Goal: Task Accomplishment & Management: Manage account settings

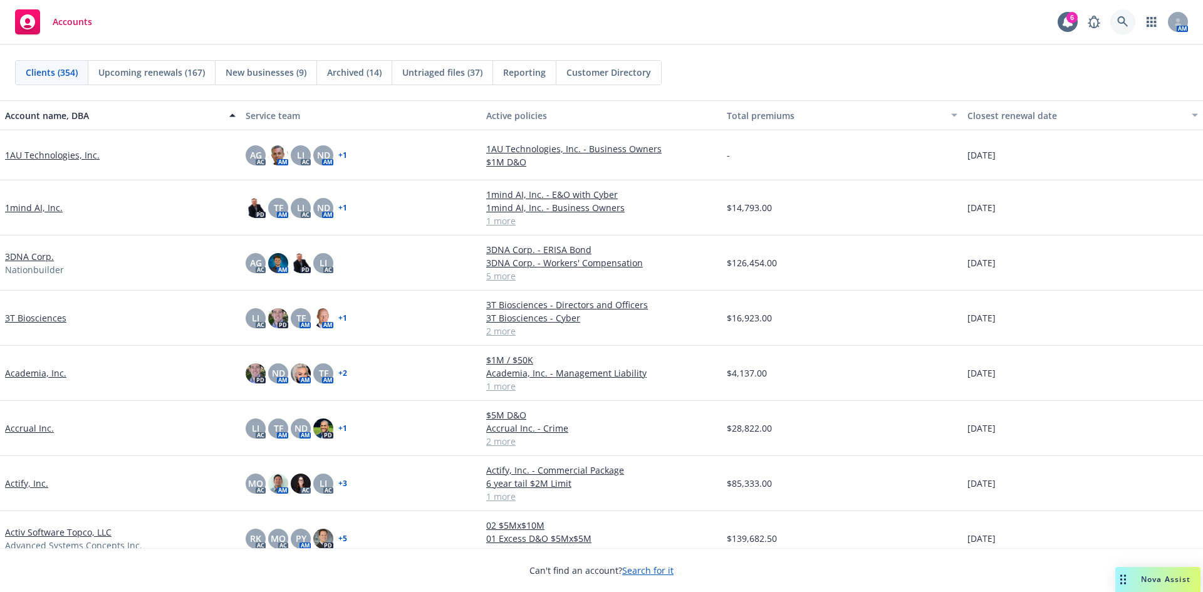
click at [1120, 18] on icon at bounding box center [1122, 21] width 11 height 11
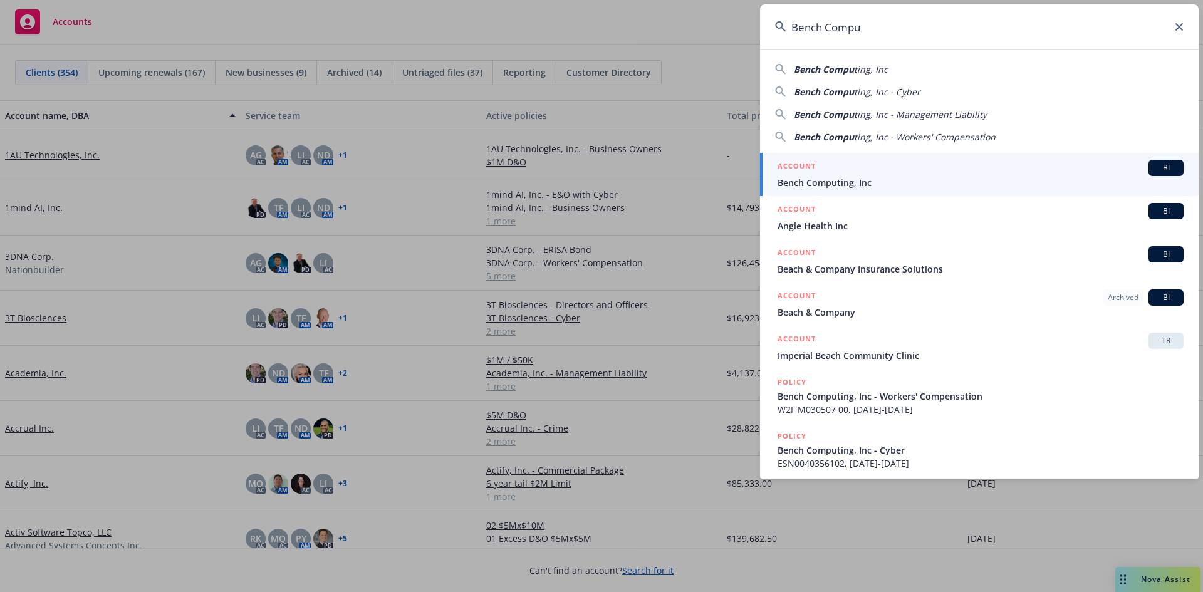
type input "Bench Compu"
click at [826, 180] on span "Bench Computing, Inc" at bounding box center [981, 182] width 406 height 13
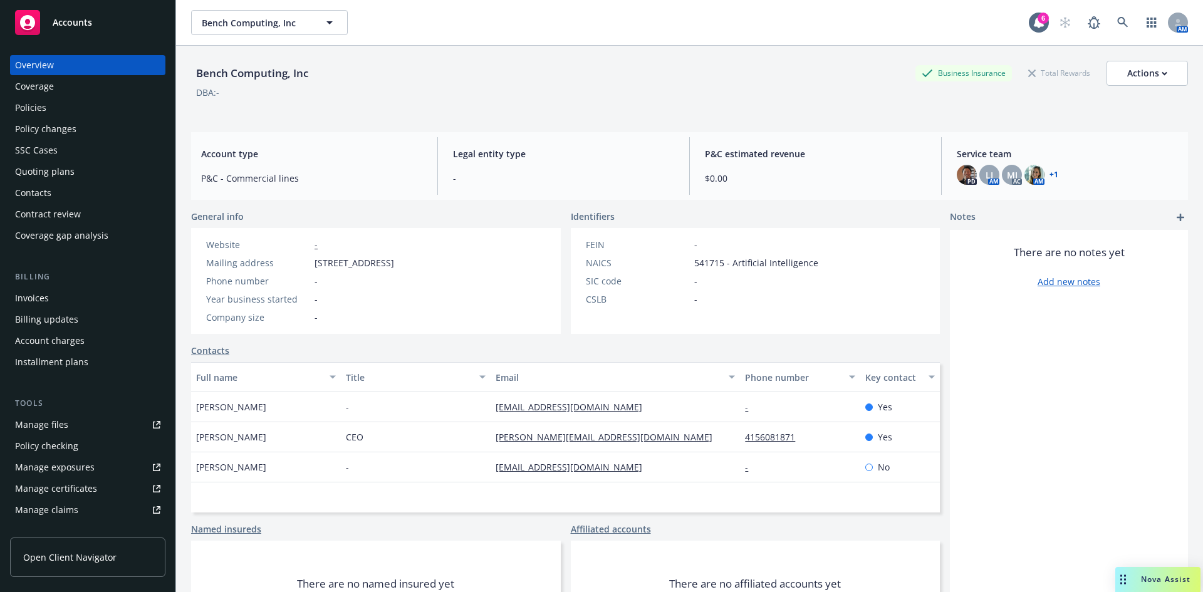
click at [46, 106] on div "Policies" at bounding box center [87, 108] width 145 height 20
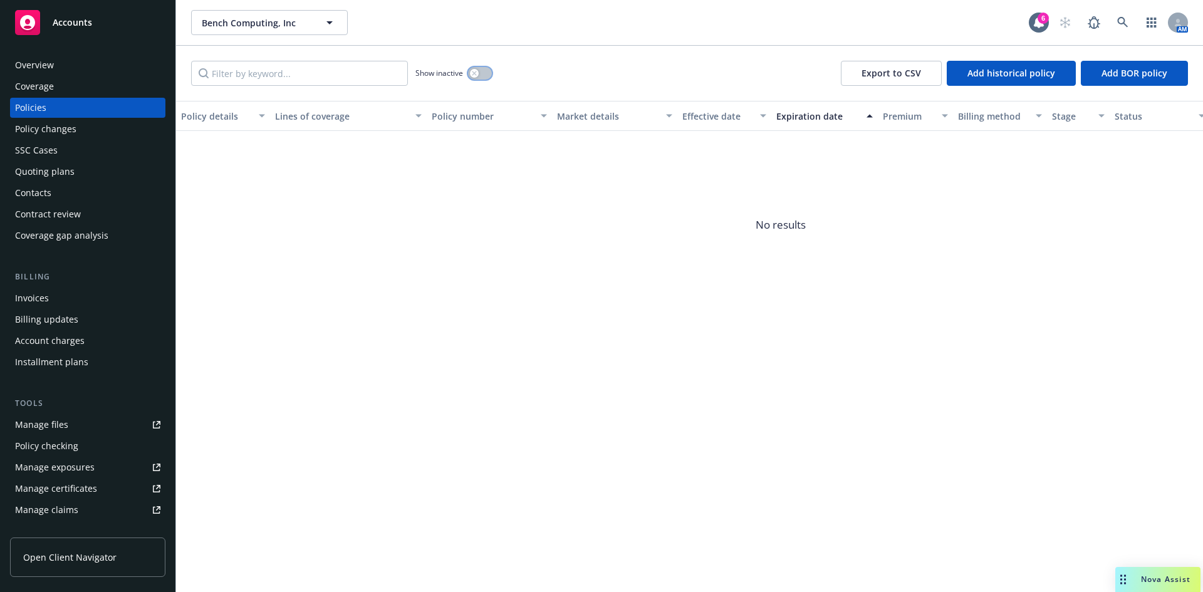
click at [473, 75] on icon "button" at bounding box center [474, 73] width 4 height 4
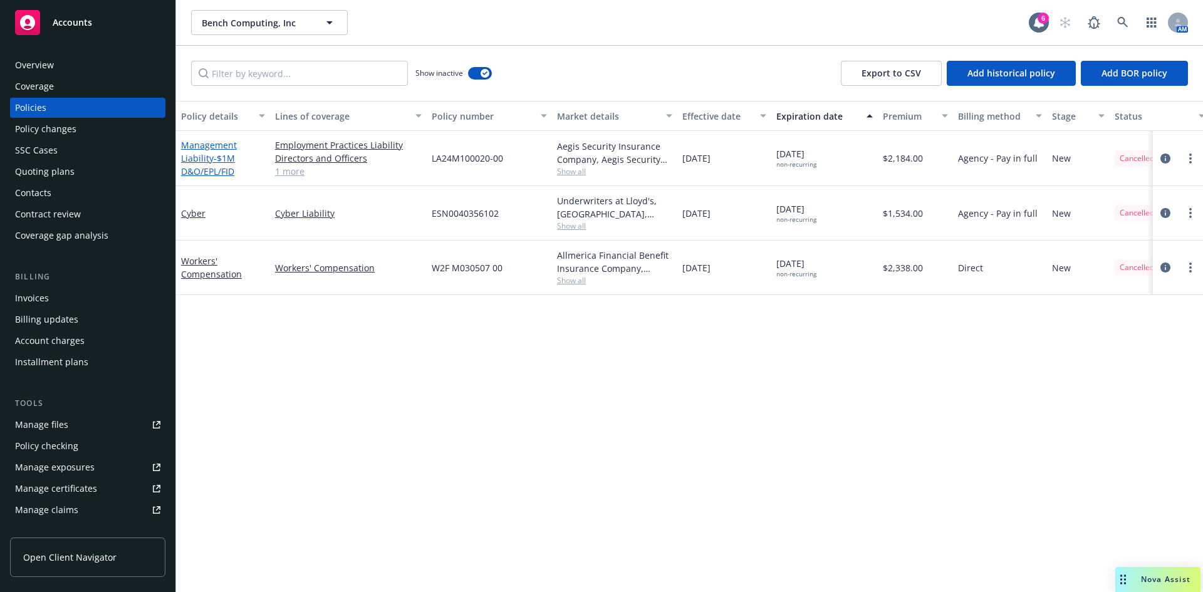
click at [201, 158] on link "Management Liability - $1M D&O/EPL/FID" at bounding box center [209, 158] width 56 height 38
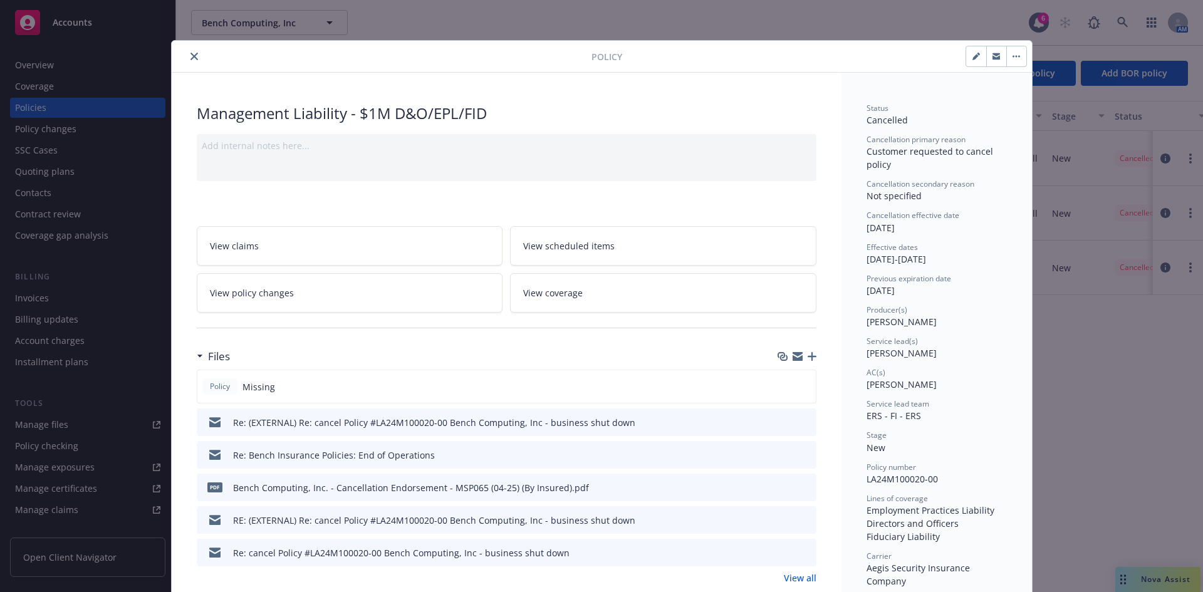
click at [800, 575] on link "View all" at bounding box center [800, 577] width 33 height 13
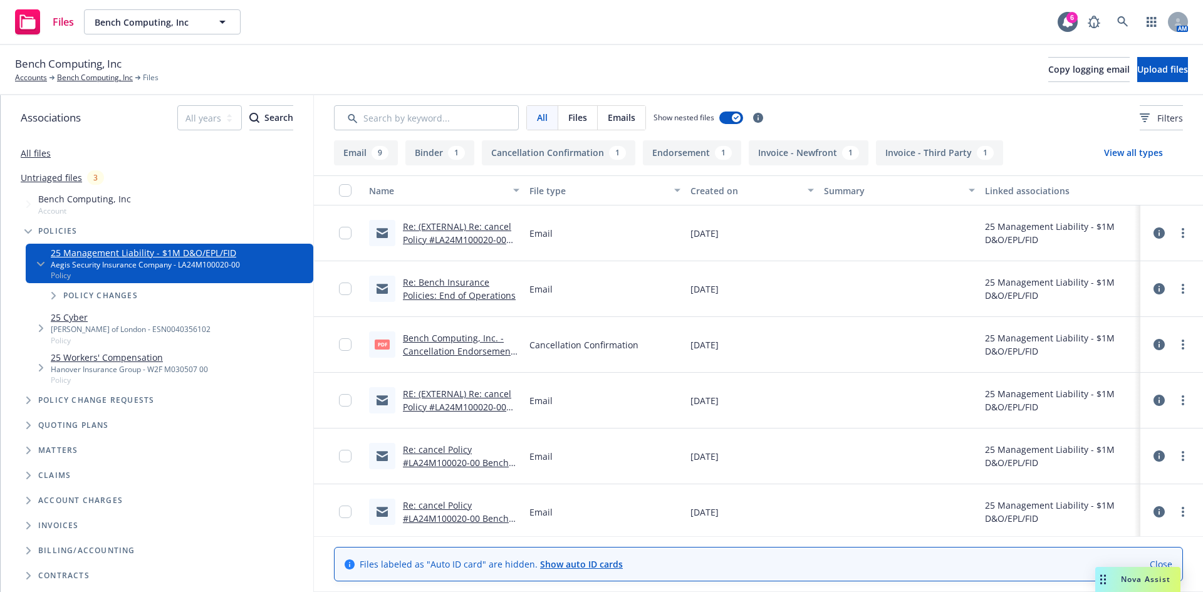
click at [437, 297] on link "Re: Bench Insurance Policies: End of Operations" at bounding box center [459, 288] width 113 height 25
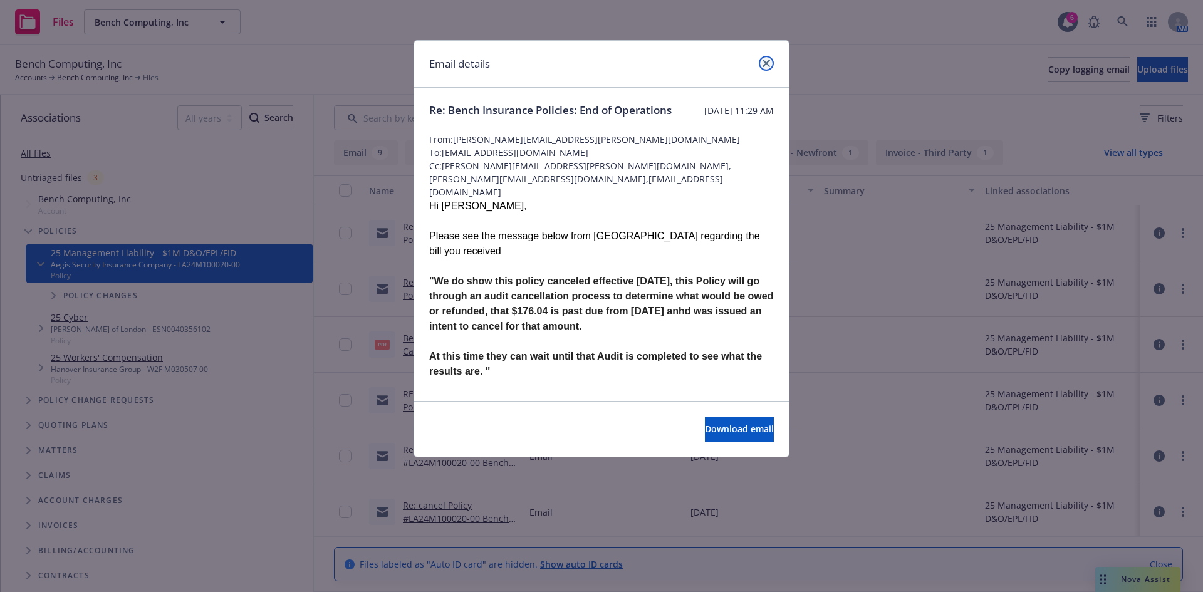
click at [767, 62] on icon "close" at bounding box center [767, 64] width 8 height 8
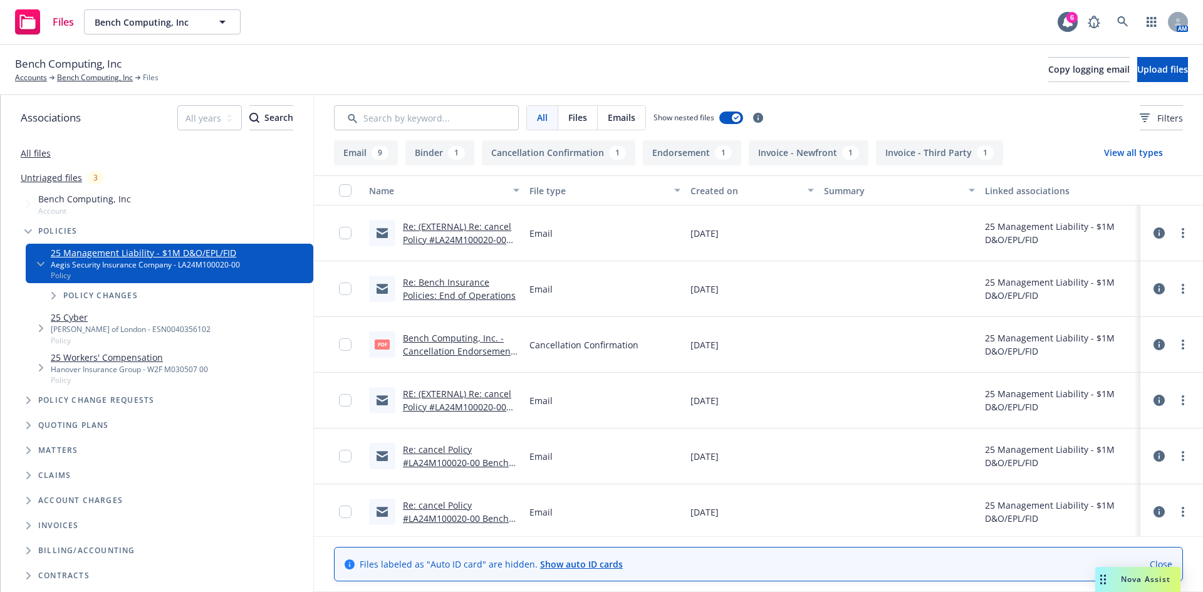
click at [477, 243] on link "Re: (EXTERNAL) Re: cancel Policy #LA24M100020-00 Bench Computing, Inc - busines…" at bounding box center [457, 246] width 108 height 51
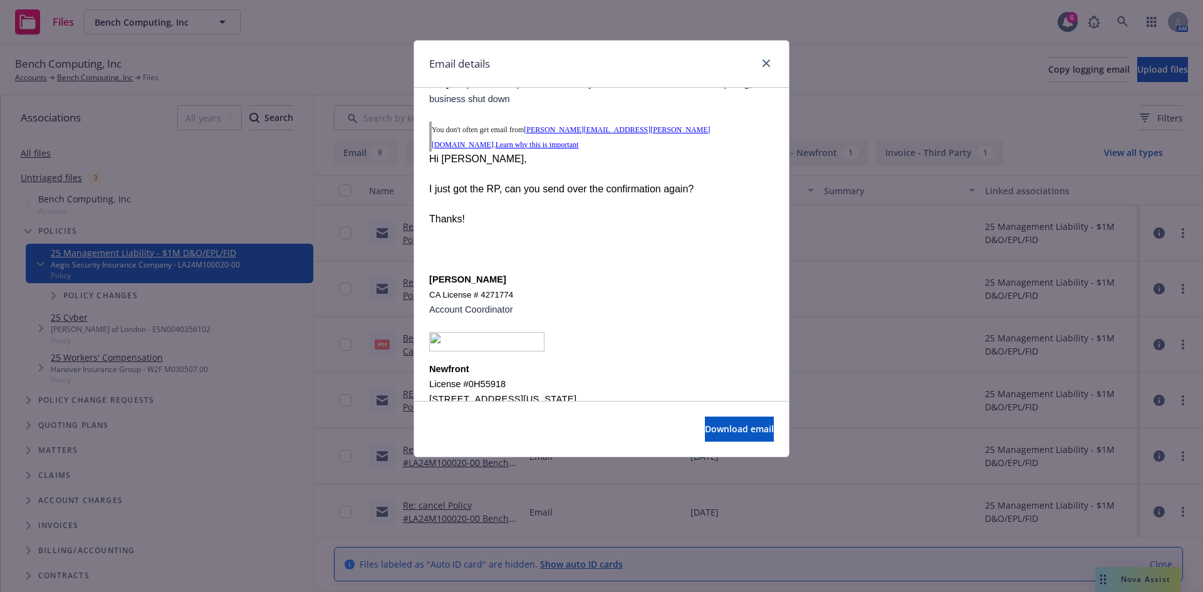
scroll to position [1922, 0]
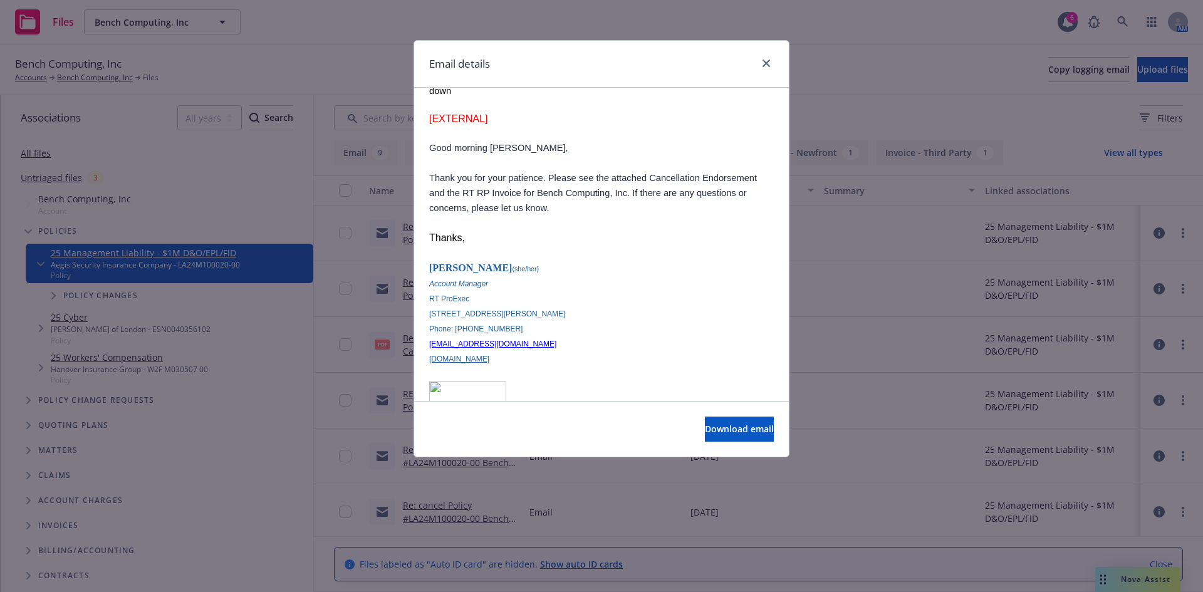
click at [761, 55] on div "Email details" at bounding box center [601, 64] width 375 height 47
click at [766, 68] on link "close" at bounding box center [766, 63] width 15 height 15
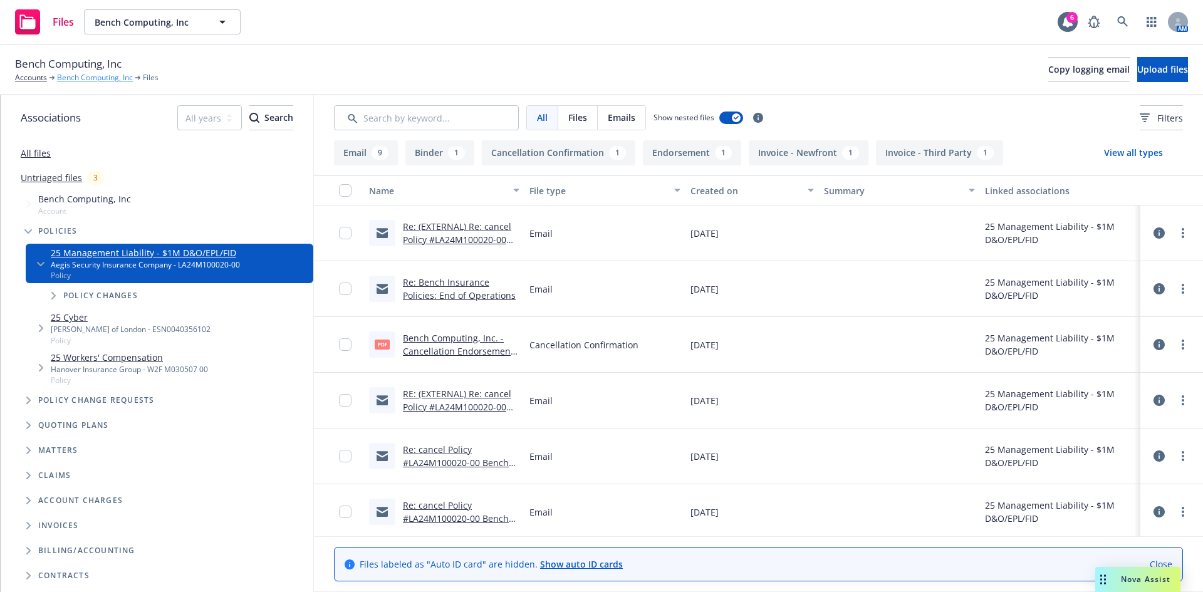
drag, startPoint x: 88, startPoint y: 76, endPoint x: 112, endPoint y: 82, distance: 25.2
click at [88, 76] on link "Bench Computing, Inc" at bounding box center [95, 77] width 76 height 11
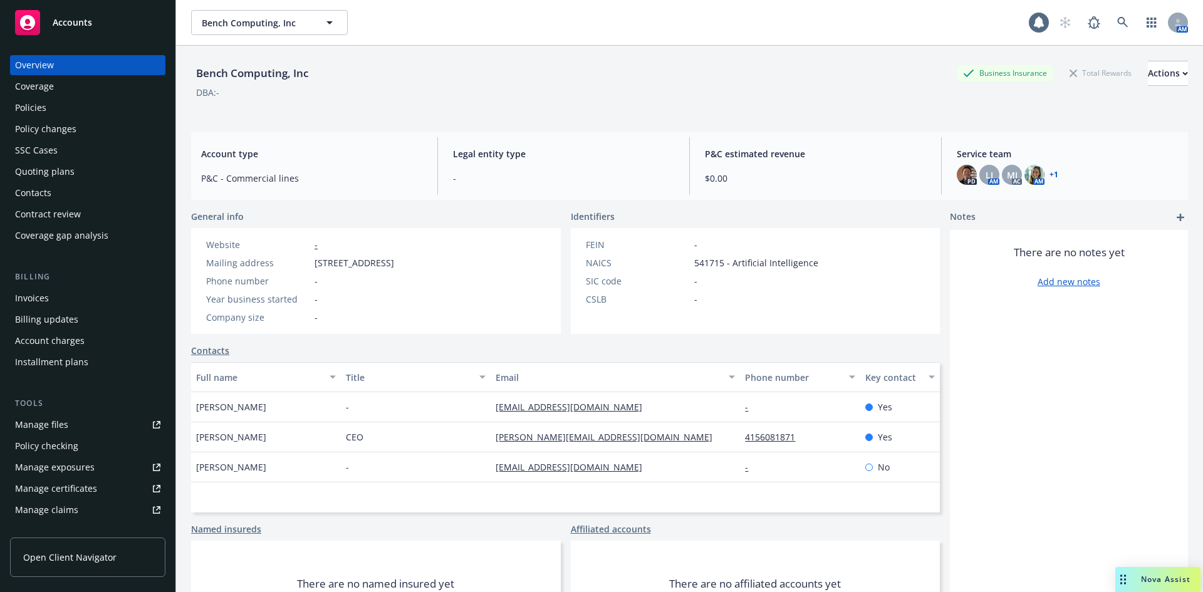
click at [34, 300] on div "Invoices" at bounding box center [32, 298] width 34 height 20
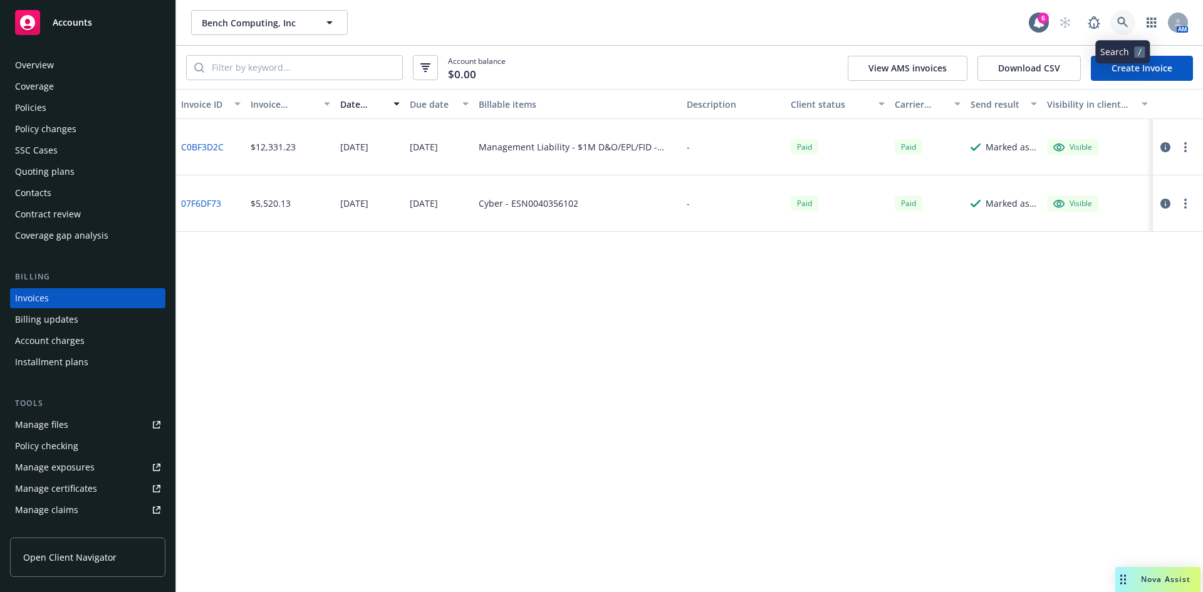
click at [1123, 14] on link at bounding box center [1122, 22] width 25 height 25
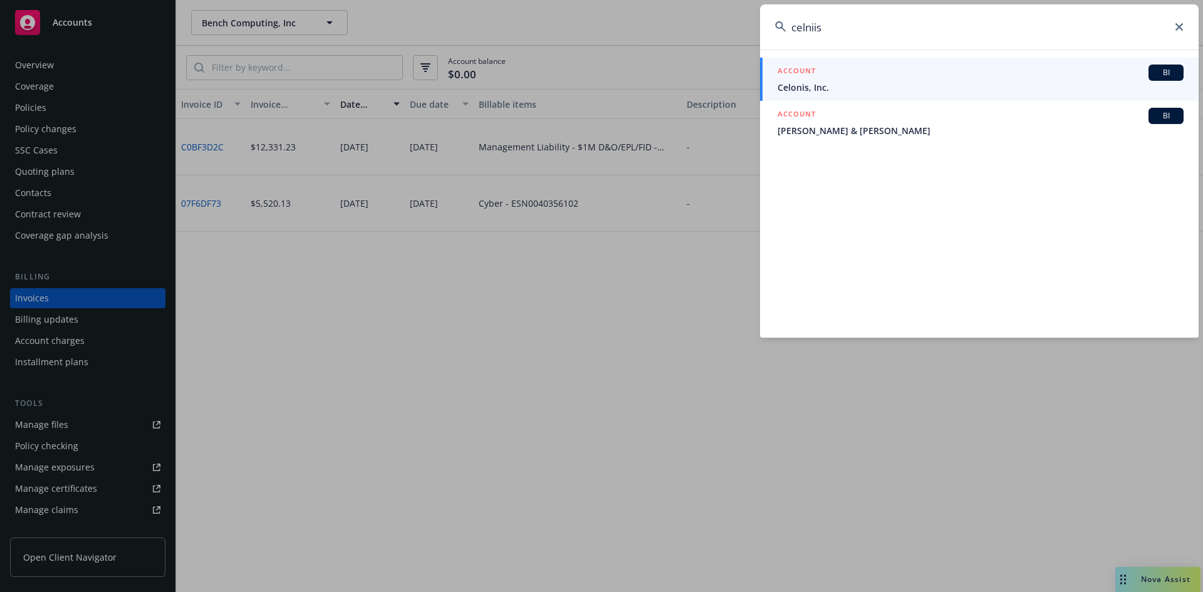
type input "celniis"
click at [844, 75] on div "ACCOUNT BI" at bounding box center [981, 73] width 406 height 16
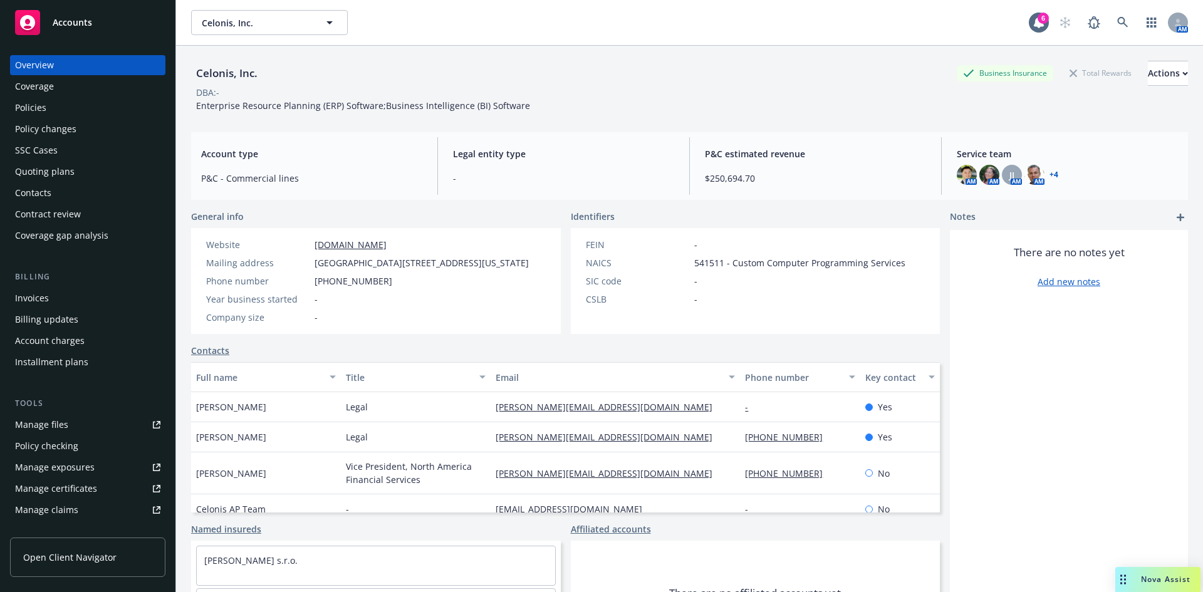
click at [45, 107] on div "Policies" at bounding box center [30, 108] width 31 height 20
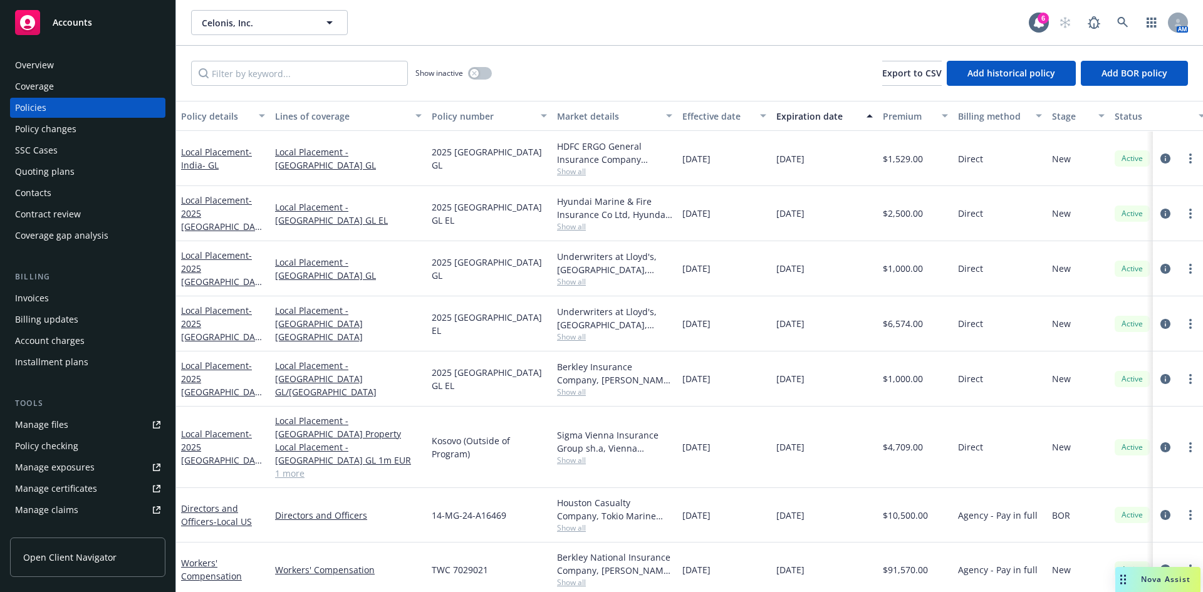
scroll to position [1505, 0]
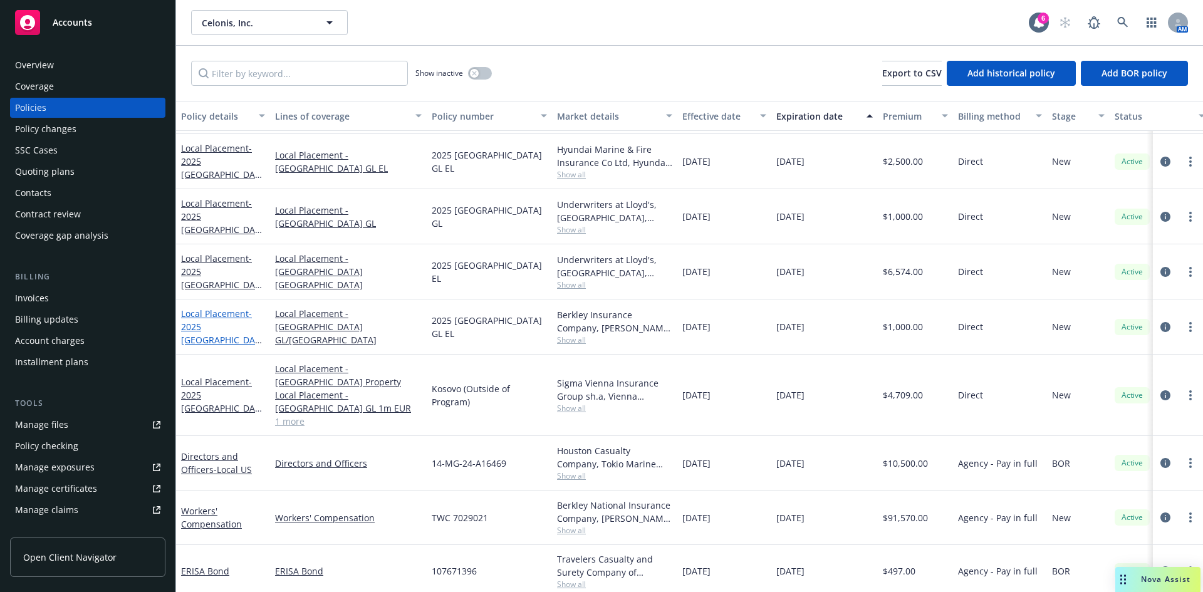
click at [213, 318] on link "Local Placement - 2025 [GEOGRAPHIC_DATA] GL EL" at bounding box center [220, 333] width 79 height 51
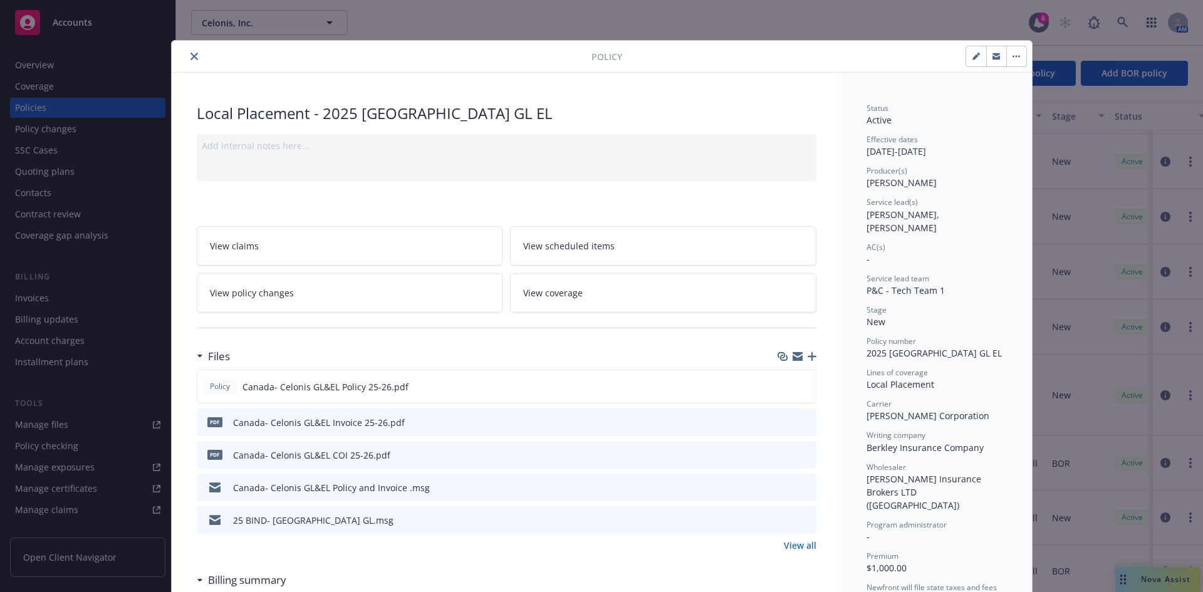
click at [190, 53] on icon "close" at bounding box center [194, 57] width 8 height 8
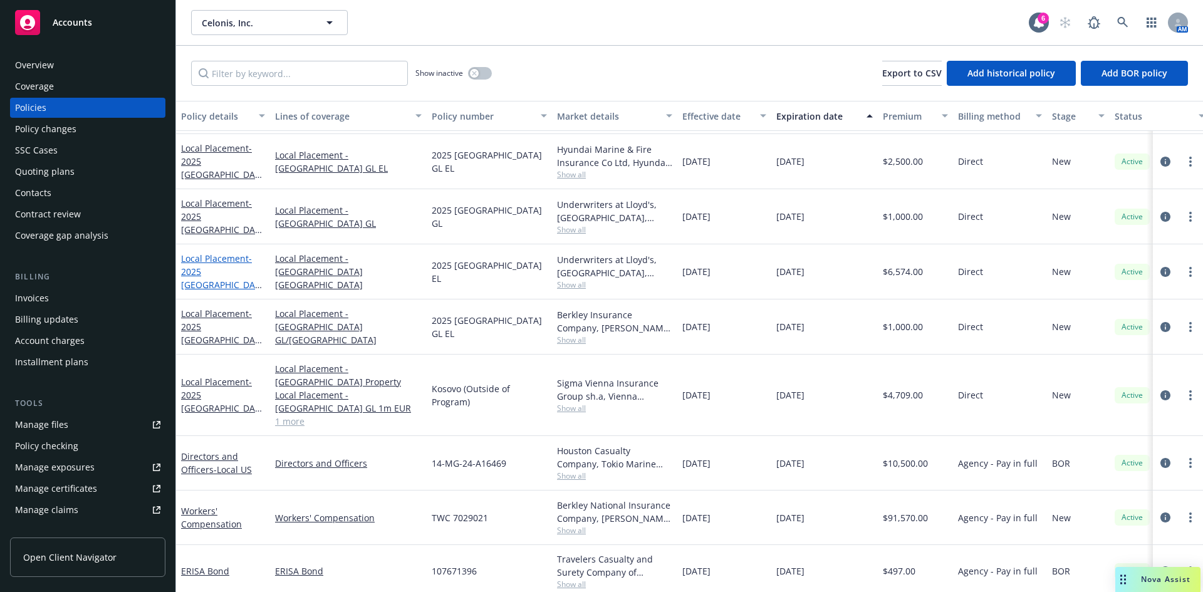
click at [202, 271] on span "- 2025 United Kingdom EL" at bounding box center [221, 278] width 81 height 51
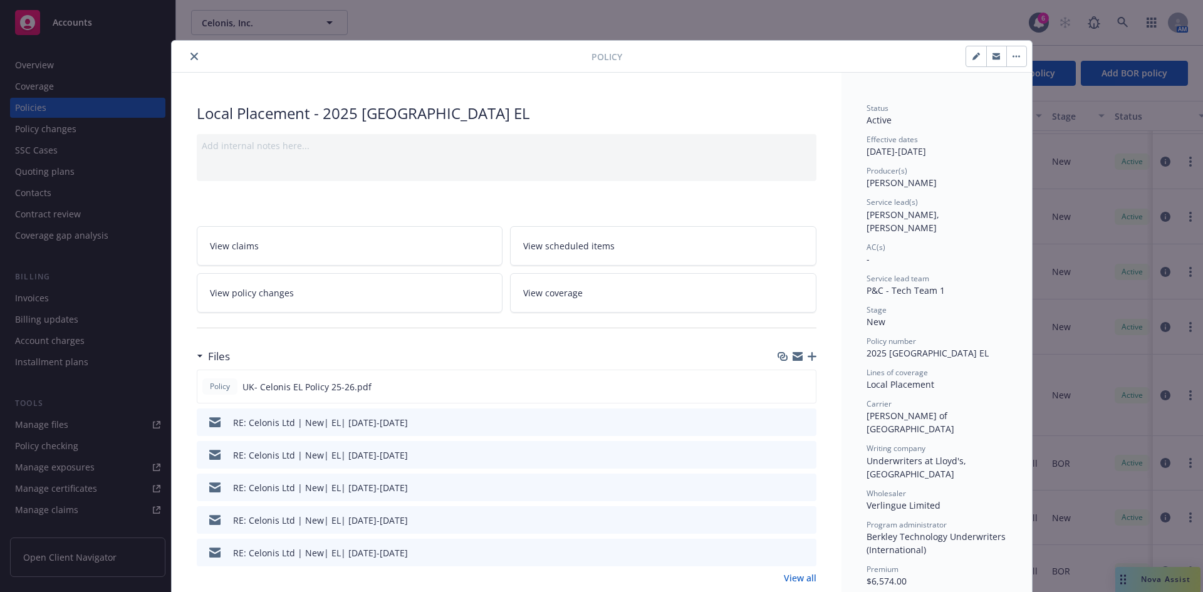
click at [191, 52] on button "close" at bounding box center [194, 56] width 15 height 15
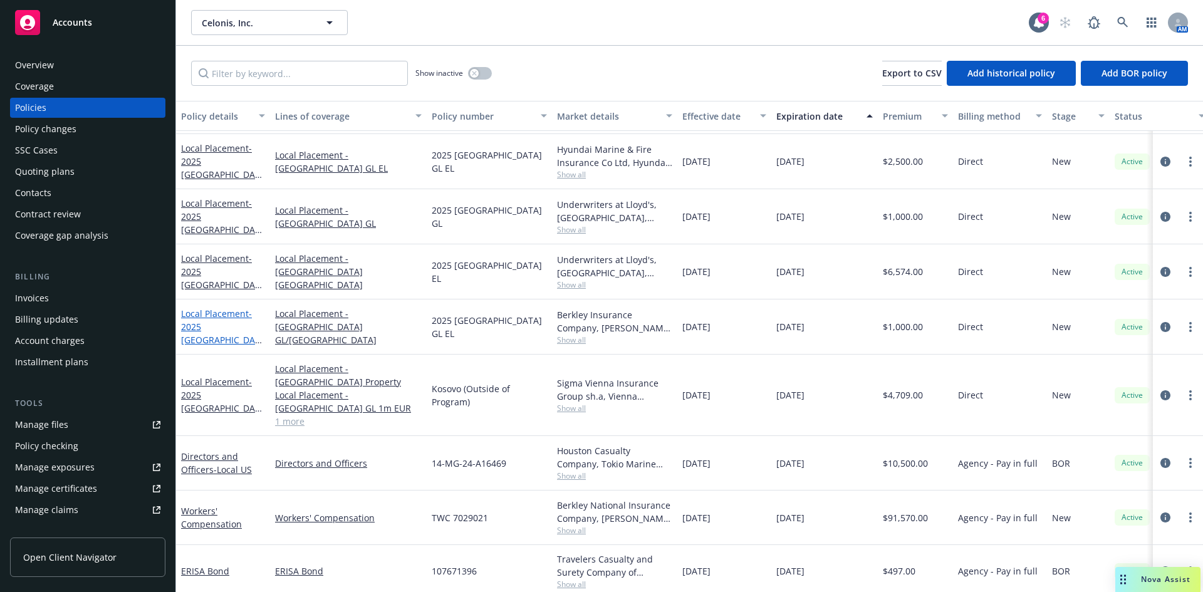
click at [205, 328] on span "- 2025 Canada GL EL" at bounding box center [221, 333] width 81 height 51
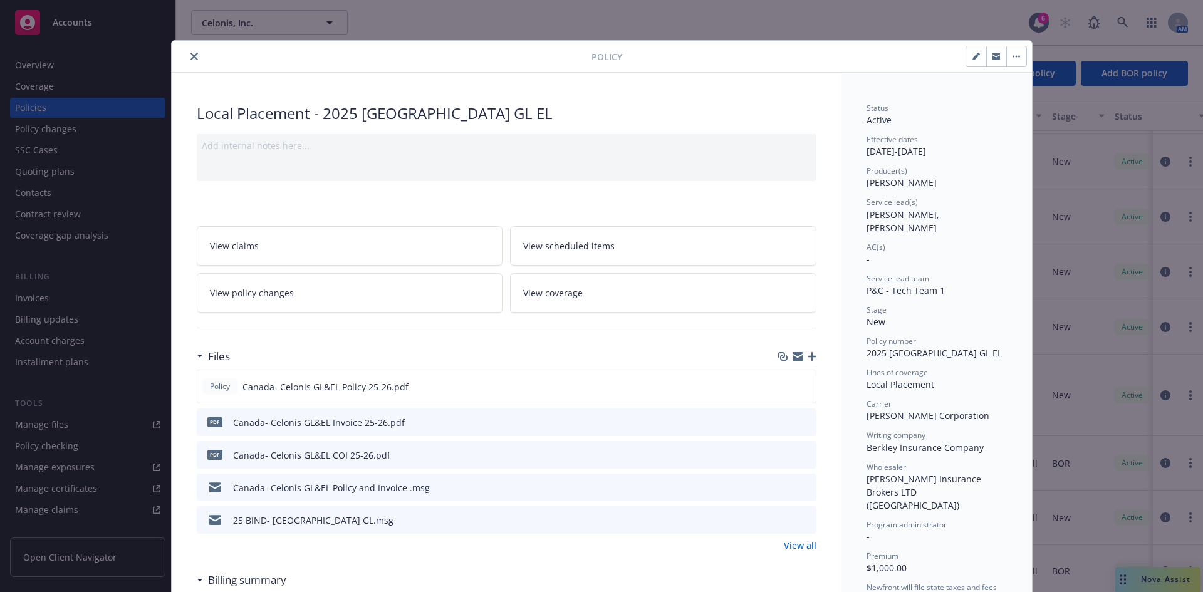
click at [966, 58] on div at bounding box center [996, 56] width 61 height 21
click at [972, 57] on icon "button" at bounding box center [975, 57] width 6 height 6
select select "NEW"
select select "12"
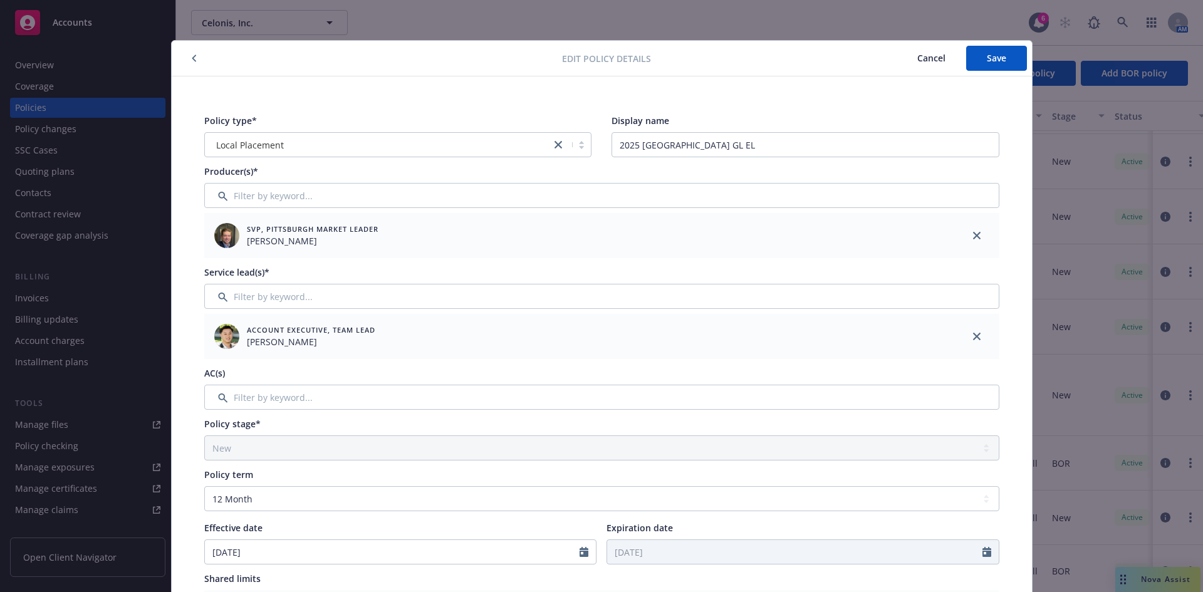
click at [919, 57] on span "Cancel" at bounding box center [931, 58] width 28 height 12
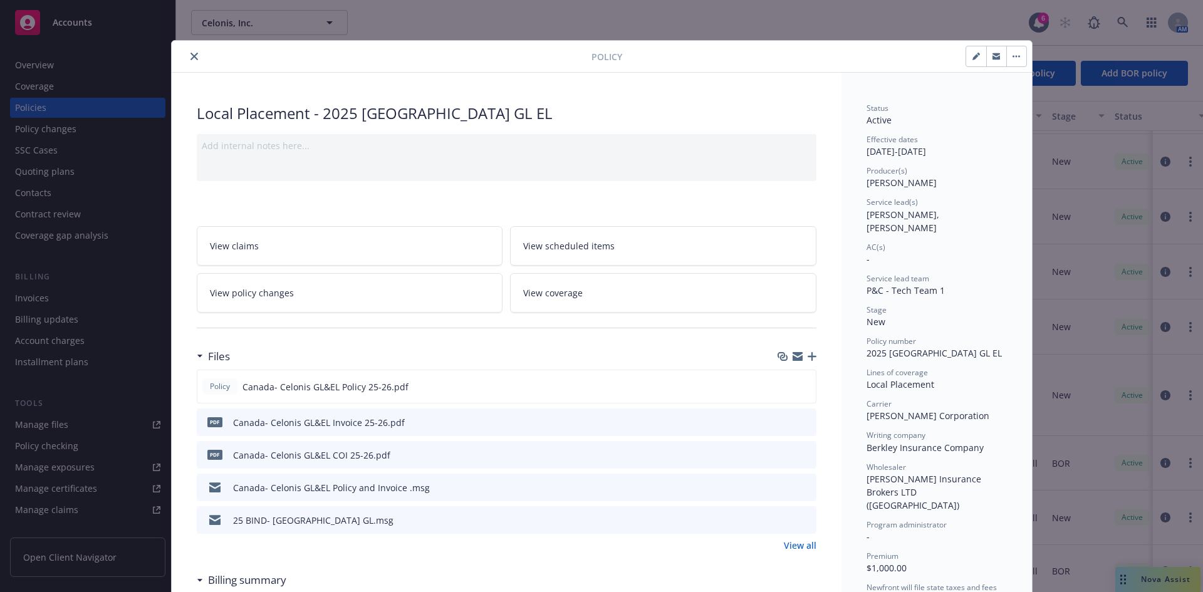
click at [191, 56] on icon "close" at bounding box center [194, 57] width 8 height 8
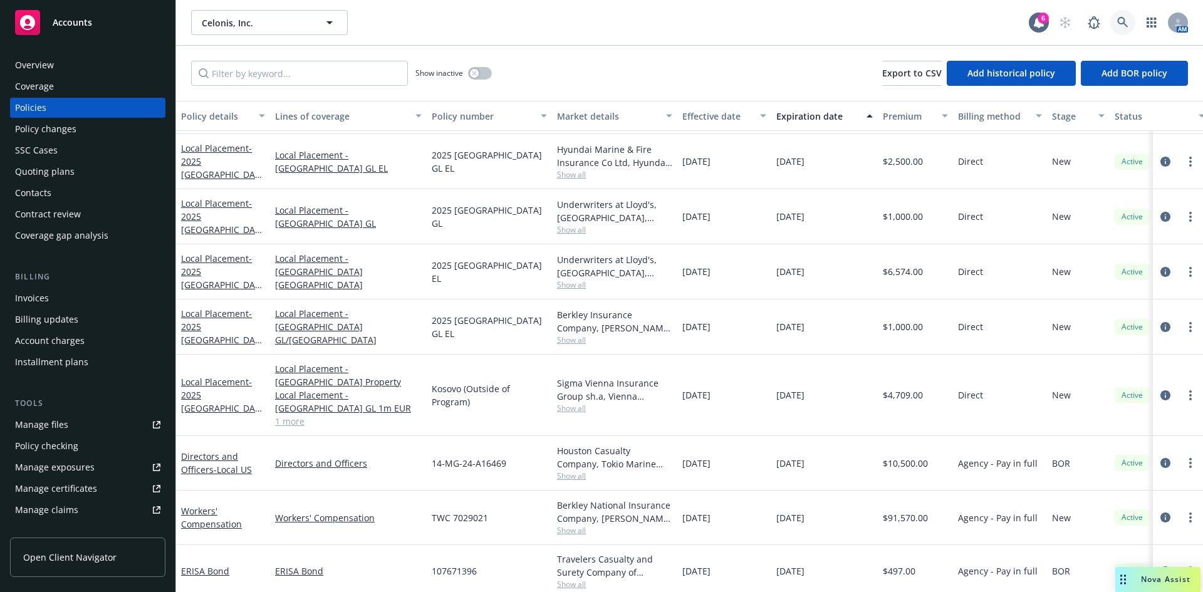
click at [1118, 20] on icon at bounding box center [1122, 22] width 11 height 11
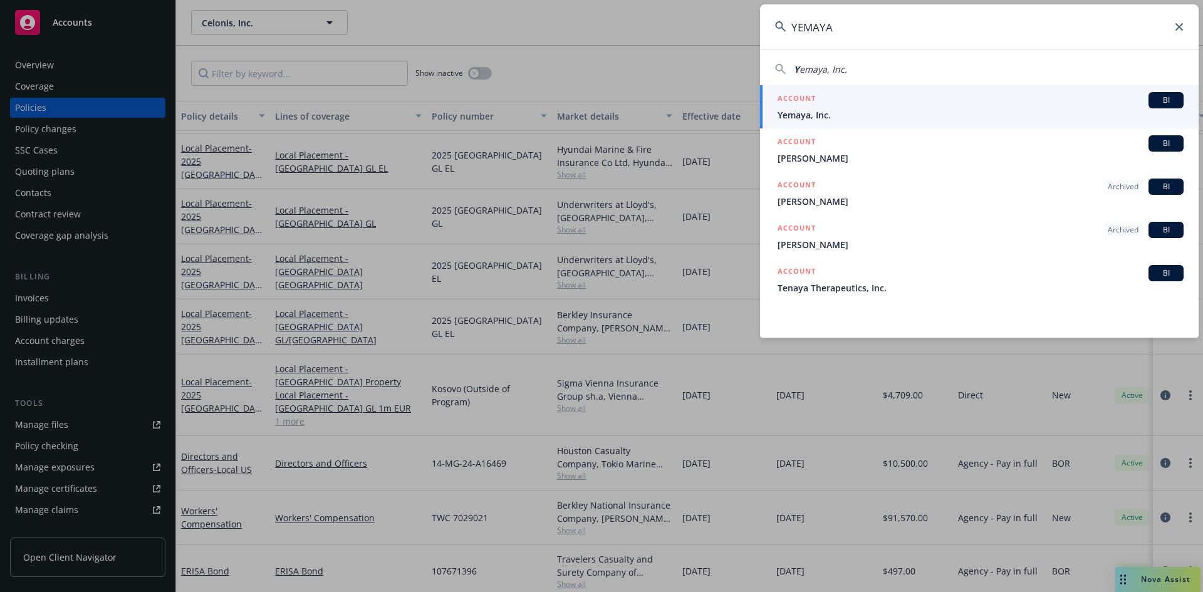
type input "YEMAYA"
click at [815, 112] on span "Yemaya, Inc." at bounding box center [981, 114] width 406 height 13
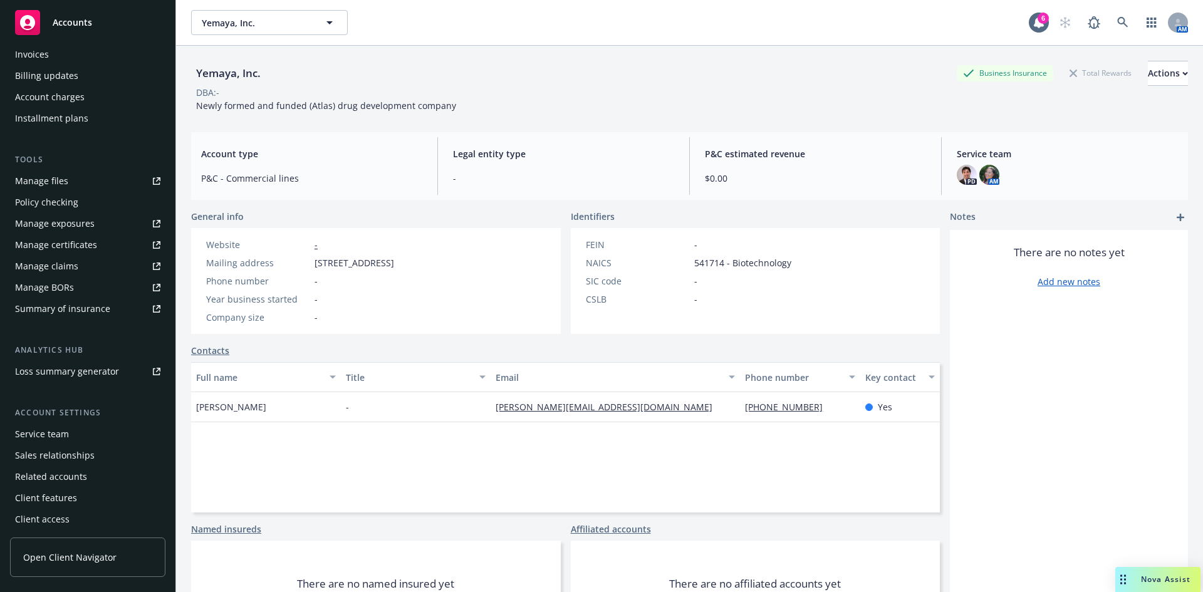
scroll to position [246, 0]
click at [54, 430] on div "Service team" at bounding box center [42, 432] width 54 height 20
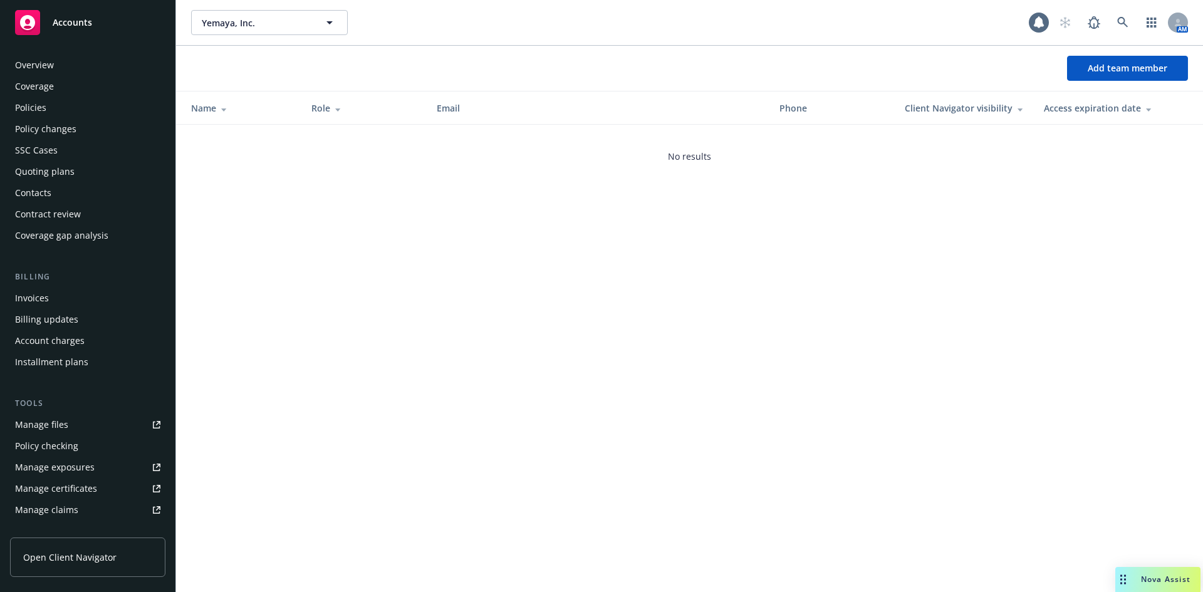
scroll to position [246, 0]
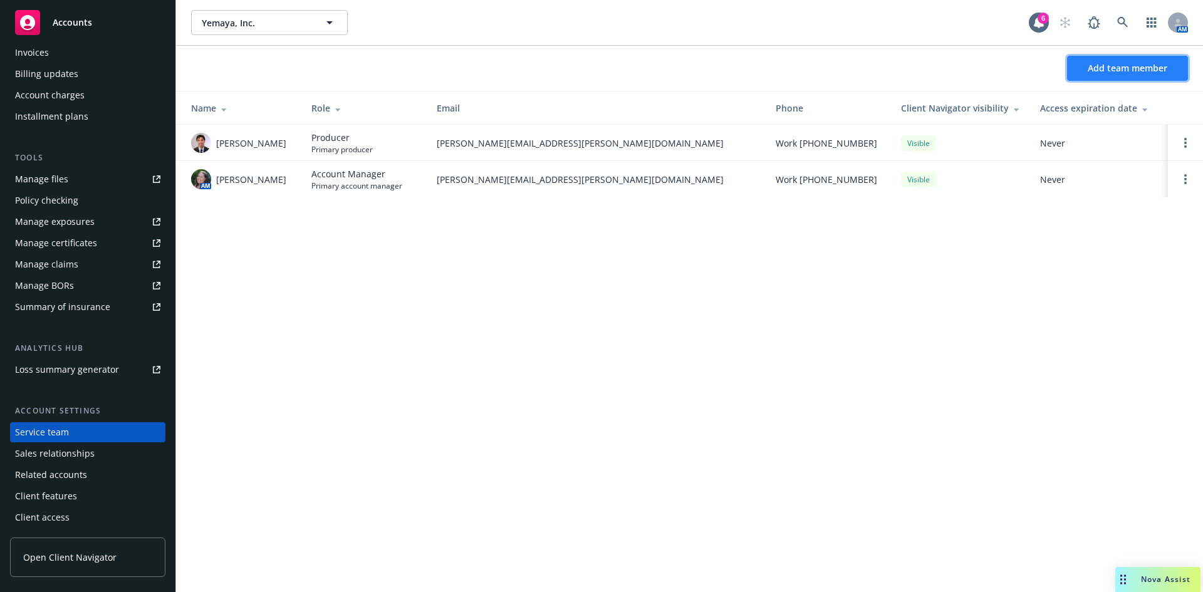
click at [1118, 59] on button "Add team member" at bounding box center [1127, 68] width 121 height 25
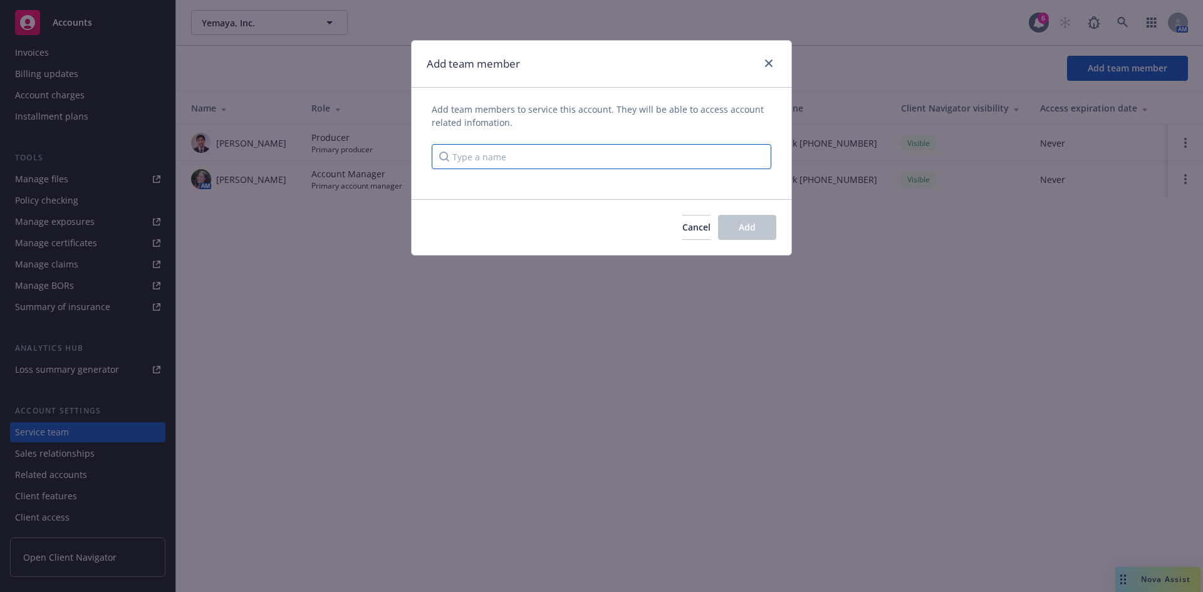
click at [532, 160] on input "Type a name" at bounding box center [602, 156] width 340 height 25
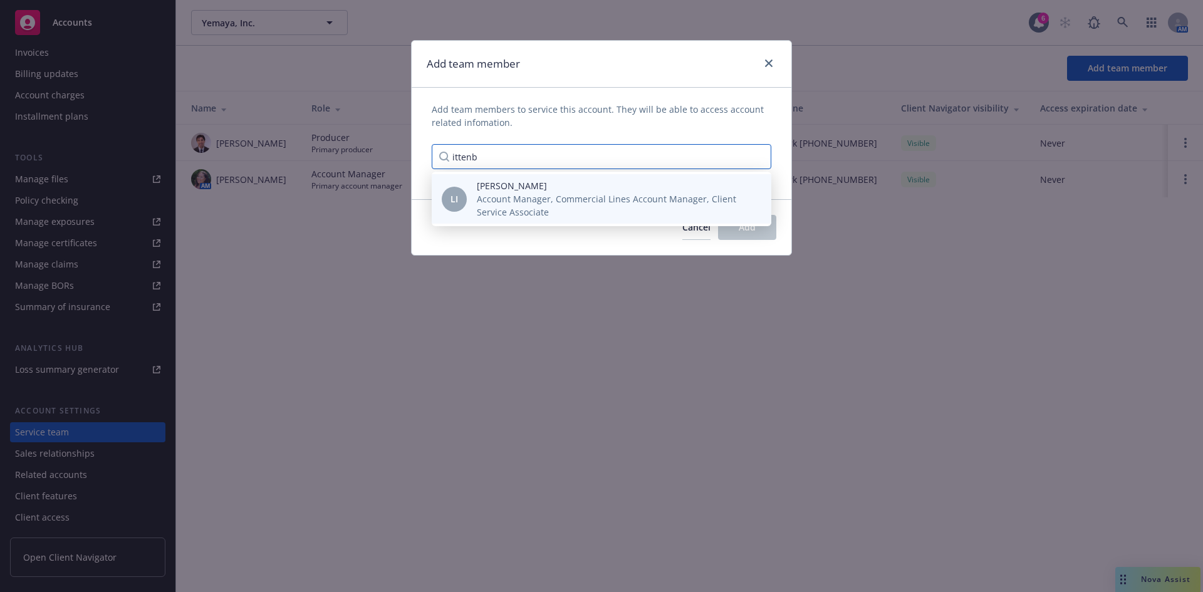
type input "ittenb"
click at [533, 185] on span "[PERSON_NAME]" at bounding box center [614, 185] width 274 height 13
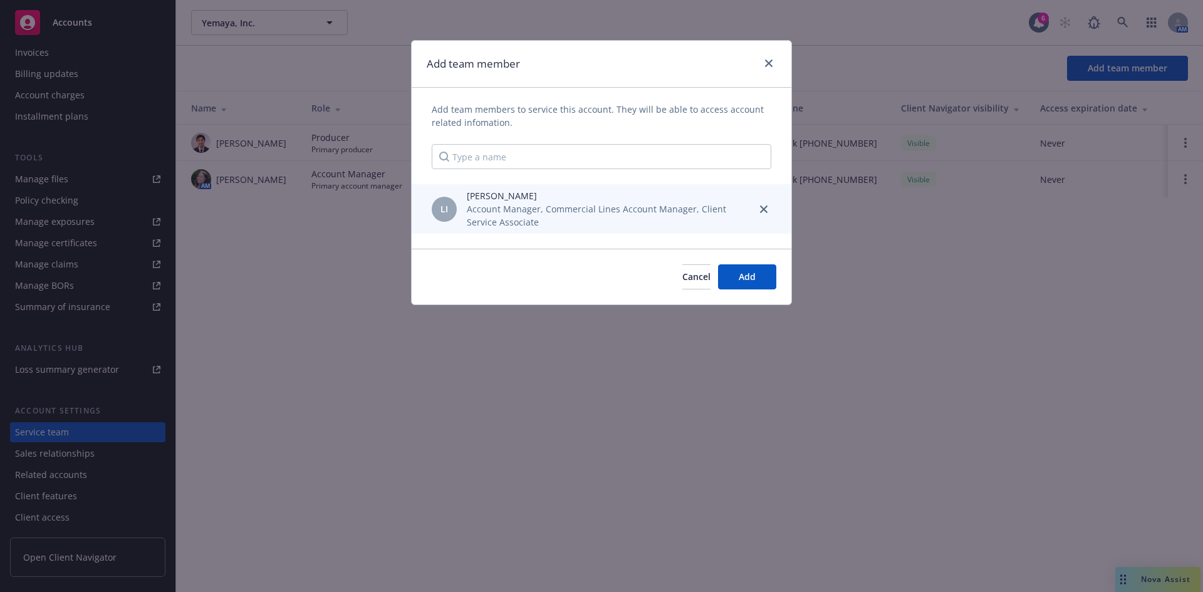
drag, startPoint x: 635, startPoint y: 221, endPoint x: 641, endPoint y: 224, distance: 6.7
click at [634, 221] on span "Account Manager, Commercial Lines Account Manager, Client Service Associate" at bounding box center [606, 215] width 279 height 26
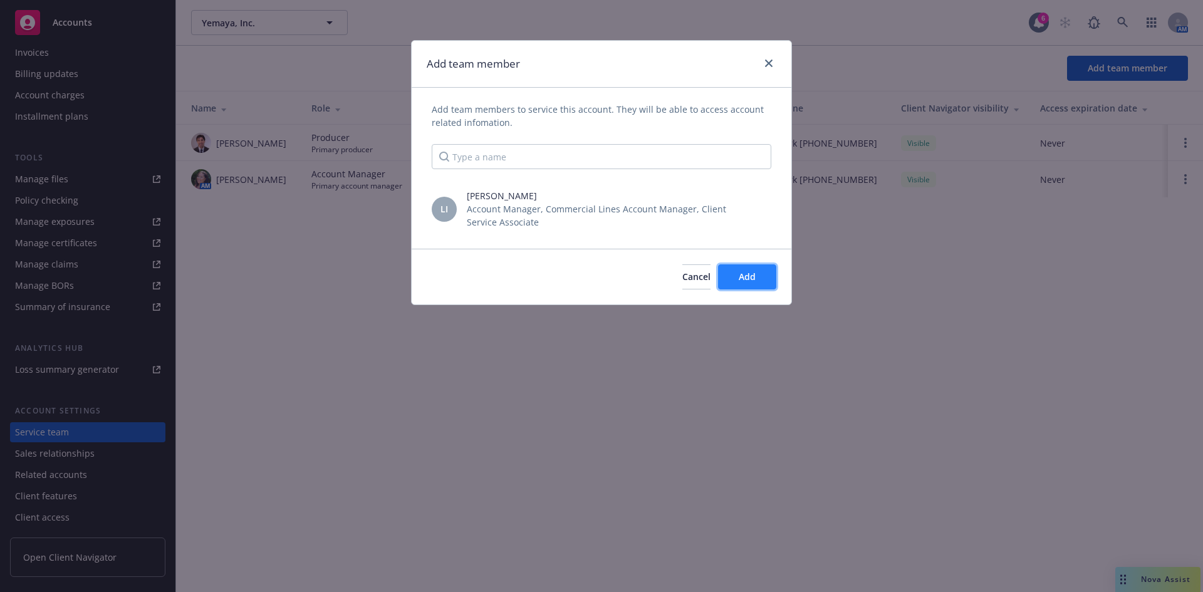
click at [727, 279] on button "Add" at bounding box center [747, 276] width 58 height 25
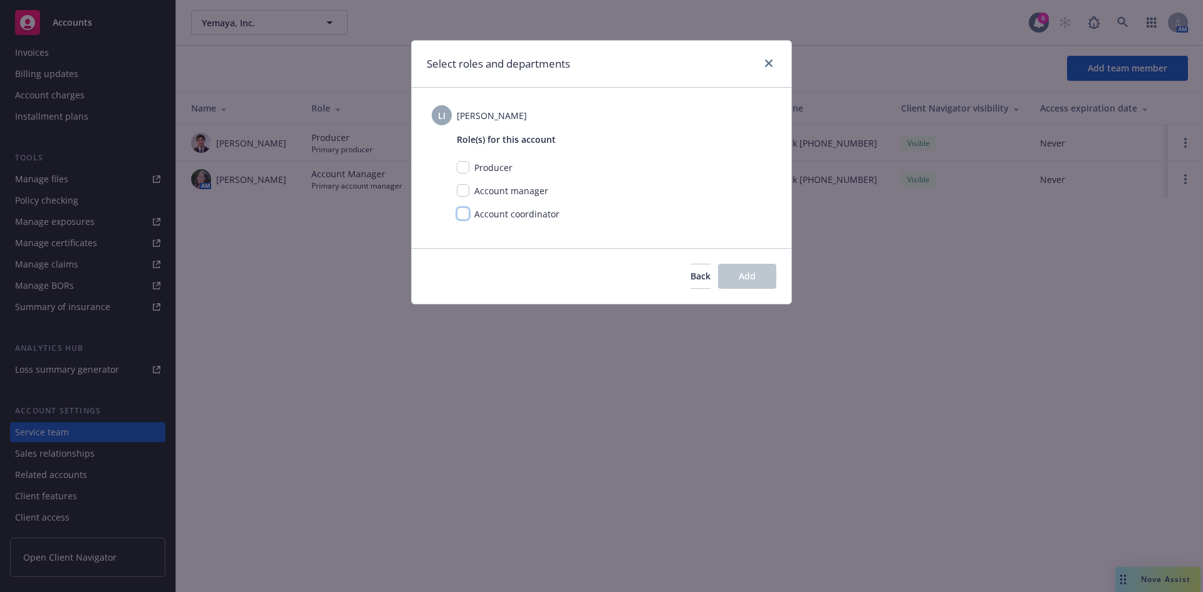
click at [460, 216] on input "checkbox" at bounding box center [463, 213] width 13 height 13
checkbox input "true"
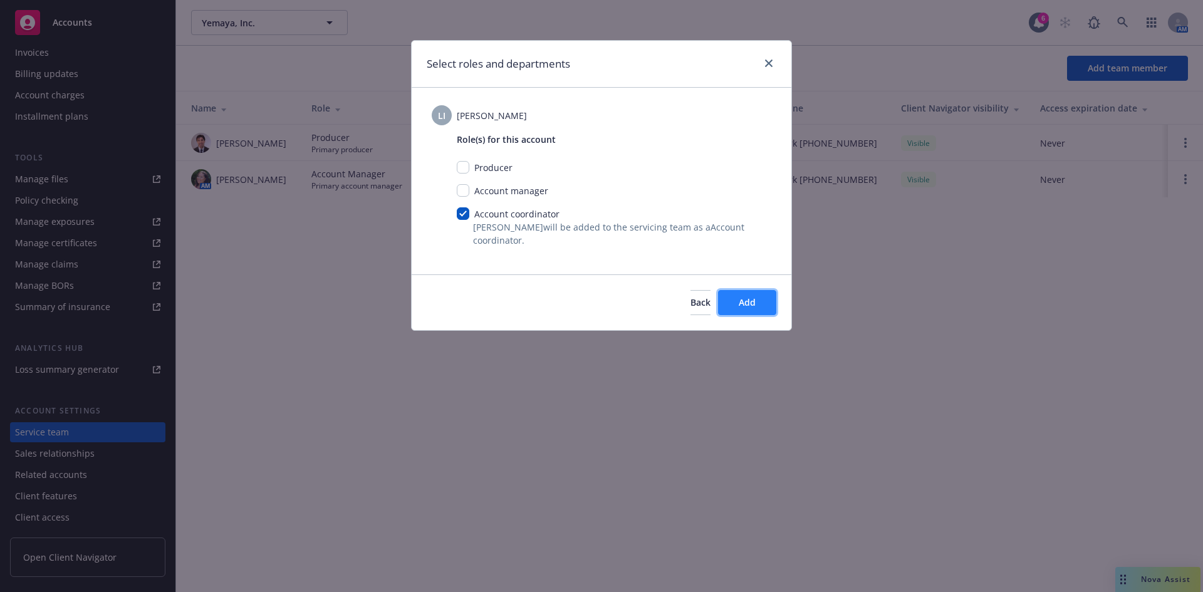
click at [757, 307] on button "Add" at bounding box center [747, 302] width 58 height 25
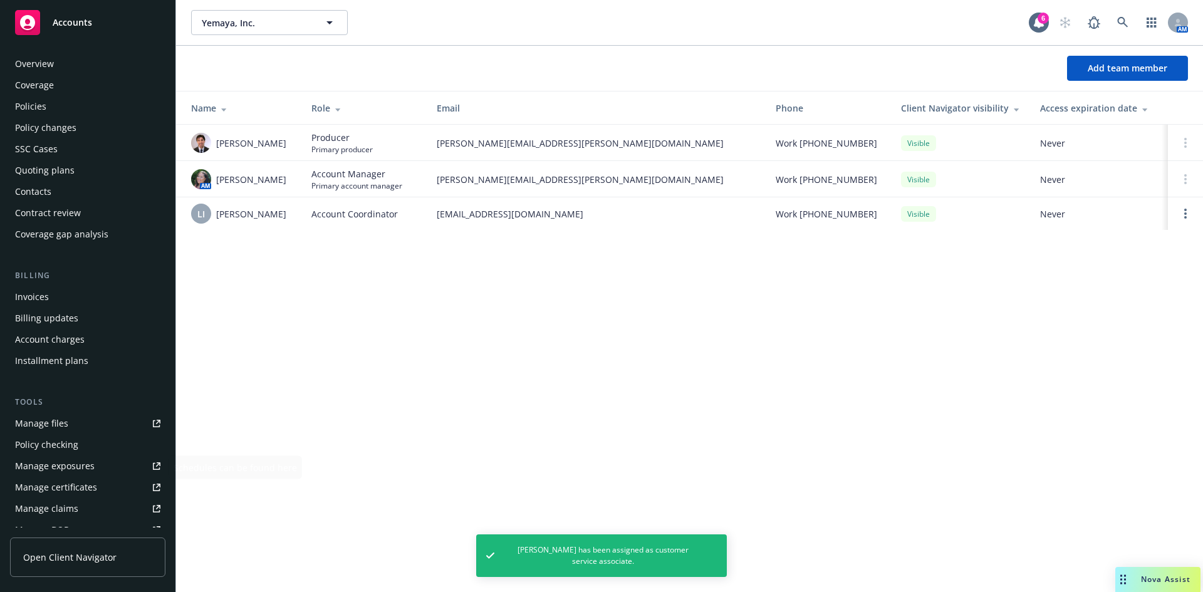
scroll to position [0, 0]
click at [43, 107] on div "Policies" at bounding box center [30, 108] width 31 height 20
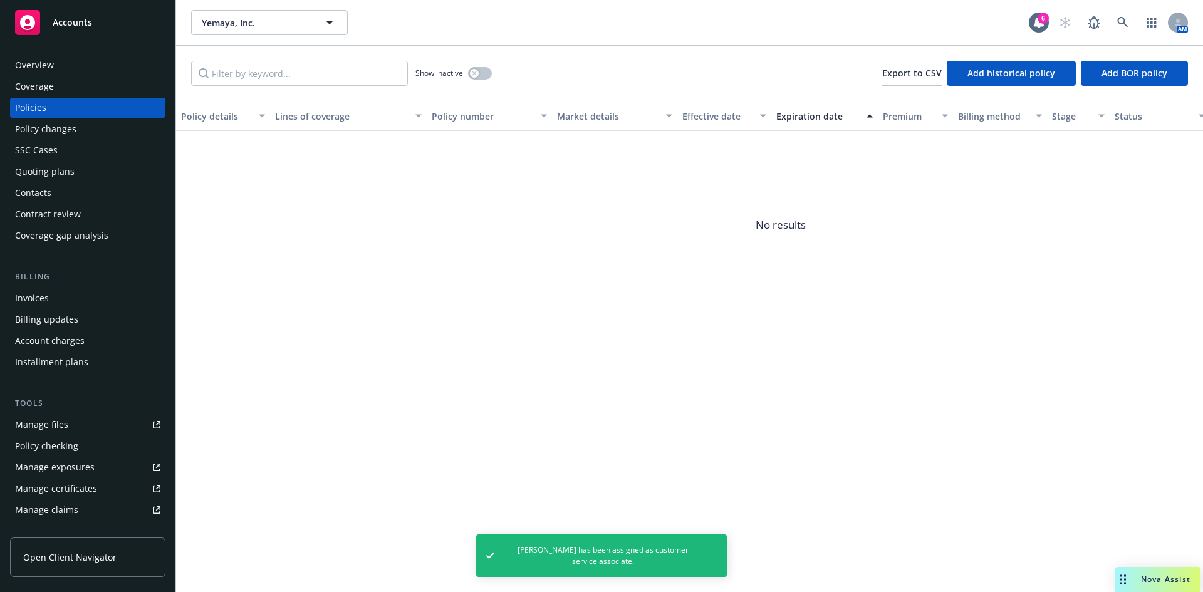
click at [55, 174] on div "Quoting plans" at bounding box center [45, 172] width 60 height 20
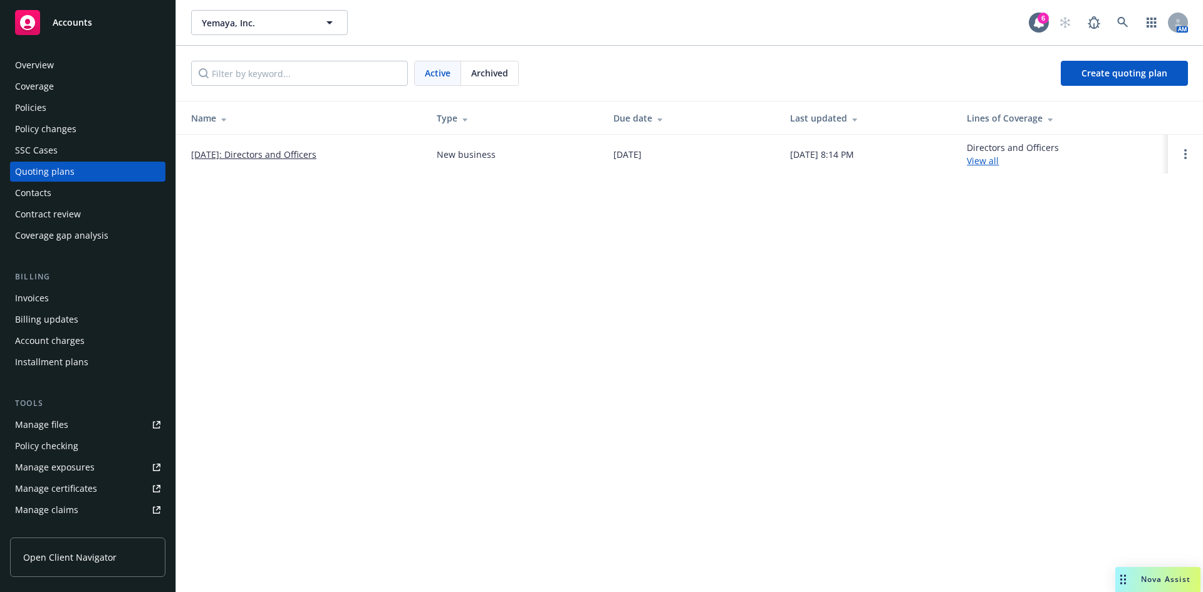
click at [239, 158] on link "07/15/2025: Directors and Officers" at bounding box center [253, 154] width 125 height 13
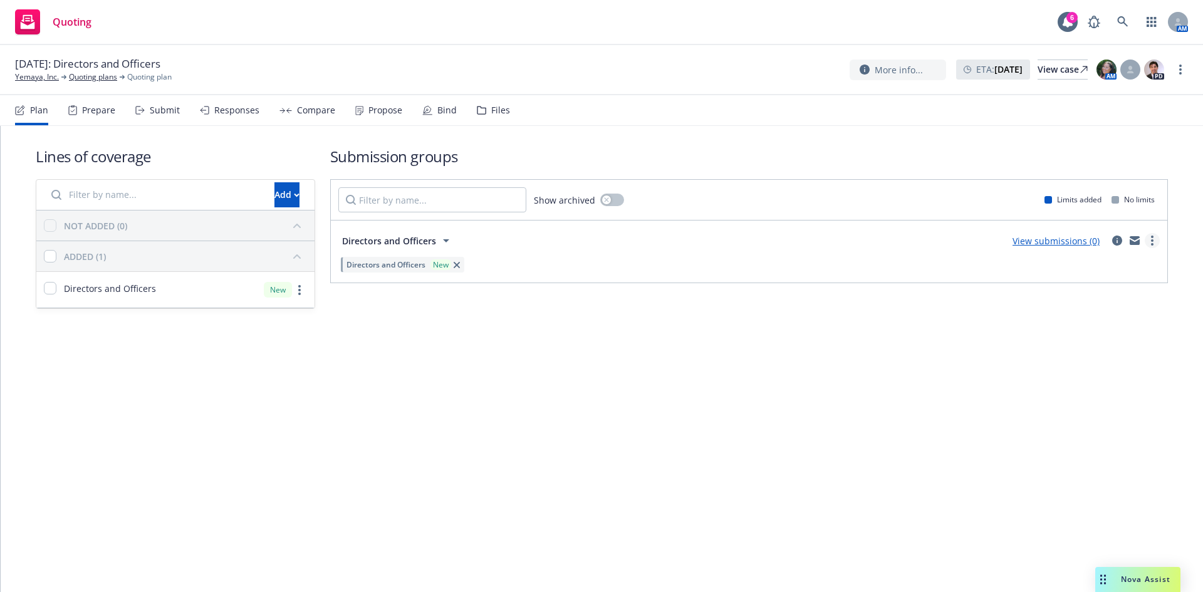
click at [1147, 237] on link "more" at bounding box center [1152, 240] width 15 height 15
click at [1092, 397] on span "Create policy (fast track)" at bounding box center [1092, 396] width 131 height 12
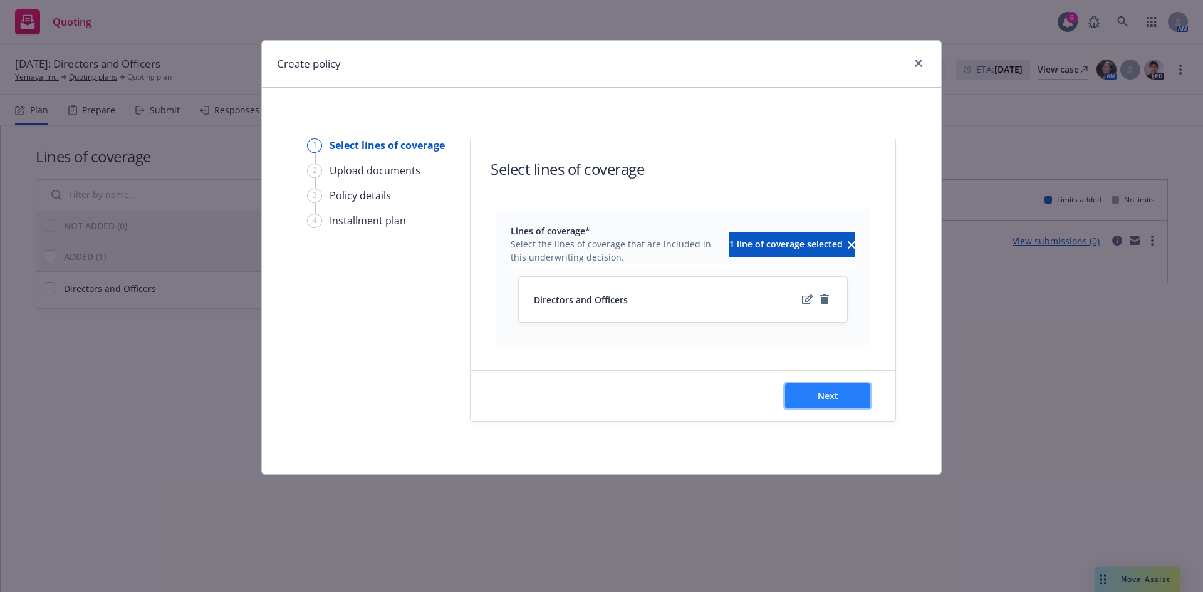
click at [856, 405] on button "Next" at bounding box center [827, 395] width 85 height 25
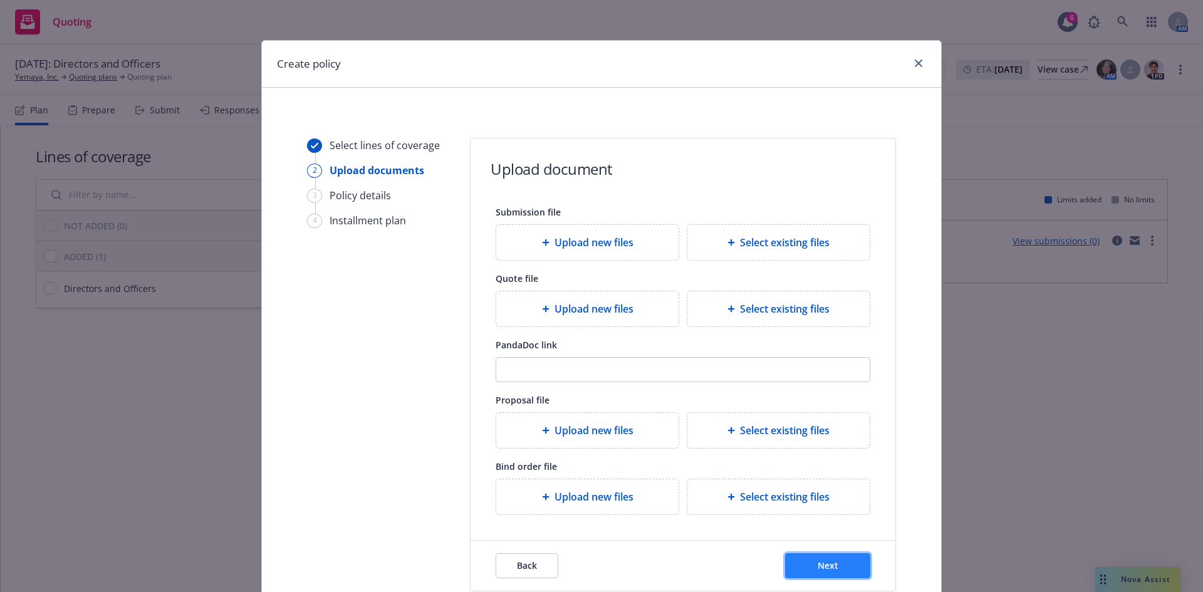
click at [825, 566] on span "Next" at bounding box center [828, 566] width 21 height 12
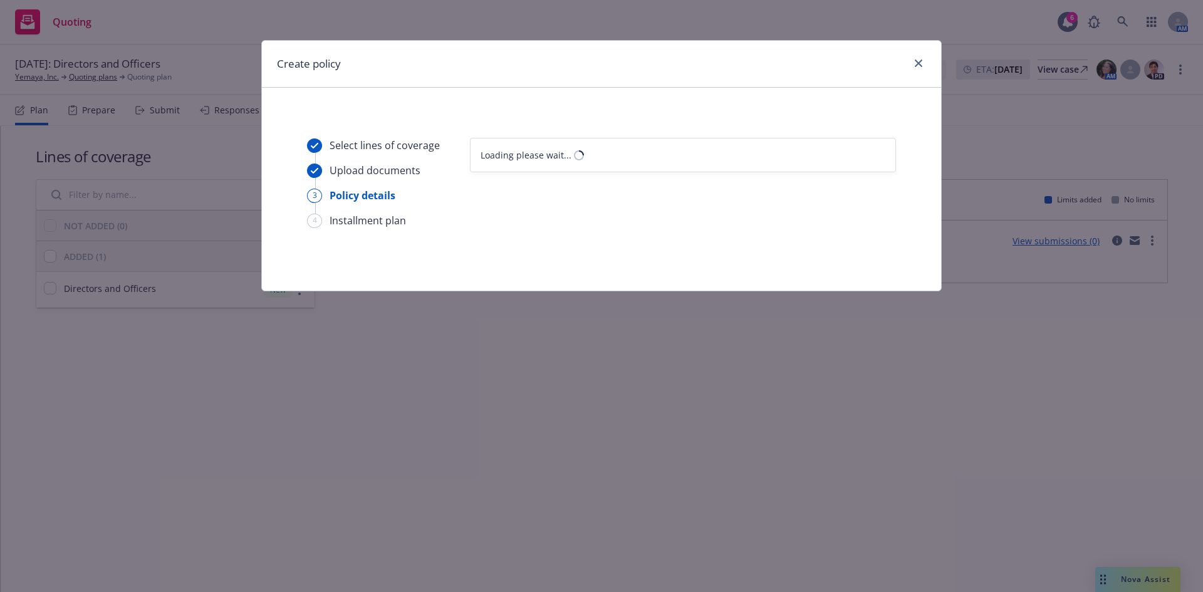
select select "12"
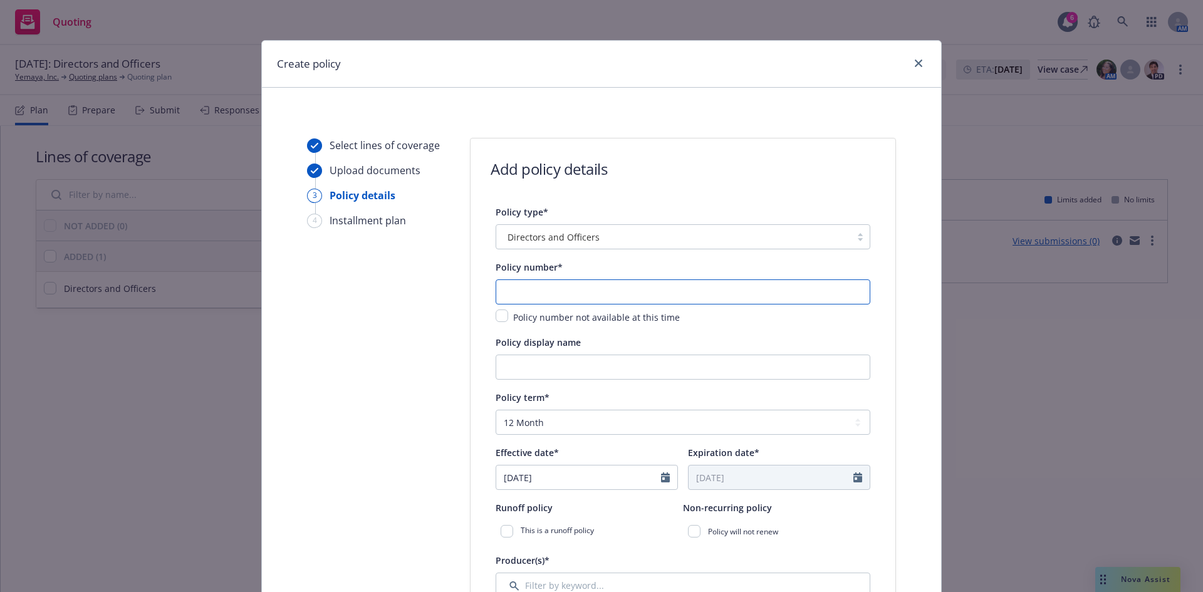
click at [543, 301] on input "text" at bounding box center [683, 291] width 375 height 25
click at [522, 289] on input "text" at bounding box center [683, 291] width 375 height 25
paste input "8264-8386"
type input "8264-8386"
click at [536, 375] on input "Policy display name" at bounding box center [683, 367] width 375 height 25
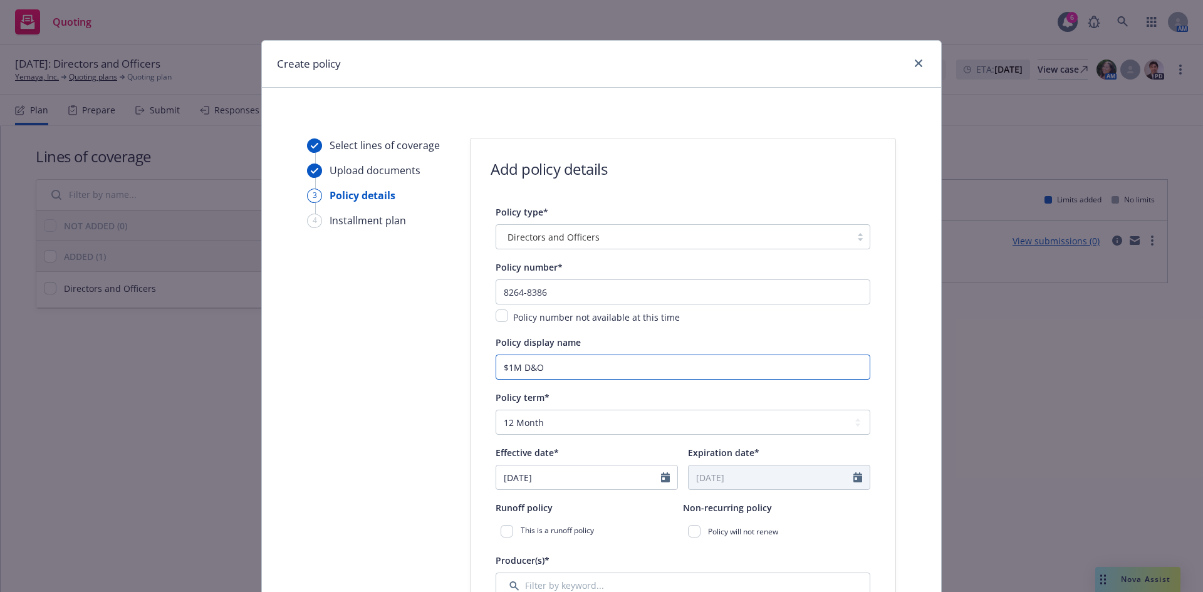
type input "$1M D&O"
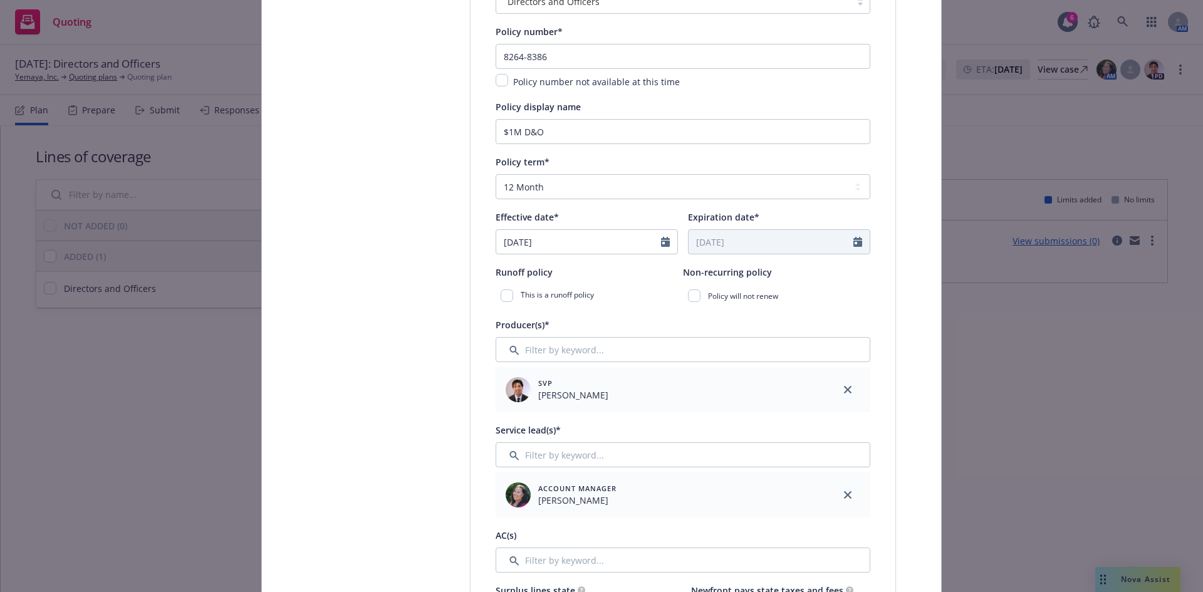
scroll to position [259, 0]
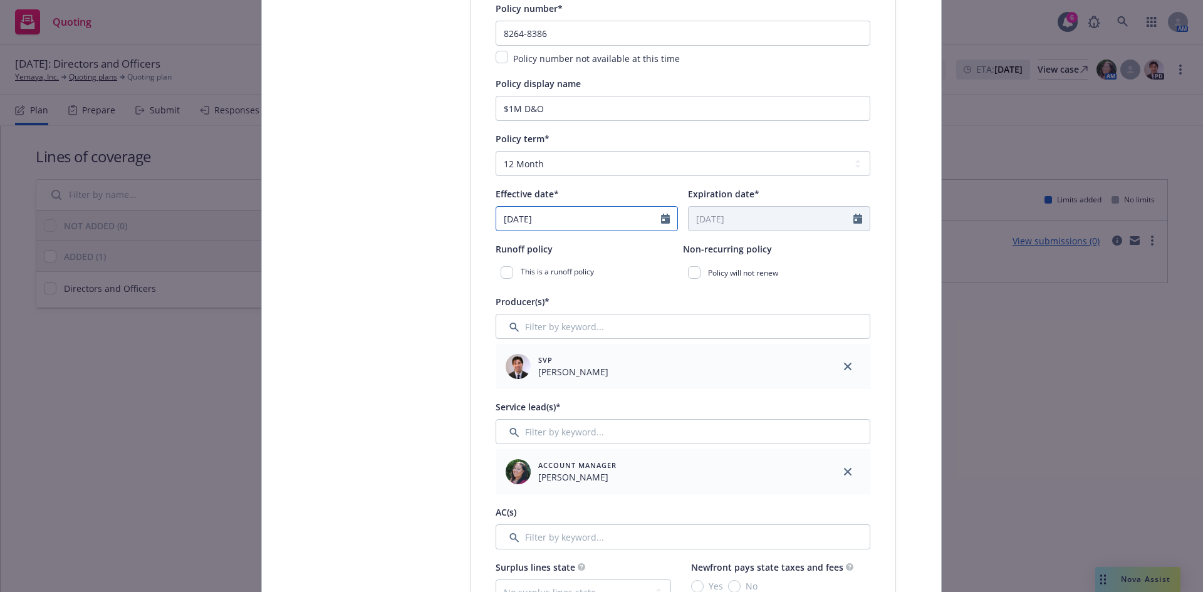
click at [661, 220] on icon "Calendar" at bounding box center [665, 219] width 9 height 10
click at [559, 252] on select "January February March April May June July August September October November De…" at bounding box center [550, 249] width 63 height 14
select select "9"
click at [519, 242] on select "January February March April May June July August September October November De…" at bounding box center [550, 249] width 63 height 14
click at [547, 330] on span "16" at bounding box center [553, 330] width 17 height 16
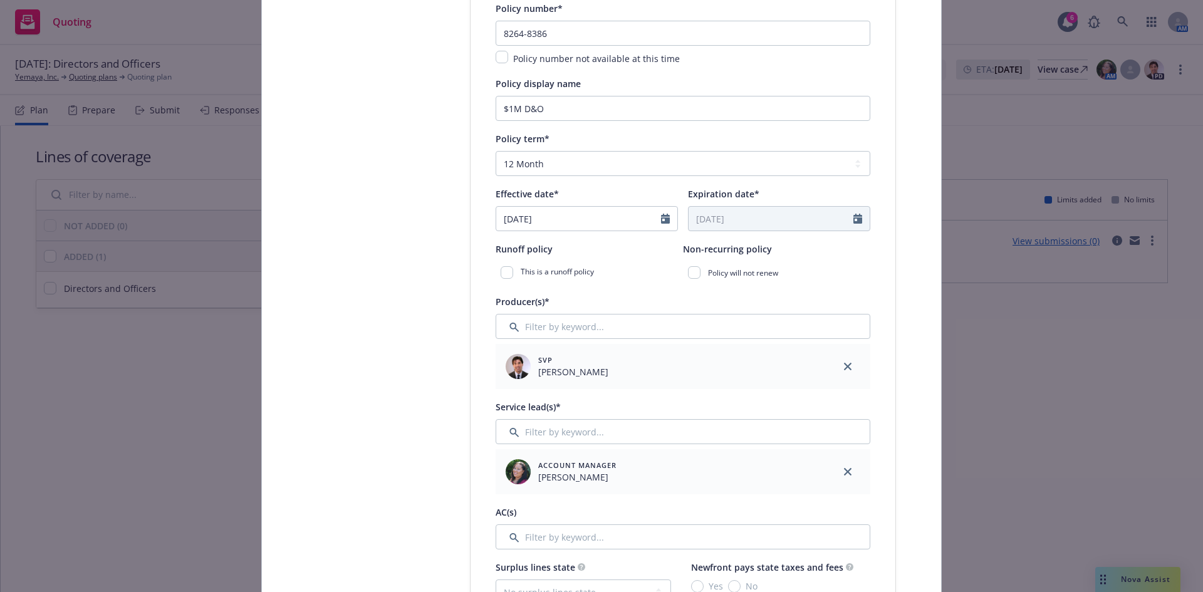
type input "[DATE]"
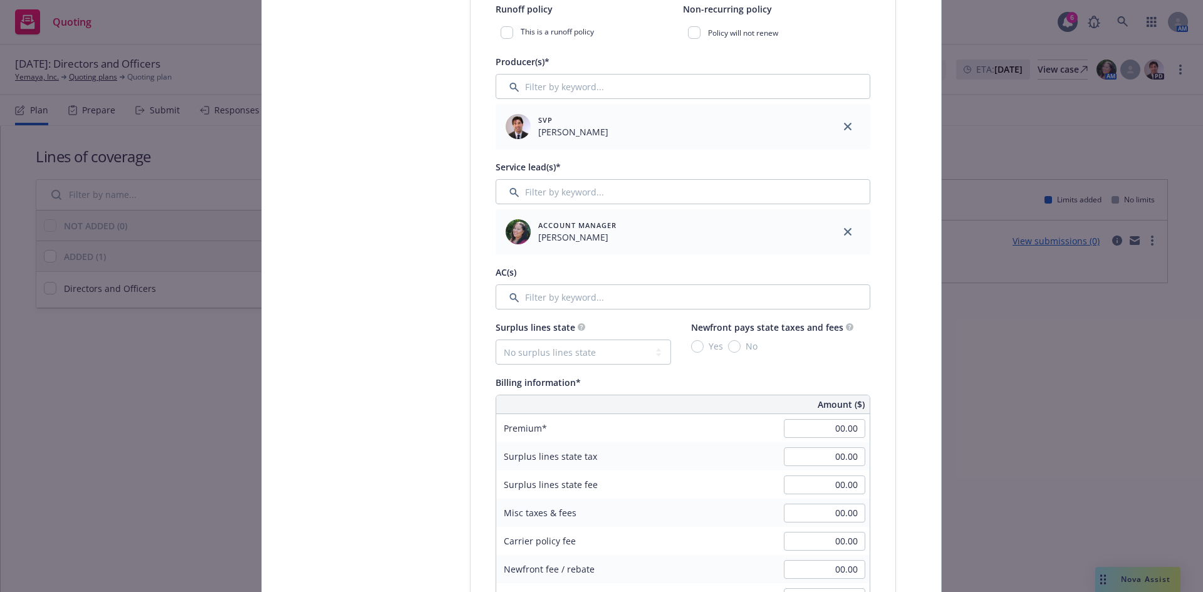
scroll to position [523, 0]
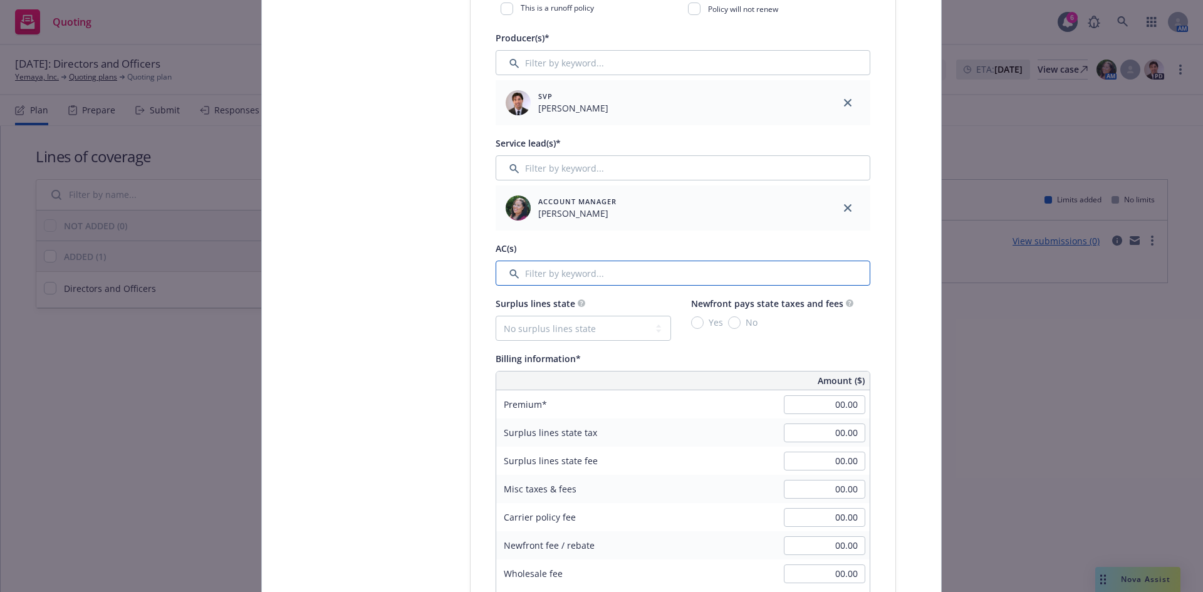
click at [580, 279] on input "Filter by keyword..." at bounding box center [683, 273] width 375 height 25
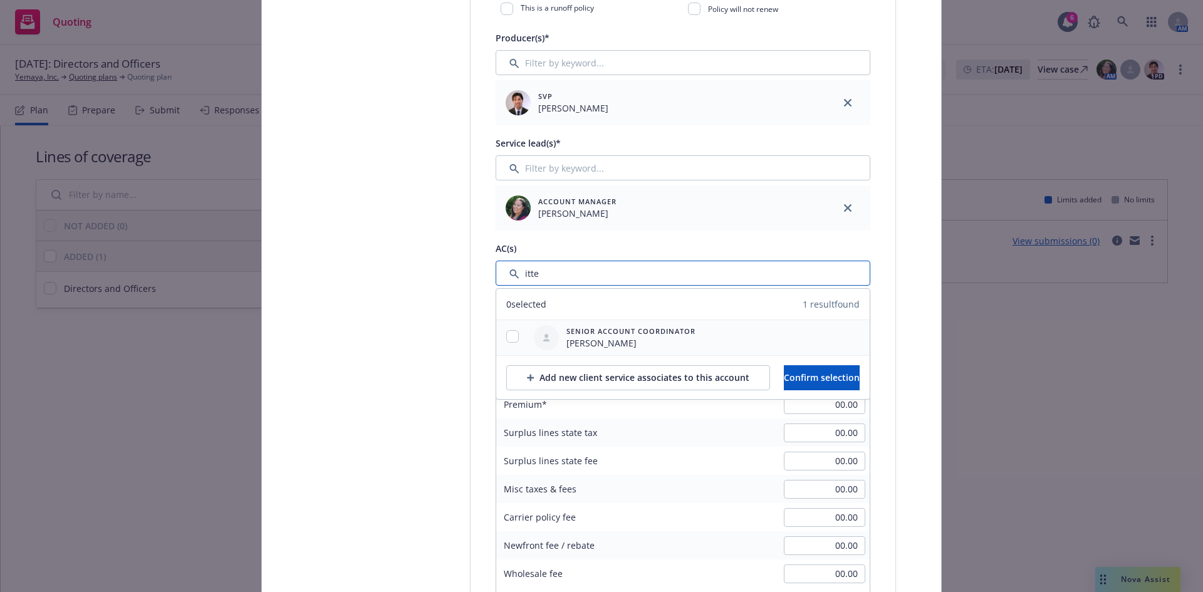
type input "itte"
click at [506, 340] on input "checkbox" at bounding box center [512, 336] width 13 height 13
checkbox input "true"
click at [828, 376] on span "Confirm selection" at bounding box center [822, 378] width 76 height 12
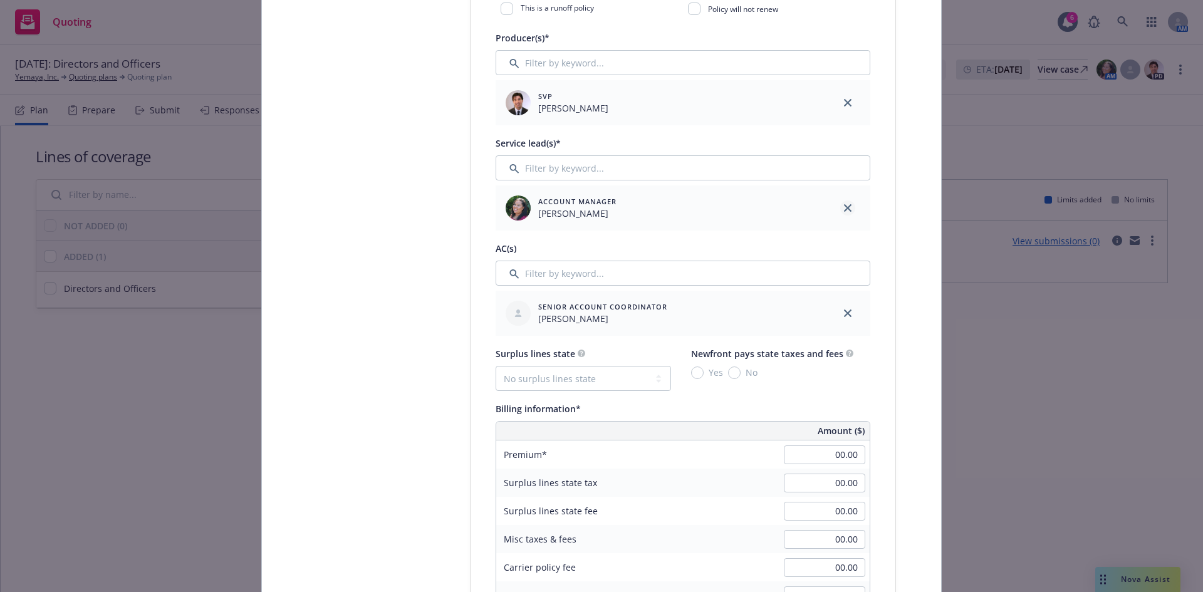
click at [844, 206] on icon "close" at bounding box center [848, 208] width 8 height 8
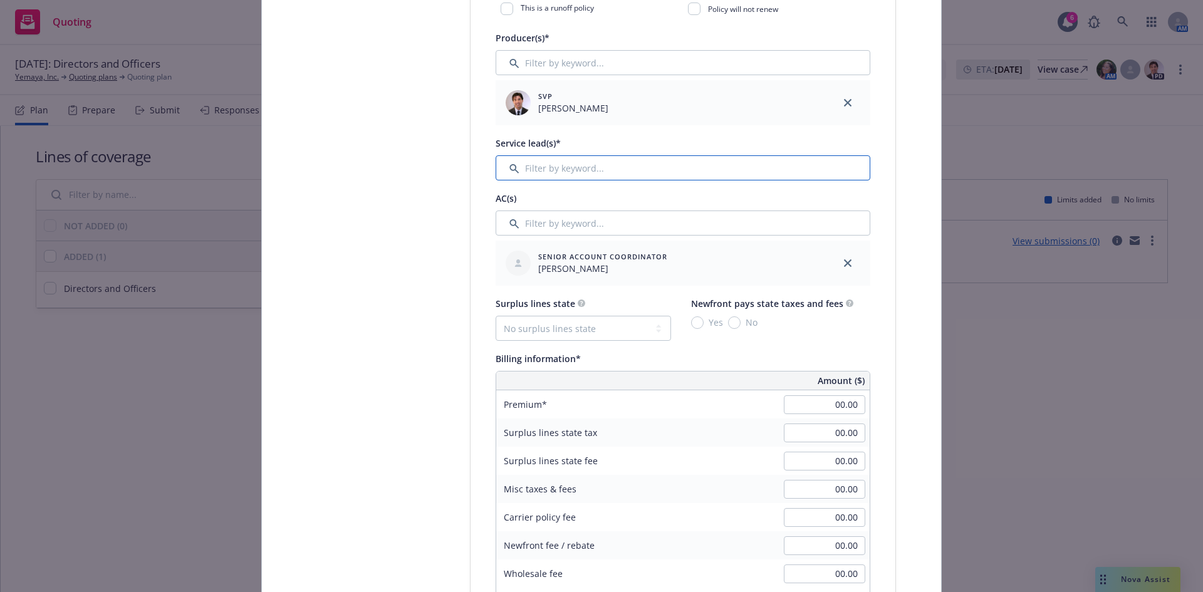
click at [545, 165] on input "Filter by keyword..." at bounding box center [683, 167] width 375 height 25
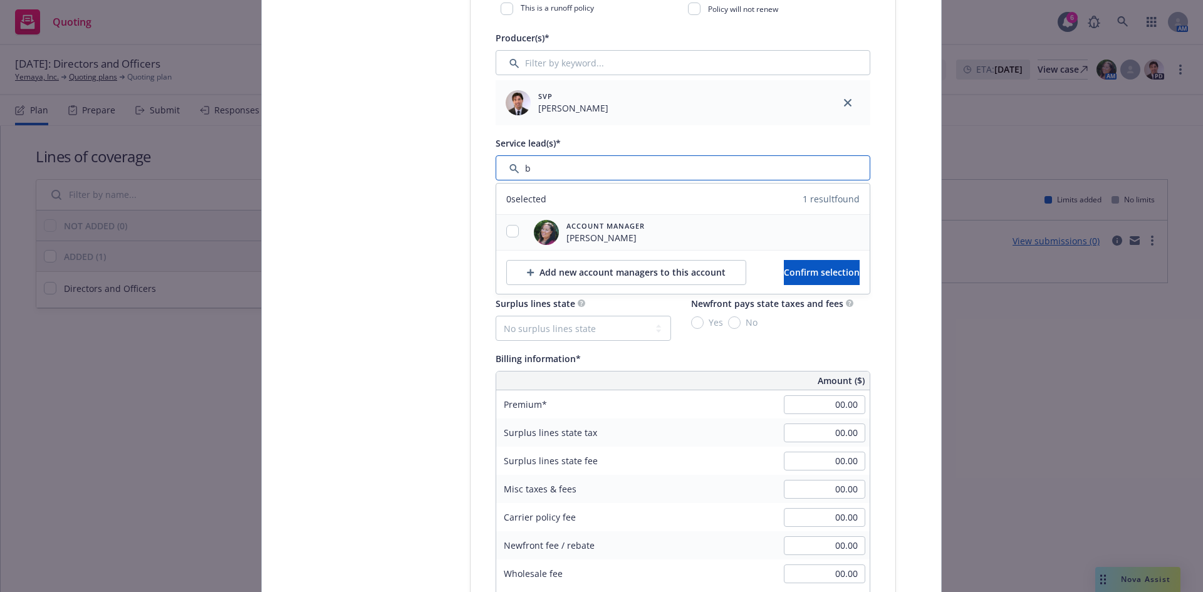
type input "b"
click at [509, 234] on input "checkbox" at bounding box center [512, 231] width 13 height 13
checkbox input "true"
click at [811, 278] on button "Confirm selection" at bounding box center [822, 272] width 76 height 25
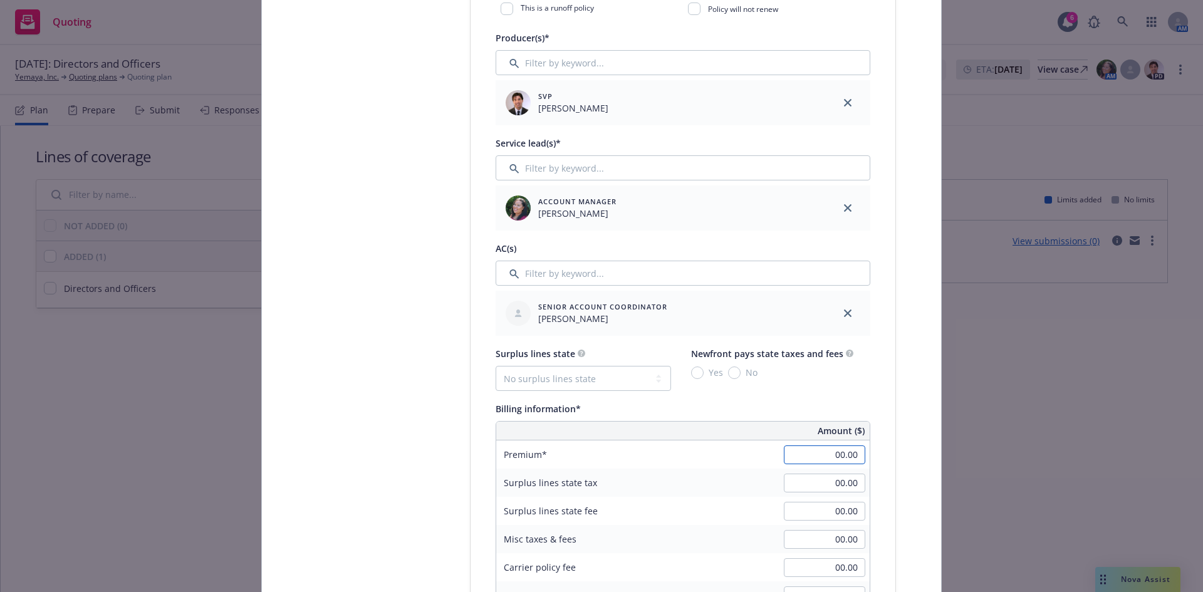
click at [826, 460] on input "00.00" at bounding box center [824, 455] width 81 height 19
type input "3,709.00"
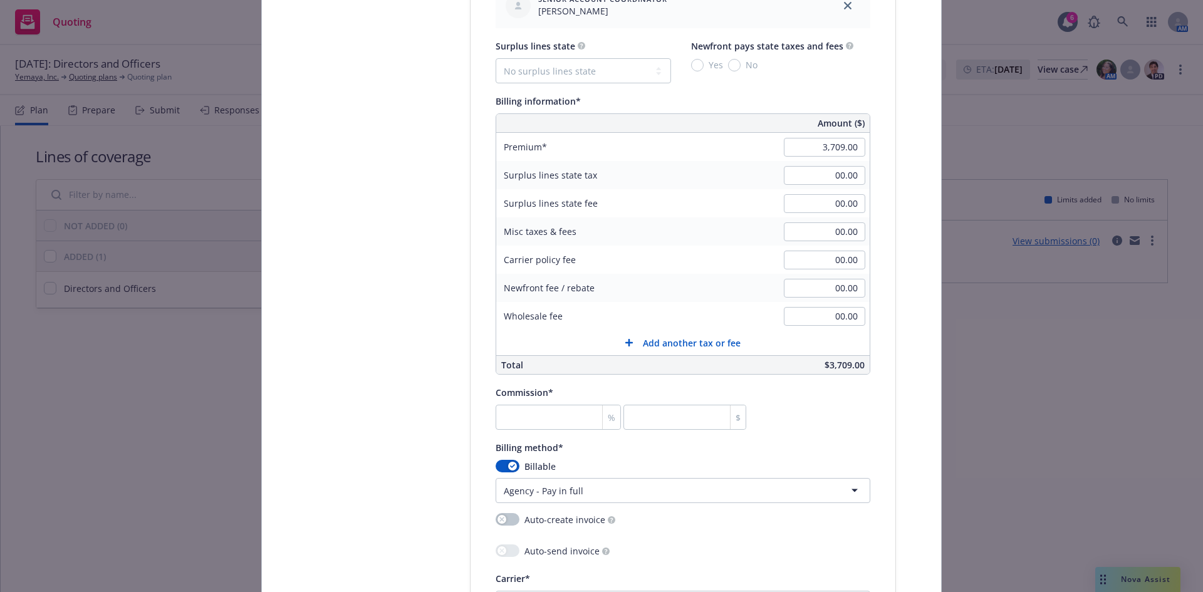
scroll to position [839, 0]
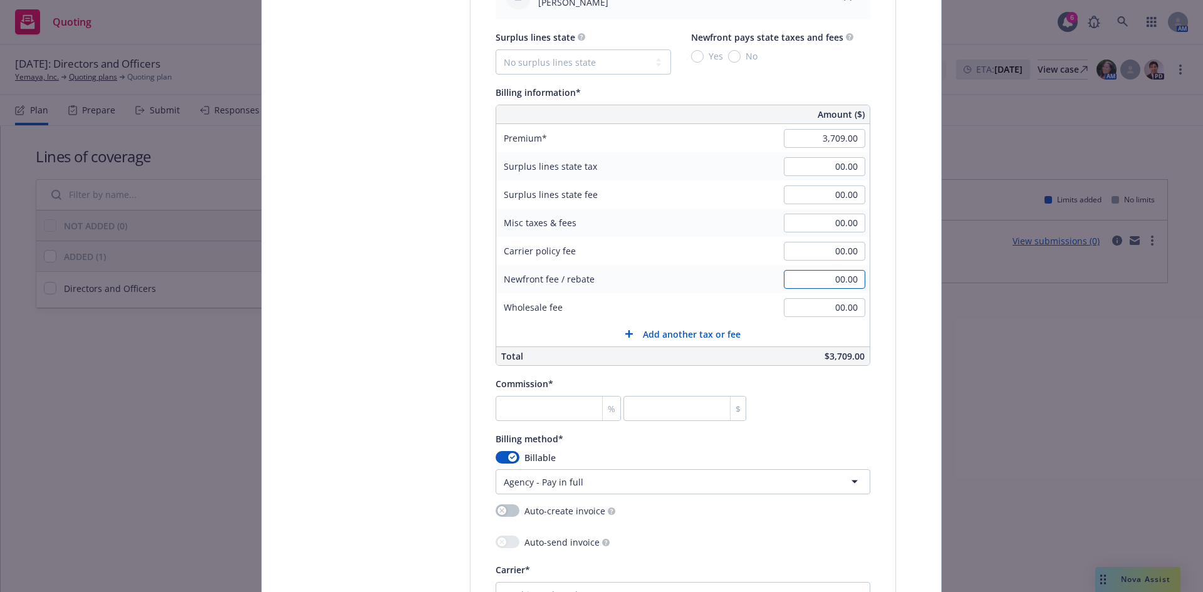
click at [843, 274] on input "00.00" at bounding box center [824, 279] width 81 height 19
type input "1,000.00"
click at [533, 403] on input "number" at bounding box center [558, 408] width 125 height 25
type input "1"
type input "37.09"
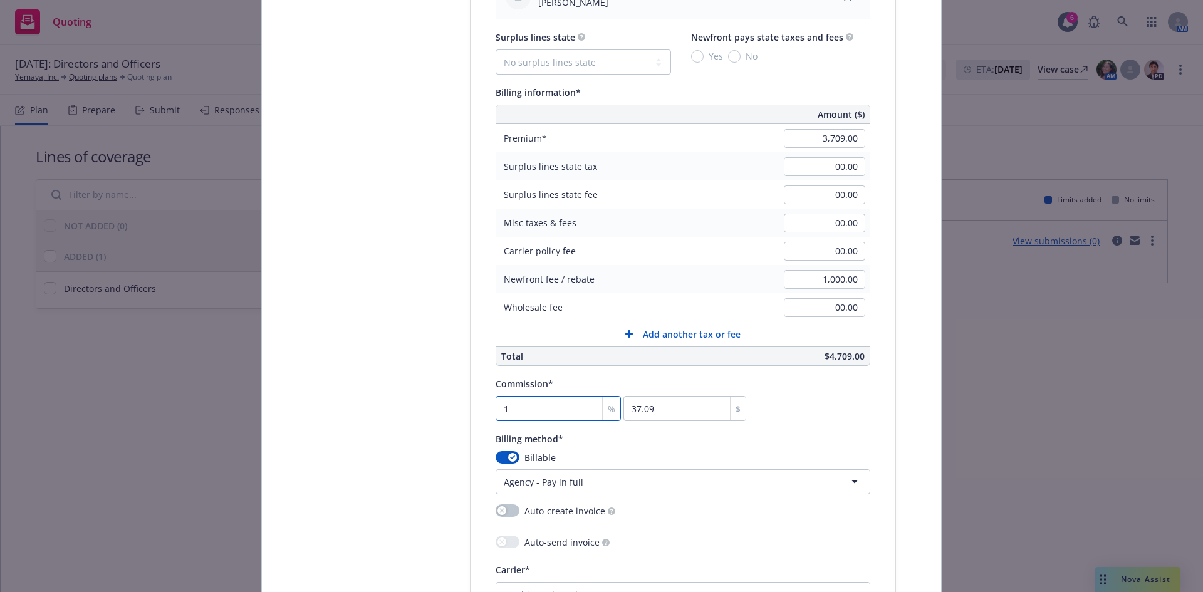
type input "17"
type input "630.53"
type input "17.5"
type input "649.08"
type input "17.5"
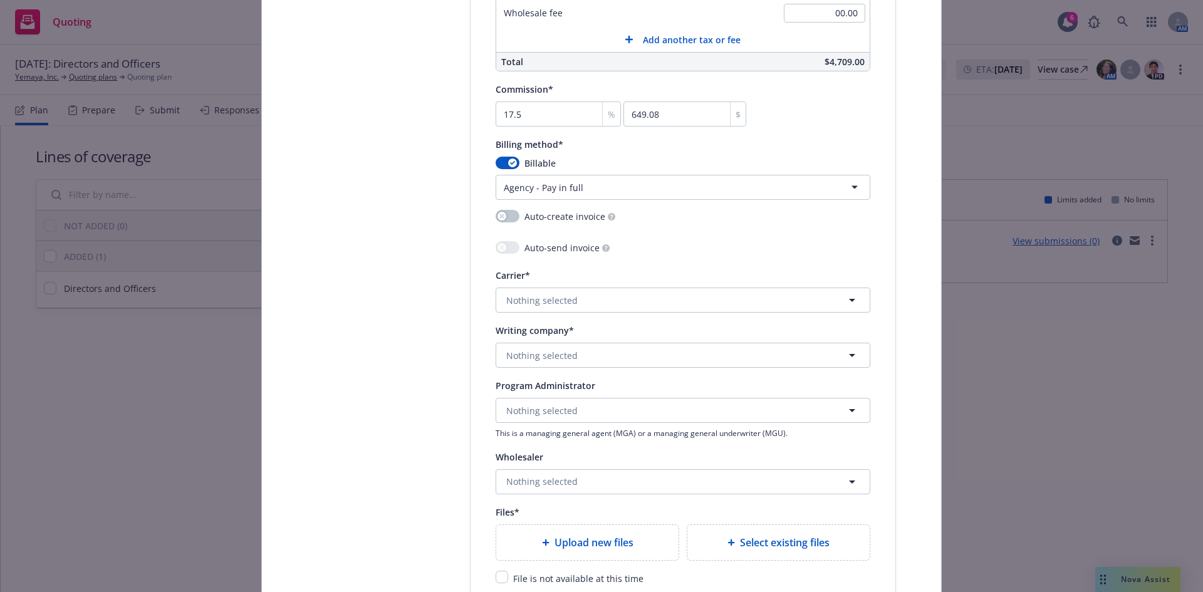
scroll to position [1149, 0]
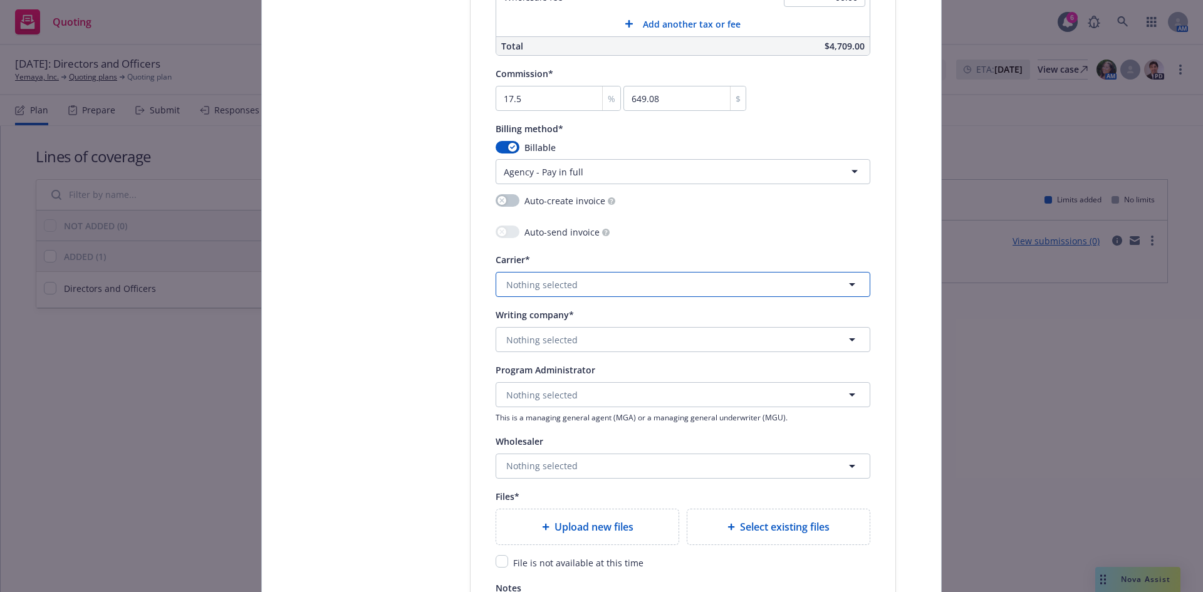
click at [524, 285] on span "Nothing selected" at bounding box center [541, 284] width 71 height 13
type input "chubb"
click at [518, 358] on span "Appointed carrier" at bounding box center [546, 363] width 75 height 13
click at [526, 341] on span "Nothing selected" at bounding box center [541, 339] width 71 height 13
type input "feder"
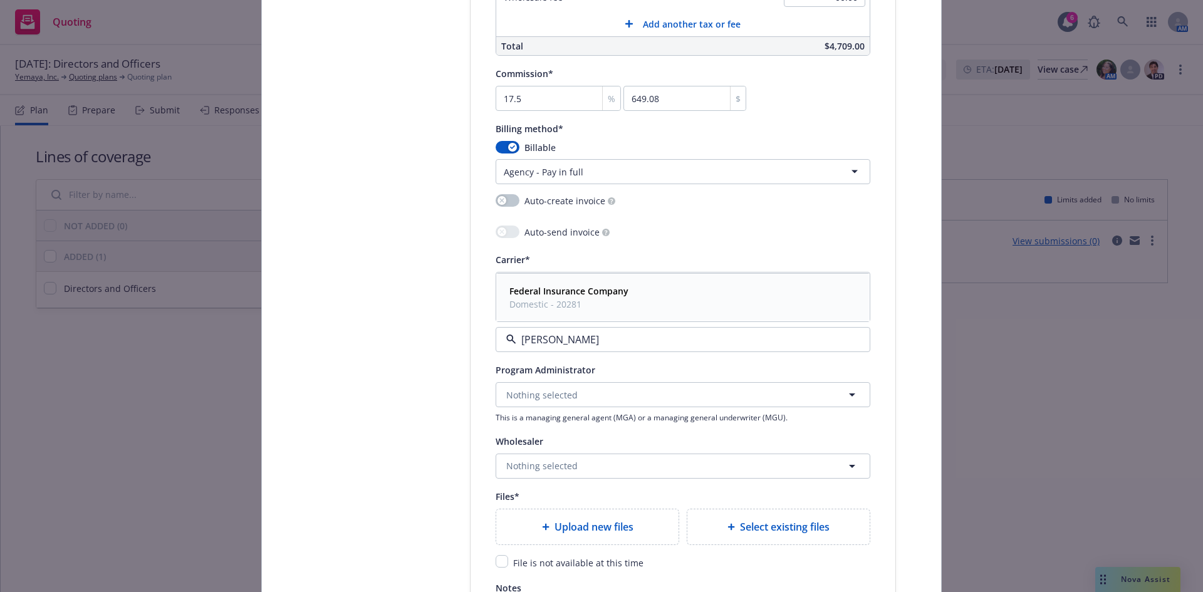
click at [538, 302] on span "Domestic - 20281" at bounding box center [568, 304] width 119 height 13
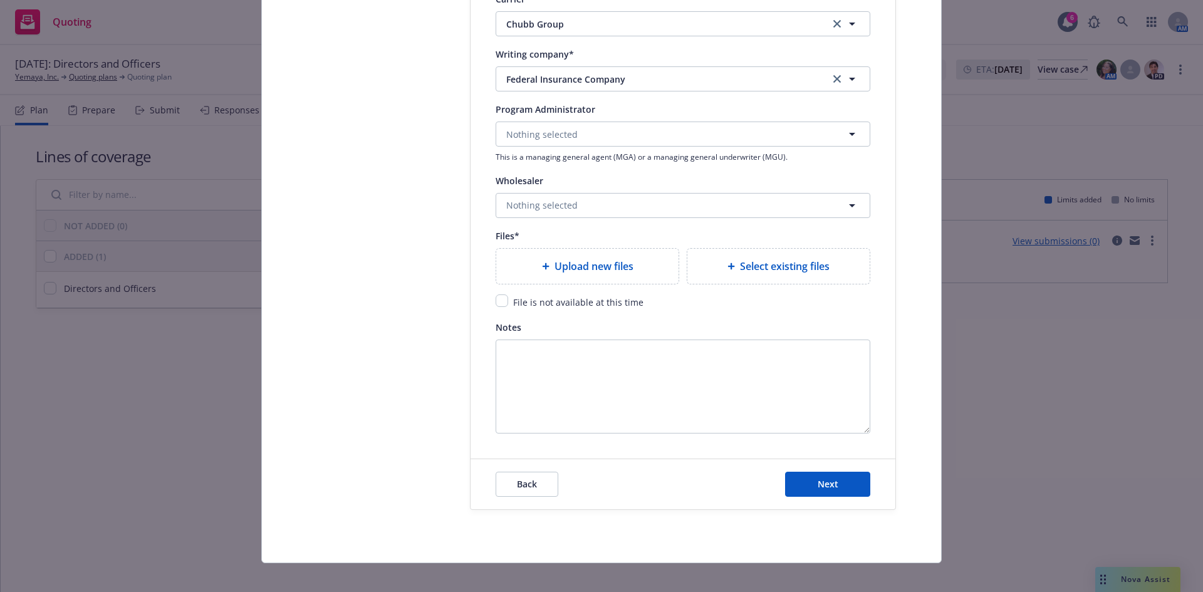
scroll to position [1421, 0]
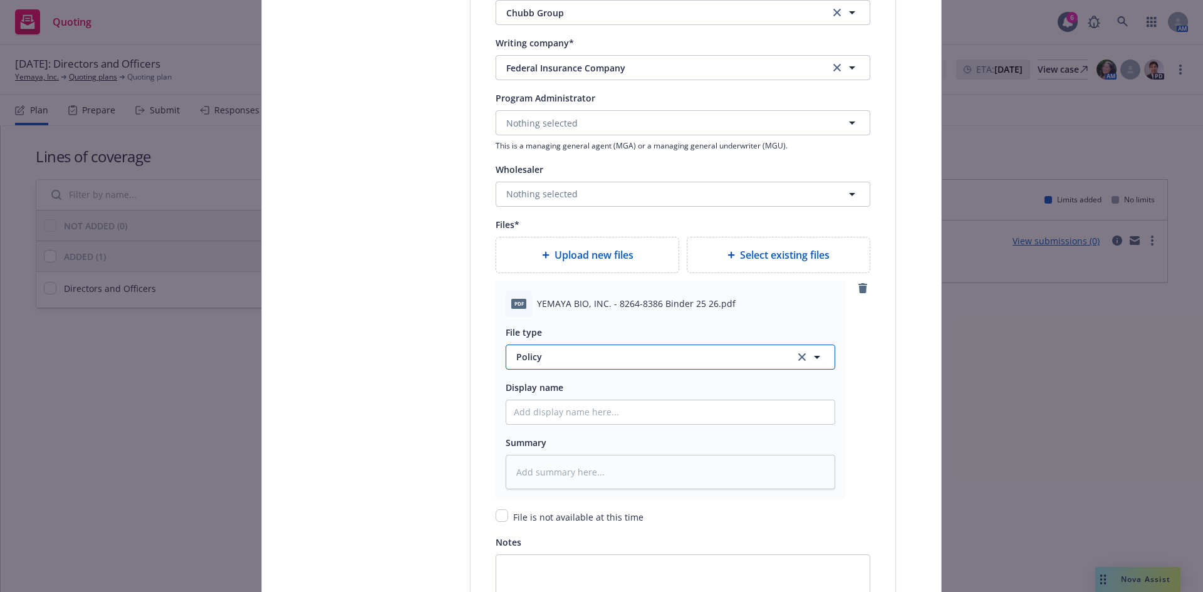
click at [523, 353] on span "Policy" at bounding box center [648, 356] width 264 height 13
type input "binder"
click at [519, 288] on span "Binder" at bounding box center [533, 289] width 28 height 13
click at [559, 414] on input "Policy display name" at bounding box center [670, 412] width 328 height 24
click at [558, 408] on input "Policy display name" at bounding box center [670, 412] width 328 height 24
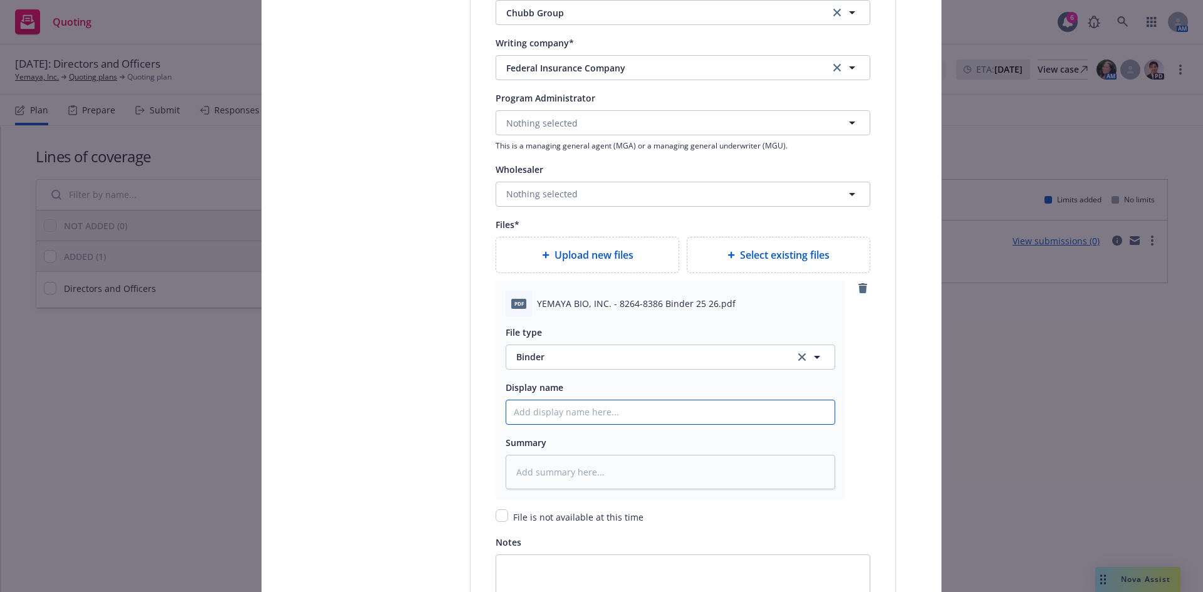
type textarea "x"
type input "Y"
type textarea "x"
type input "Ye"
type textarea "x"
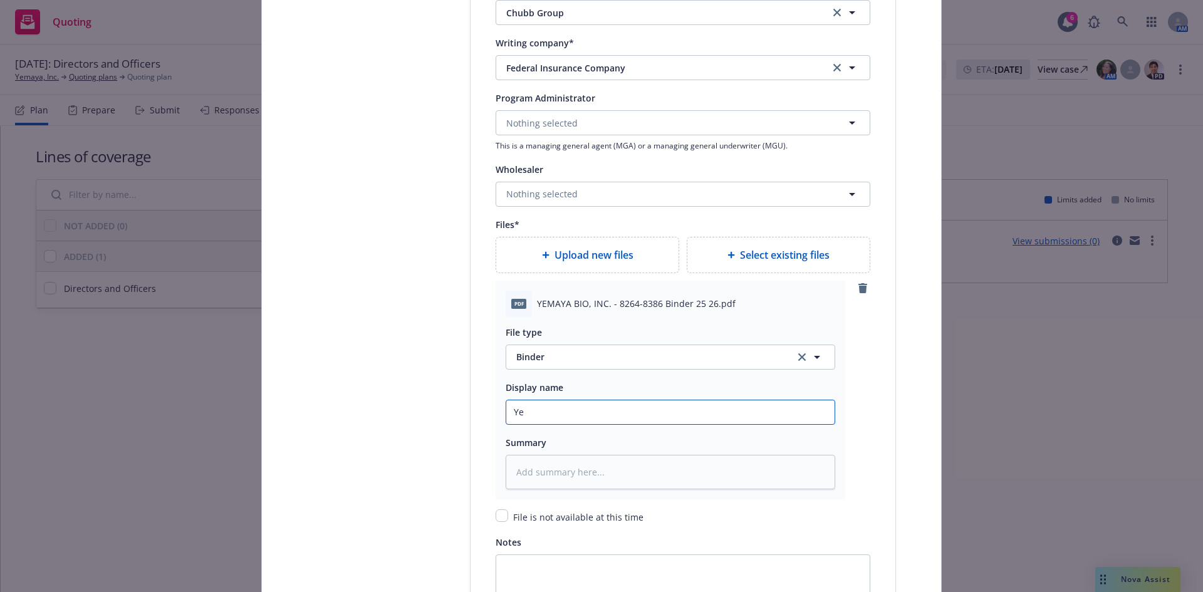
type input "Yem"
type textarea "x"
type input "Yema"
type textarea "x"
type input "Yemay"
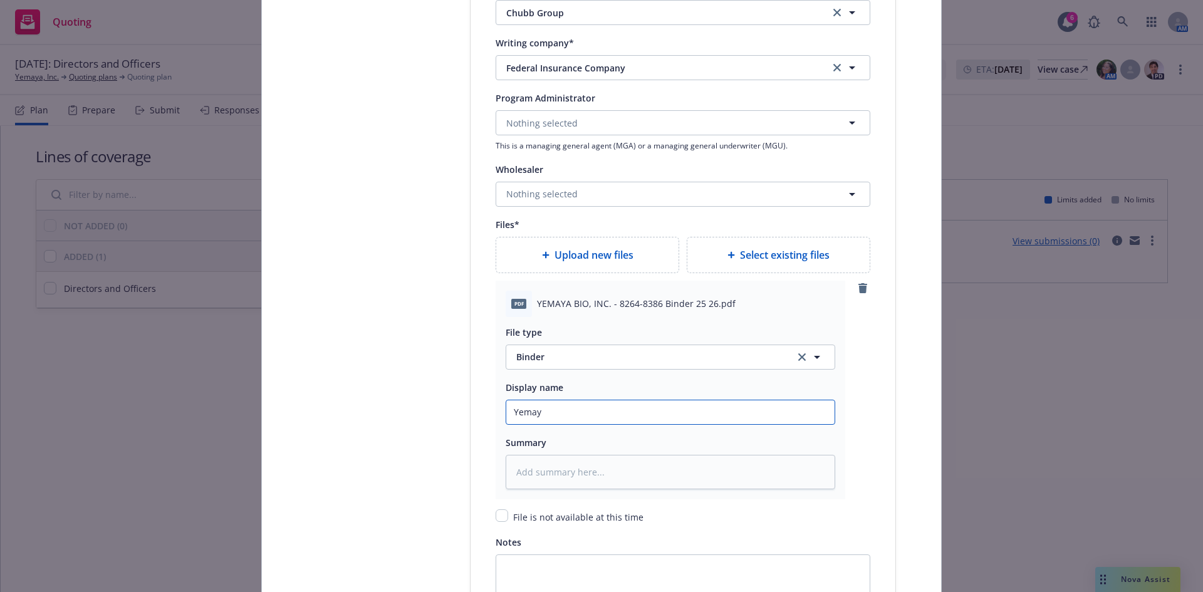
type textarea "x"
type input "Yemaya"
type textarea "x"
type input "Yemaya"
type textarea "x"
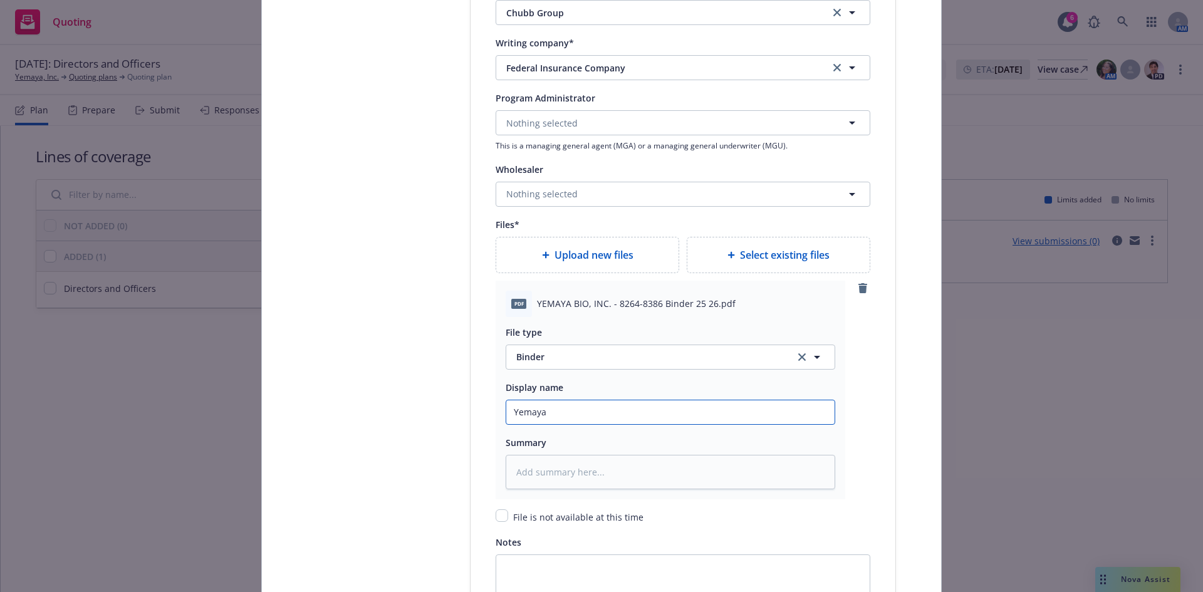
type input "Yemaya B"
type textarea "x"
type input "Yemaya Bi"
type textarea "x"
type input "Yemaya Bio"
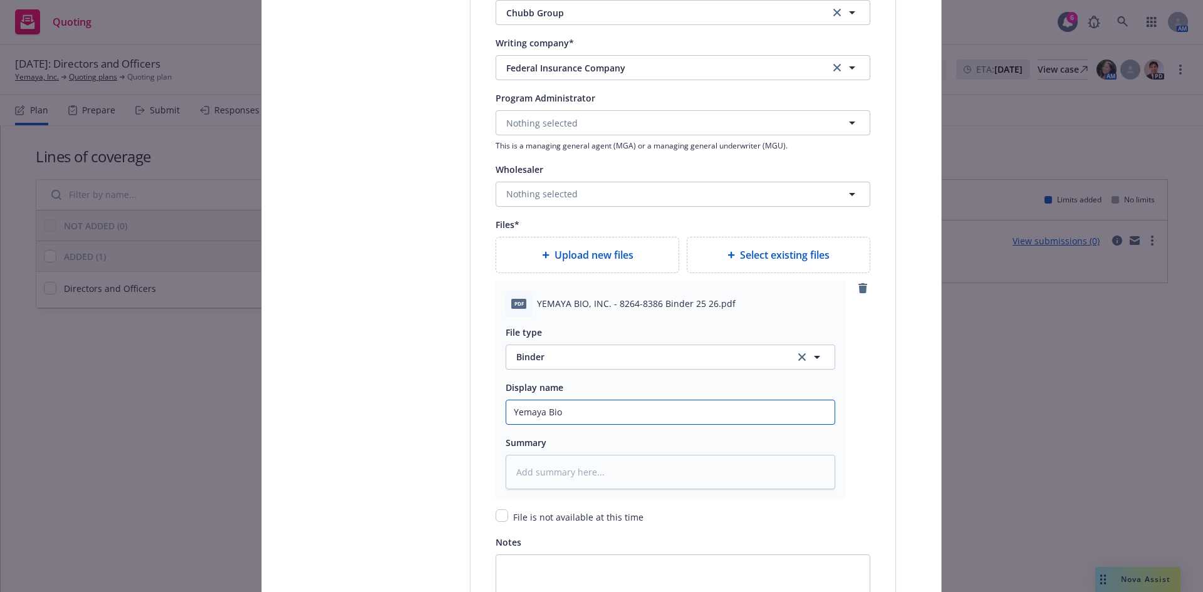
type textarea "x"
type input "Yemaya Bio,"
type textarea "x"
type input "Yemaya Bio,"
type textarea "x"
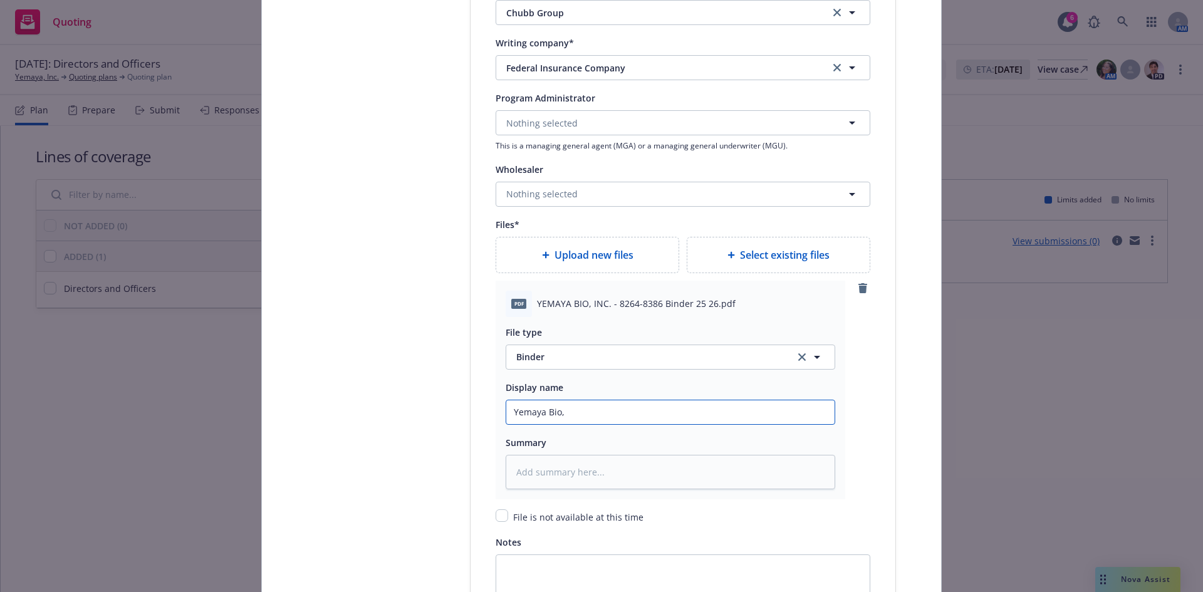
type input "Yemaya Bio, I"
type textarea "x"
type input "Yemaya Bio, In"
type textarea "x"
type input "Yemaya Bio, Inc"
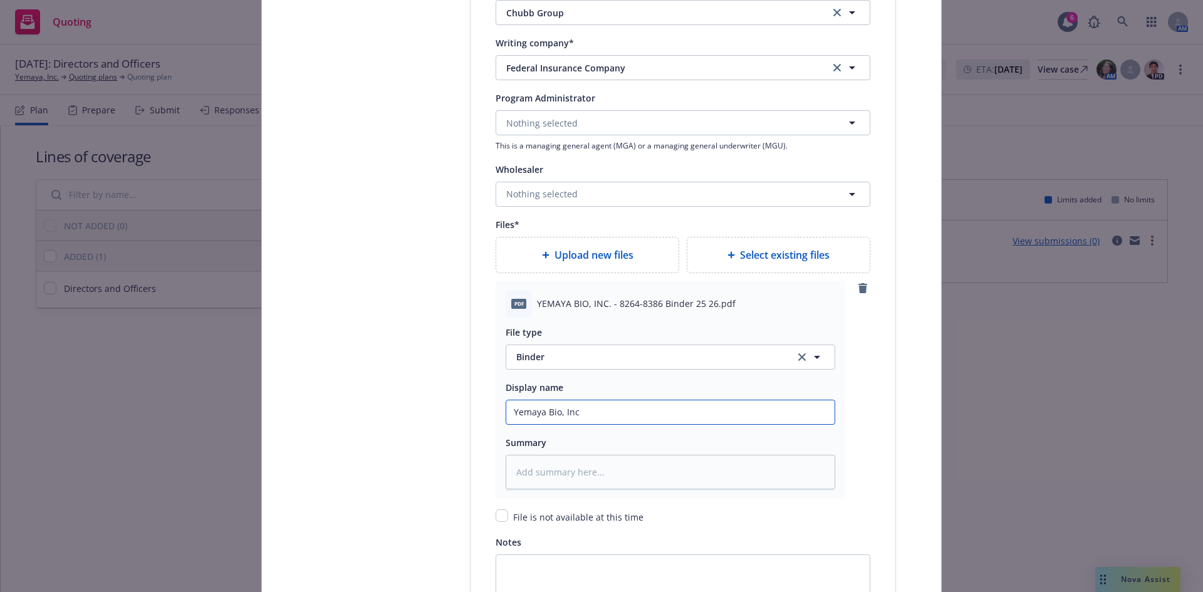
type textarea "x"
type input "Yemaya Bio, Inc"
type textarea "x"
type input "Yemaya Bio, Inc 2"
type textarea "x"
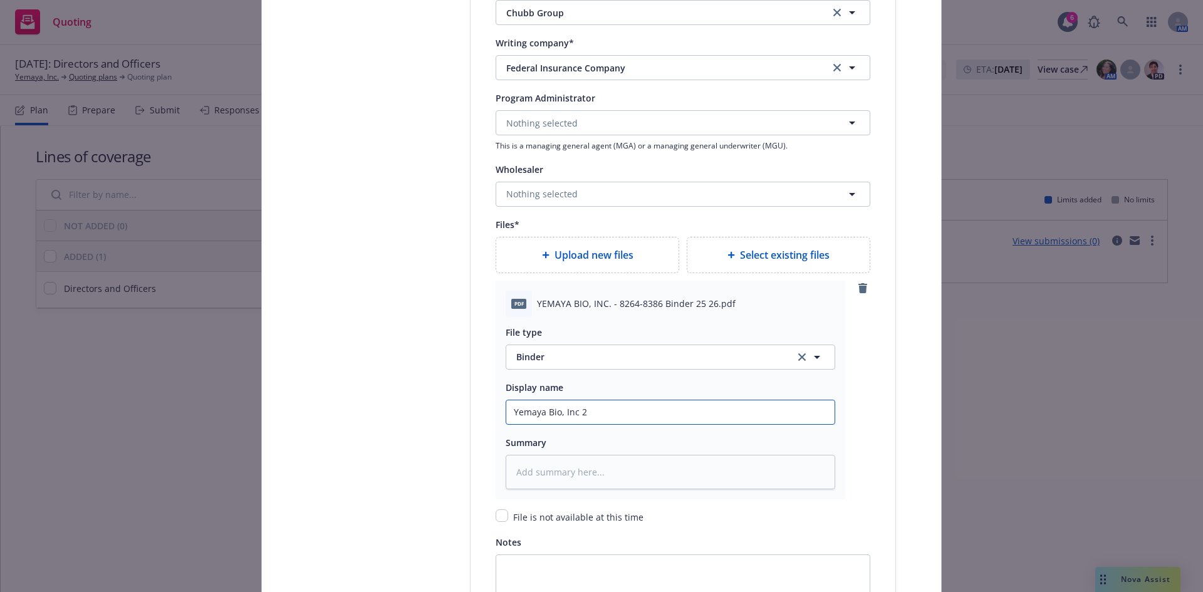
type input "Yemaya Bio, Inc 20"
type textarea "x"
type input "Yemaya Bio, Inc 202"
type textarea "x"
type input "Yemaya Bio, Inc 2025"
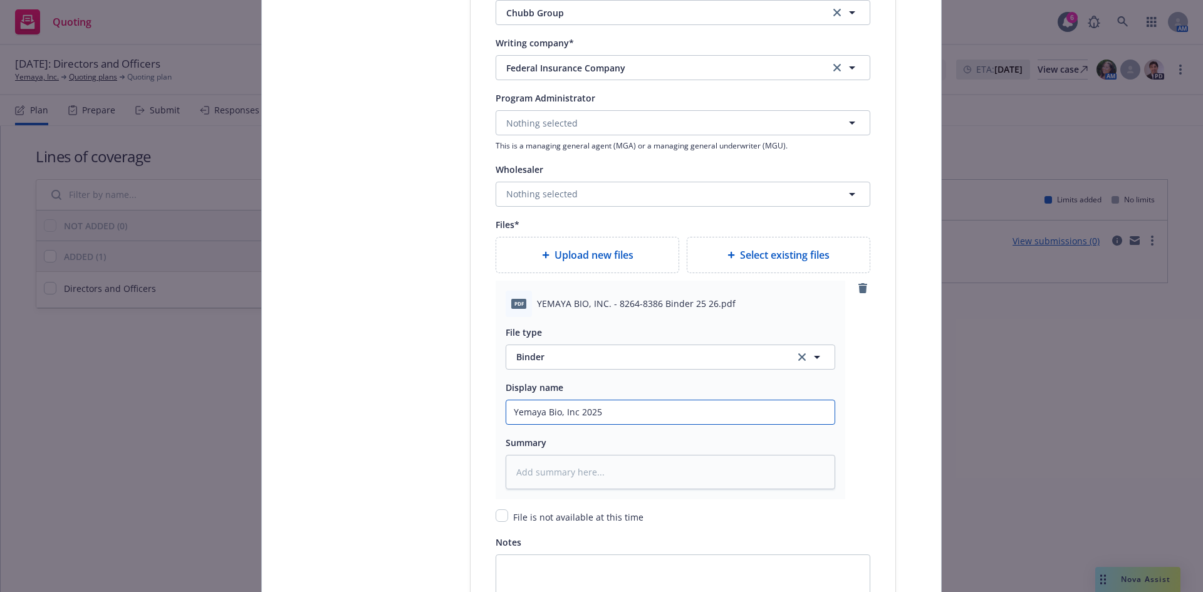
type textarea "x"
type input "Yemaya Bio, Inc 2025-"
type textarea "x"
type input "Yemaya Bio, Inc 2025-2"
type textarea "x"
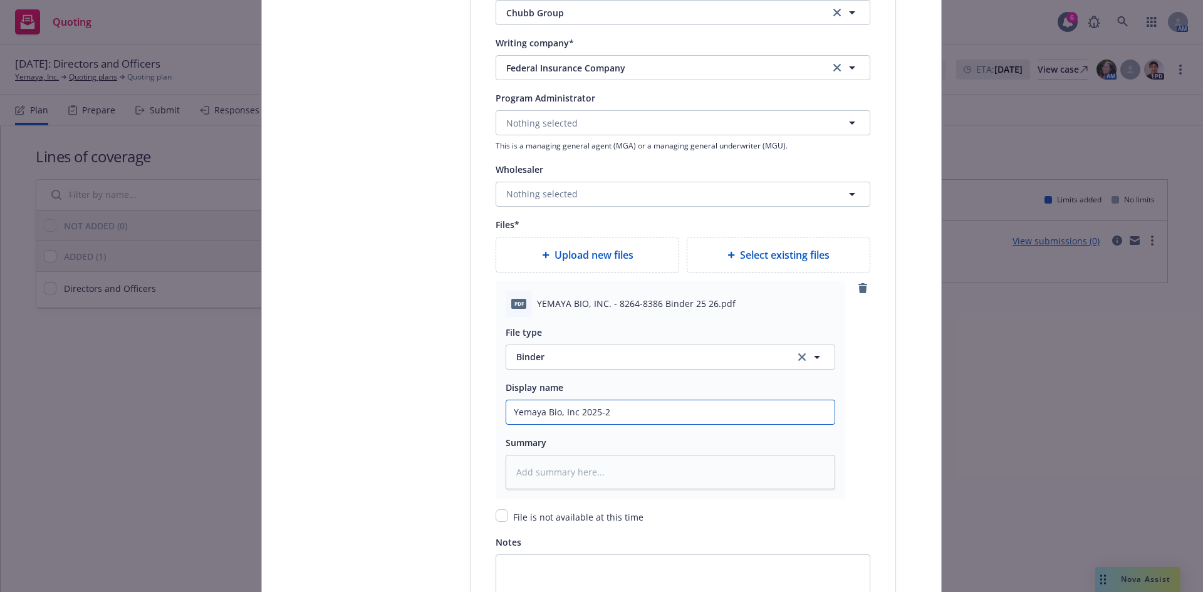
type input "Yemaya Bio, Inc 2025-26"
type textarea "x"
type input "Yemaya Bio, Inc 2025-26"
type textarea "x"
type input "Yemaya Bio, Inc 2025-26 D"
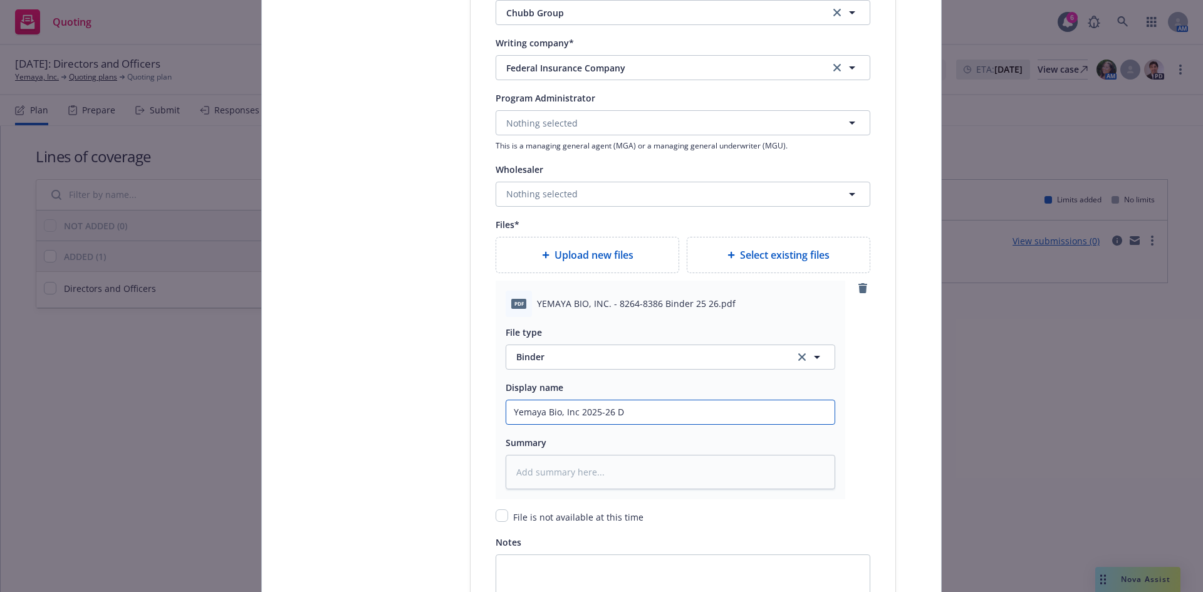
type textarea "x"
type input "Yemaya Bio, Inc 2025-26 D&"
type textarea "x"
type input "Yemaya Bio, Inc 2025-26 D&O"
type textarea "x"
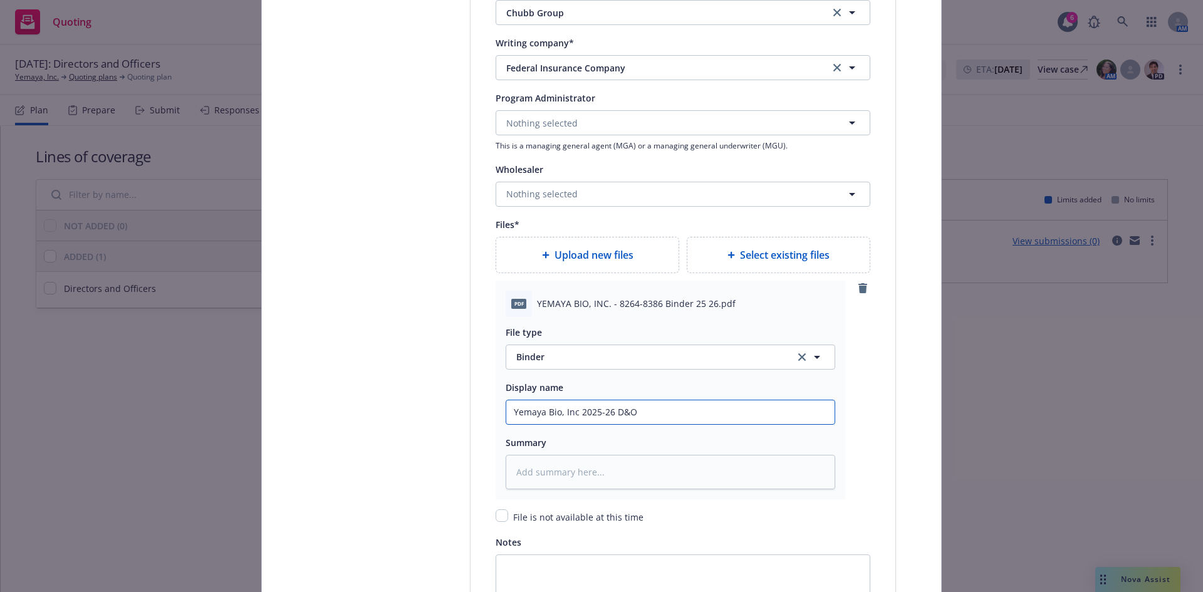
type input "Yemaya Bio, Inc 2025-26 D&O"
type textarea "x"
type input "Yemaya Bio, Inc 2025-26 D&O B"
type textarea "x"
type input "Yemaya Bio, Inc 2025-26 D&O Bi"
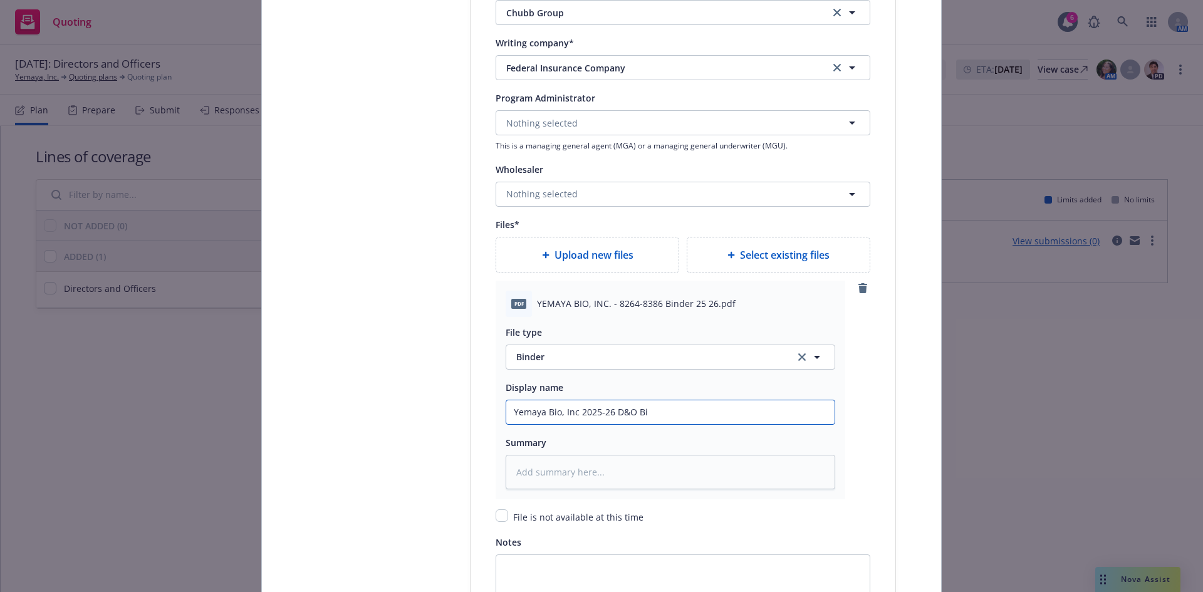
type textarea "x"
type input "Yemaya Bio, Inc 2025-26 D&O Bin"
type textarea "x"
type input "Yemaya Bio, Inc 2025-26 D&O Bind"
type textarea "x"
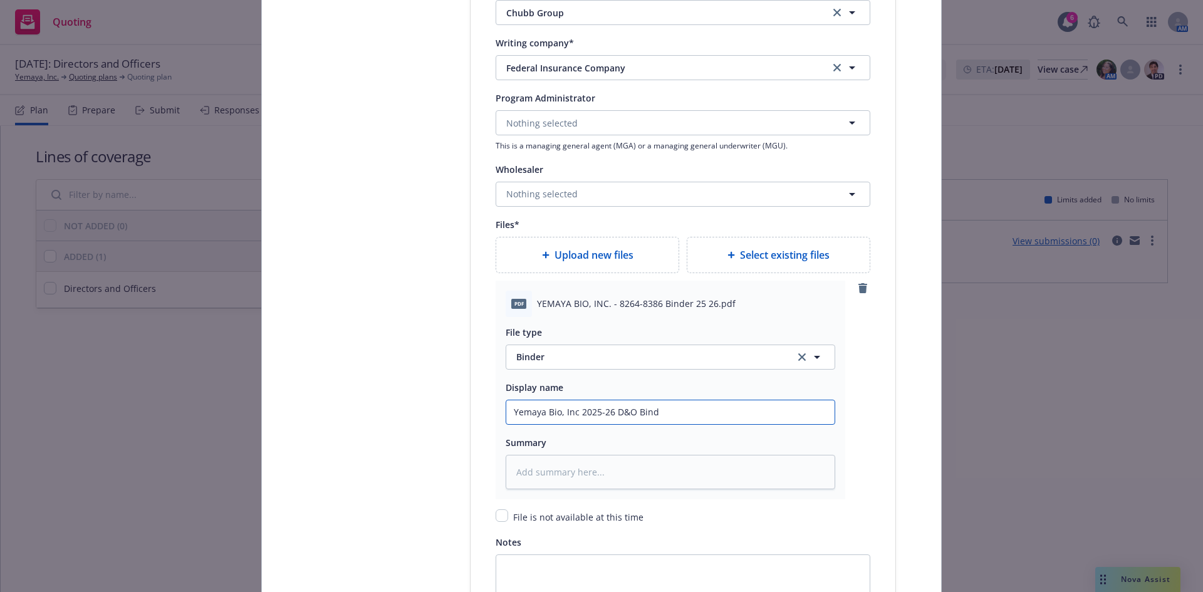
type input "Yemaya Bio, Inc 2025-26 D&O Binde"
type textarea "x"
type input "Yemaya Bio, Inc 2025-26 D&O Binder"
click at [568, 249] on span "Upload new files" at bounding box center [594, 255] width 79 height 15
type textarea "x"
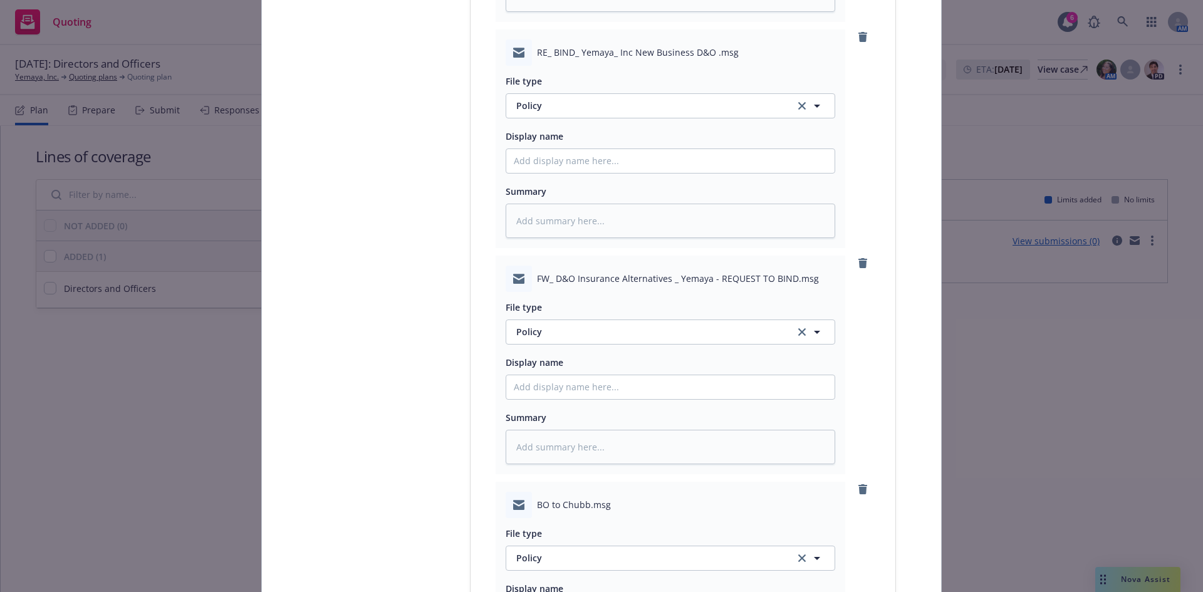
scroll to position [1912, 0]
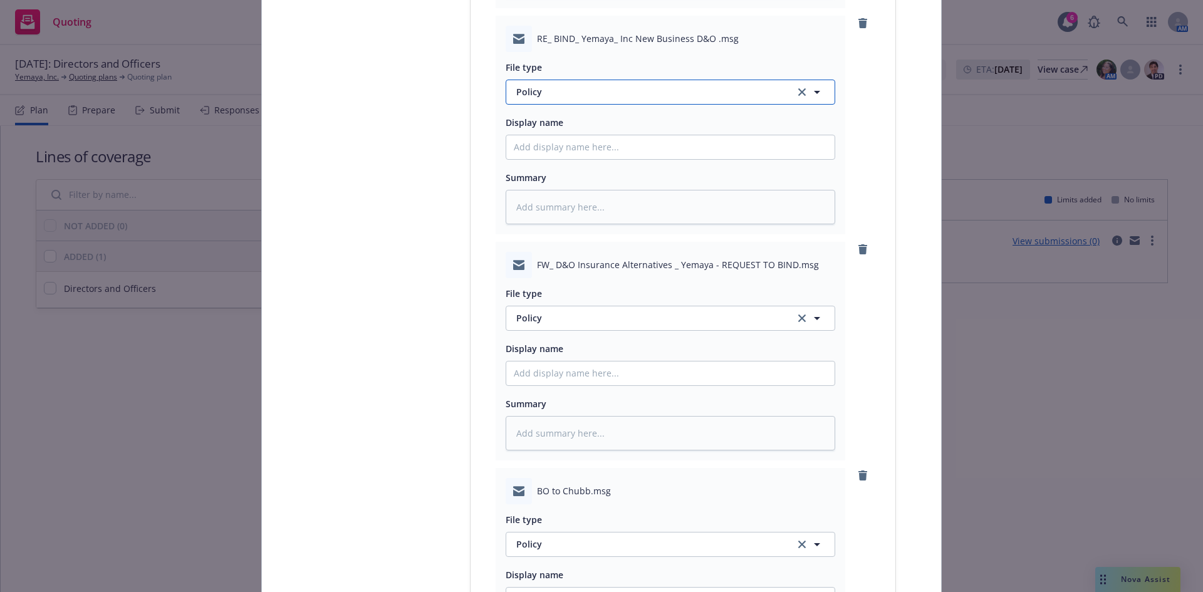
click at [543, 94] on span "Policy" at bounding box center [648, 91] width 264 height 13
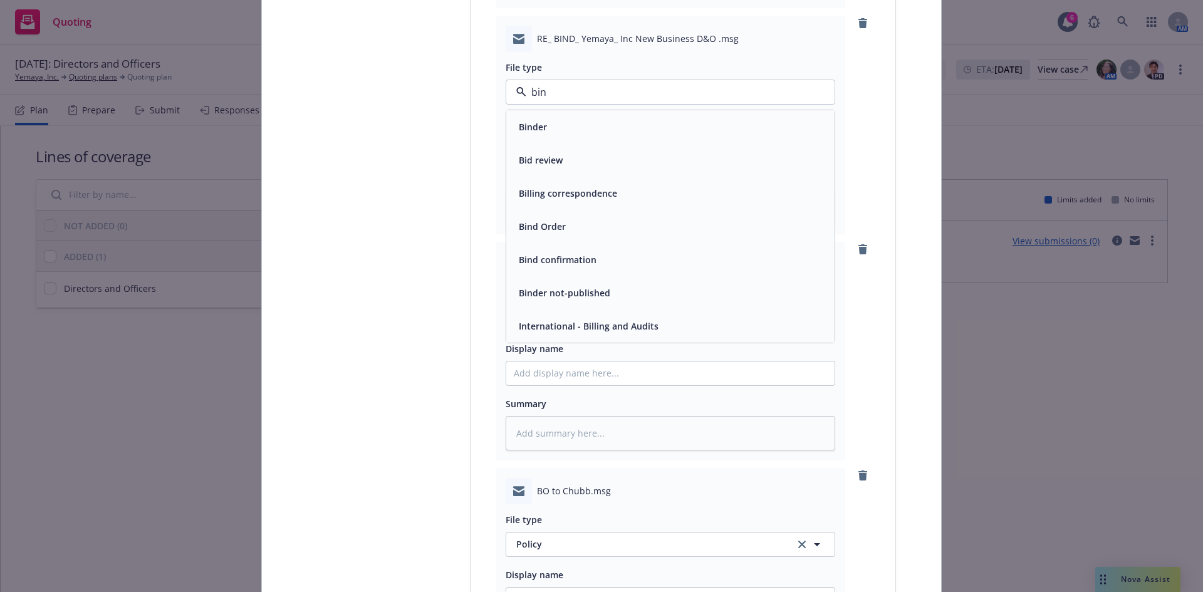
type input "bind"
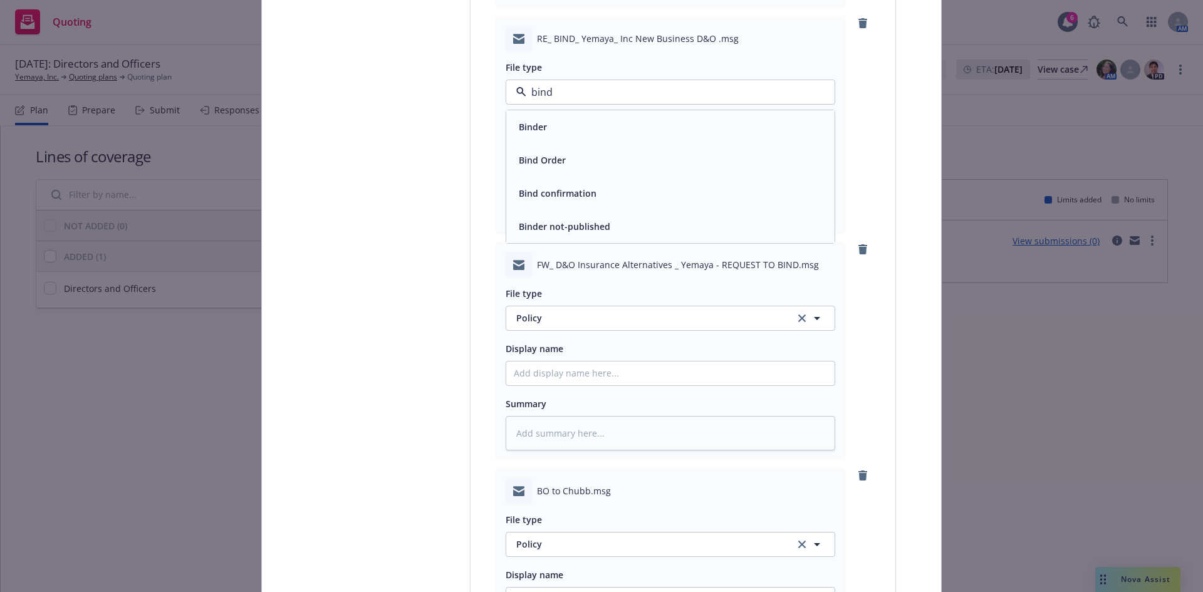
click at [552, 158] on span "Bind Order" at bounding box center [542, 160] width 47 height 13
type textarea "x"
click at [523, 149] on input "Policy display name" at bounding box center [670, 147] width 328 height 24
type input "B"
type textarea "x"
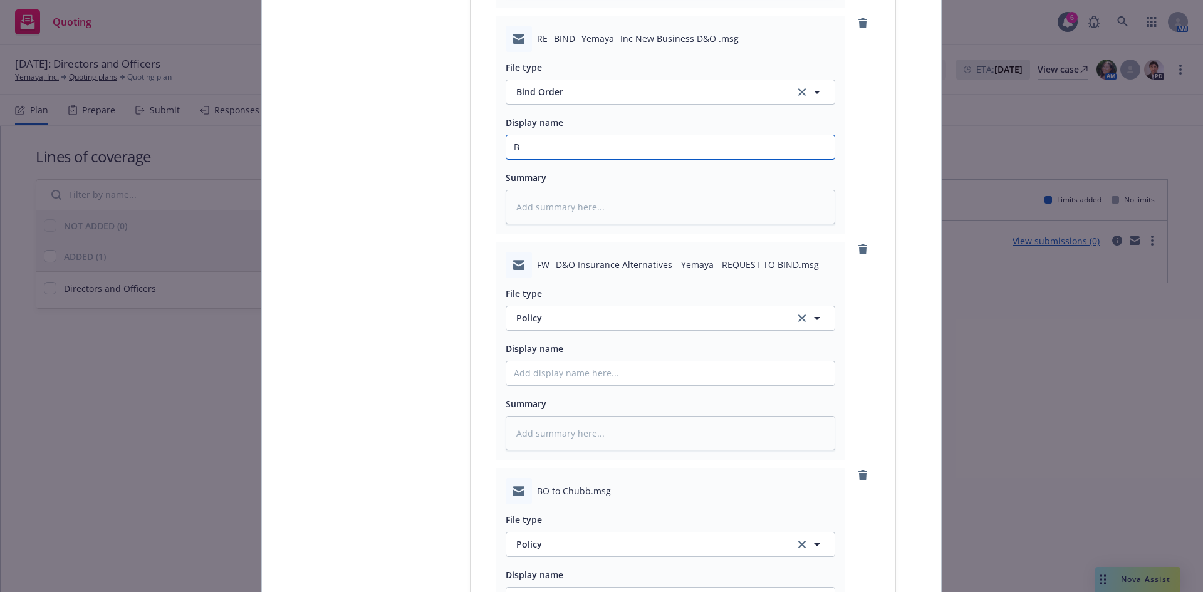
type input "Bi"
type textarea "x"
type input "Bin"
type textarea "x"
type input "Bind"
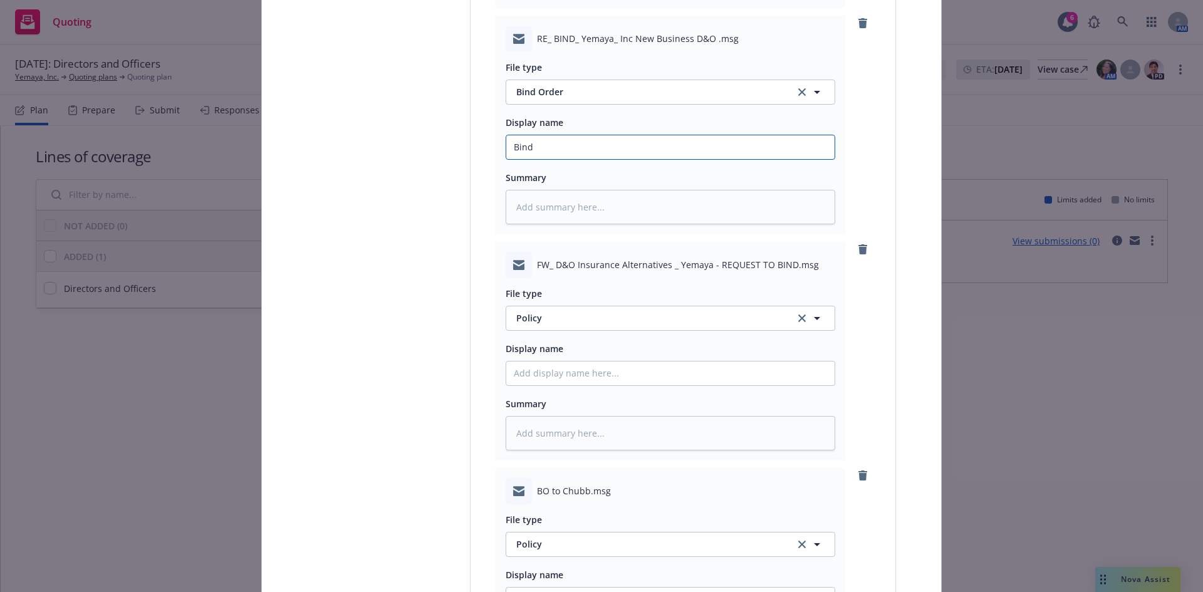
type textarea "x"
type input "Bind"
type textarea "x"
type input "Bind o"
type textarea "x"
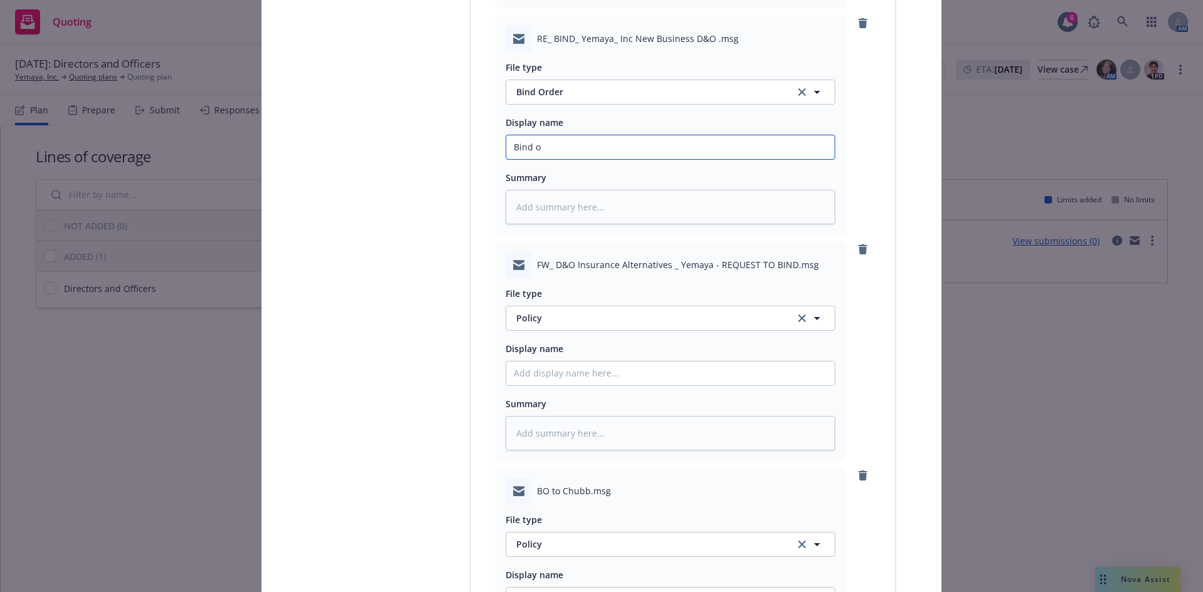
type input "Bind or"
type textarea "x"
type input "Bind ord"
type textarea "x"
type input "Bind orde"
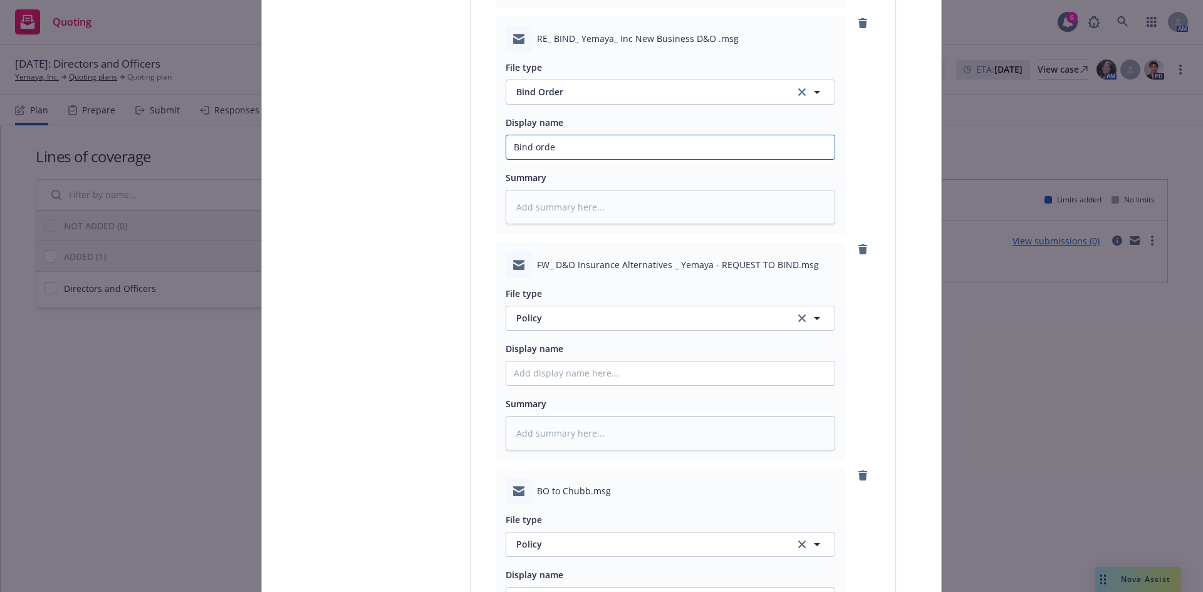
type textarea "x"
type input "Bind order"
type textarea "x"
type input "Bind order"
type textarea "x"
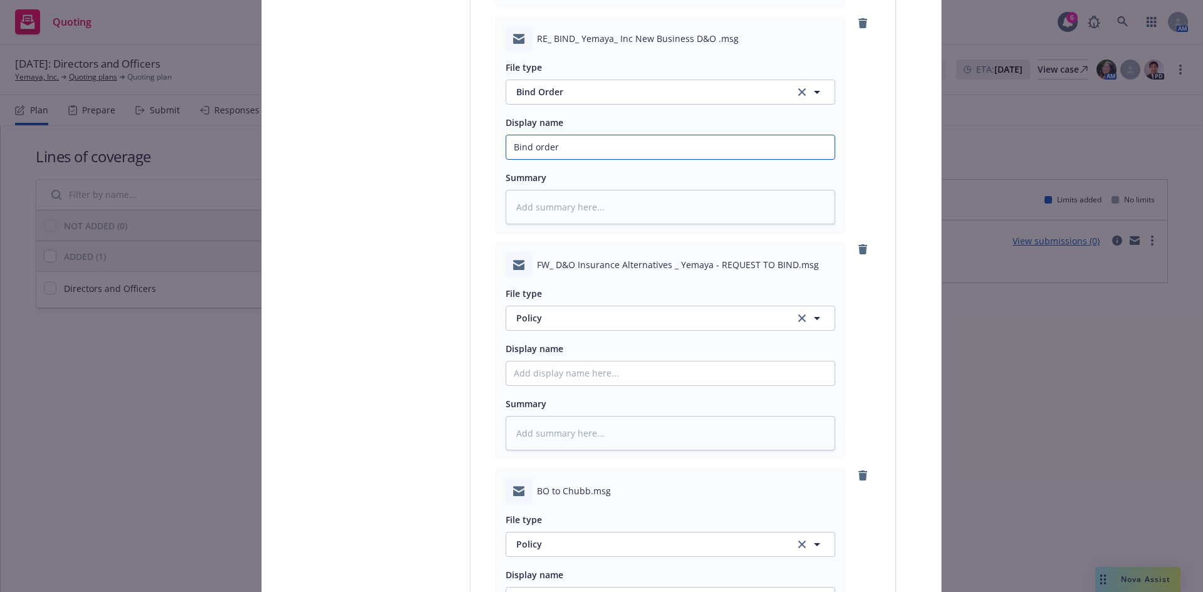
type input "Bind order t"
type textarea "x"
type input "Bind order to"
type textarea "x"
type input "Bind order to"
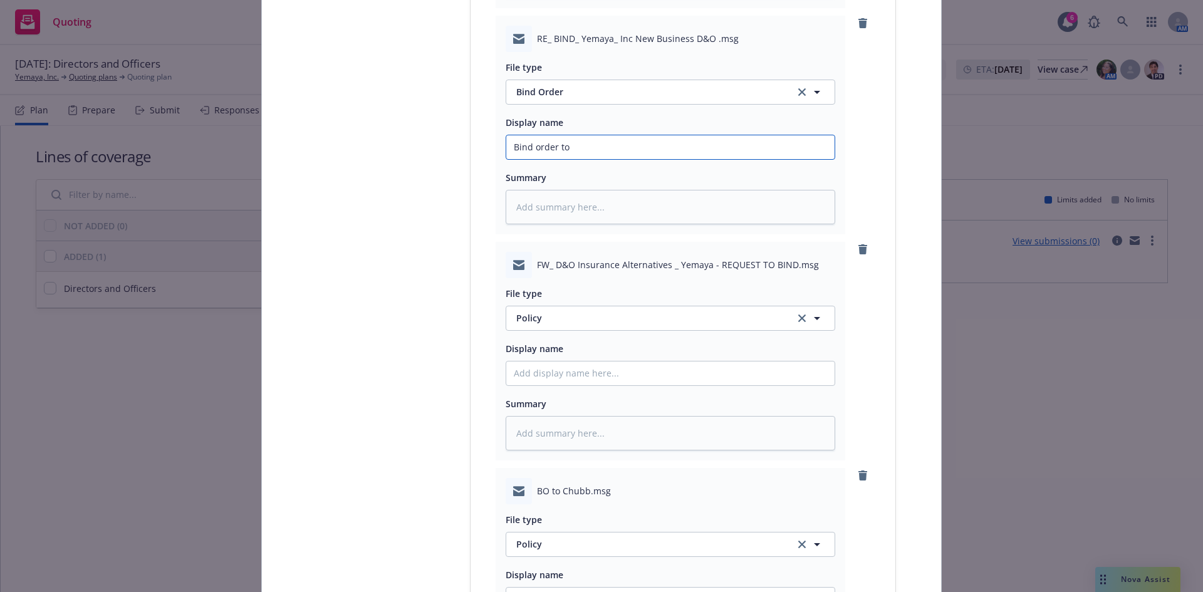
type textarea "x"
type input "Bind order to C"
type textarea "x"
type input "Bind order to Ch"
type textarea "x"
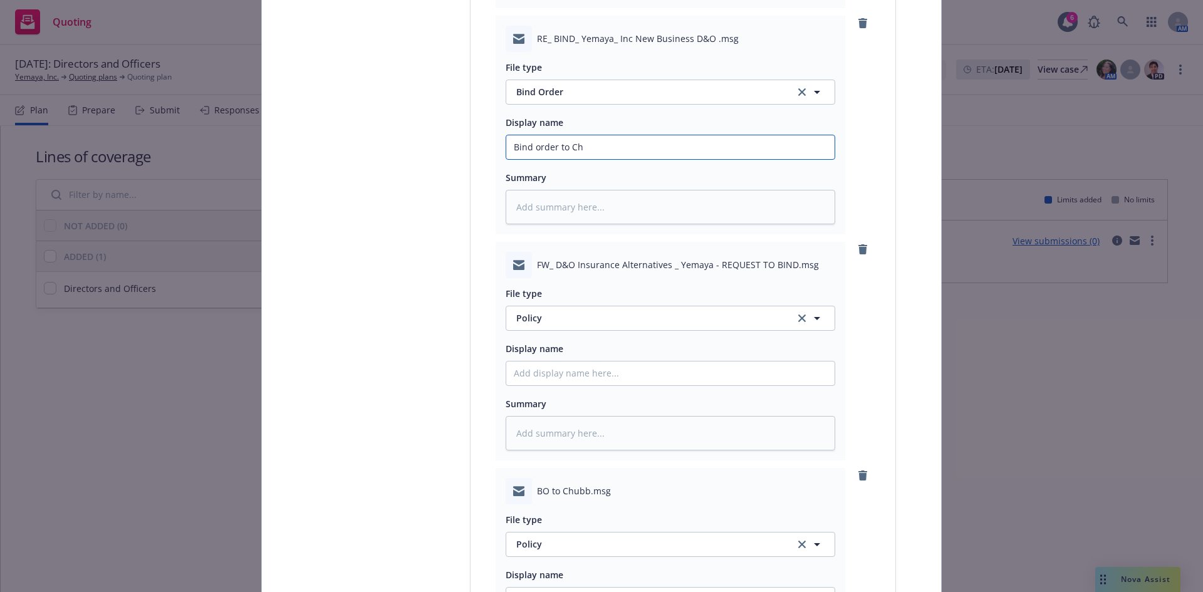
type input "Bind order to Chu"
type textarea "x"
type input "Bind order to Chub"
type textarea "x"
type input "Bind order to Chubb"
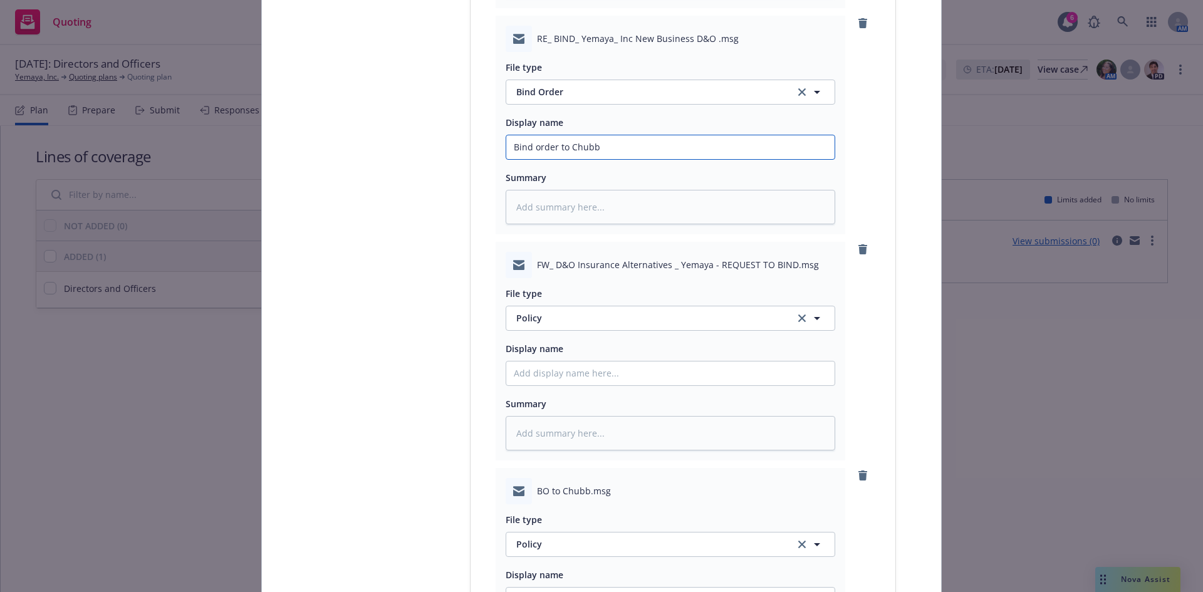
type textarea "x"
type input "Bind order to Chubb"
click at [556, 306] on button "Policy" at bounding box center [671, 318] width 330 height 25
type input "bind"
click at [550, 382] on span "Bind Order" at bounding box center [542, 386] width 47 height 13
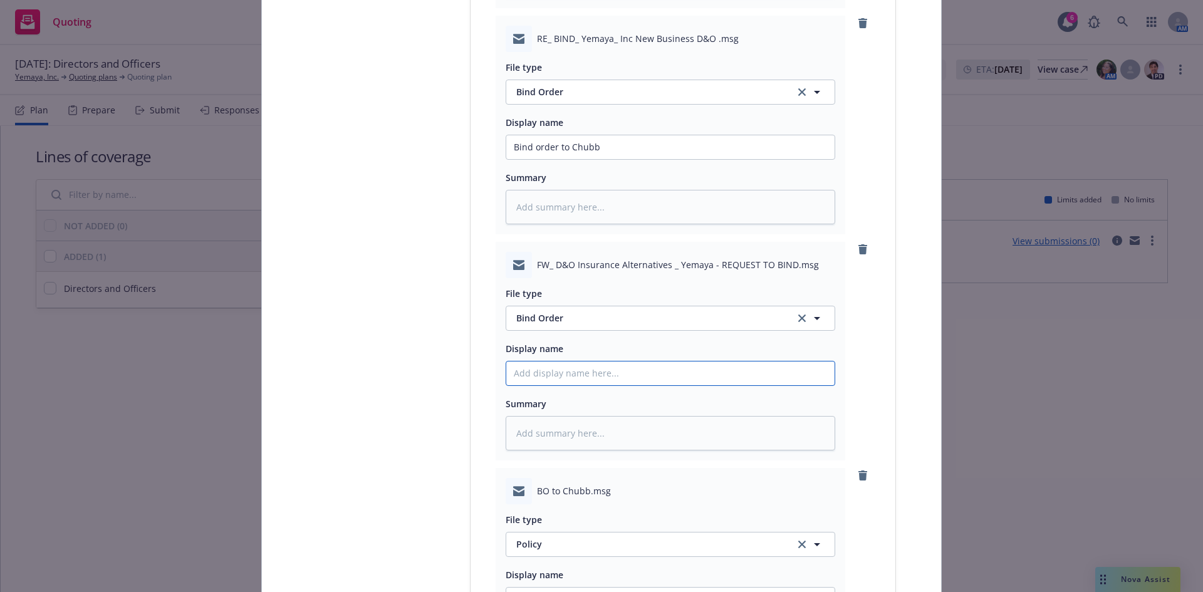
click at [534, 373] on input "Policy display name" at bounding box center [670, 374] width 328 height 24
type textarea "x"
type input "B"
type textarea "x"
type input "Bi"
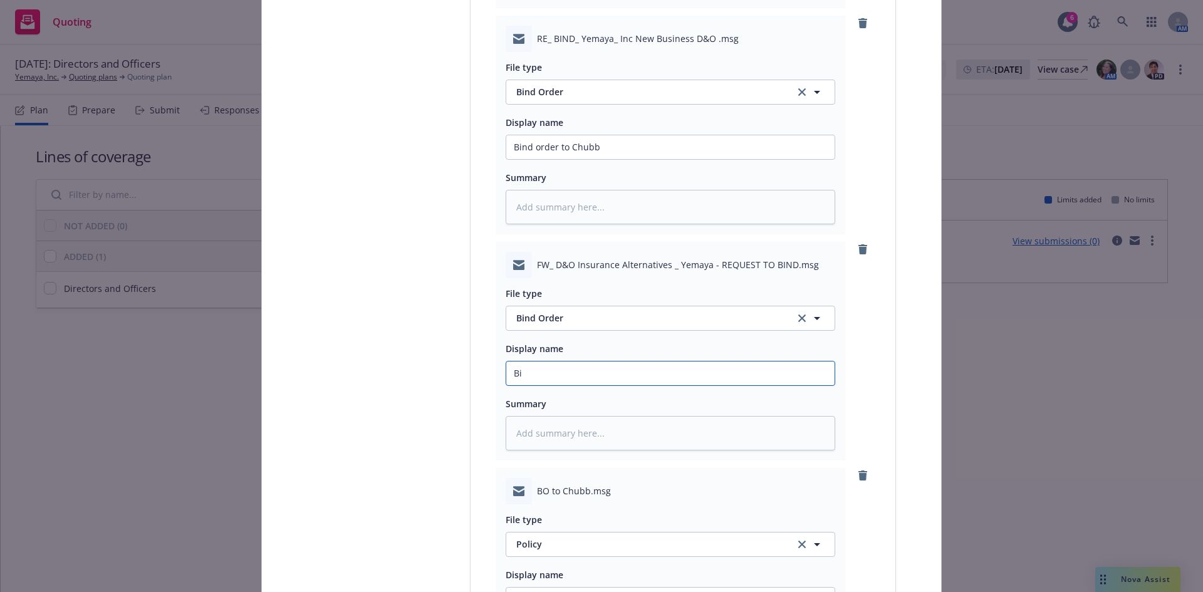
type textarea "x"
type input "Bind"
type textarea "x"
type input "Bind"
type textarea "x"
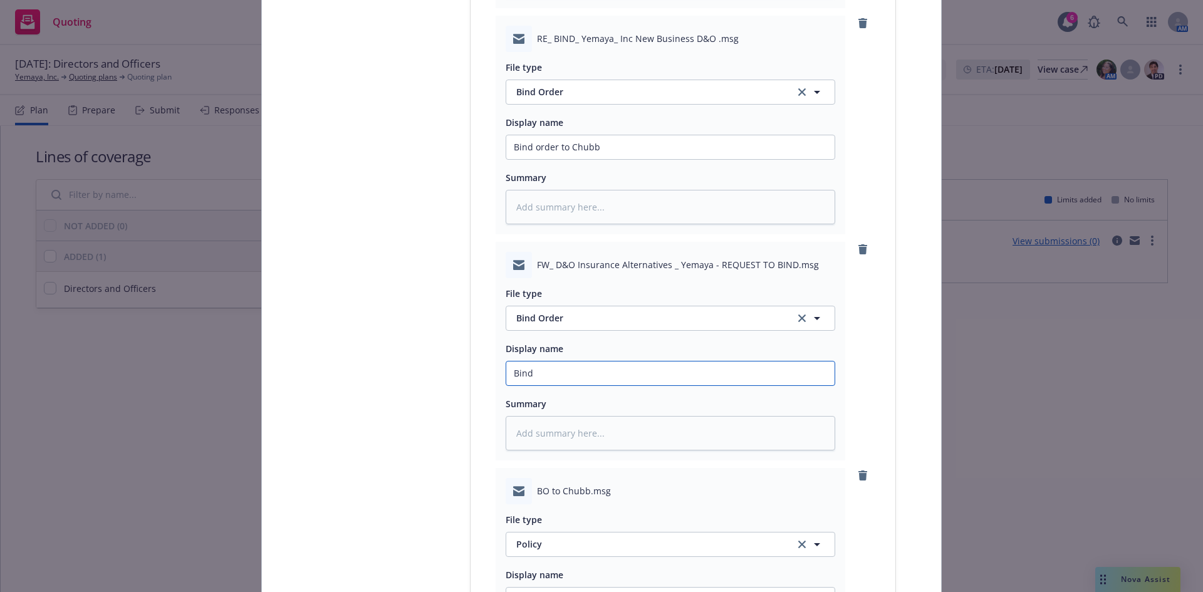
type input "Bind o"
type textarea "x"
type input "Bind or"
type textarea "x"
type input "Bind ord"
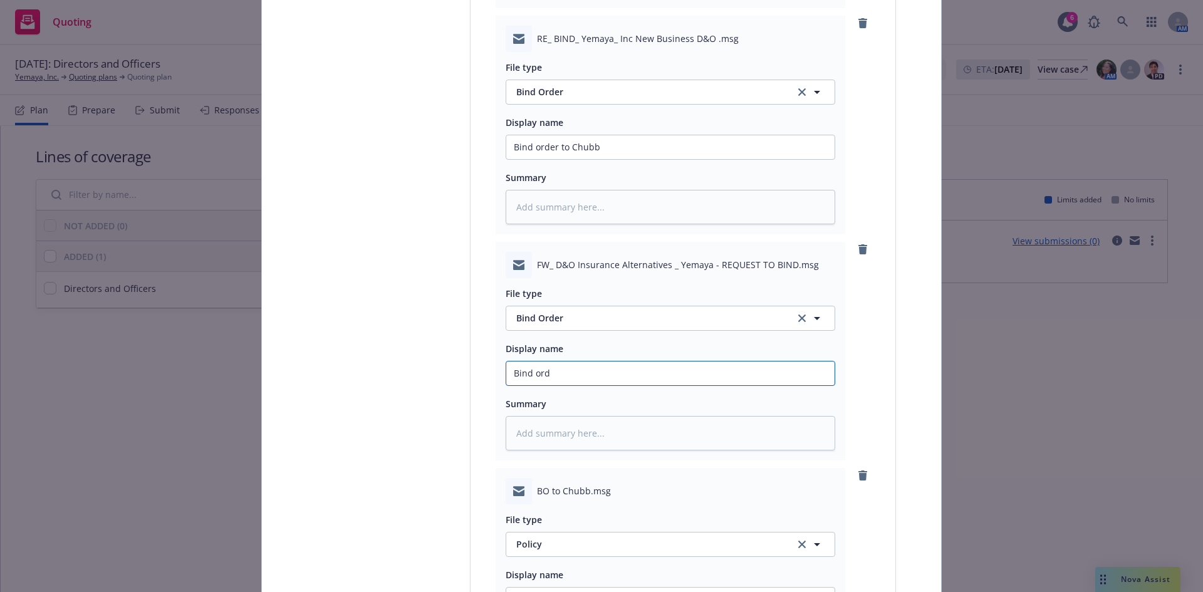
type textarea "x"
type input "Bind orde"
type textarea "x"
type input "Bind order"
type textarea "x"
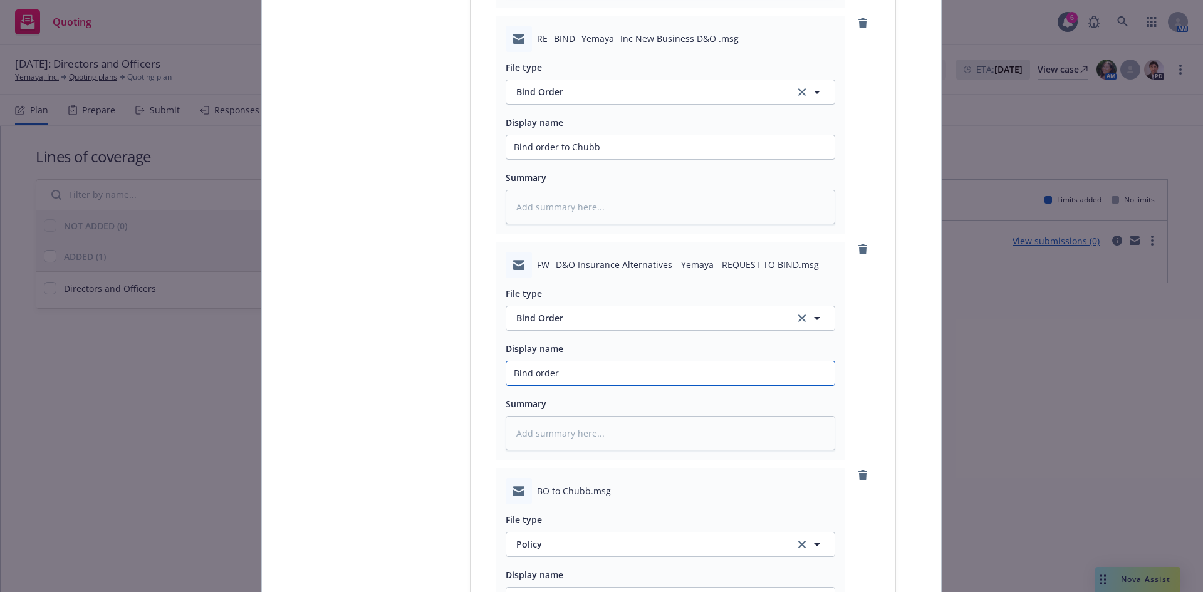
type input "Bind order"
type textarea "x"
type input "Bind order f"
type textarea "x"
type input "Bind order fr"
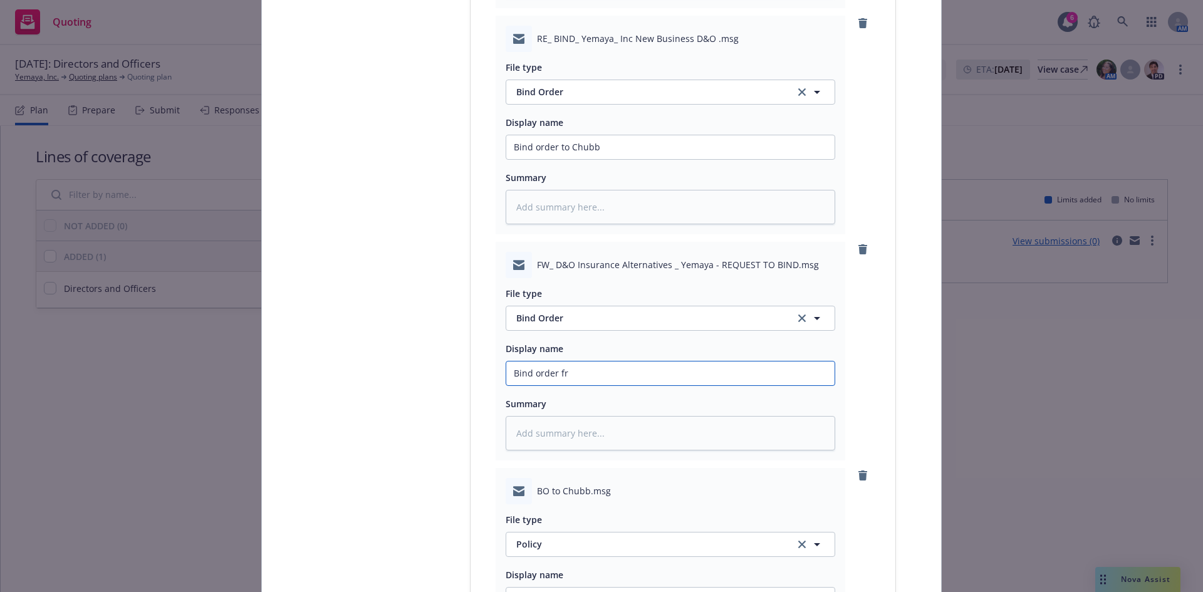
type textarea "x"
type input "Bind order fro"
type textarea "x"
type input "Bind order from"
type textarea "x"
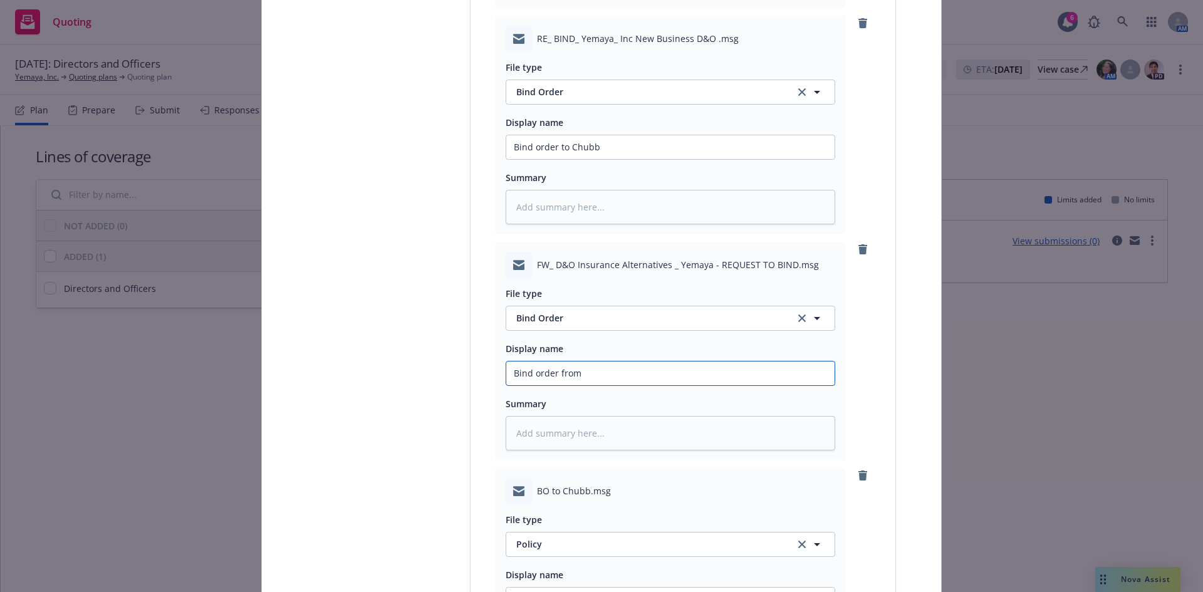
type input "Bind order from"
type textarea "x"
type input "Bind order from C"
type textarea "x"
type input "Bind order from Cl"
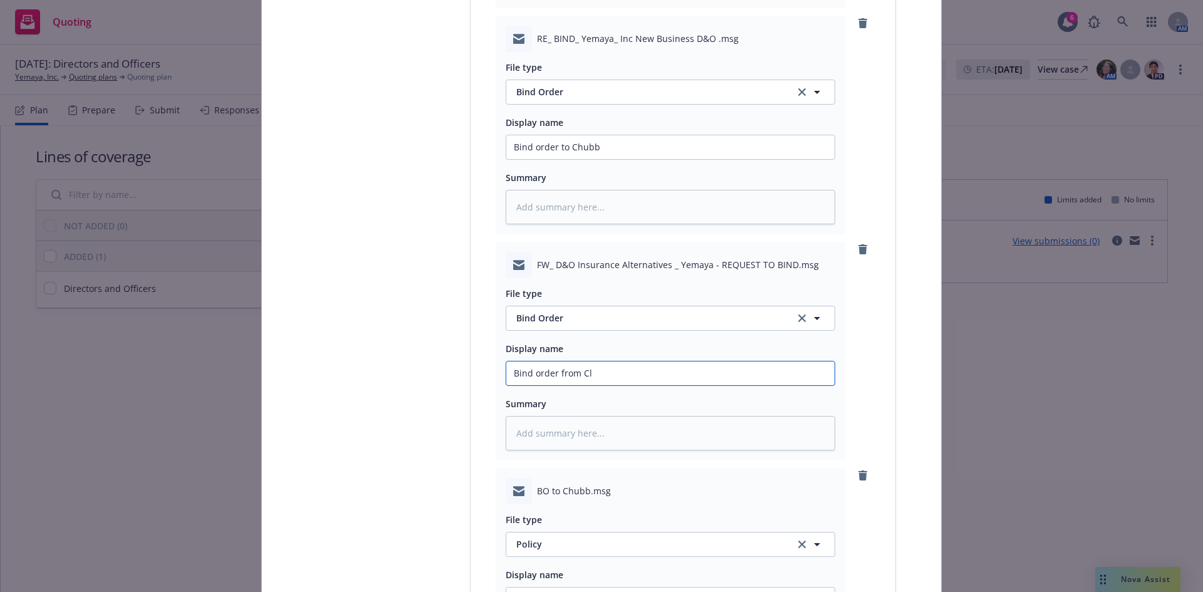
type textarea "x"
type input "Bind order from Cli"
type textarea "x"
type input "Bind order from Clie"
type textarea "x"
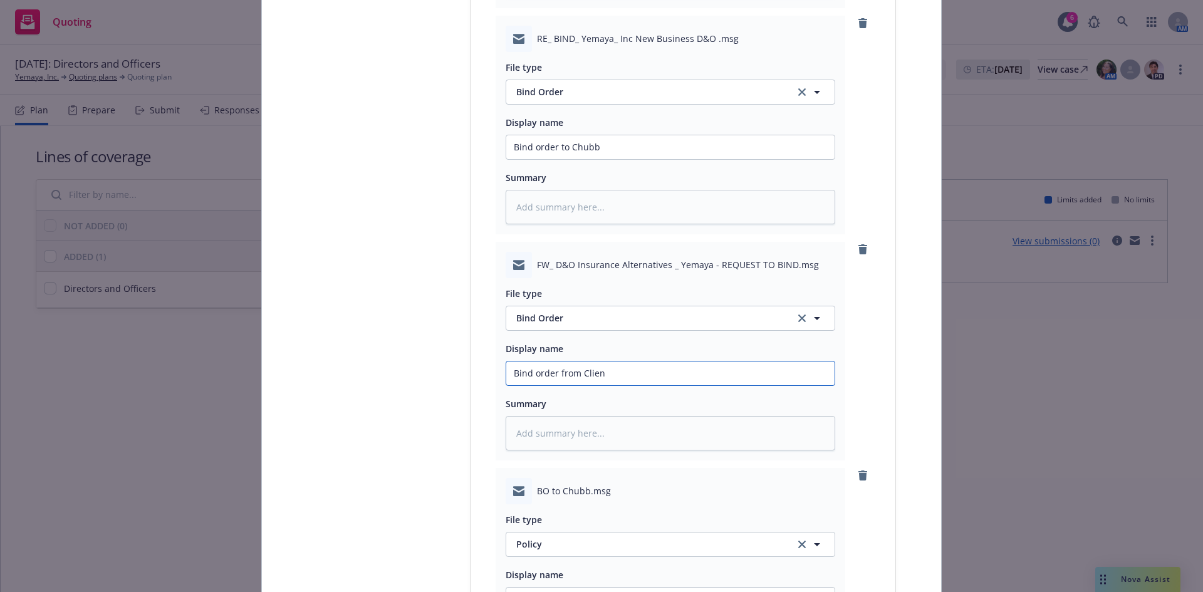
type input "Bind order from Client"
type textarea "x"
type input "Bind order from Client"
click at [590, 90] on span "Bind Order" at bounding box center [648, 91] width 264 height 13
type input "quote"
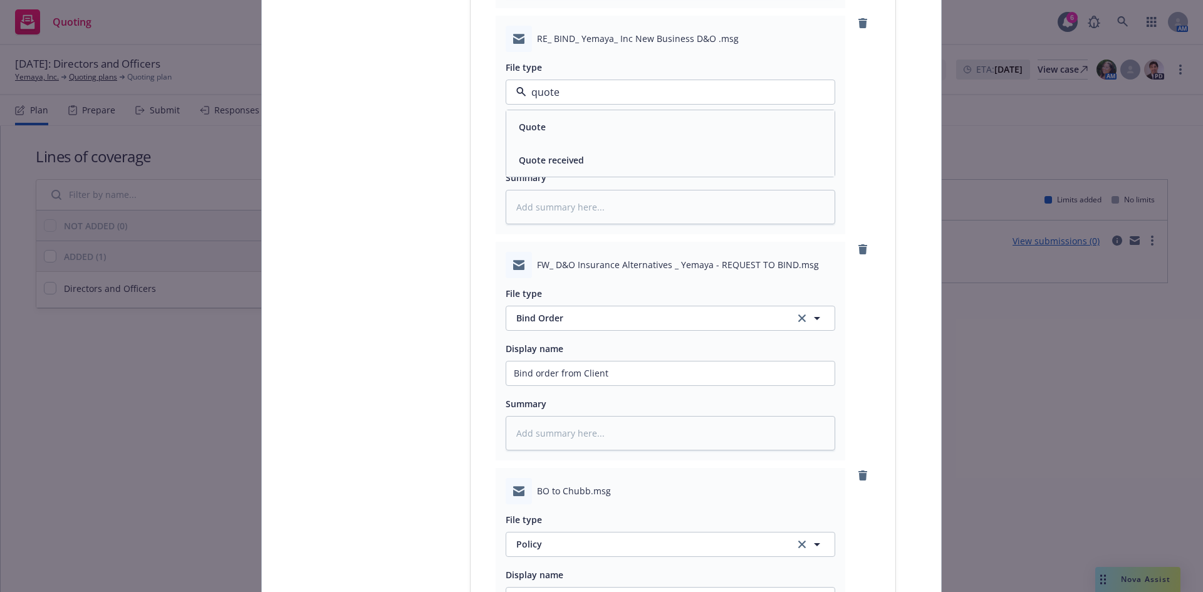
click at [561, 118] on div "Quote" at bounding box center [670, 127] width 313 height 18
click at [541, 143] on input "Bind order to Chubb" at bounding box center [670, 147] width 328 height 24
click at [565, 145] on input "Bind order to Chubb" at bounding box center [670, 147] width 328 height 24
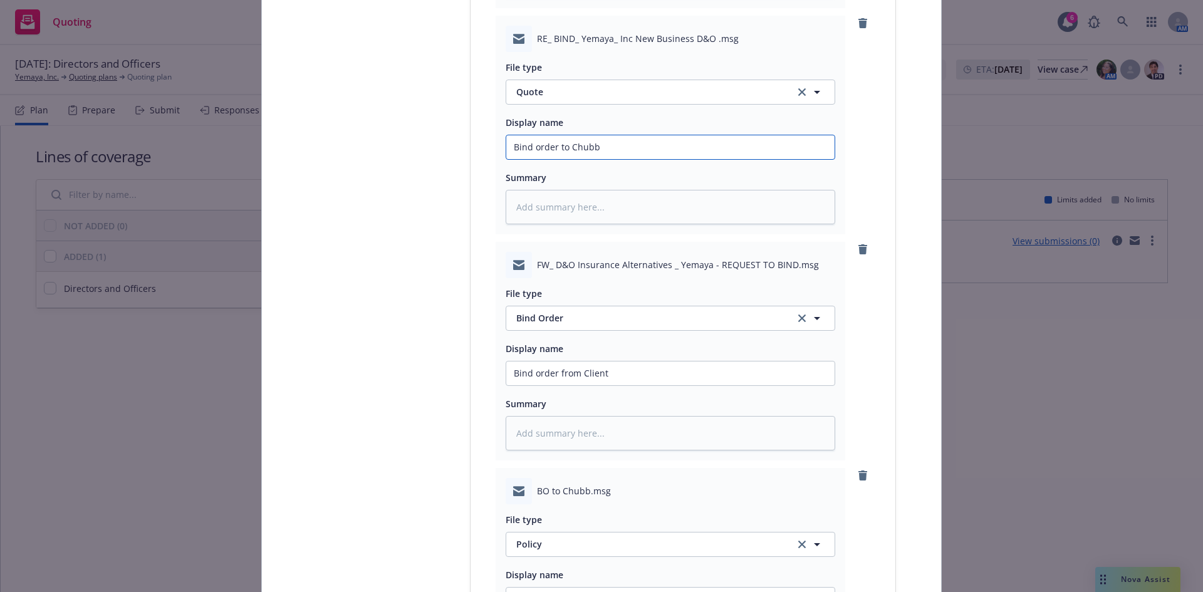
type textarea "x"
type input "D"
type textarea "x"
type input "D&"
type textarea "x"
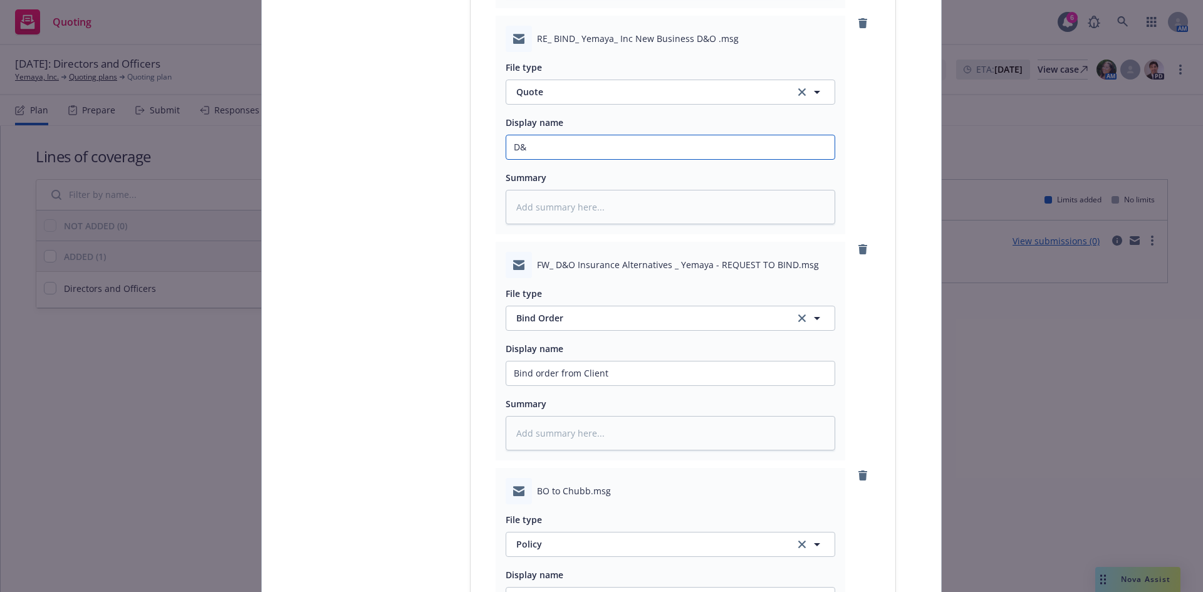
type input "D&O"
type textarea "x"
type input "D&O"
type textarea "x"
type input "D&O Q"
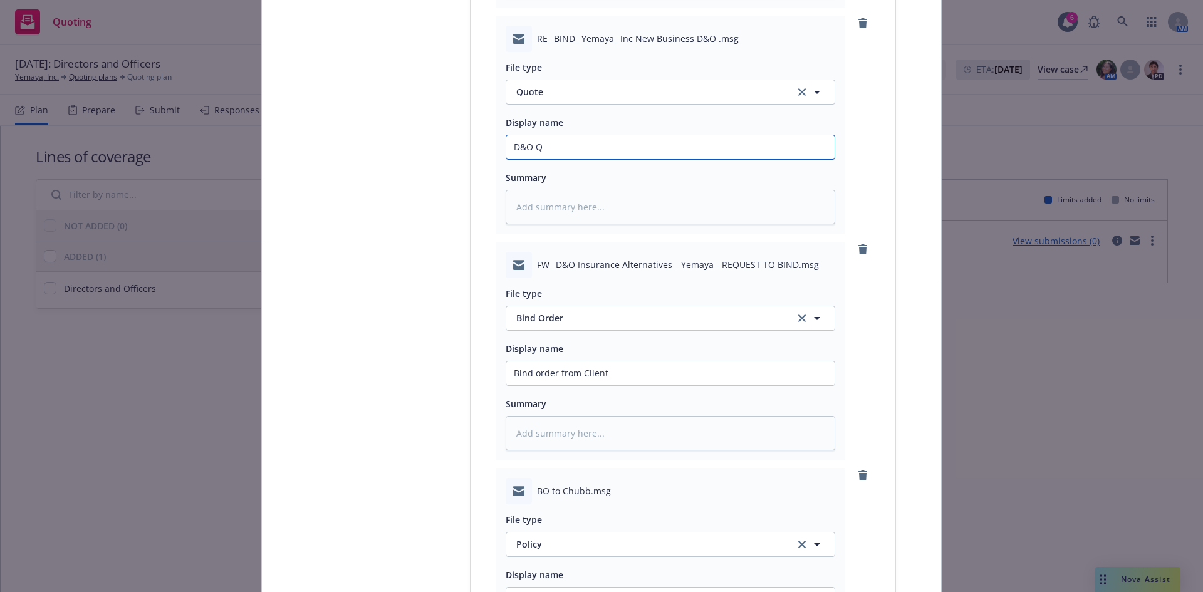
type textarea "x"
type input "D&O Qu"
type textarea "x"
type input "D&O Quo"
type textarea "x"
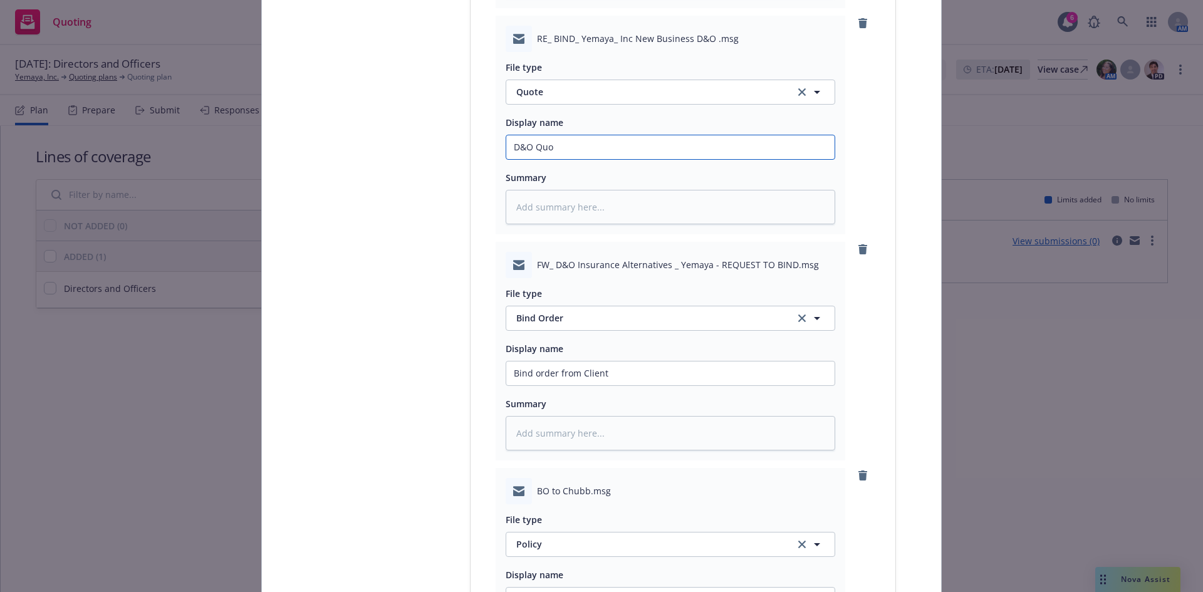
type input "D&O Quot"
type textarea "x"
type input "D&O Quote"
type textarea "x"
type input "D&O Quote-"
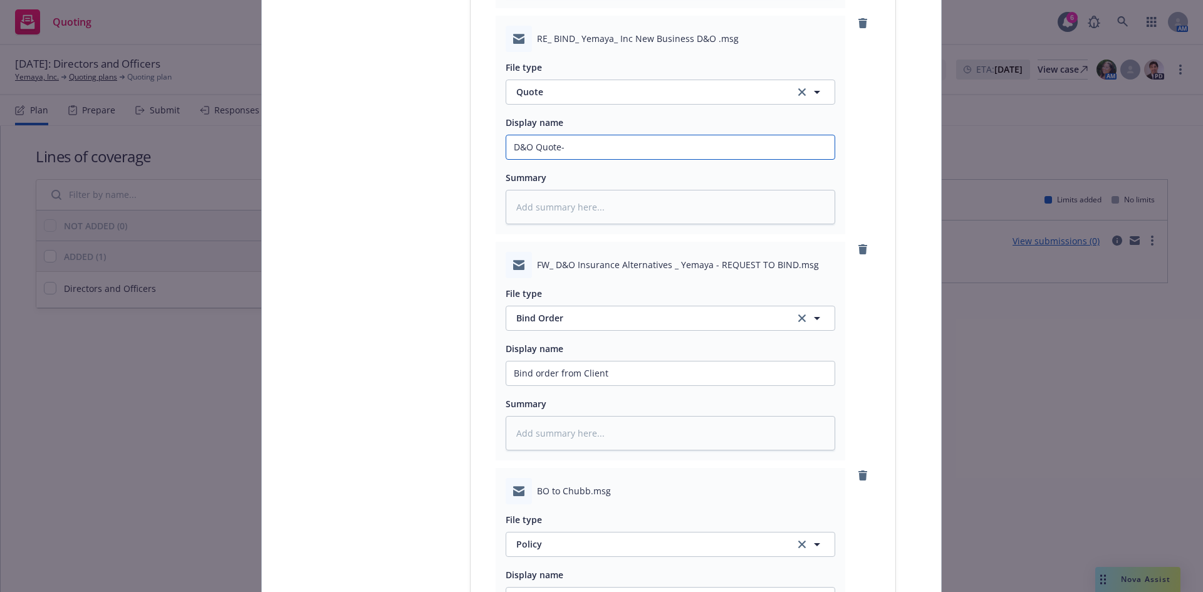
type textarea "x"
type input "D&O Quote- C"
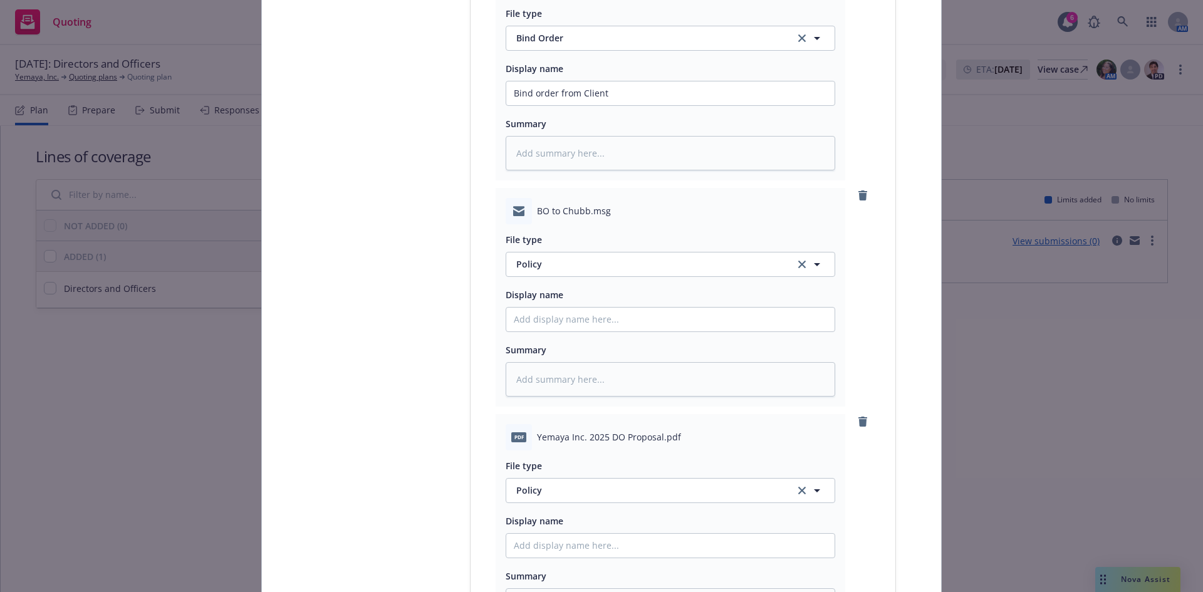
scroll to position [2196, 0]
click at [551, 267] on span "Policy" at bounding box center [648, 260] width 264 height 13
click at [552, 330] on span "Bind Order" at bounding box center [542, 329] width 47 height 13
click at [543, 320] on input "Policy display name" at bounding box center [670, 317] width 328 height 24
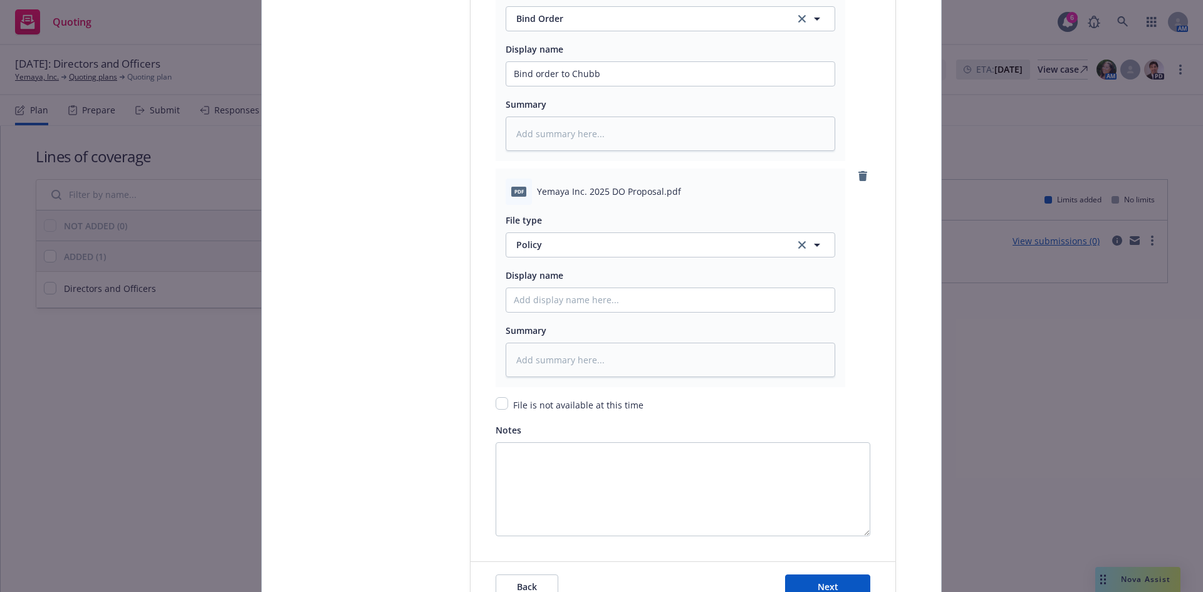
scroll to position [2483, 0]
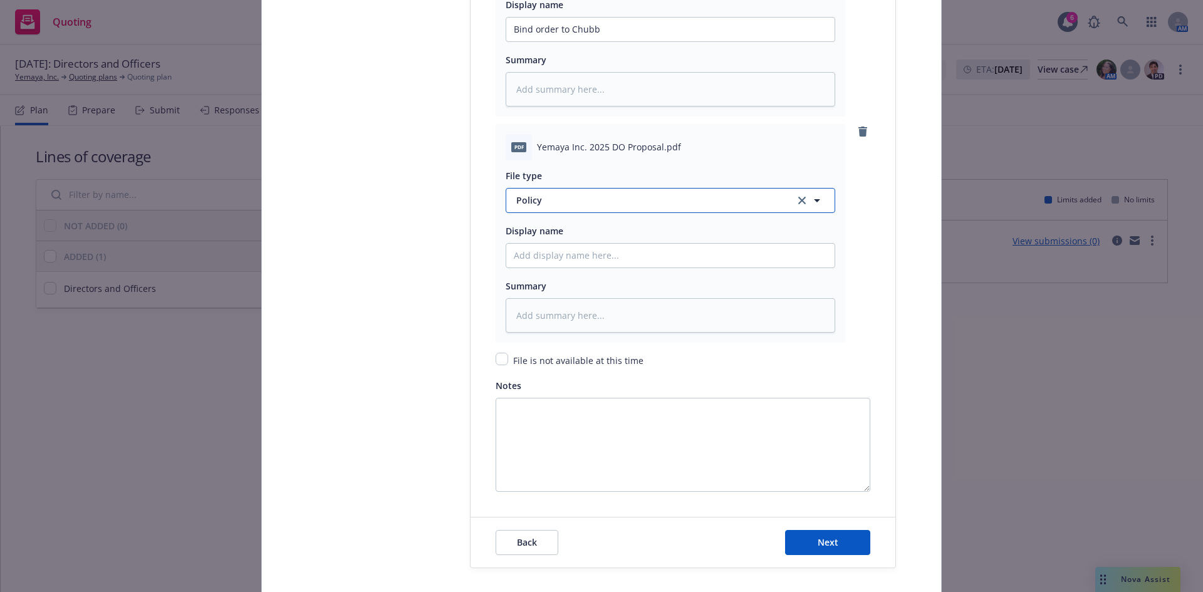
click at [547, 205] on span "Policy" at bounding box center [648, 200] width 264 height 13
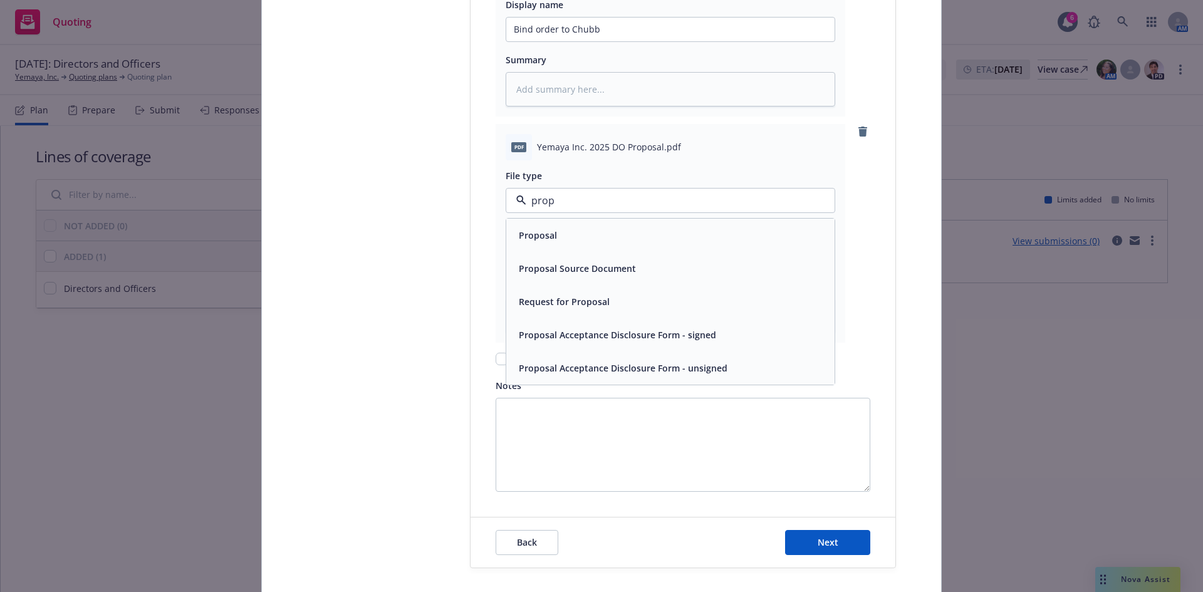
click at [551, 235] on span "Proposal" at bounding box center [538, 235] width 38 height 13
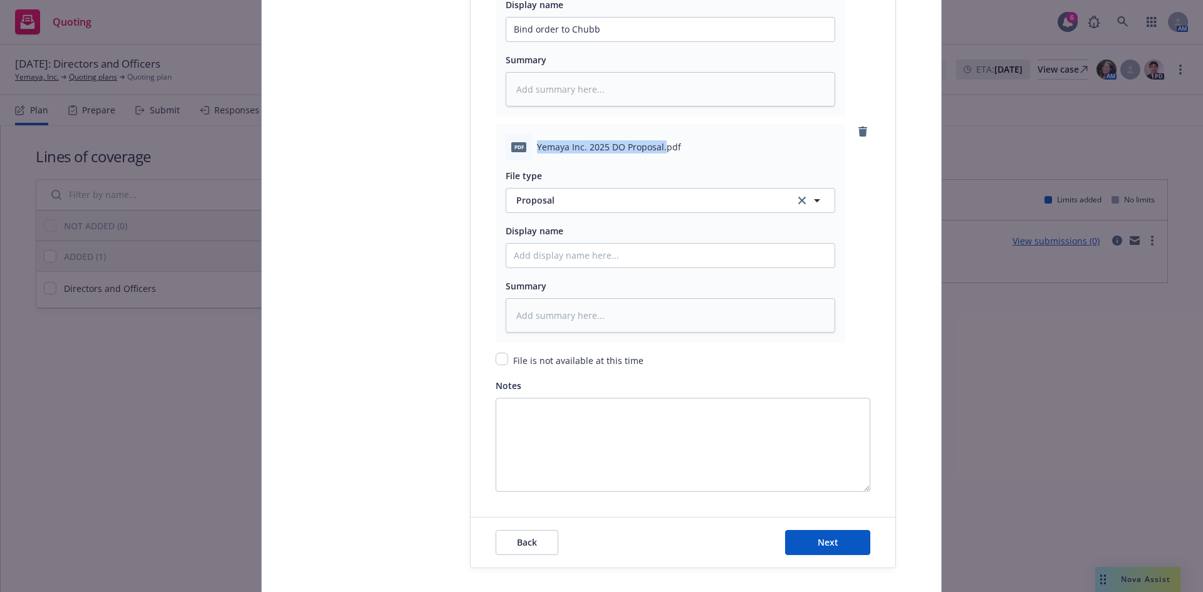
drag, startPoint x: 659, startPoint y: 143, endPoint x: 533, endPoint y: 152, distance: 126.3
click at [537, 152] on span "Yemaya Inc. 2025 DO Proposal.pdf" at bounding box center [609, 146] width 144 height 13
copy span "Yemaya Inc. 2025 DO Proposal."
click at [534, 258] on input "Policy display name" at bounding box center [670, 256] width 328 height 24
paste input "Yemaya Inc. 2025 DO Proposal."
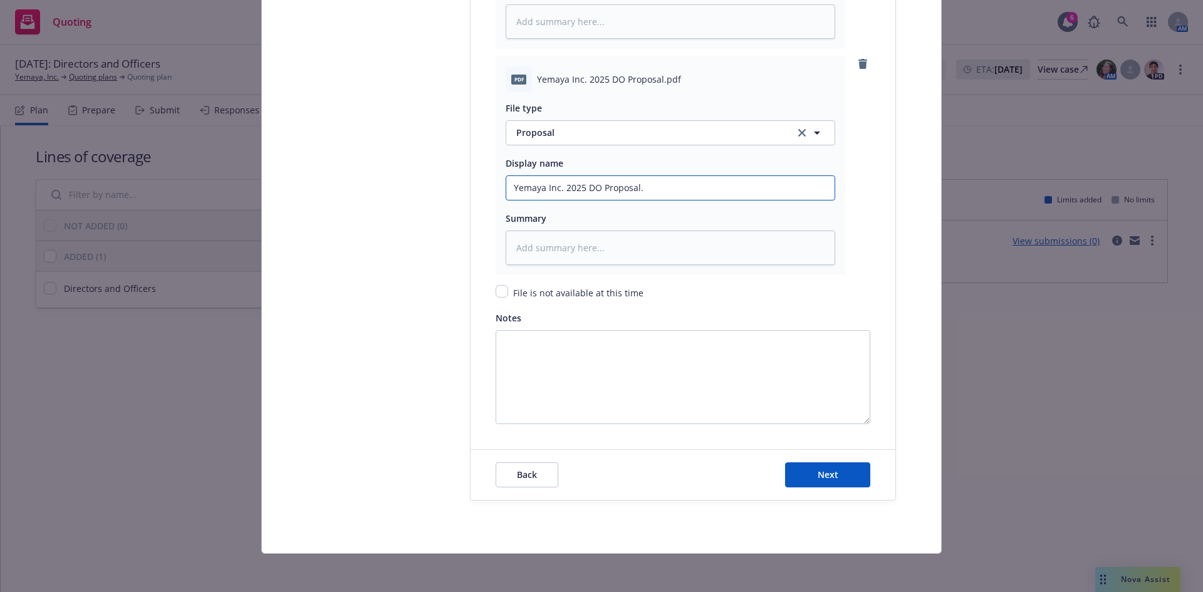
scroll to position [2552, 0]
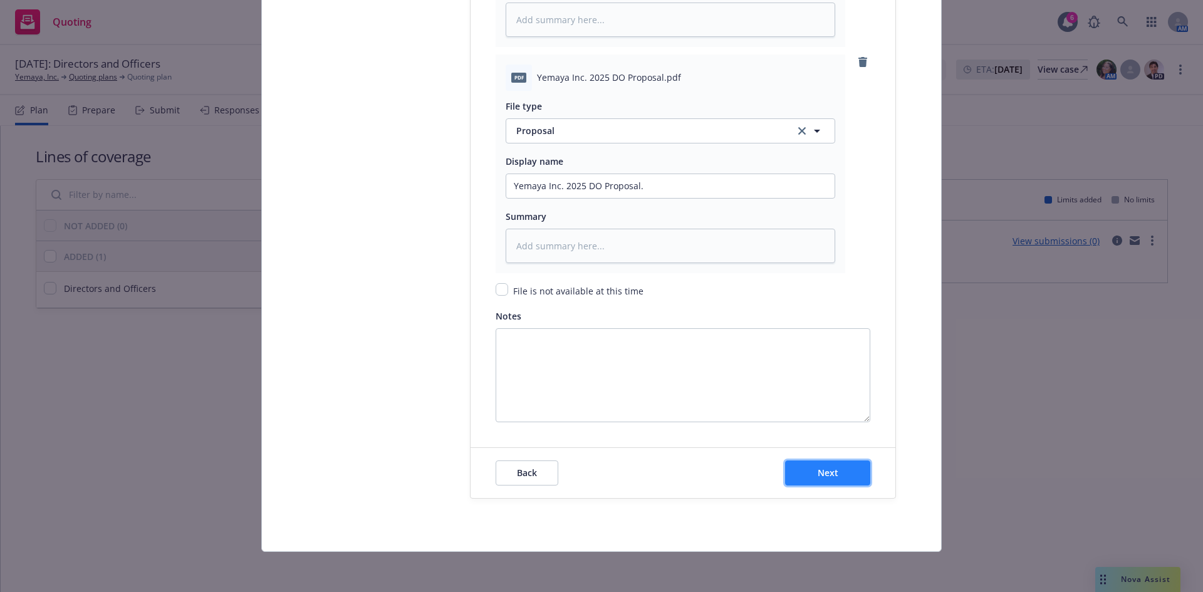
click at [815, 479] on button "Next" at bounding box center [827, 473] width 85 height 25
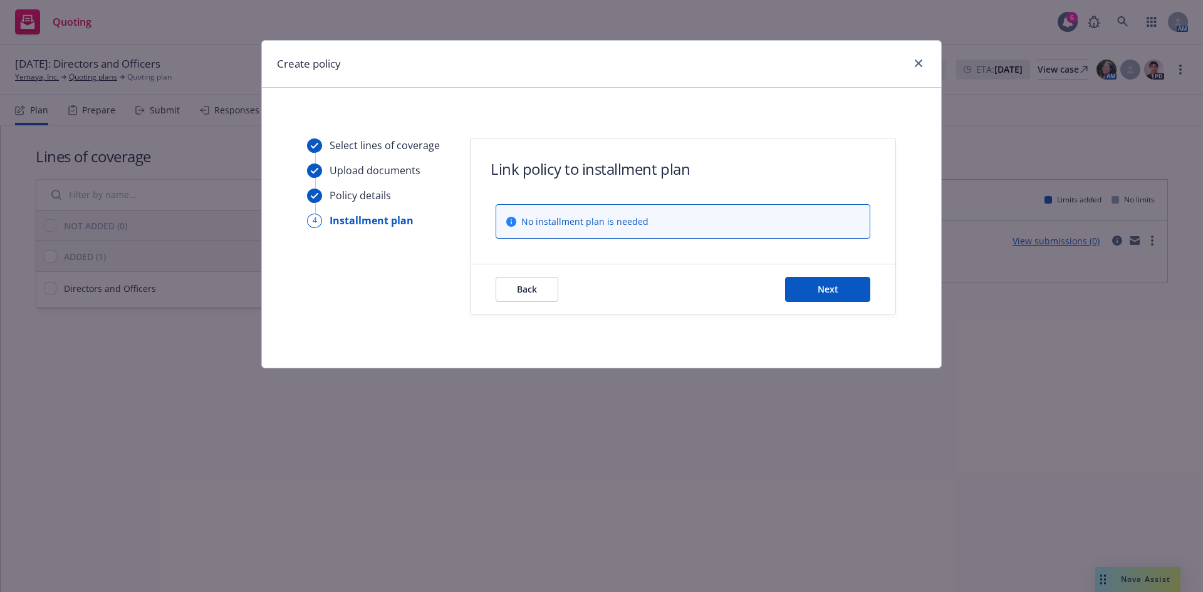
scroll to position [0, 0]
click at [833, 305] on div "Back Next" at bounding box center [683, 289] width 425 height 50
click at [832, 281] on button "Next" at bounding box center [827, 289] width 85 height 25
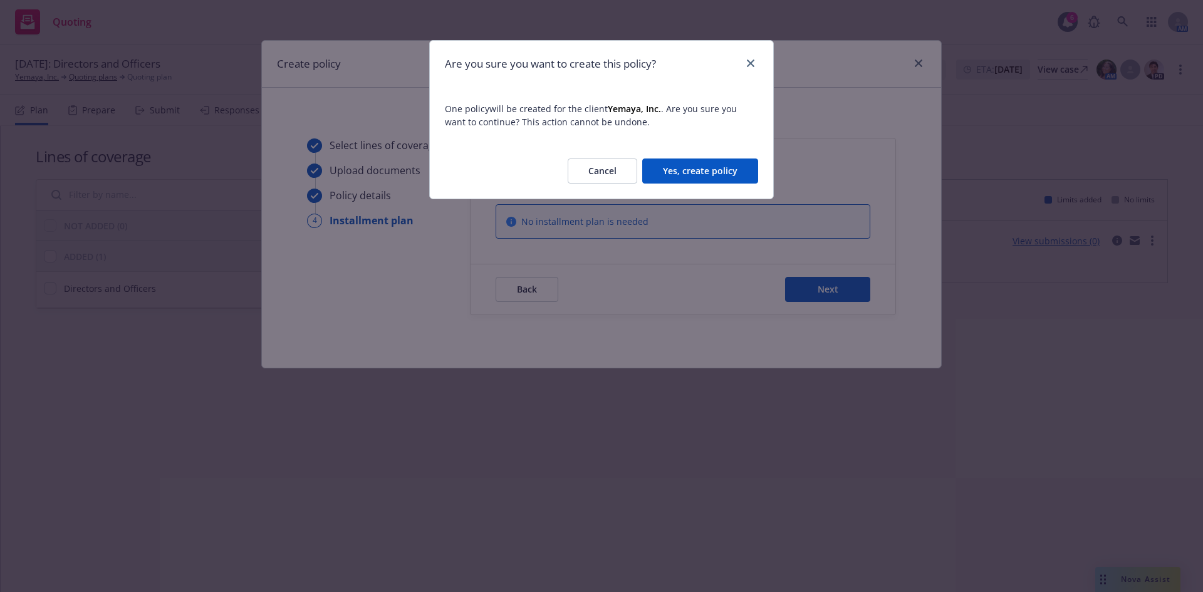
click at [696, 167] on button "Yes, create policy" at bounding box center [700, 171] width 116 height 25
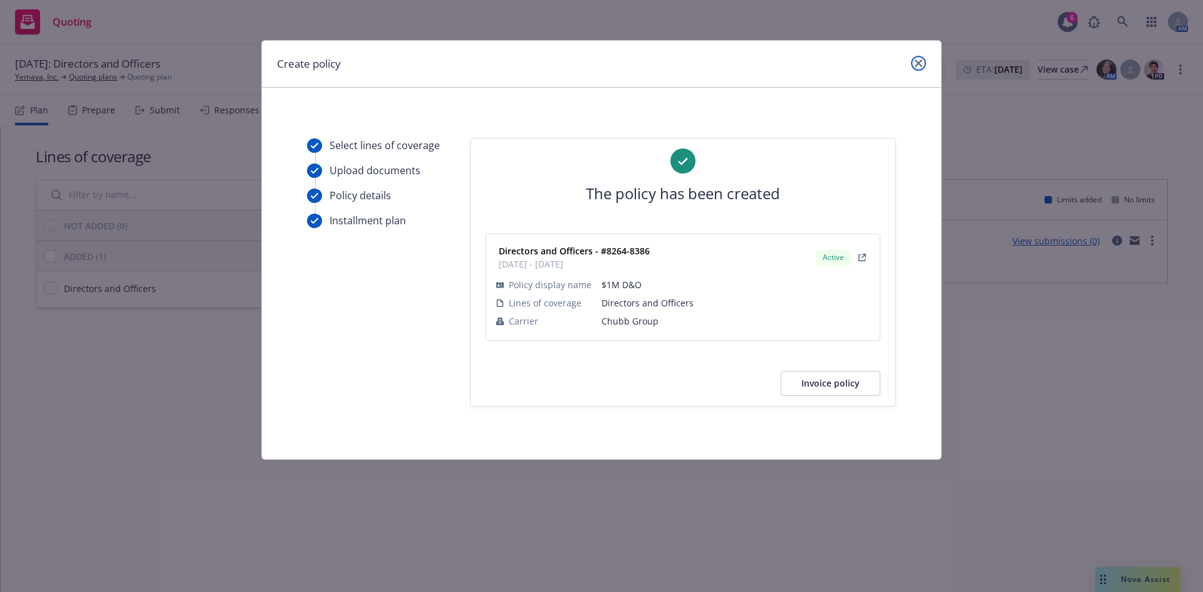
click at [920, 62] on icon "close" at bounding box center [919, 64] width 8 height 8
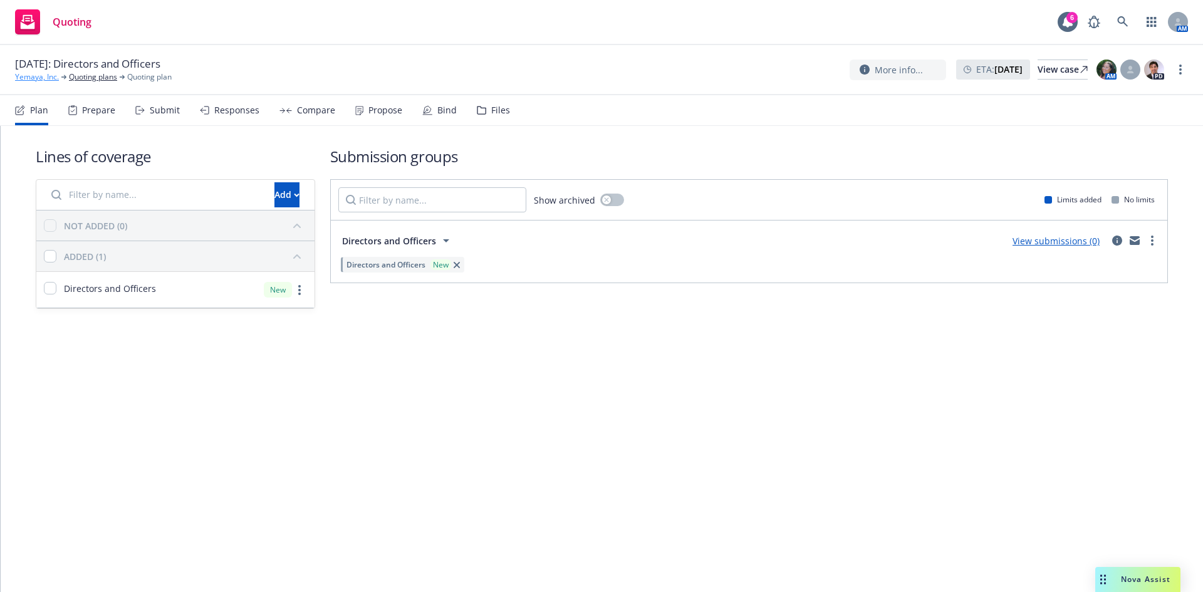
click at [31, 75] on link "Yemaya, Inc." at bounding box center [37, 76] width 44 height 11
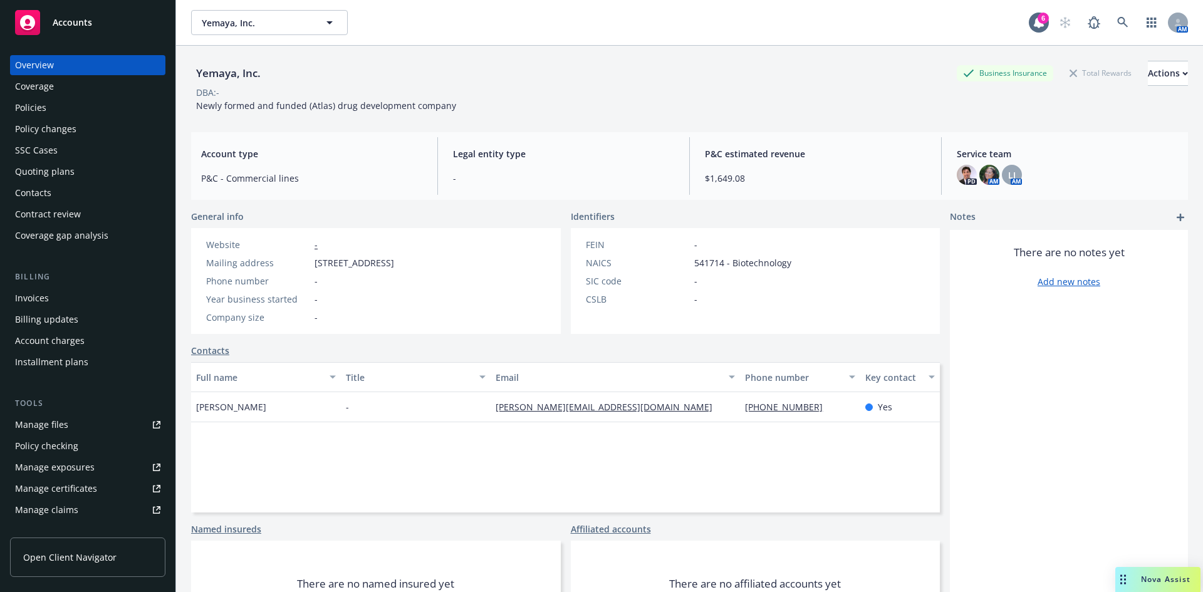
drag, startPoint x: 0, startPoint y: 0, endPoint x: 55, endPoint y: 95, distance: 109.5
click at [56, 95] on div "Coverage" at bounding box center [87, 86] width 145 height 20
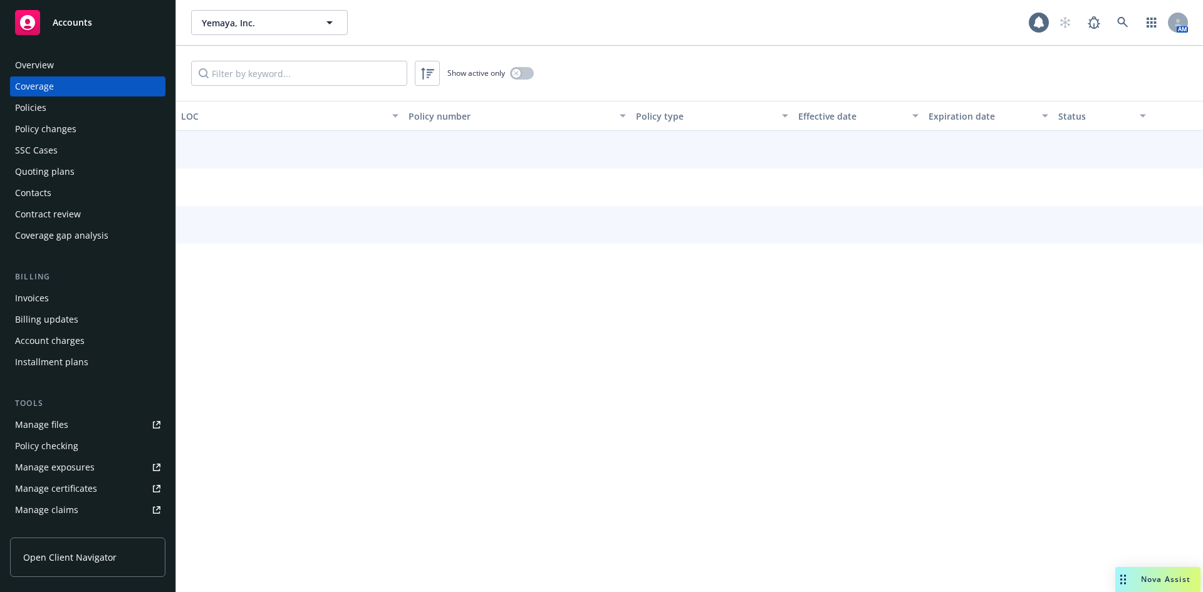
click at [51, 112] on div "Policies" at bounding box center [87, 108] width 145 height 20
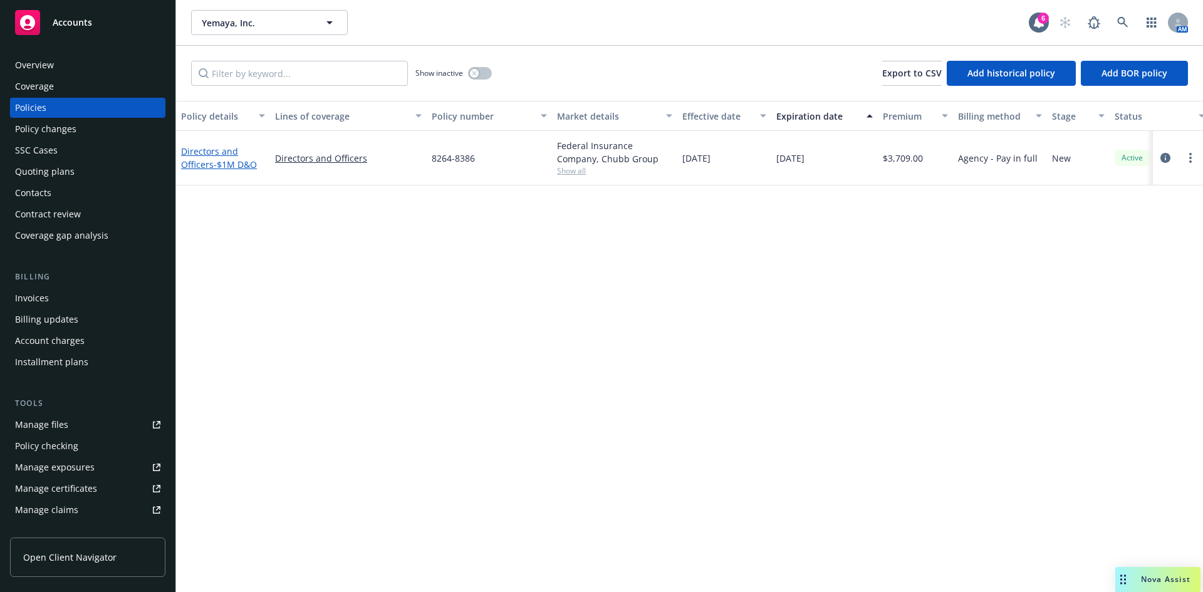
click at [204, 159] on link "Directors and Officers - $1M D&O" at bounding box center [219, 157] width 76 height 25
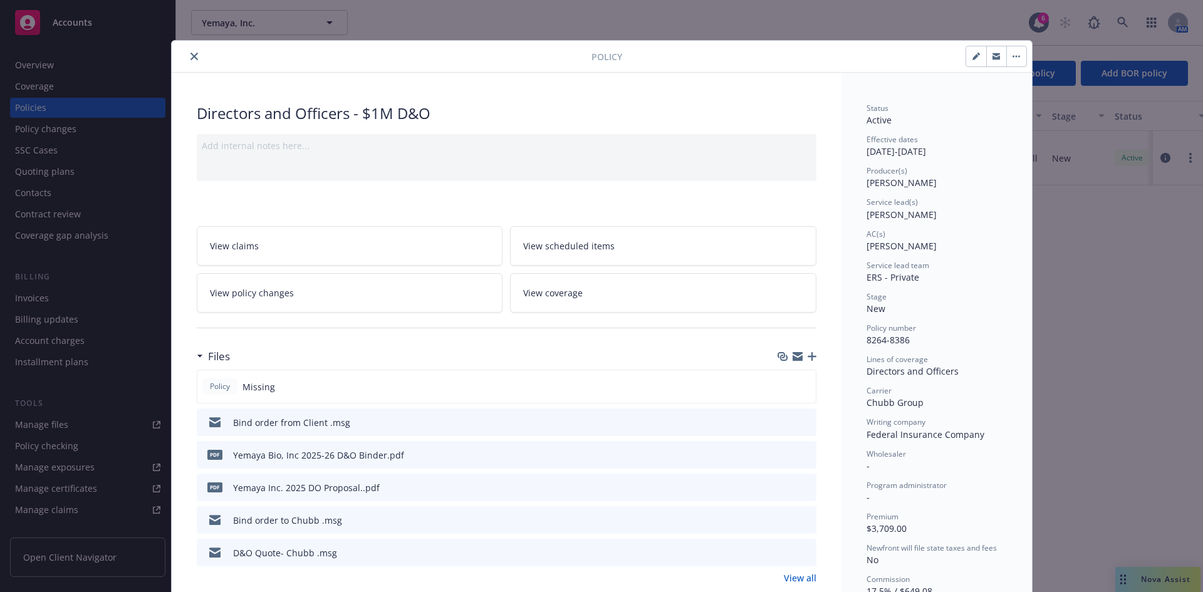
scroll to position [743, 0]
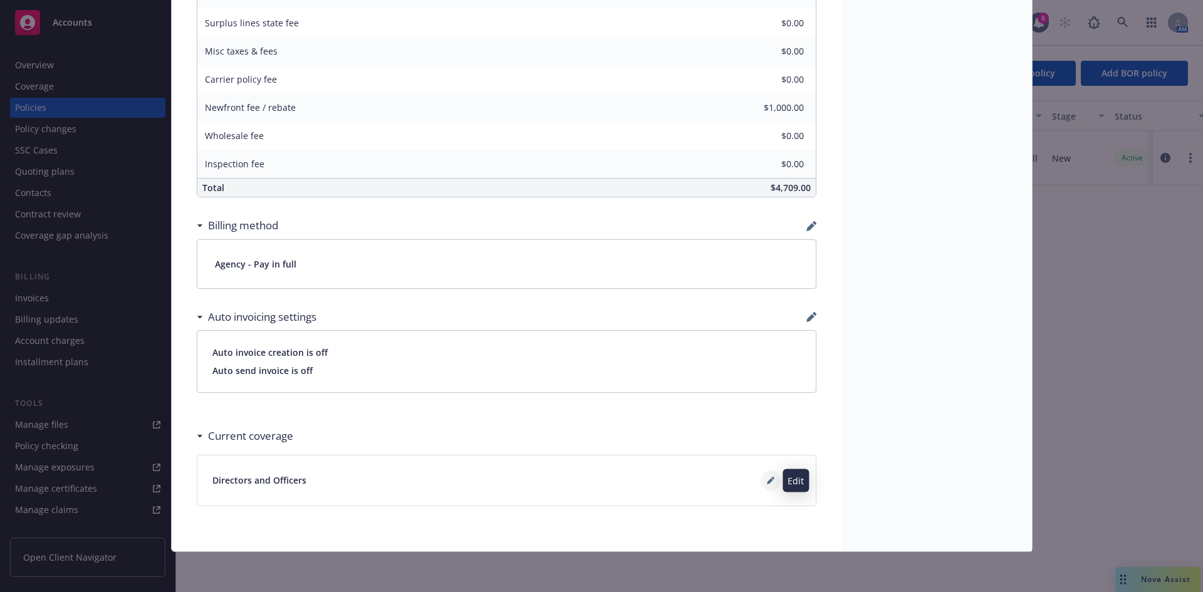
click at [761, 477] on button at bounding box center [771, 481] width 20 height 20
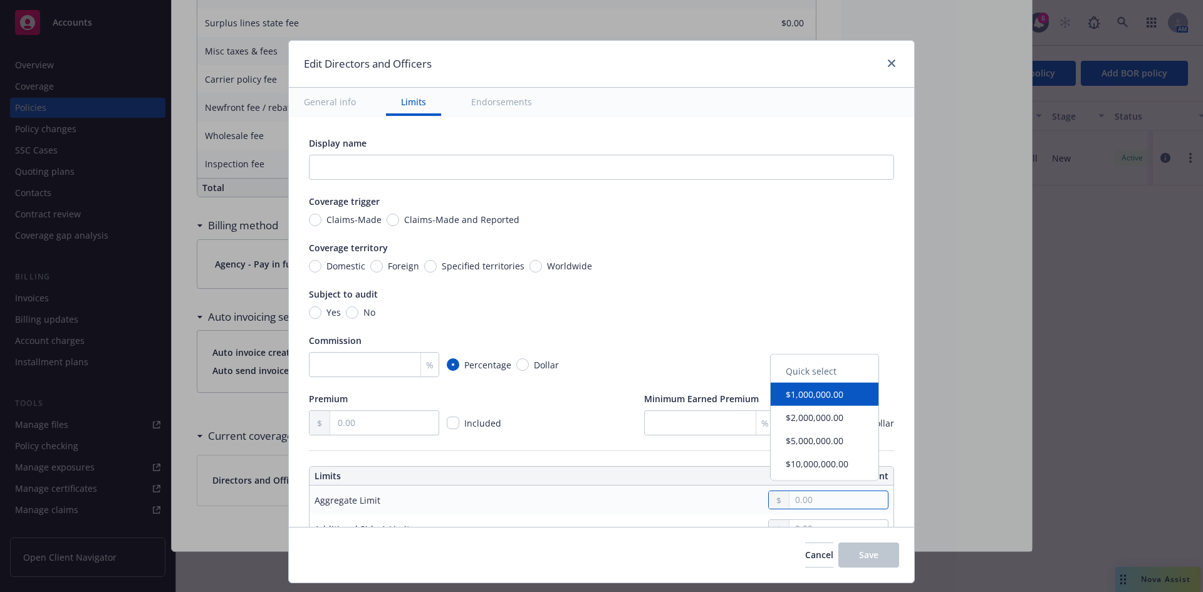
click at [801, 506] on input "text" at bounding box center [839, 500] width 98 height 18
type input "1,000,000.00"
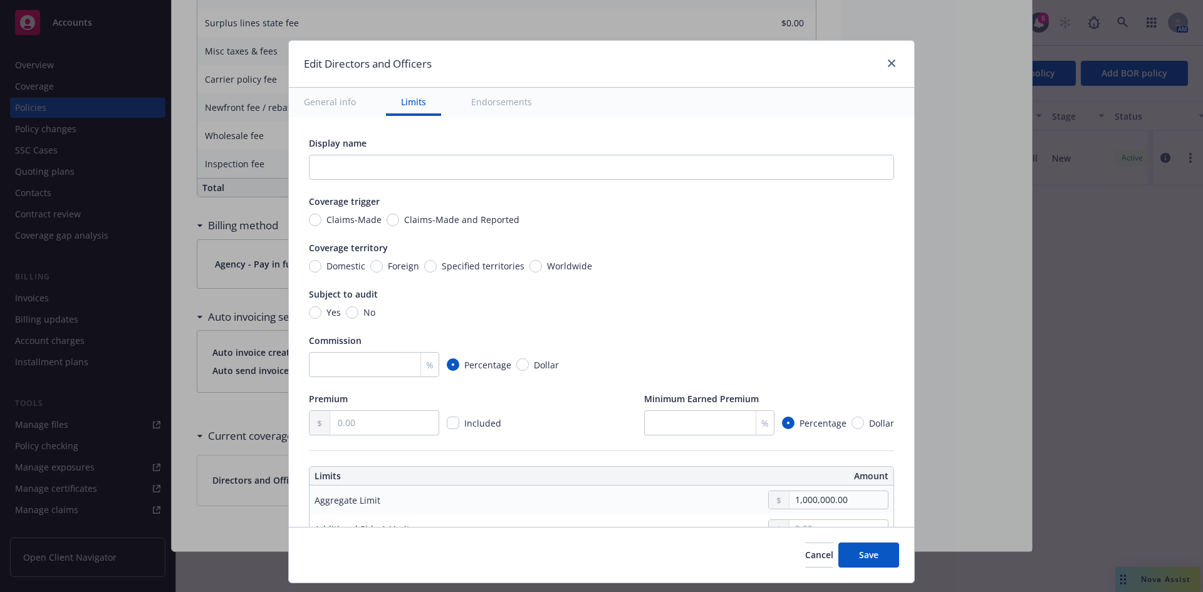
click at [804, 402] on button "$1,000,000.00" at bounding box center [825, 396] width 108 height 23
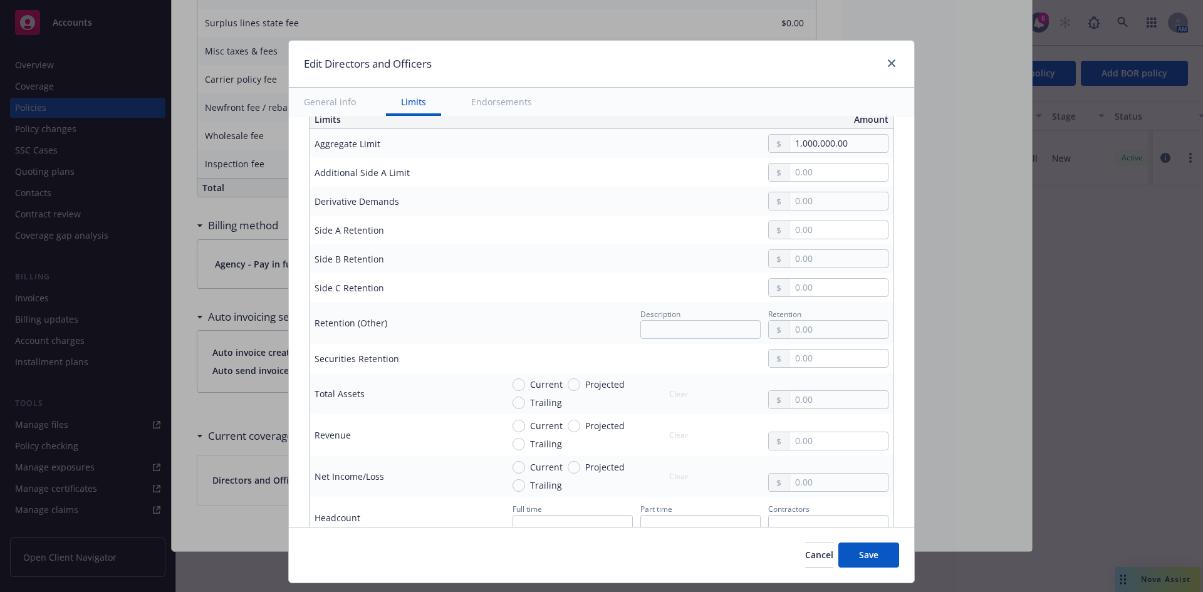
scroll to position [373, 0]
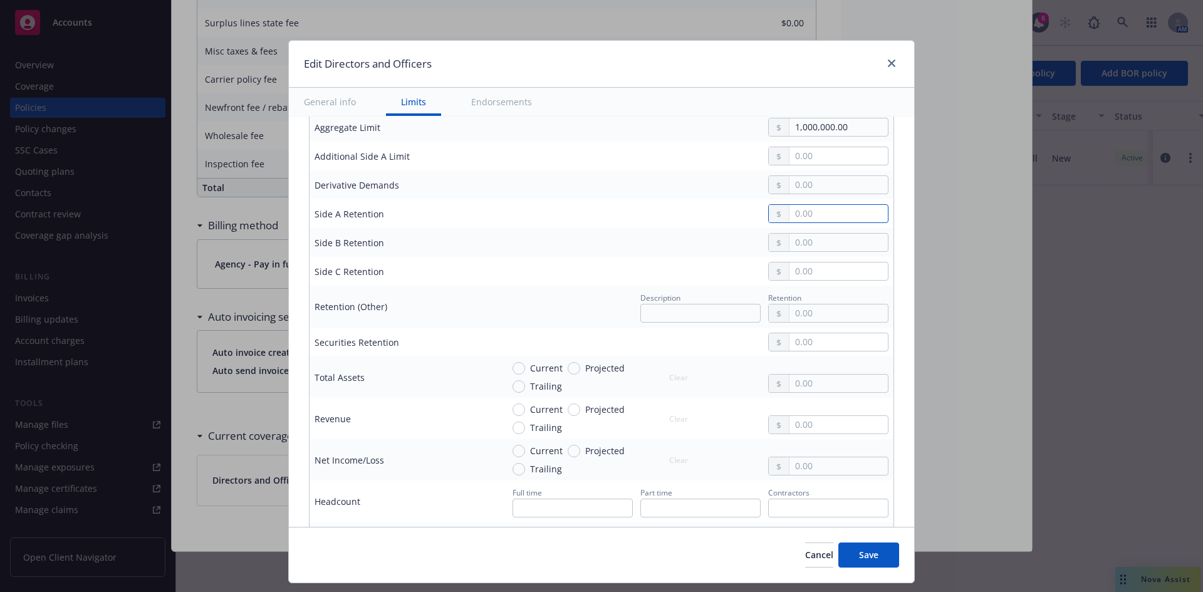
click at [825, 210] on input "text" at bounding box center [839, 214] width 98 height 18
type input "0.00"
click at [797, 237] on input "text" at bounding box center [839, 243] width 98 height 18
type input "10,000.00"
click at [798, 270] on input "text" at bounding box center [839, 272] width 98 height 18
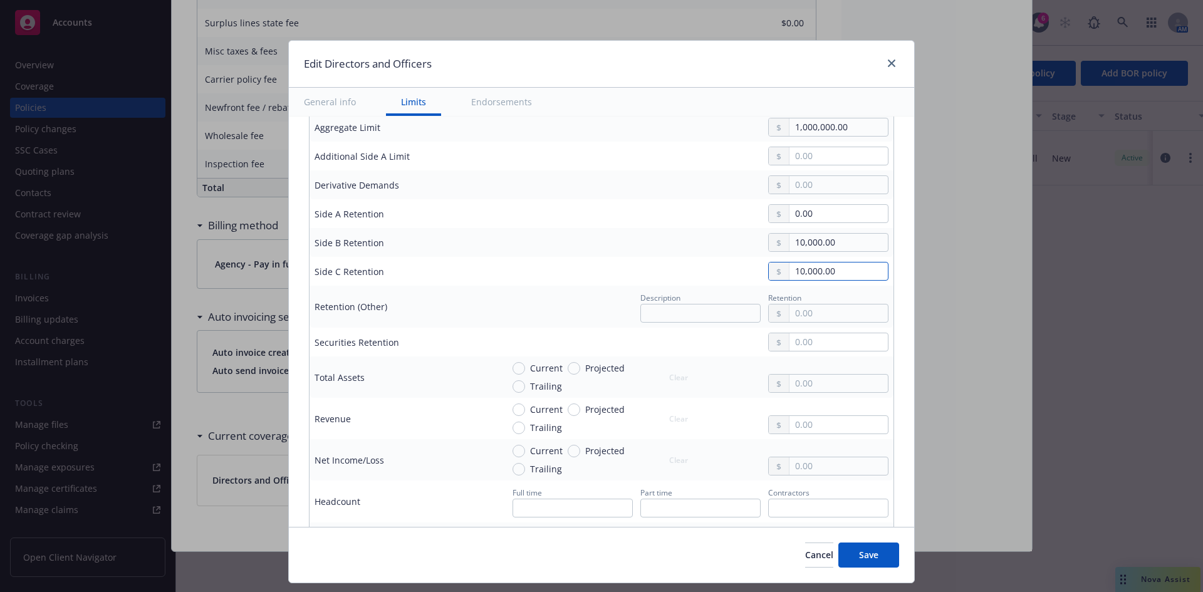
type input "10,000.00"
click at [513, 368] on input "Current" at bounding box center [519, 368] width 13 height 13
radio input "true"
click at [790, 390] on input "text" at bounding box center [839, 384] width 98 height 18
type input "2,773,540.00"
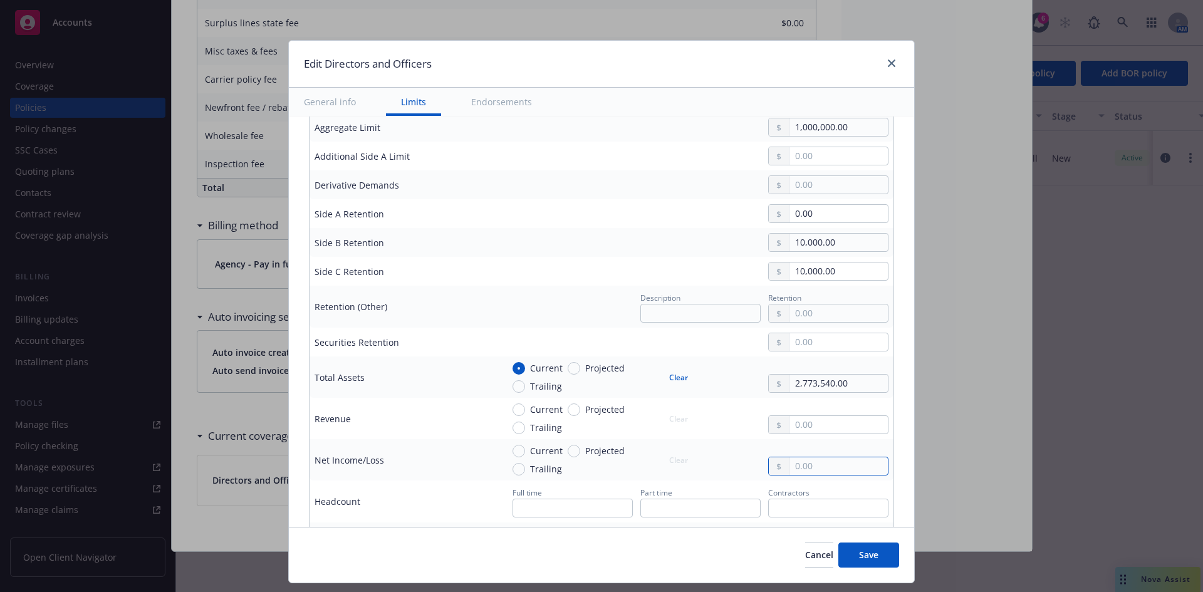
click at [803, 466] on input "text" at bounding box center [839, 466] width 98 height 18
type input "-5,885,940.00"
click at [513, 449] on input "Current" at bounding box center [519, 451] width 13 height 13
radio input "true"
click at [513, 408] on input "Current" at bounding box center [519, 410] width 13 height 13
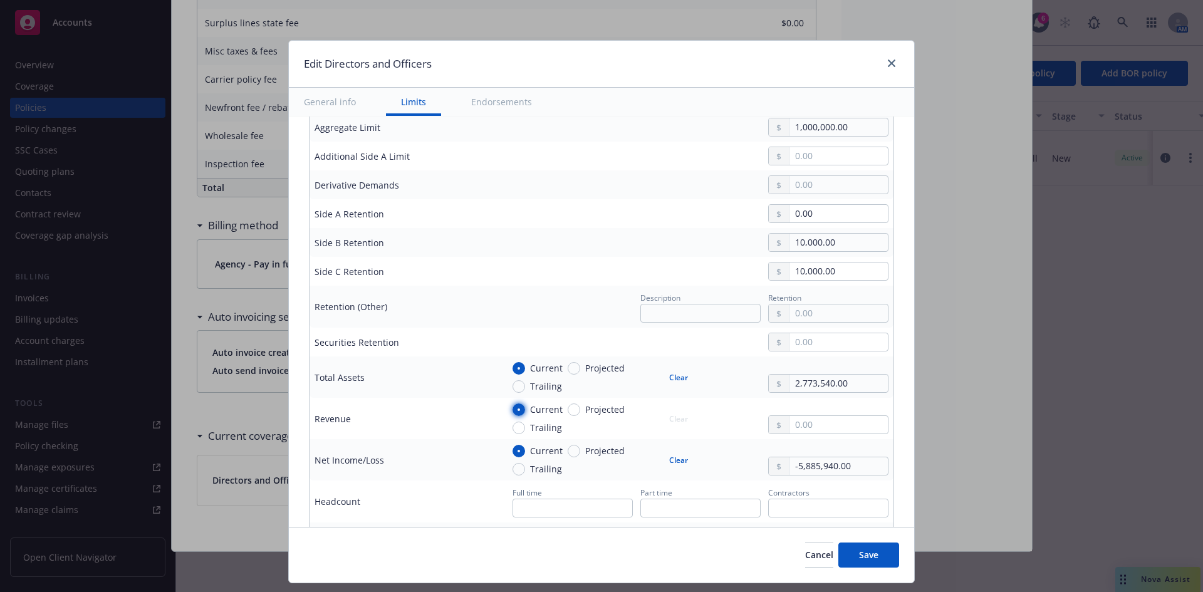
radio input "true"
click at [828, 425] on input "text" at bounding box center [839, 425] width 98 height 18
type input "0.00"
click at [865, 562] on button "Save" at bounding box center [868, 555] width 61 height 25
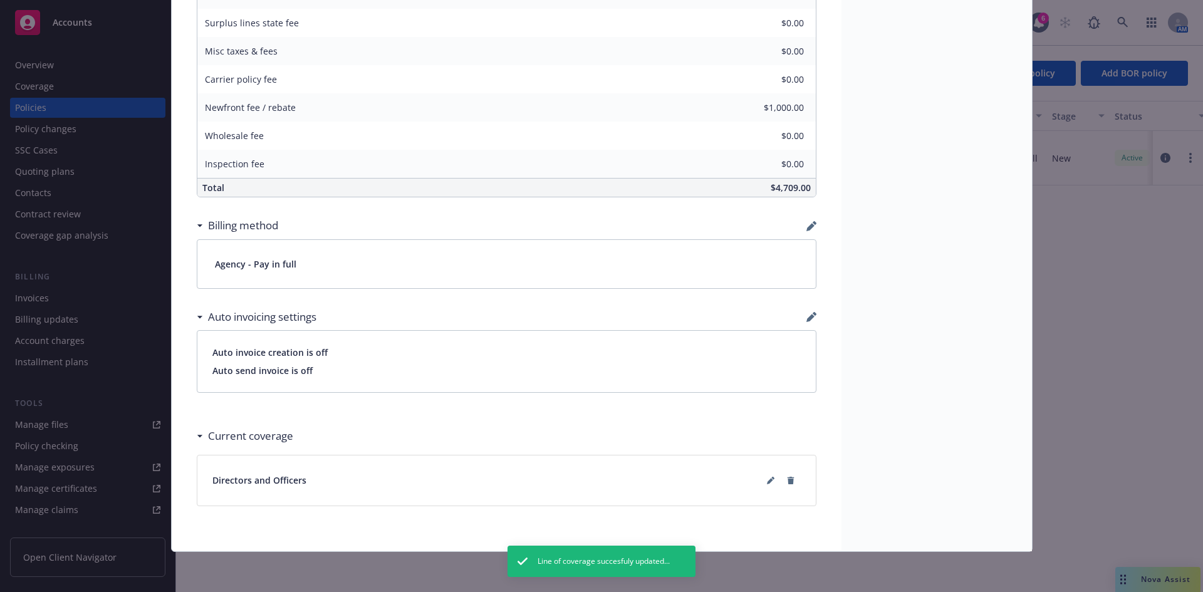
scroll to position [0, 0]
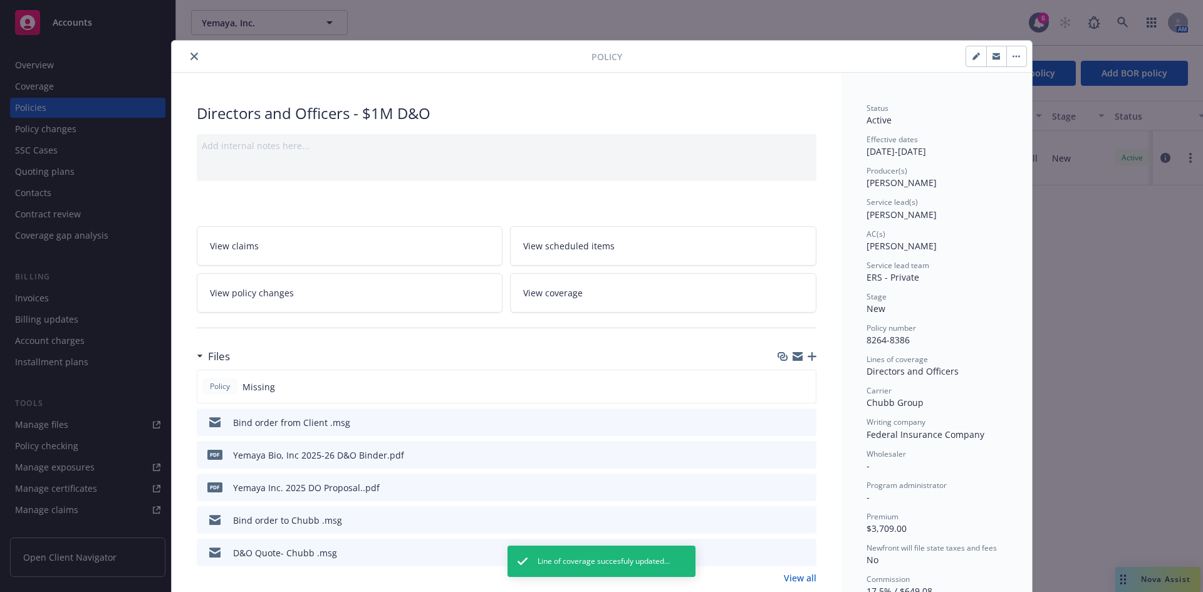
click at [192, 56] on icon "close" at bounding box center [194, 57] width 8 height 8
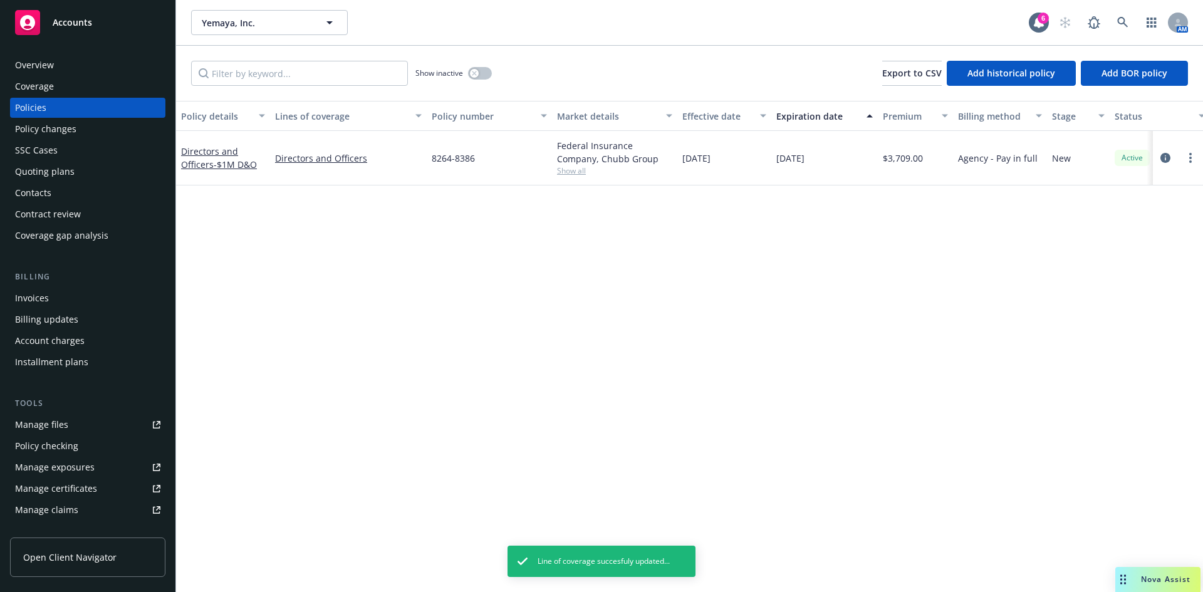
click at [53, 294] on div "Invoices" at bounding box center [87, 298] width 145 height 20
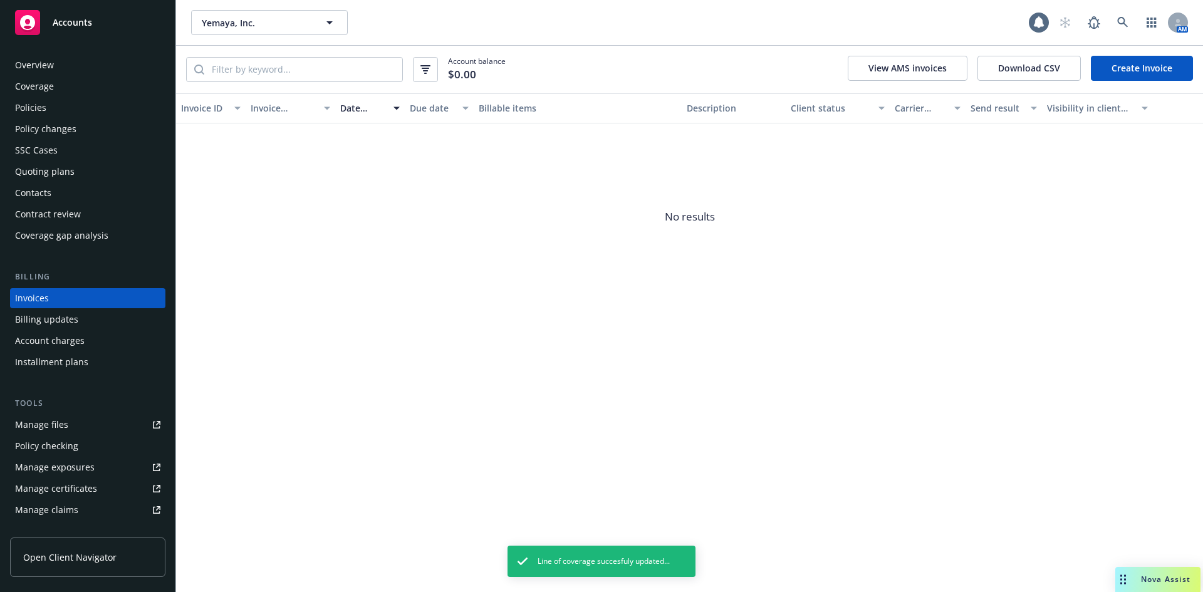
click at [1108, 68] on link "Create Invoice" at bounding box center [1142, 68] width 102 height 25
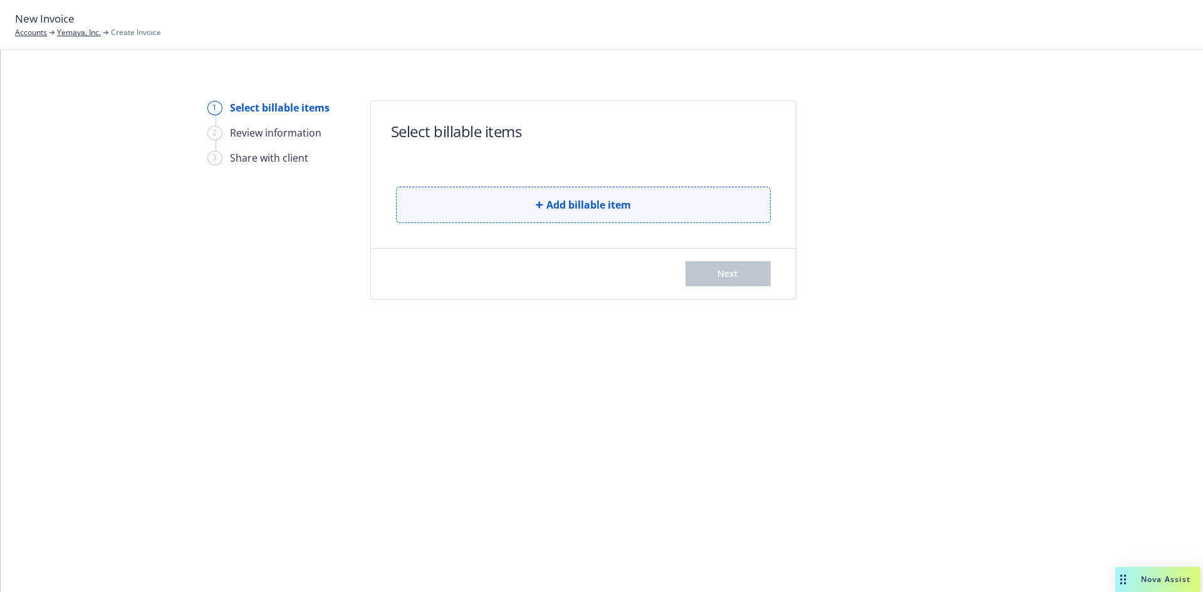
click at [603, 201] on span "Add billable item" at bounding box center [588, 204] width 85 height 15
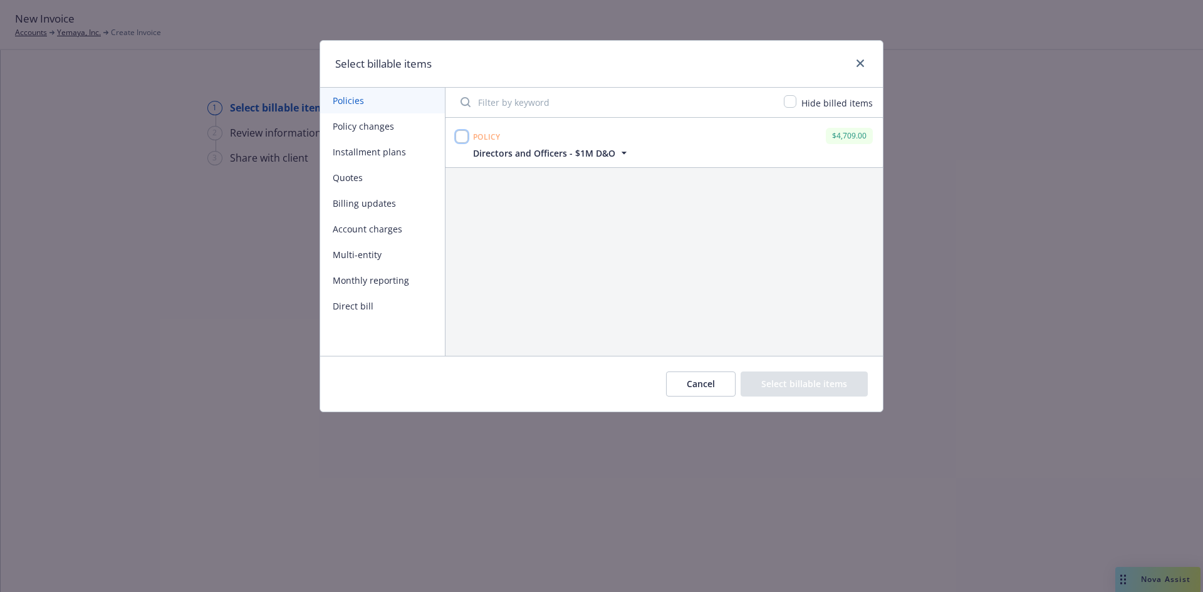
click at [464, 135] on input "checkbox" at bounding box center [462, 136] width 13 height 13
checkbox input "true"
click at [805, 390] on button "Select billable items" at bounding box center [804, 384] width 127 height 25
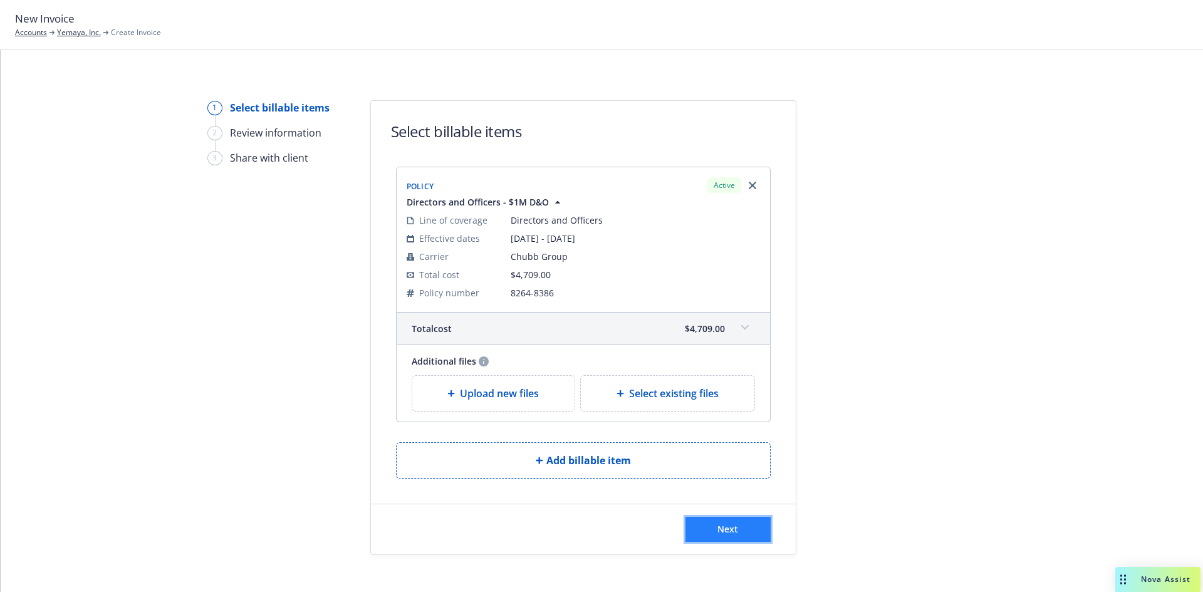
click at [713, 521] on button "Next" at bounding box center [727, 529] width 85 height 25
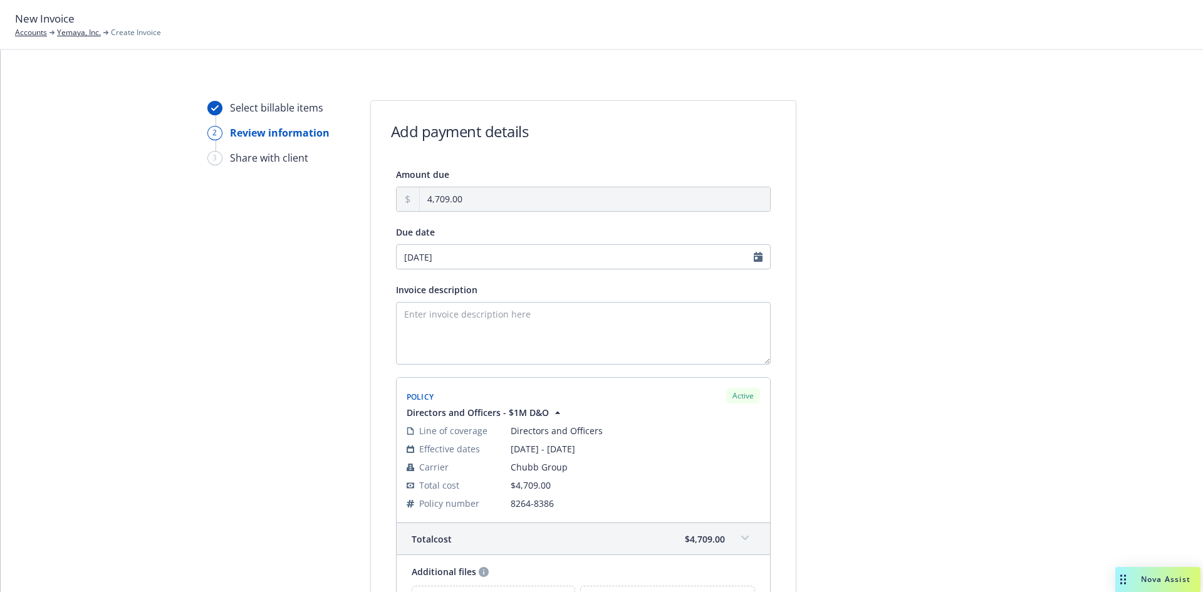
scroll to position [167, 0]
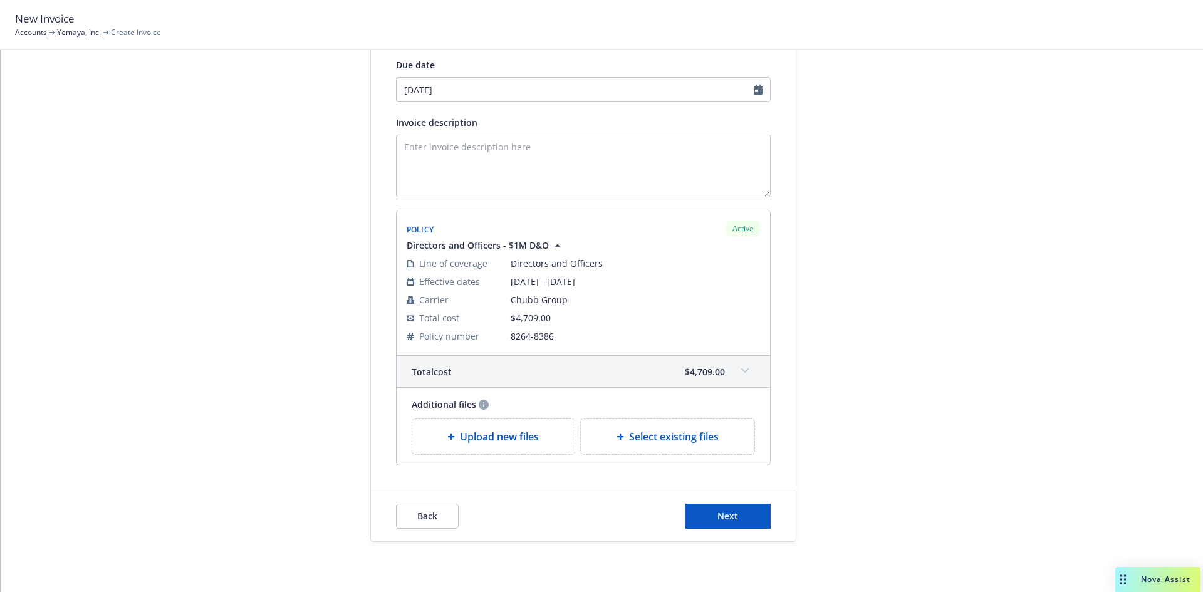
click at [756, 530] on div "Back Next" at bounding box center [583, 516] width 425 height 50
click at [749, 519] on button "Next" at bounding box center [727, 516] width 85 height 25
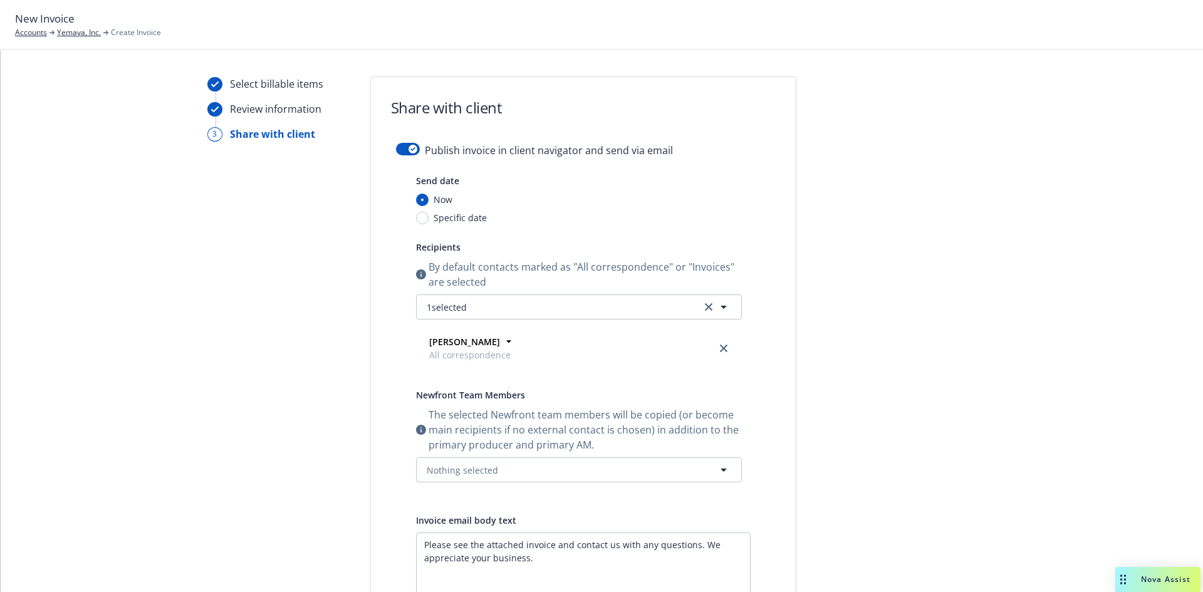
scroll to position [0, 0]
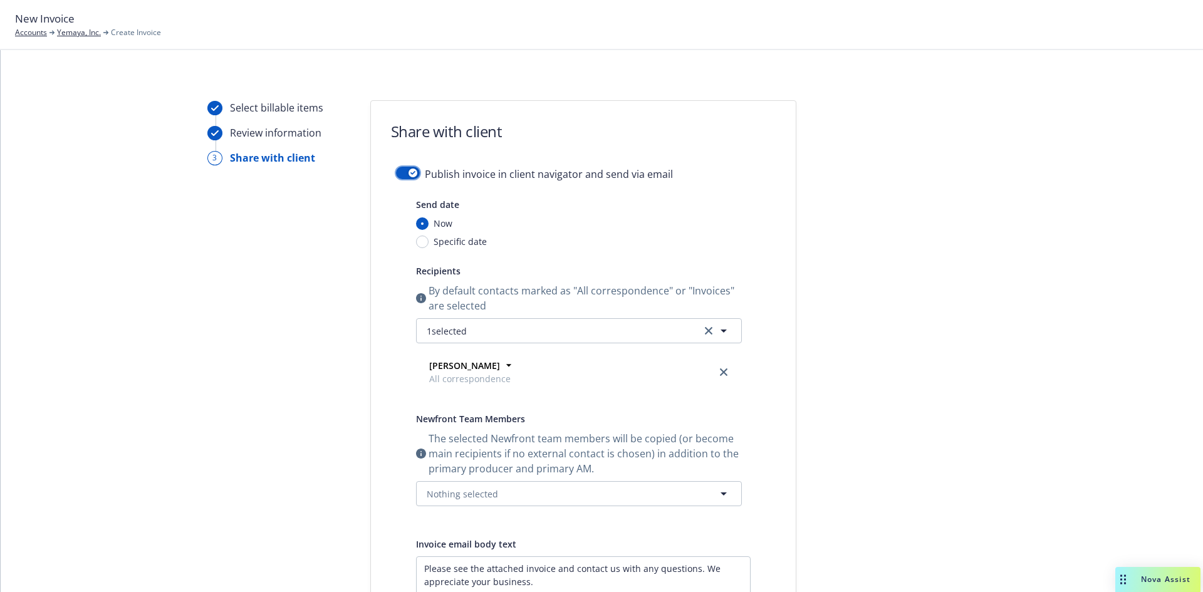
click at [398, 170] on button "button" at bounding box center [408, 173] width 24 height 13
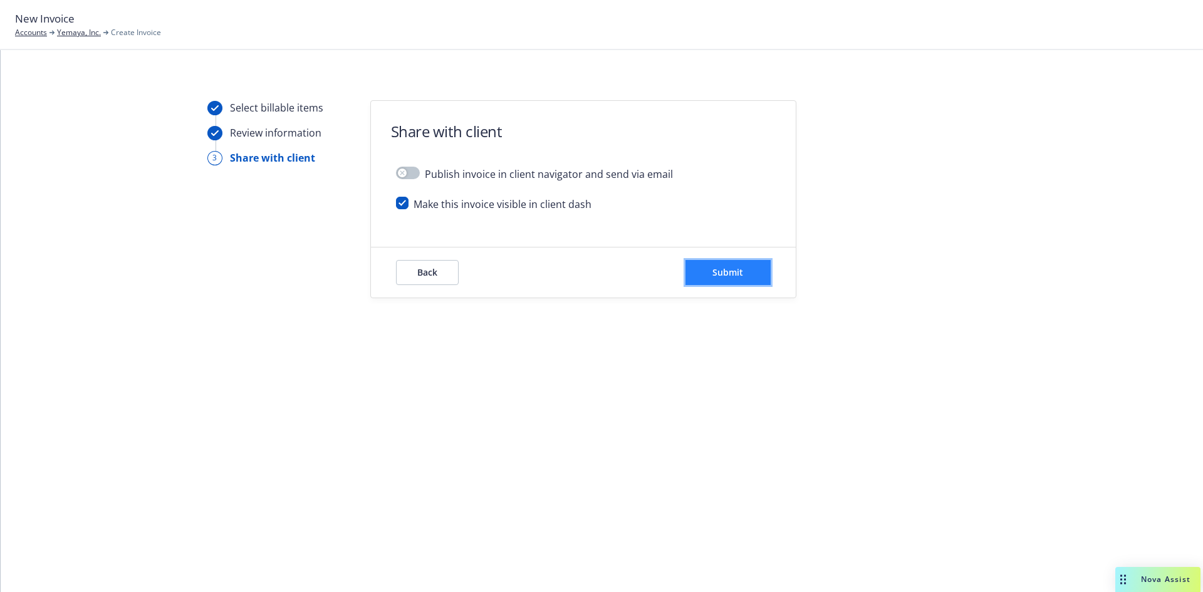
click at [743, 277] on span "Submit" at bounding box center [727, 272] width 31 height 12
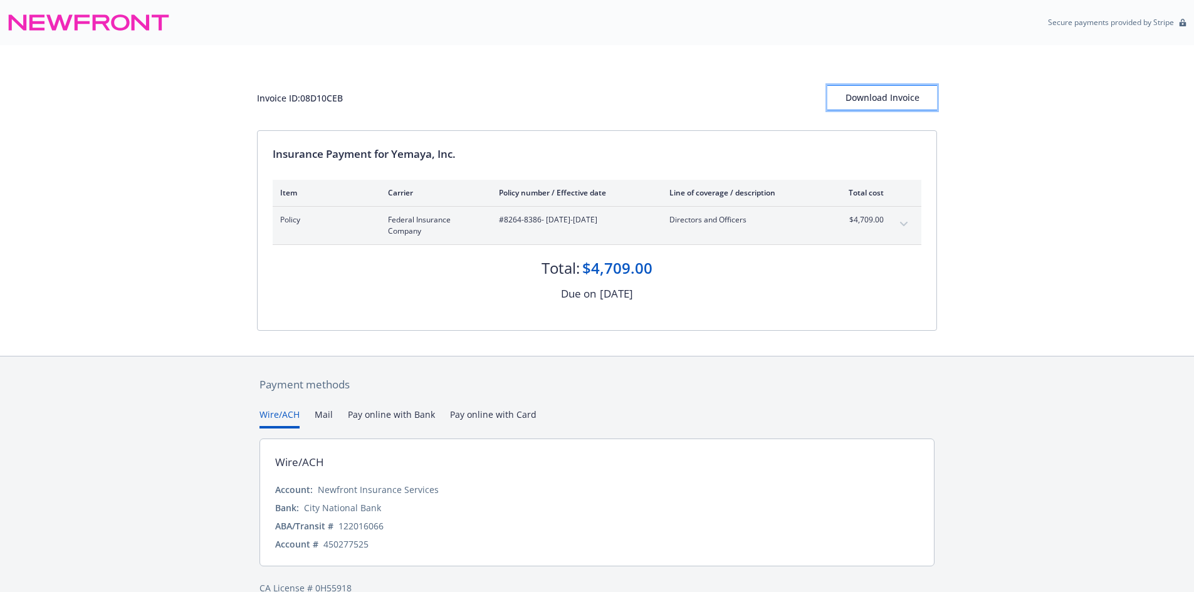
click at [858, 93] on div "Download Invoice" at bounding box center [882, 98] width 110 height 24
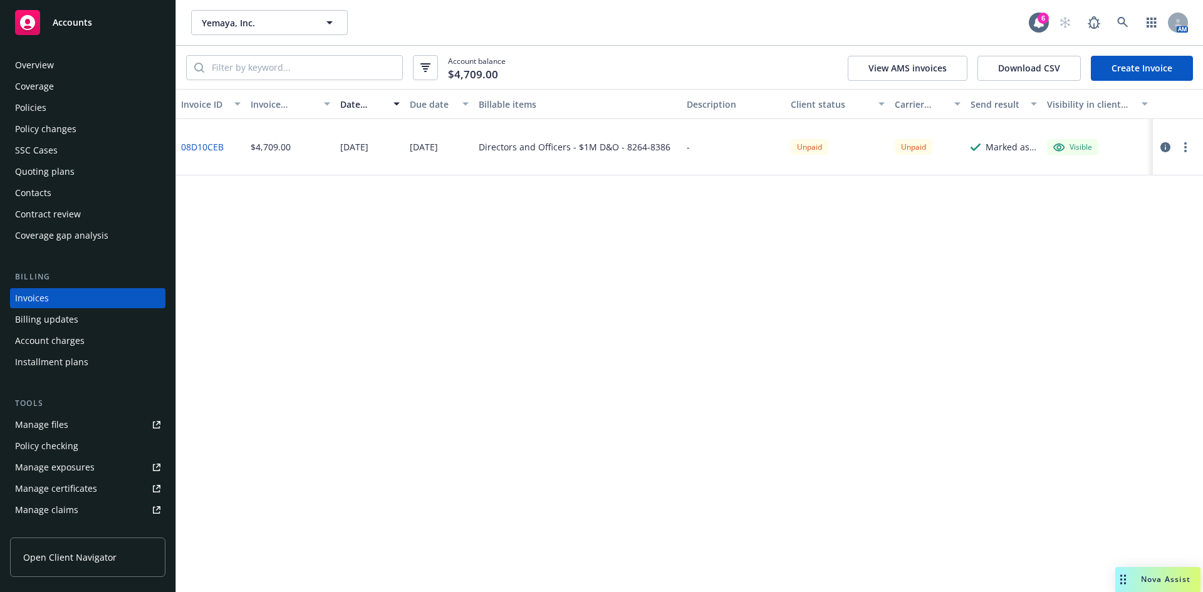
click at [29, 108] on div "Policies" at bounding box center [30, 108] width 31 height 20
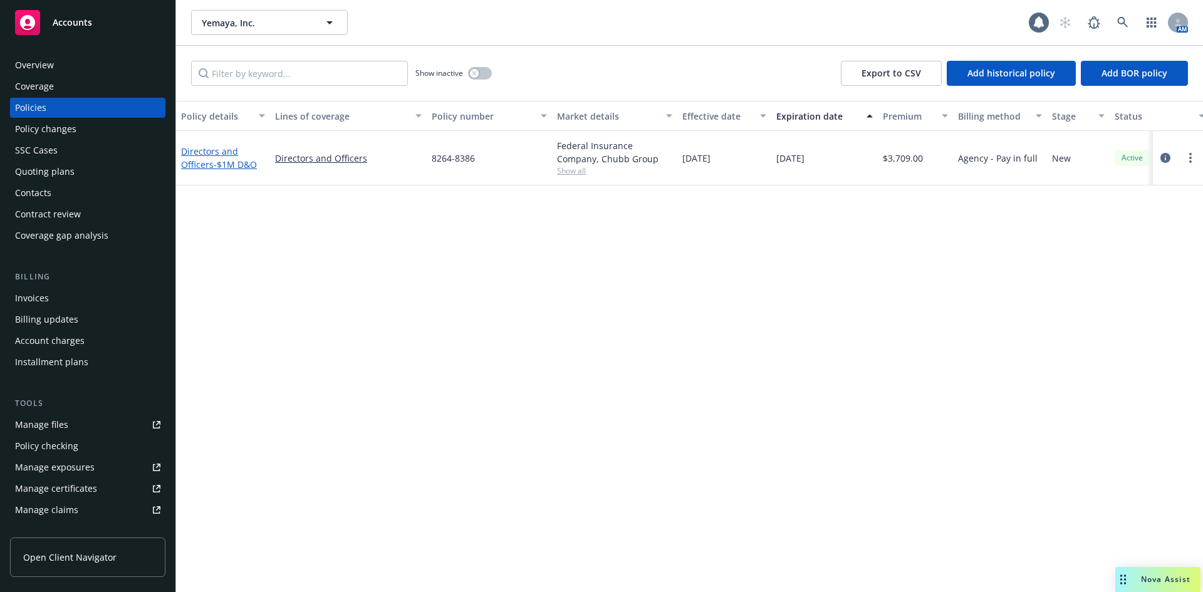
click at [221, 162] on span "- $1M D&O" at bounding box center [235, 165] width 43 height 12
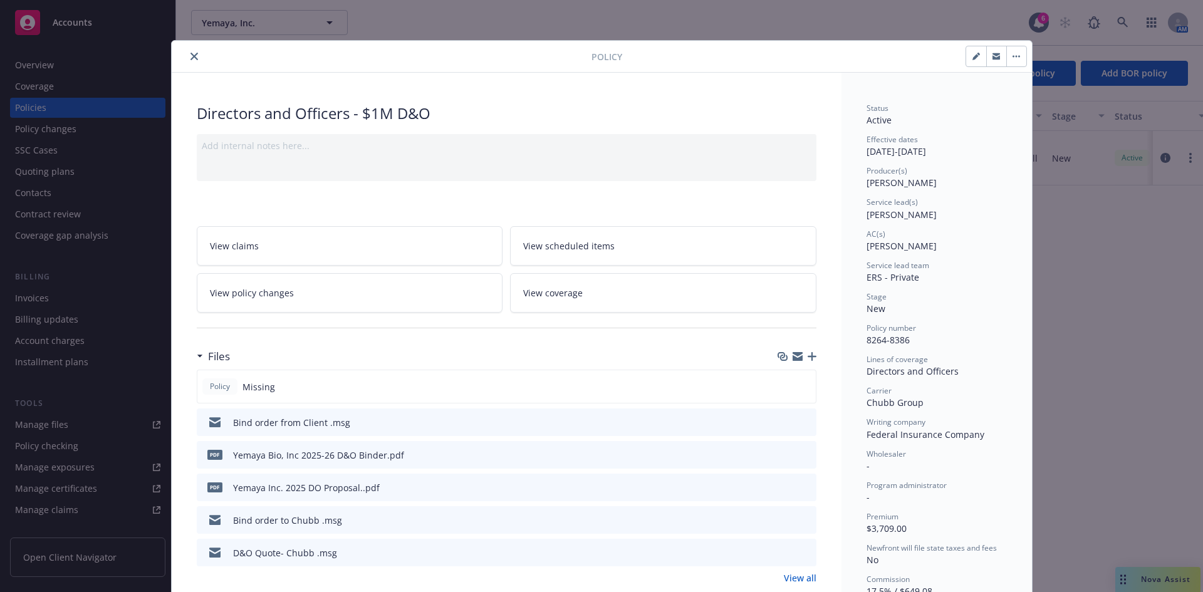
click at [808, 355] on icon "button" at bounding box center [812, 356] width 9 height 9
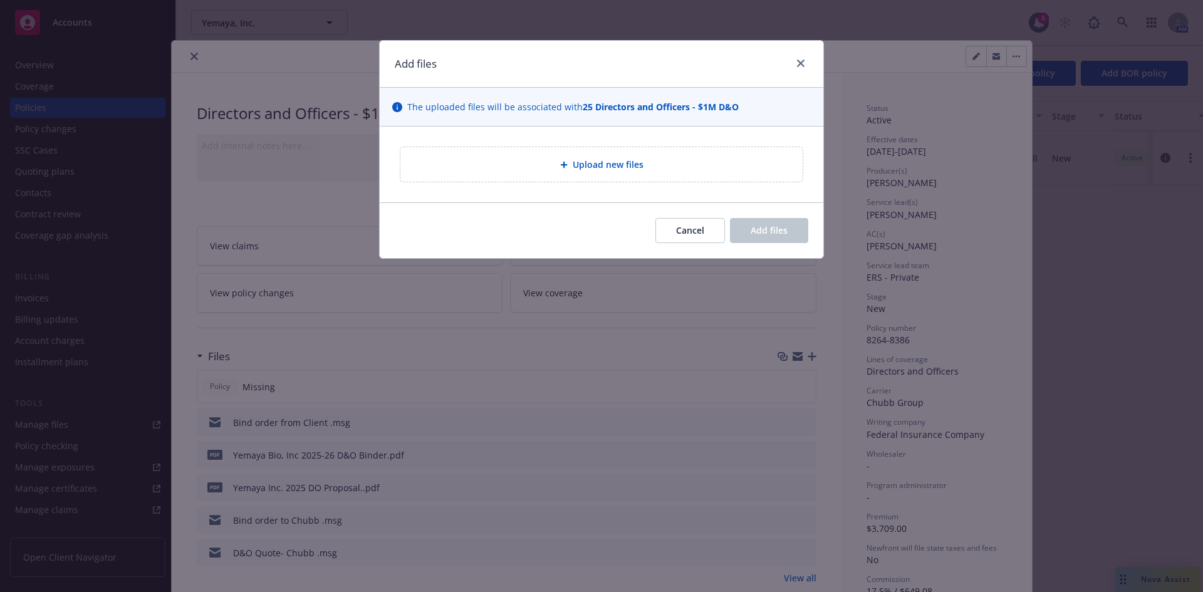
click at [552, 166] on div "Upload new files" at bounding box center [601, 164] width 382 height 14
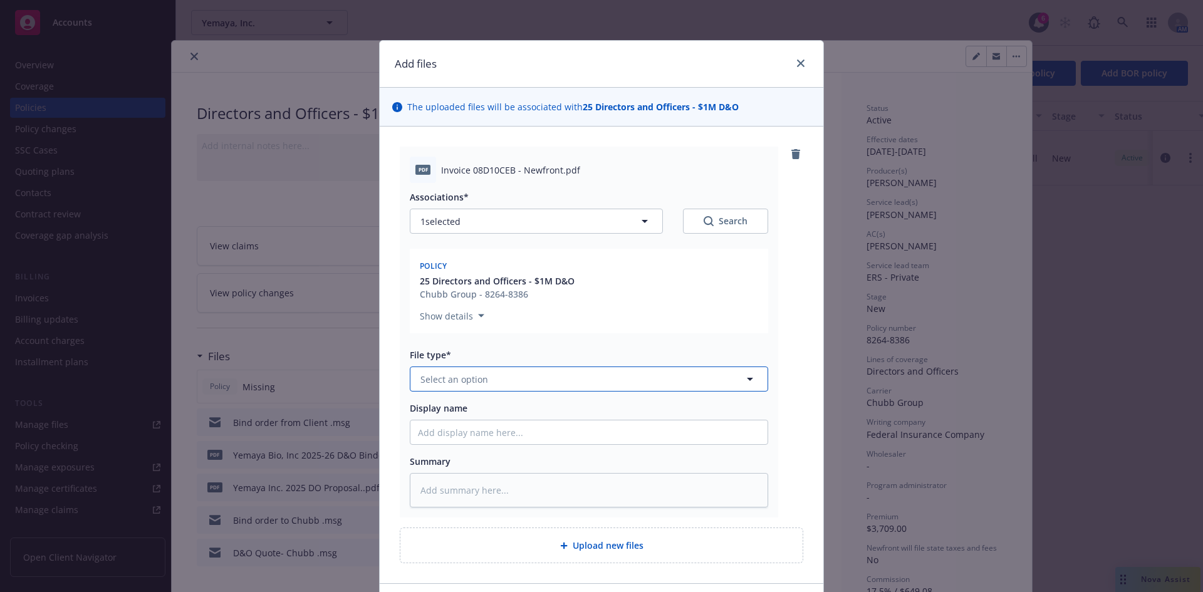
click at [457, 378] on span "Select an option" at bounding box center [454, 379] width 68 height 13
type input "inv"
click at [450, 419] on span "Invoice - Newfront" at bounding box center [462, 413] width 79 height 13
click at [431, 432] on input "Display name" at bounding box center [588, 432] width 357 height 24
type textarea "x"
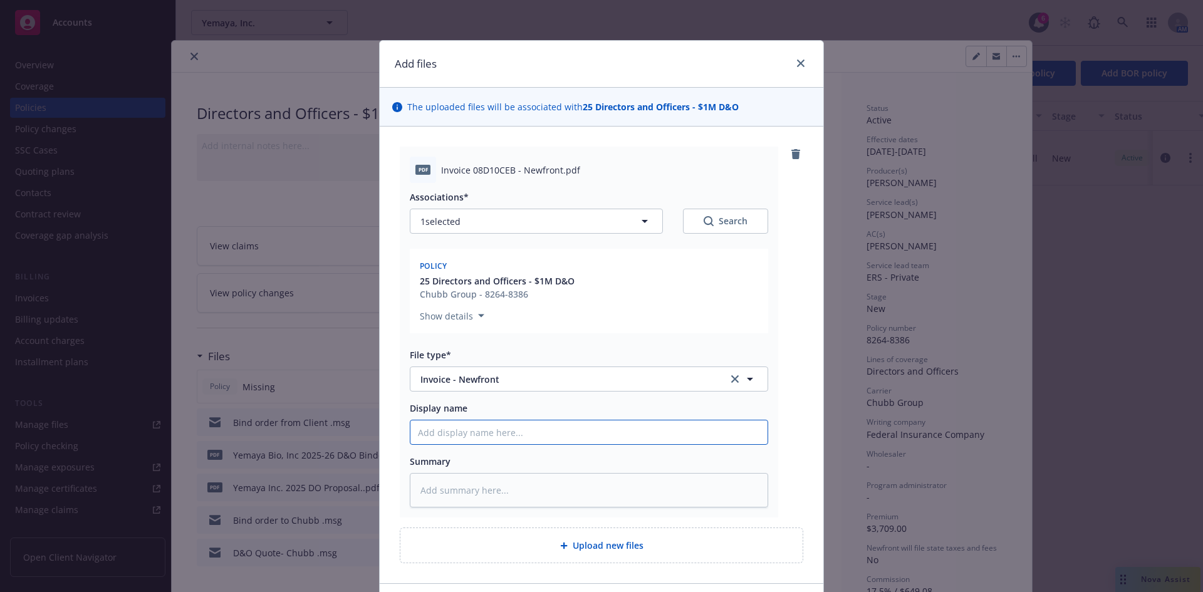
type input "Y"
type textarea "x"
type input "Ye"
type textarea "x"
type input "Yem"
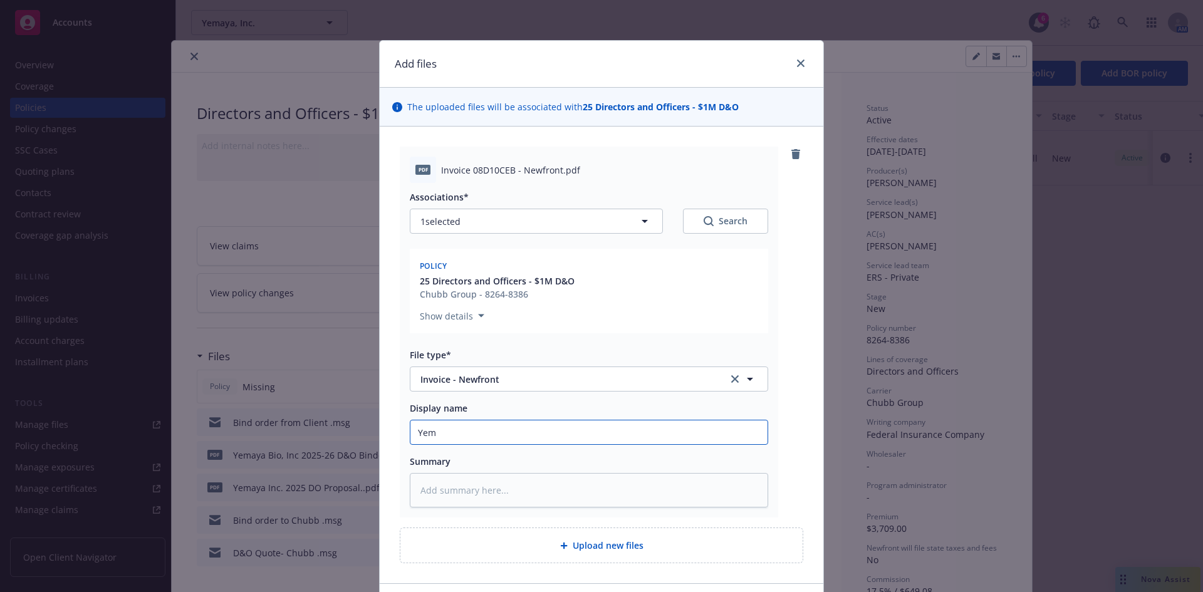
type textarea "x"
type input "Yema"
type textarea "x"
type input "Yemay"
type textarea "x"
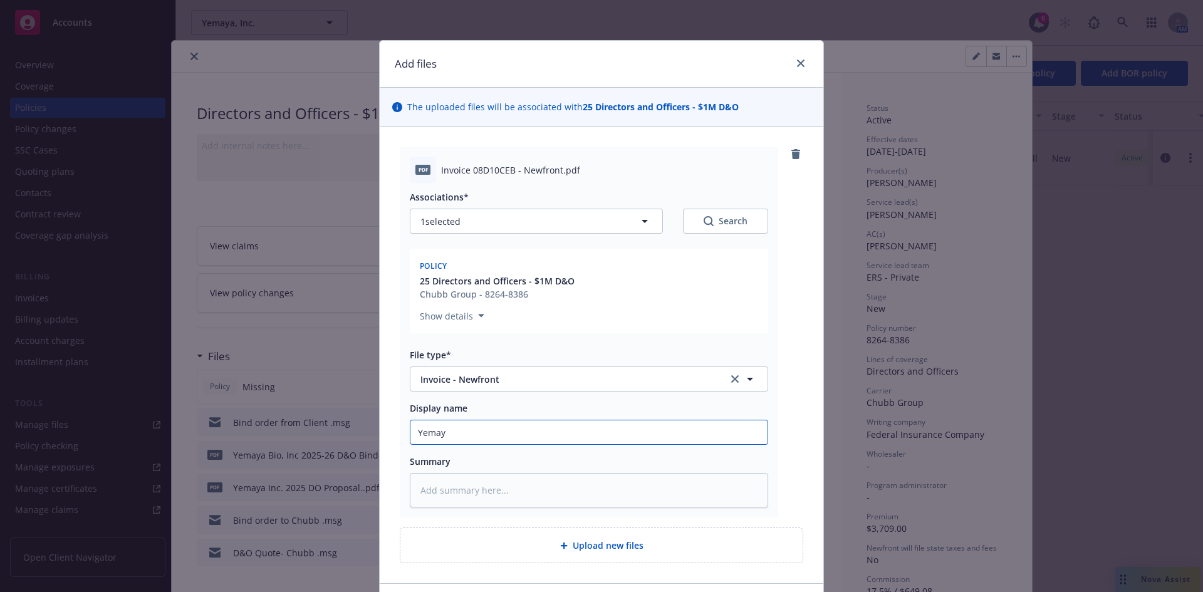
type input "Yemaya"
type textarea "x"
type input "Yemaya"
type textarea "x"
type input "Yemaya B"
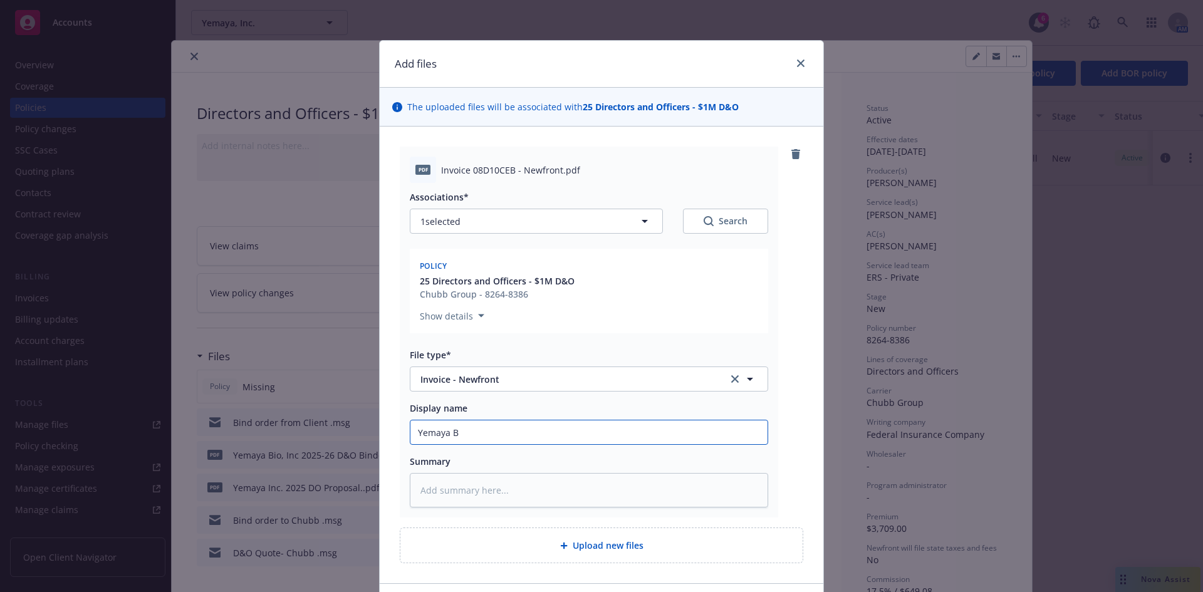
type textarea "x"
type input "Yemaya Bi"
type textarea "x"
type input "Yemaya Bio"
type textarea "x"
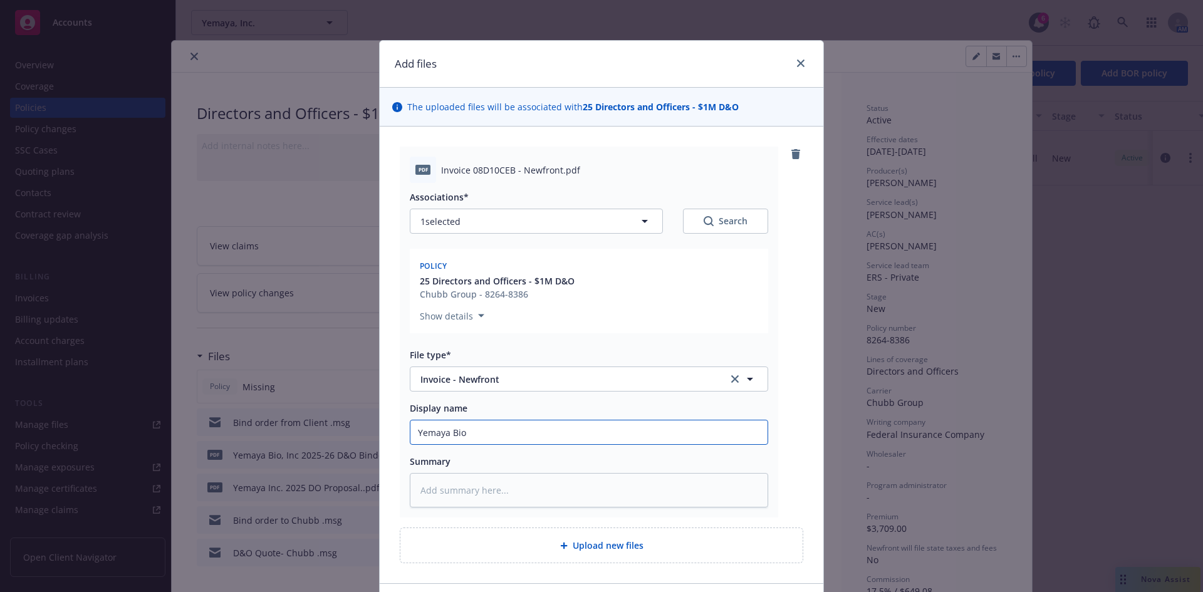
type input "Yemaya Bio,"
type textarea "x"
type input "Yemaya Bio,"
type textarea "x"
type input "Yemaya Bio, I"
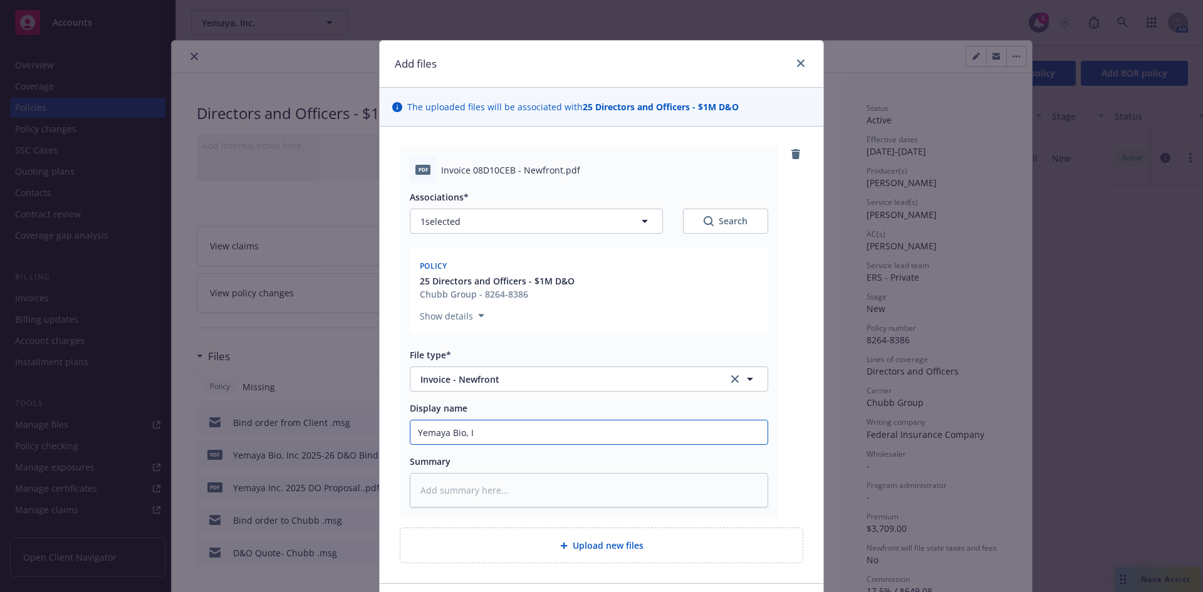
type textarea "x"
type input "Yemaya Bio, In"
type textarea "x"
type input "Yemaya Bio, Inc"
type textarea "x"
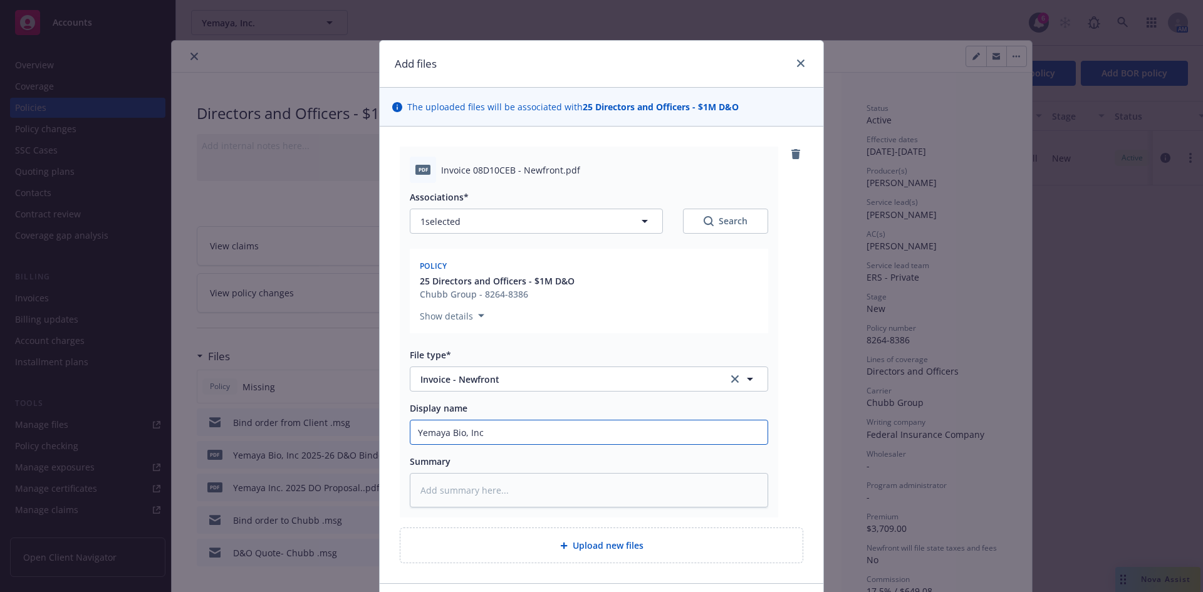
type input "Yemaya Bio, Inc"
type textarea "x"
type input "Yemaya Bio, Inc 2"
type textarea "x"
type input "Yemaya Bio, Inc 20"
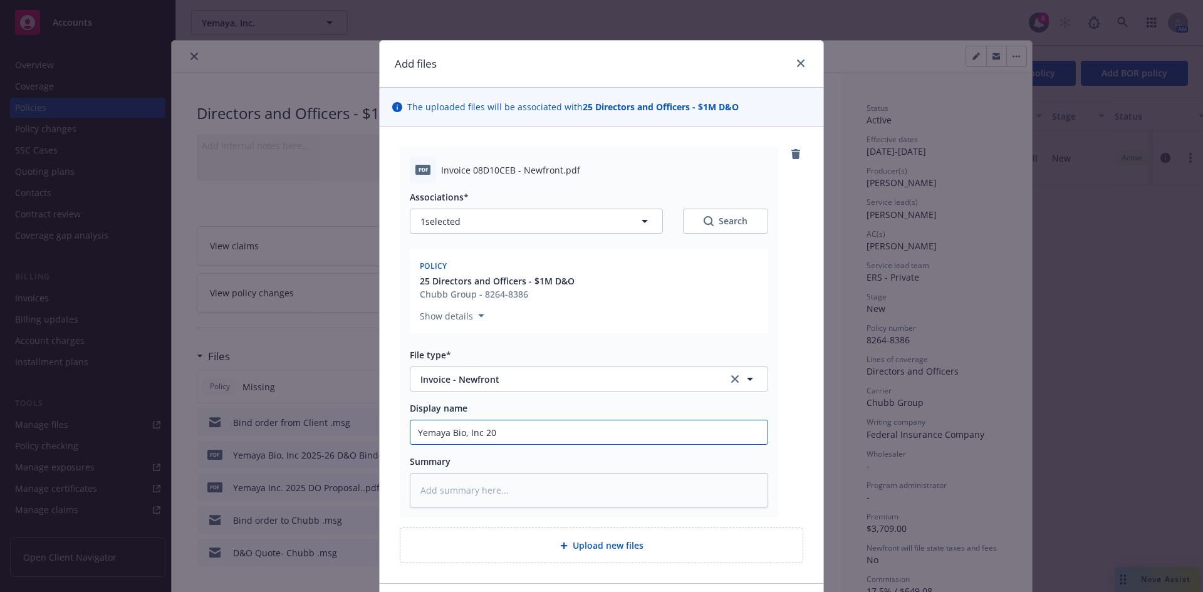
type textarea "x"
type input "Yemaya Bio, Inc 202"
type textarea "x"
type input "Yemaya Bio, Inc 2025"
type textarea "x"
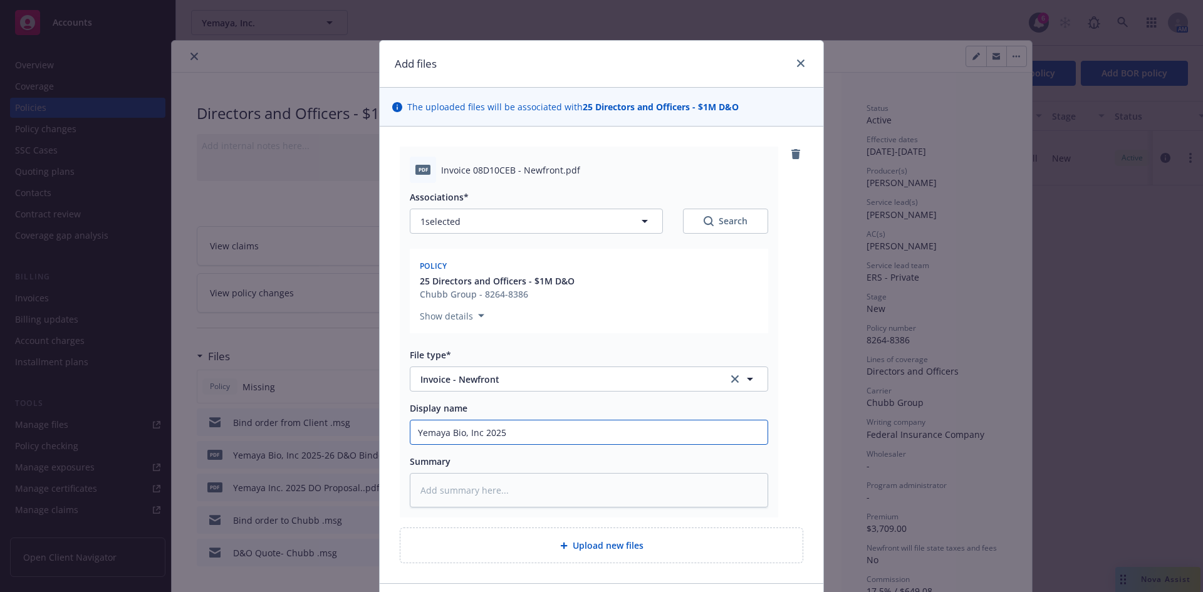
type input "Yemaya Bio, Inc 2025-"
type textarea "x"
type input "Yemaya Bio, Inc 2025-2"
type textarea "x"
type input "Yemaya Bio, Inc 2025-20"
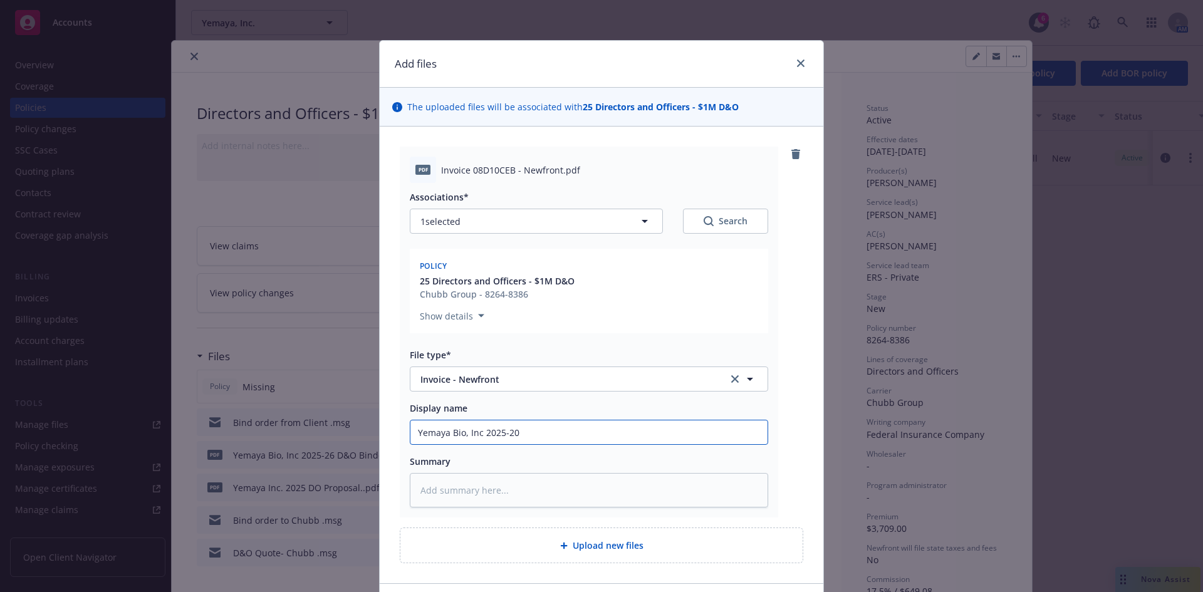
type textarea "x"
type input "Yemaya Bio, Inc 2025-202"
type textarea "x"
type input "Yemaya Bio, Inc [DATE]-[DATE]"
type textarea "x"
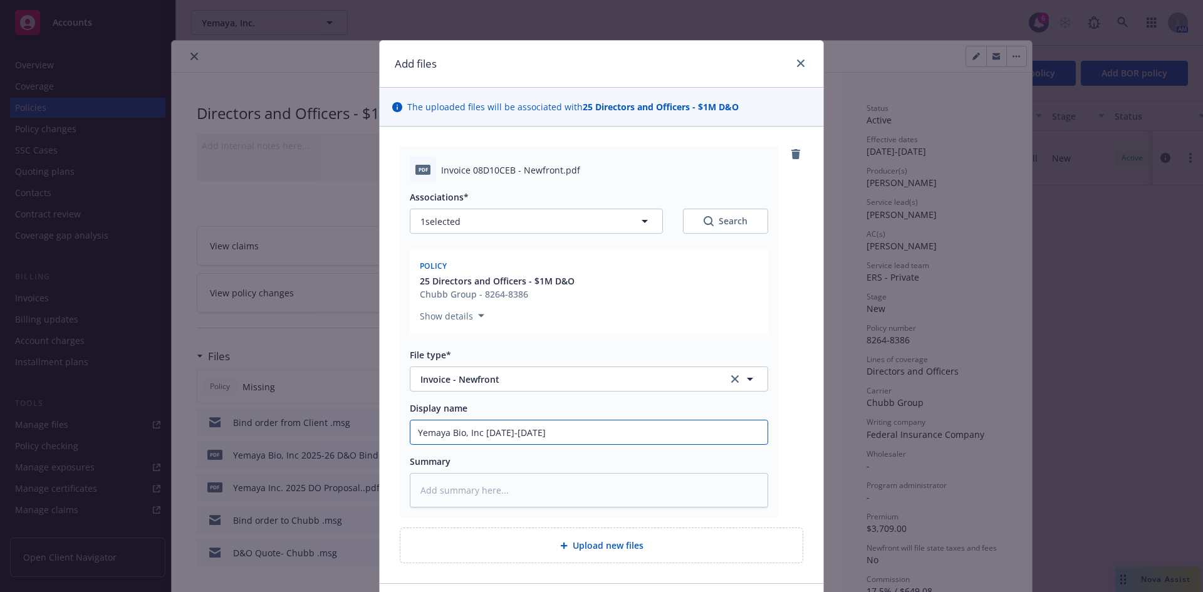
type input "Yemaya Bio, Inc [DATE]-[DATE]"
type textarea "x"
type input "Yemaya Bio, Inc [DATE]-[DATE] D"
type textarea "x"
type input "Yemaya Bio, Inc [DATE]-[DATE] D&"
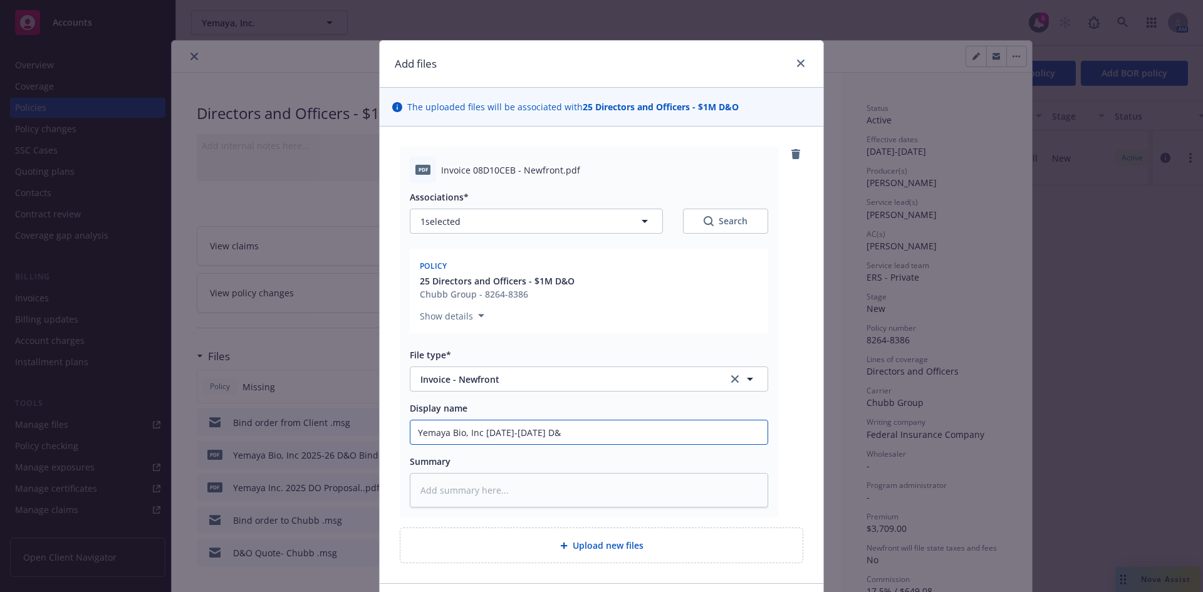
type textarea "x"
type input "Yemaya Bio, Inc [DATE]-[DATE] D&O"
type textarea "x"
type input "Yemaya Bio, Inc [DATE]-[DATE] D&O"
type textarea "x"
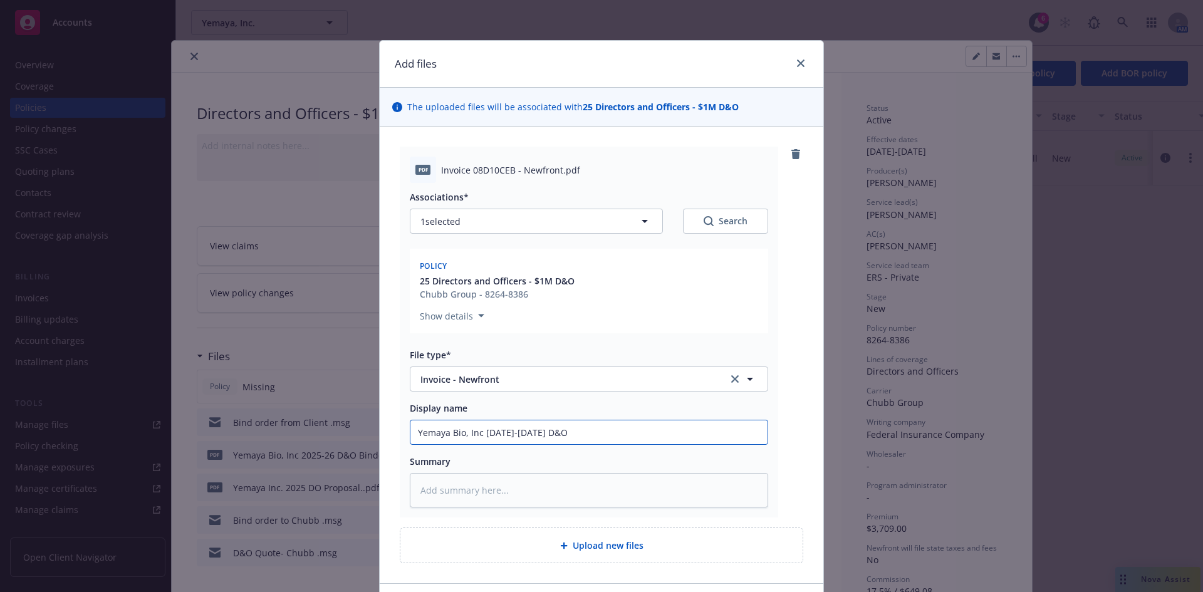
type input "Yemaya Bio, Inc [DATE]-[DATE] D&O I"
type textarea "x"
type input "Yemaya Bio, Inc [DATE]-[DATE] D&O In"
type textarea "x"
type input "Yemaya Bio, Inc [DATE]-[DATE] D&O Inv"
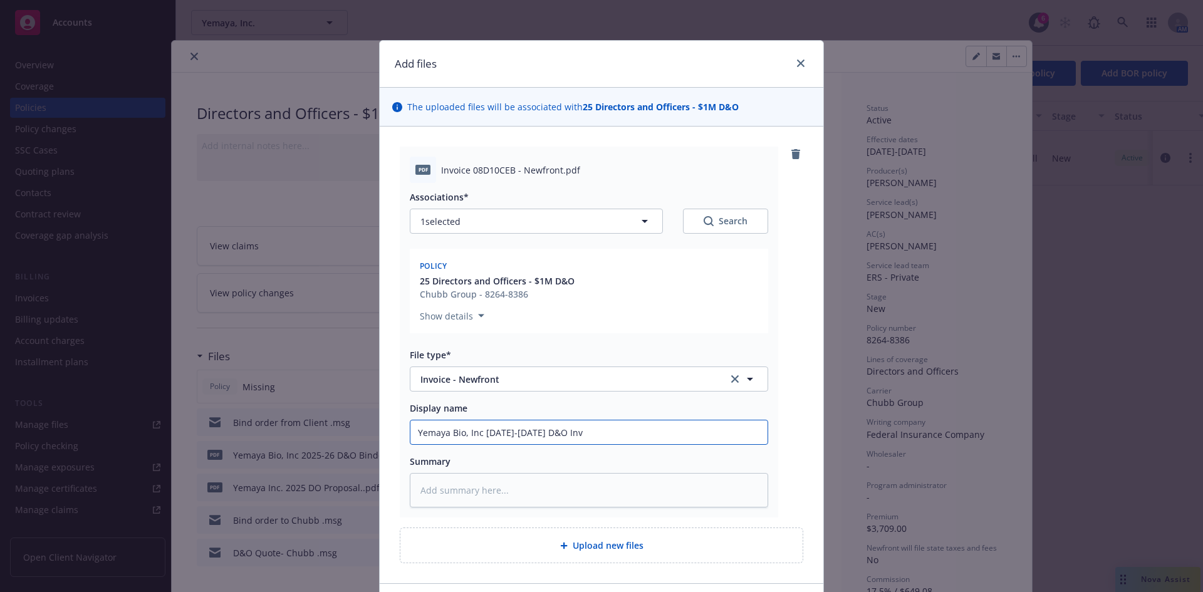
type textarea "x"
type input "Yemaya Bio, Inc [DATE]-[DATE] D&O Invo"
type textarea "x"
type input "Yemaya Bio, Inc [DATE]-[DATE] D&O Invoc"
type textarea "x"
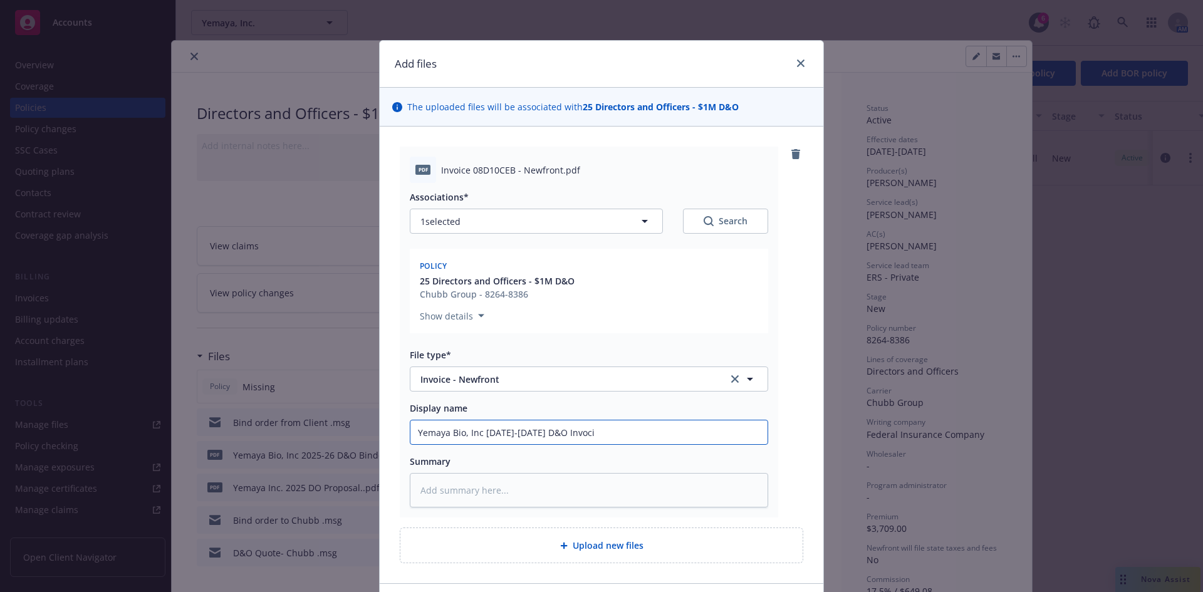
type input "Yemaya Bio, Inc [DATE]-[DATE] D&O Invocie"
type textarea "x"
type input "Yemaya Bio, Inc [DATE]-[DATE] D&O Invocie"
type textarea "x"
type input "Yemaya Bio, Inc [DATE]-[DATE] D&O Invocie"
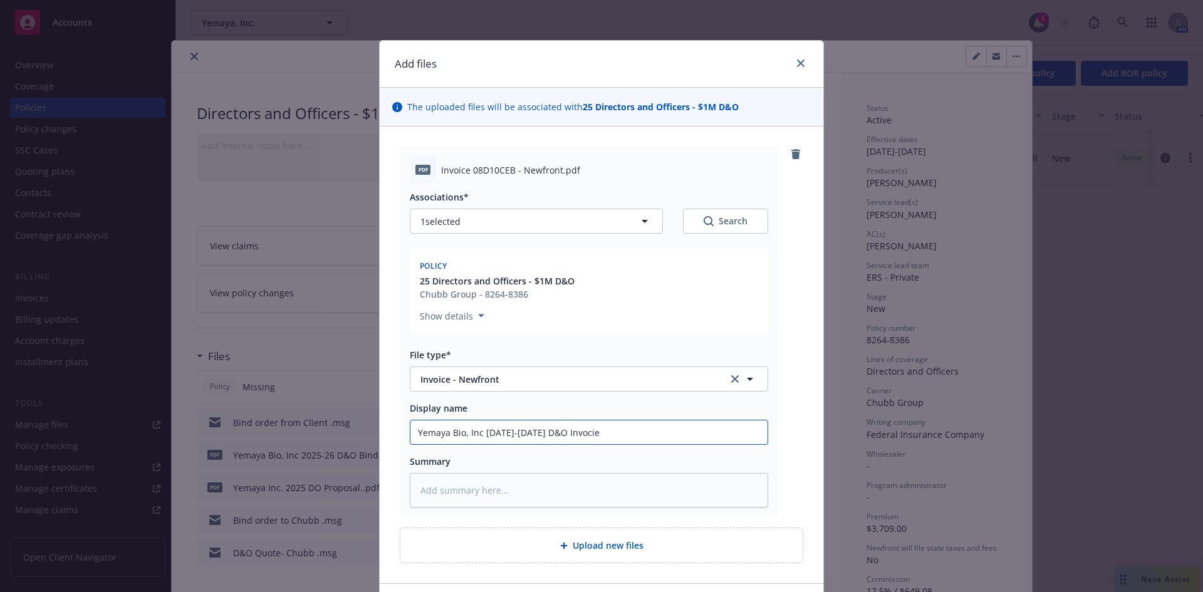
type textarea "x"
type input "Yemaya Bio, Inc [DATE]-[DATE] D&O Invoci"
type textarea "x"
type input "Yemaya Bio, Inc [DATE]-[DATE] D&O Invoc"
type textarea "x"
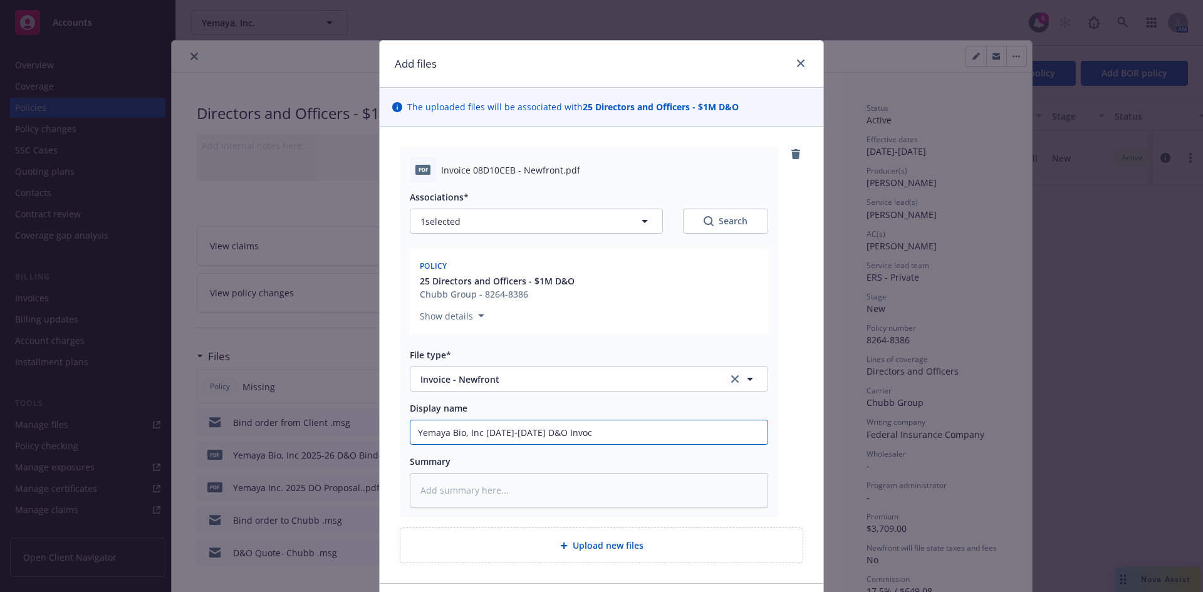
type input "Yemaya Bio, Inc [DATE]-[DATE] D&O Invo"
type textarea "x"
type input "Yemaya Bio, Inc [DATE]-[DATE] D&O Invoic"
type textarea "x"
type input "Yemaya Bio, Inc [DATE]-[DATE] D&O Invoice"
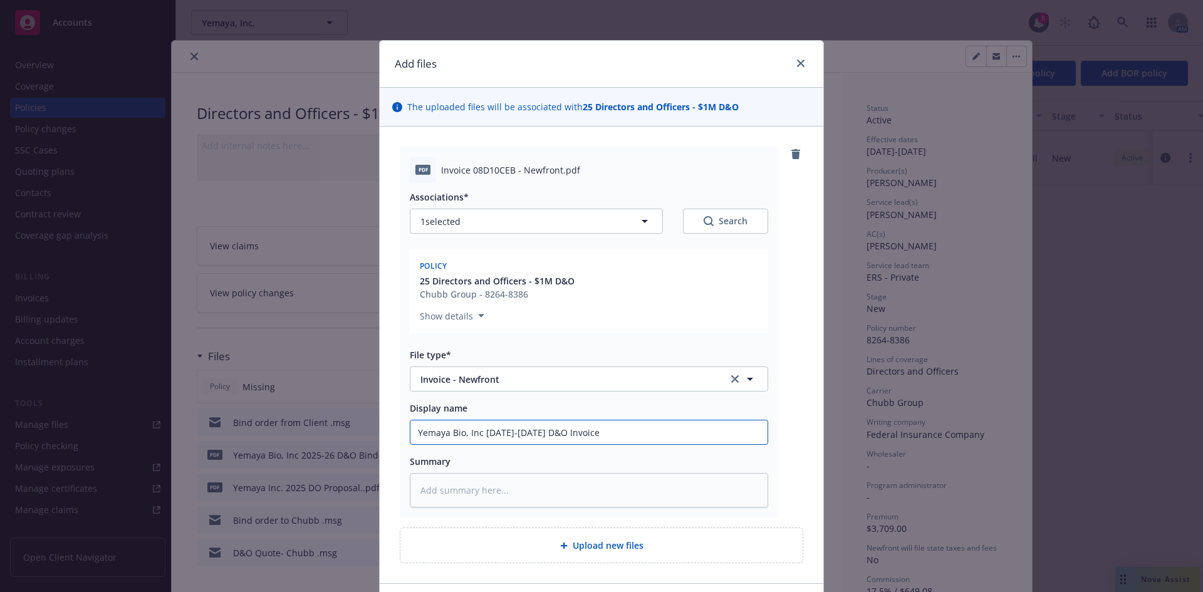
type textarea "x"
type input "Yemaya Bio, Inc [DATE]-[DATE] D&O Invoice"
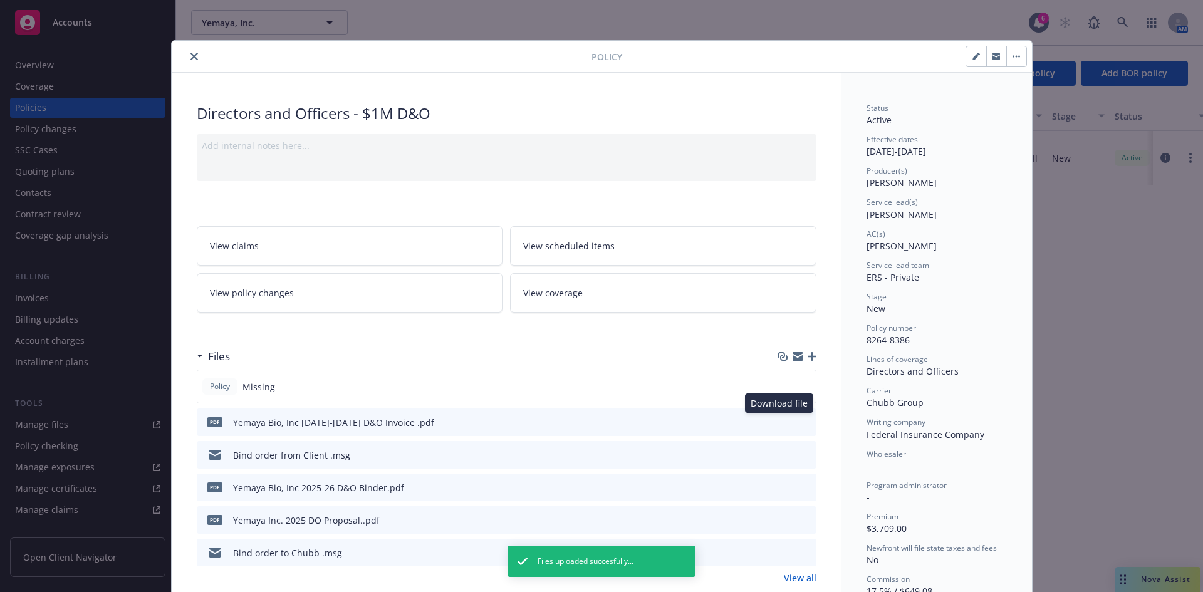
click at [781, 419] on icon "download file" at bounding box center [784, 422] width 10 height 10
click at [780, 487] on icon "download file" at bounding box center [783, 486] width 8 height 8
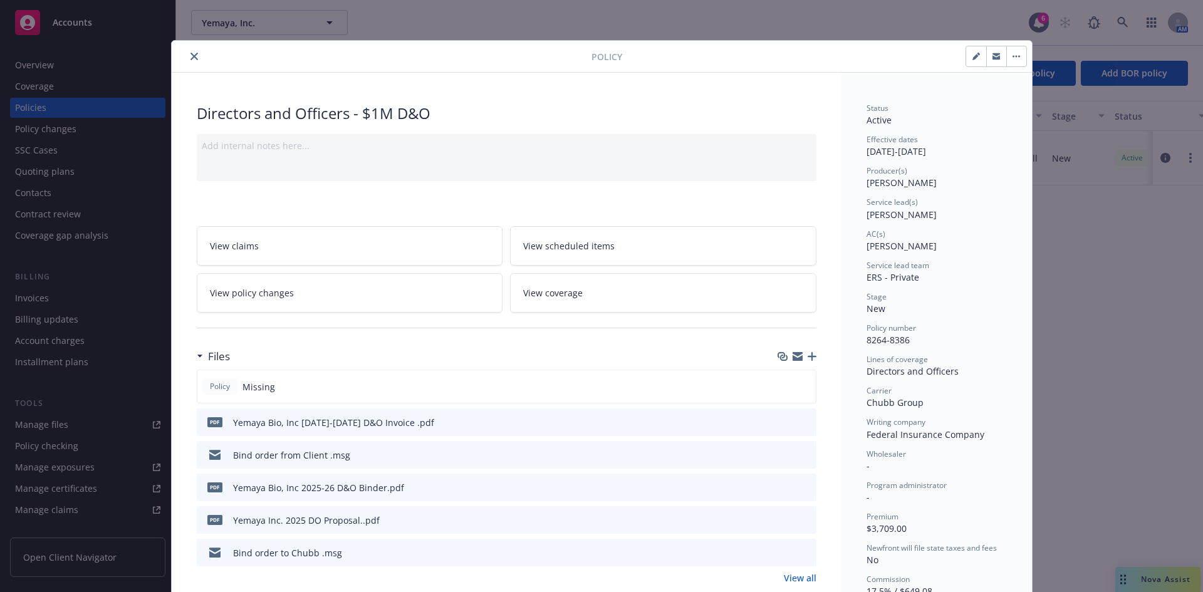
click at [808, 356] on icon "button" at bounding box center [812, 356] width 9 height 9
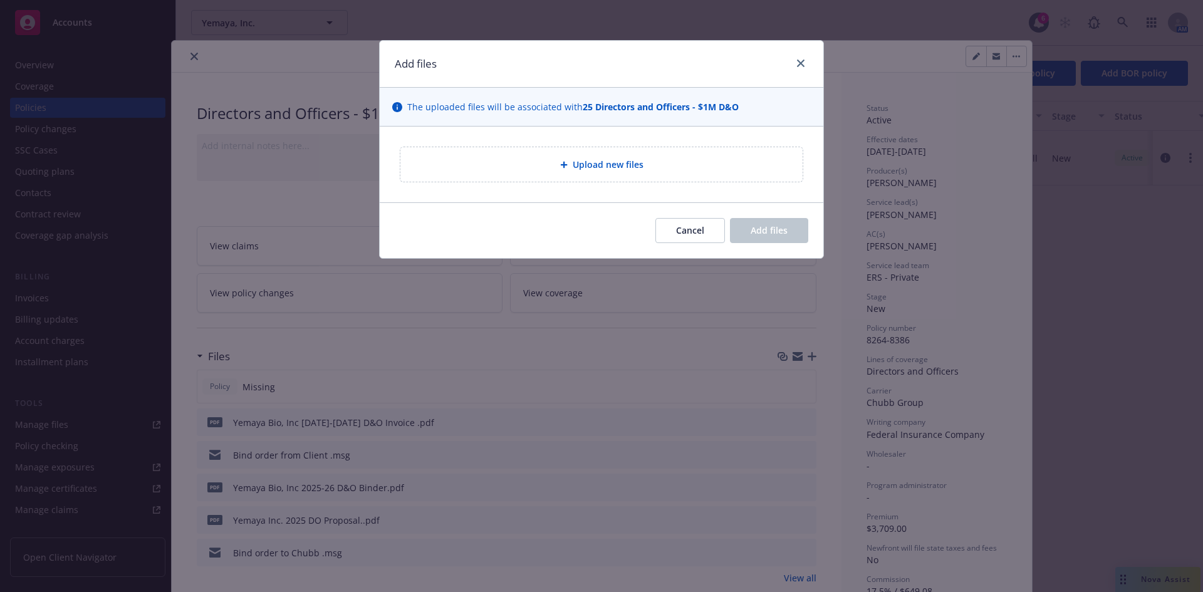
type textarea "x"
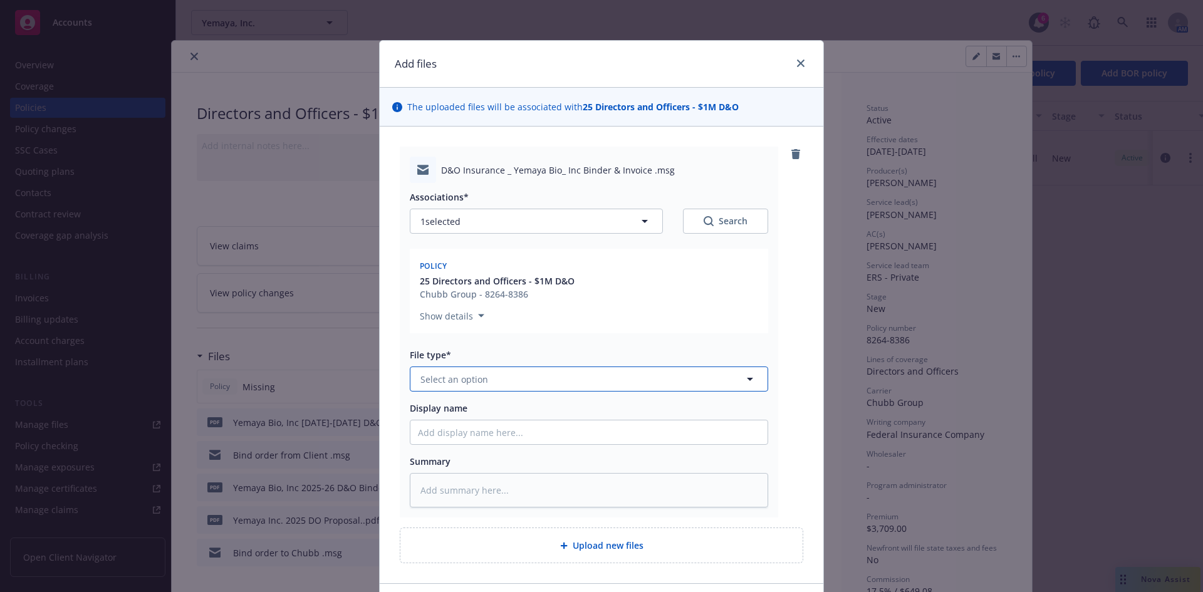
click at [444, 381] on span "Select an option" at bounding box center [454, 379] width 68 height 13
type input "w"
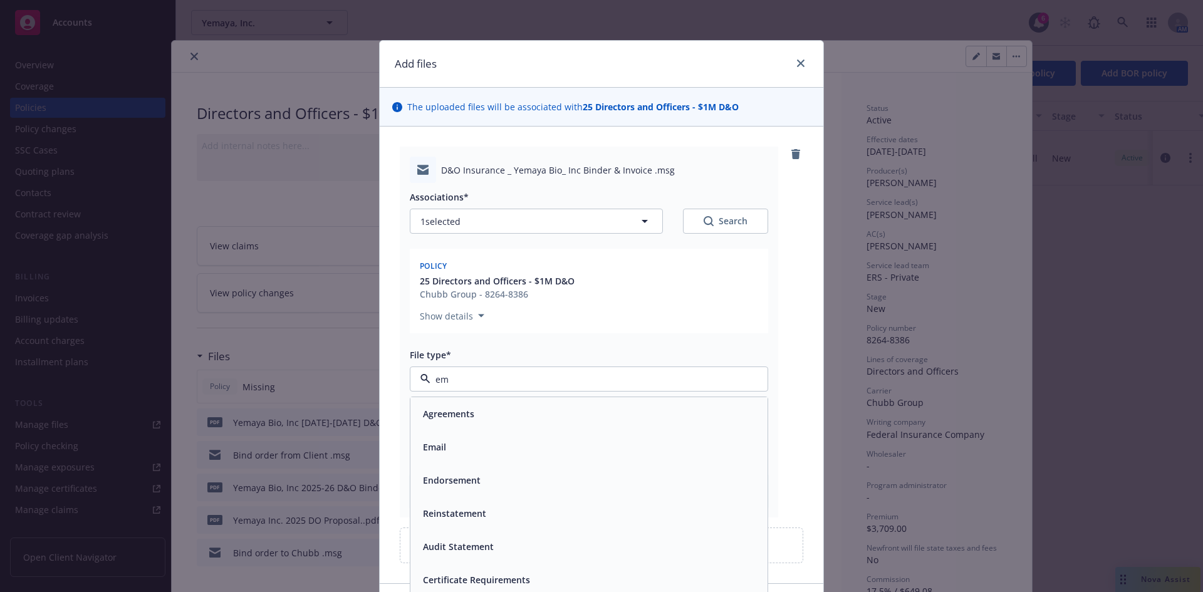
type input "ema"
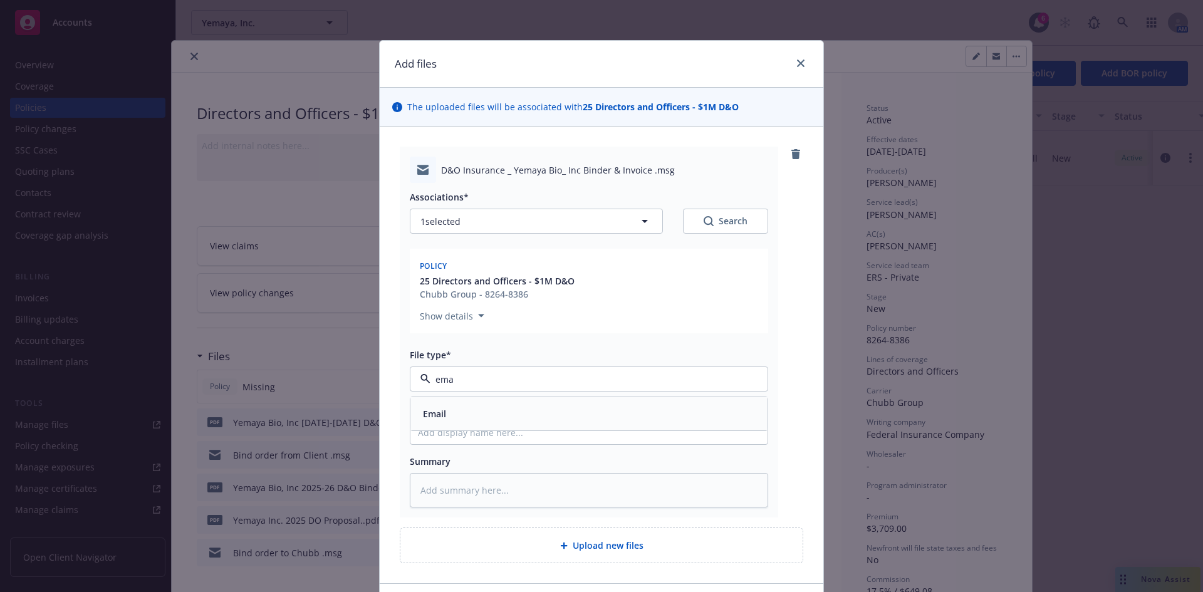
click at [444, 410] on div "Email" at bounding box center [433, 414] width 31 height 18
click at [440, 440] on input "Display name" at bounding box center [588, 432] width 357 height 24
type textarea "x"
type input "D"
type textarea "x"
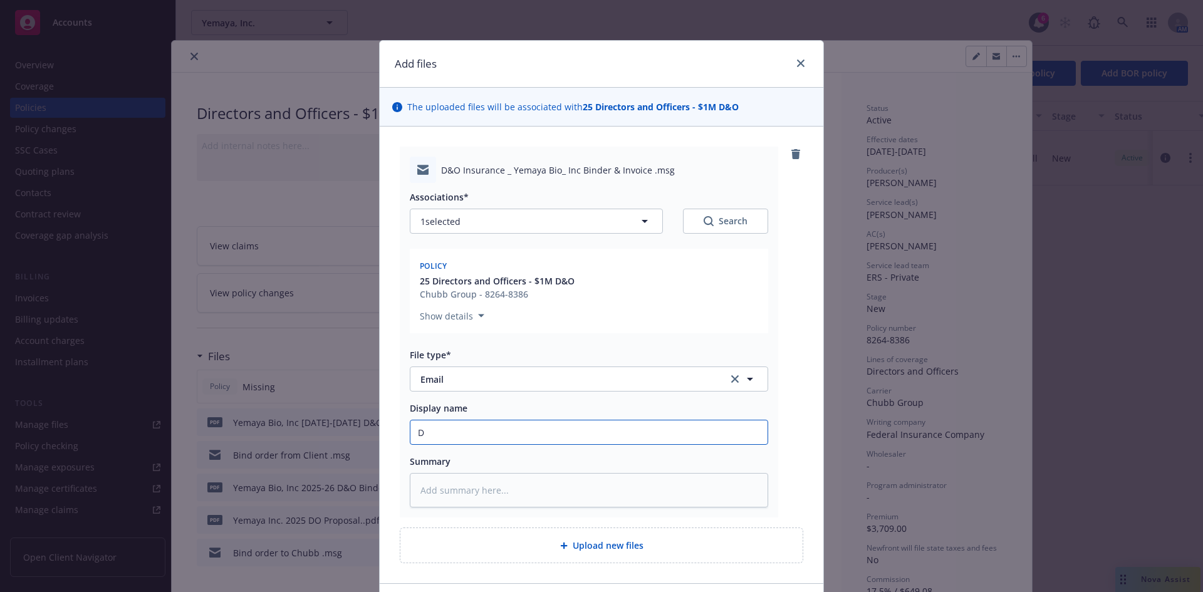
type input "D&"
type textarea "x"
type input "D&O"
type textarea "x"
type input "D&O"
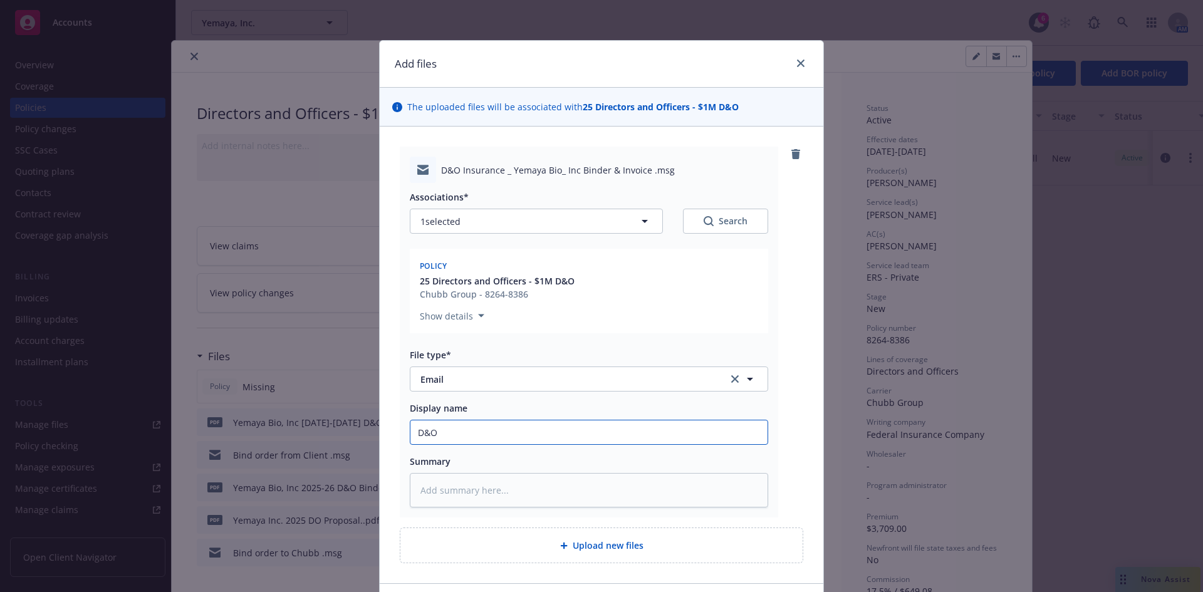
type textarea "x"
type input "D&O B"
type textarea "x"
type input "D&O Bi"
type textarea "x"
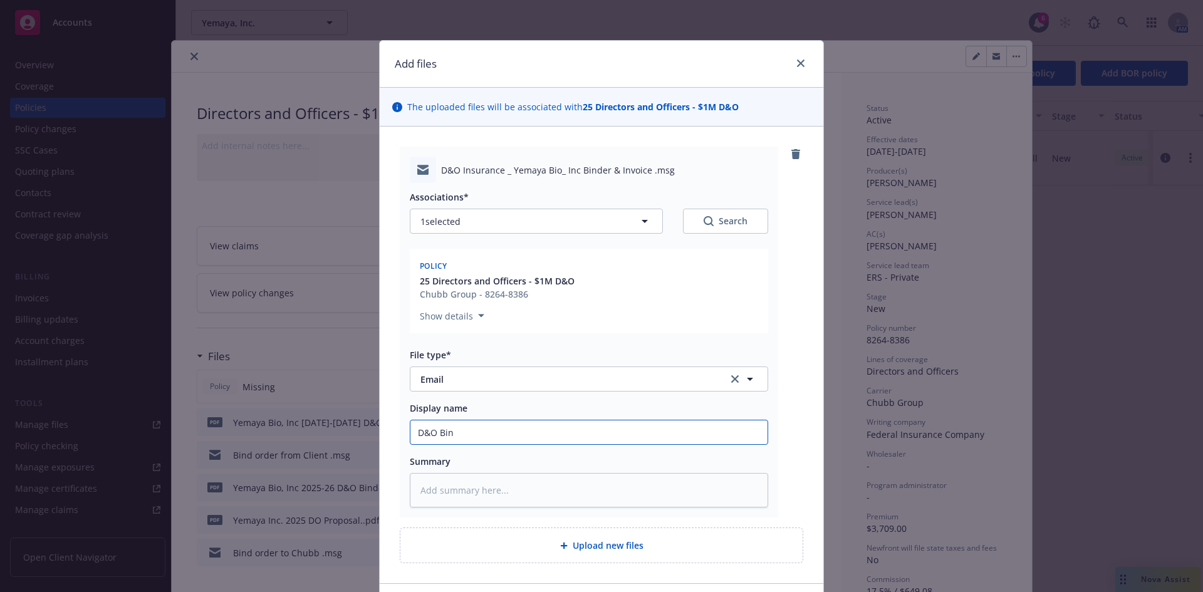
type input "D&O Bind"
type textarea "x"
type input "D&O Binde"
type textarea "x"
type input "D&O binder/invoice delivery to client"
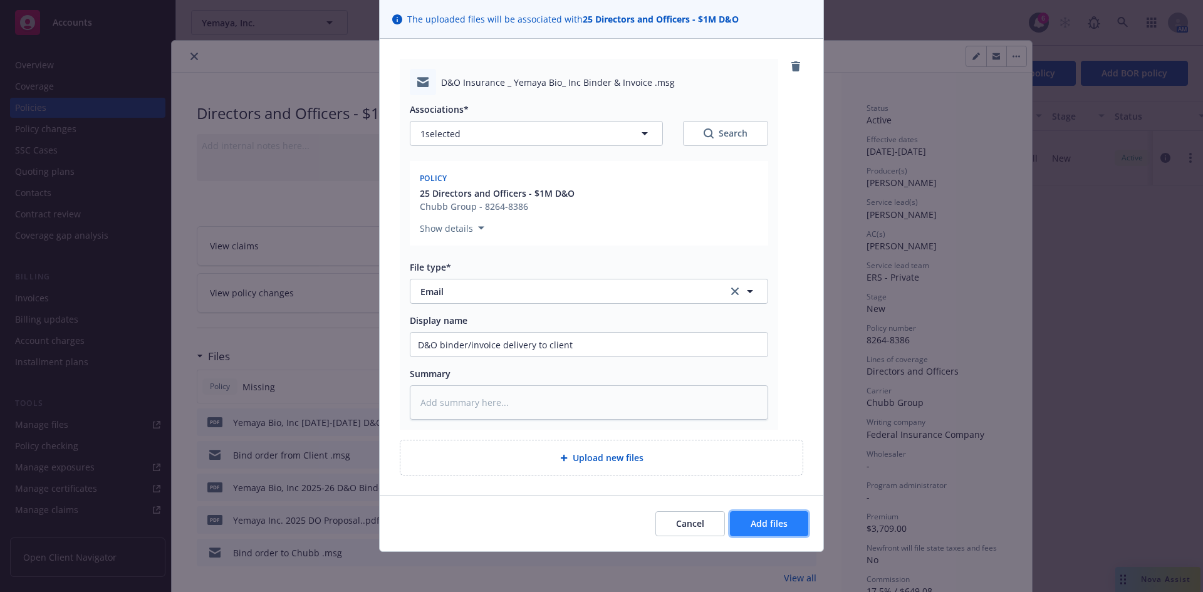
click at [753, 515] on button "Add files" at bounding box center [769, 523] width 78 height 25
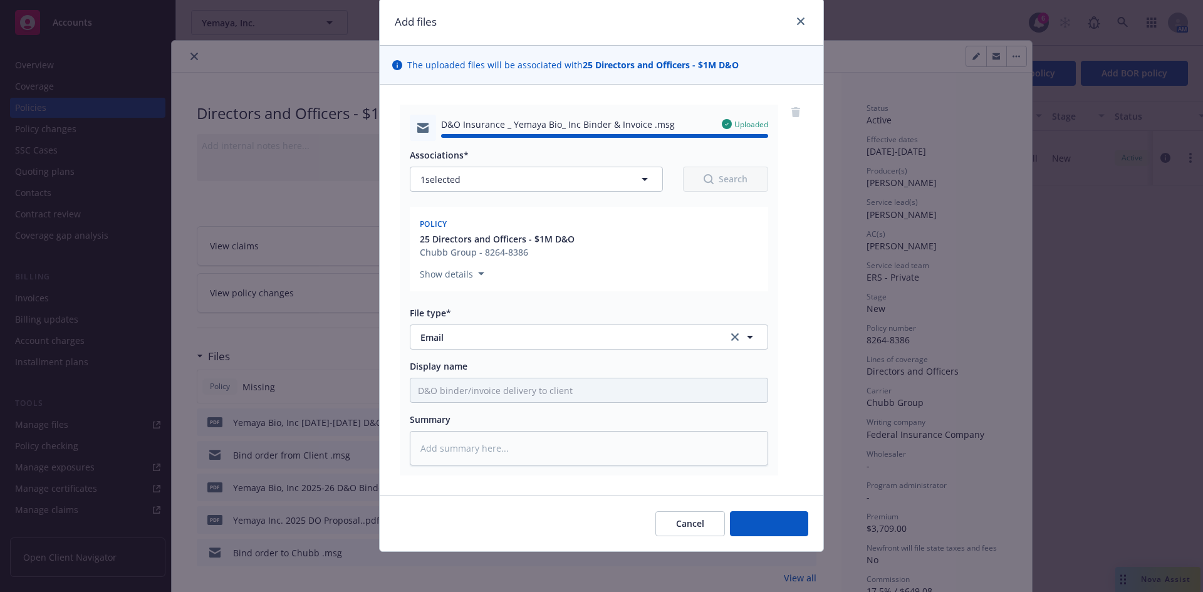
type textarea "x"
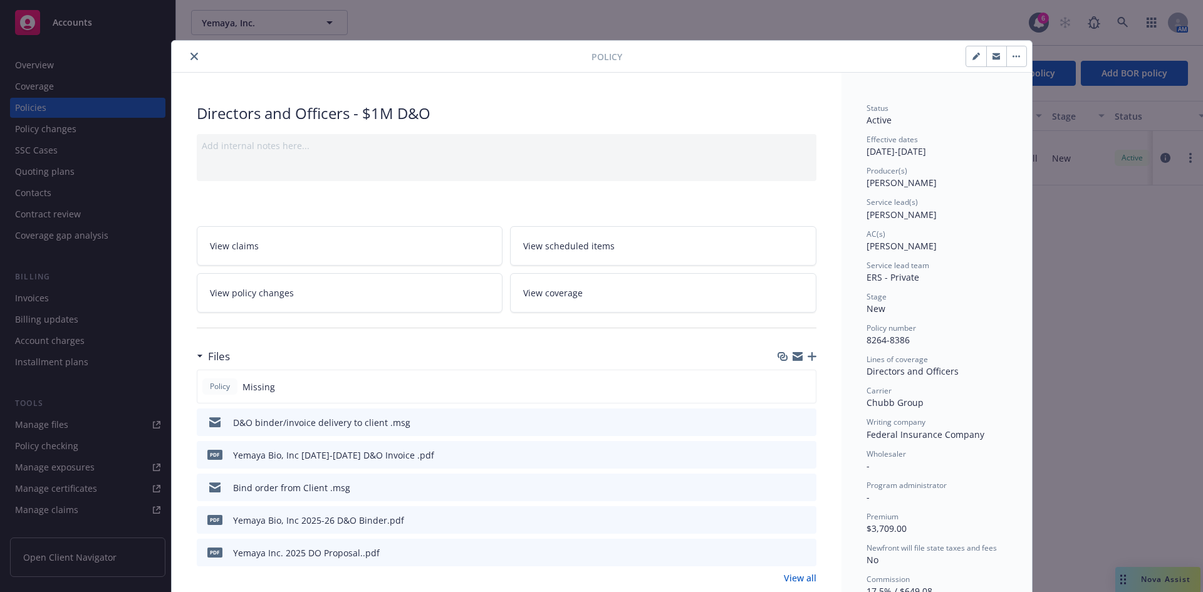
click at [192, 54] on icon "close" at bounding box center [194, 57] width 8 height 8
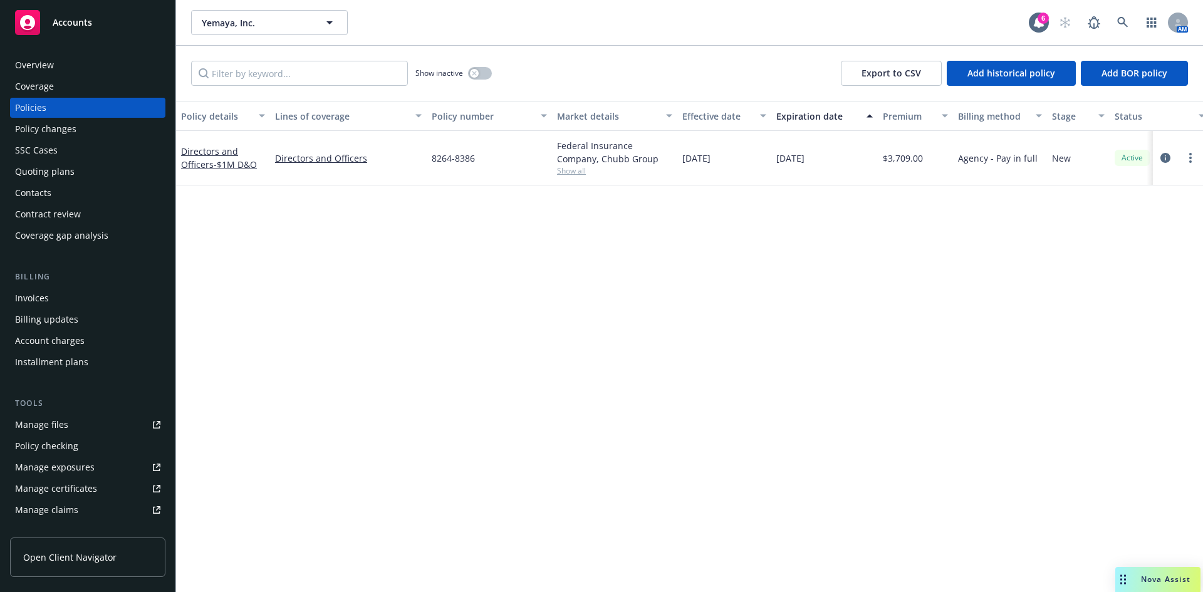
click at [613, 356] on div "Policy details Lines of coverage Policy number Market details Effective date Ex…" at bounding box center [689, 346] width 1027 height 491
click at [1117, 16] on link at bounding box center [1122, 22] width 25 height 25
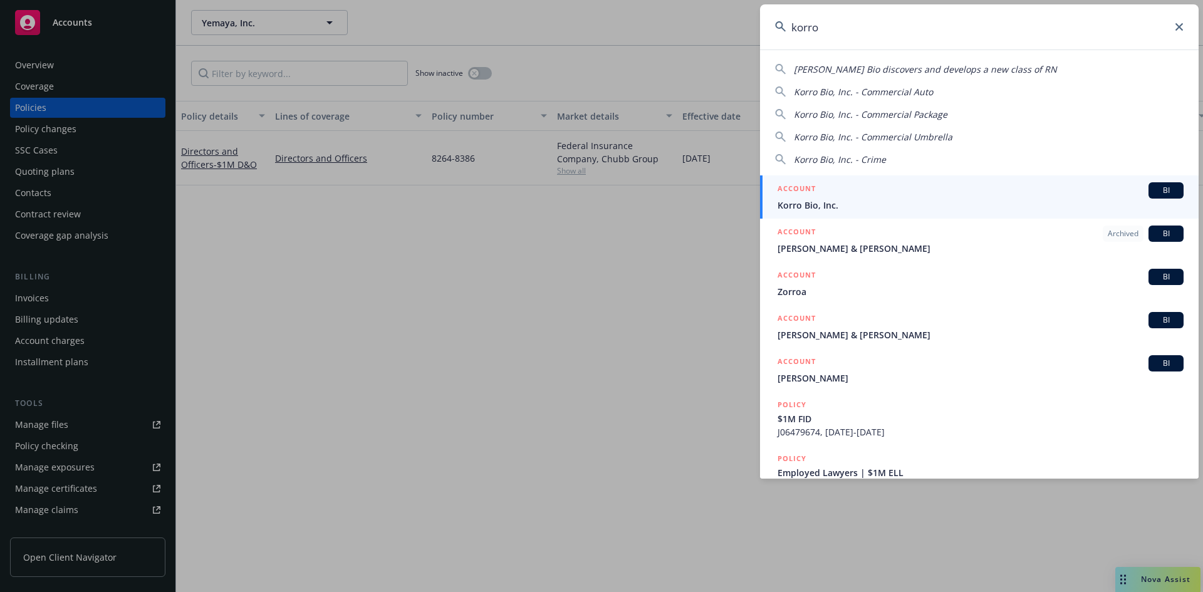
type input "korro"
click at [853, 194] on div "ACCOUNT BI" at bounding box center [981, 190] width 406 height 16
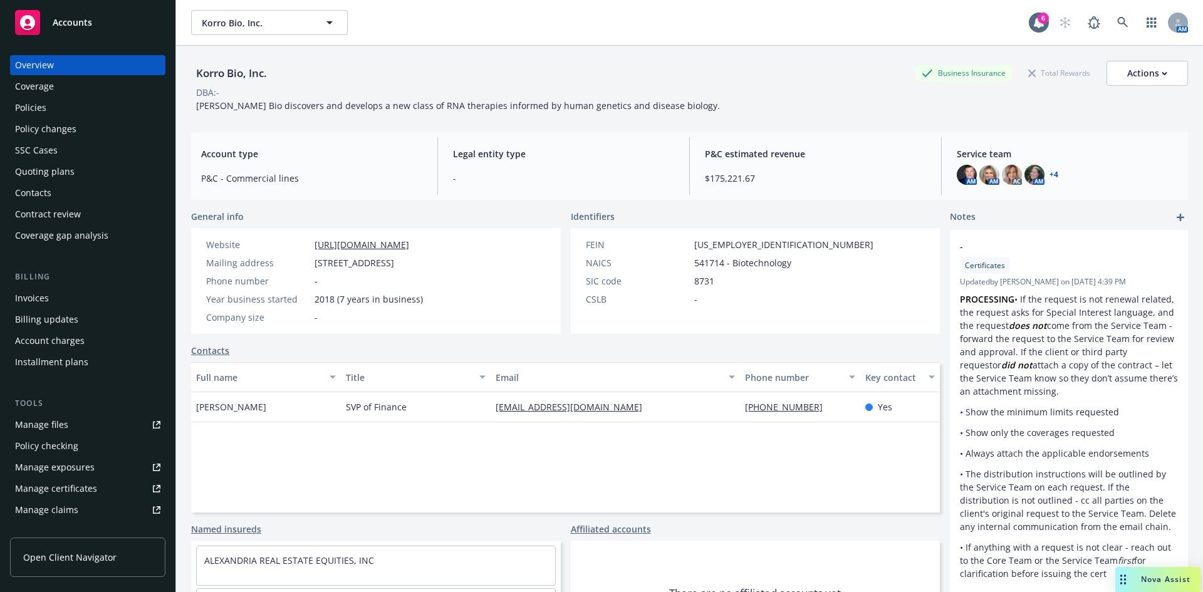
click at [61, 114] on div "Policies" at bounding box center [87, 108] width 145 height 20
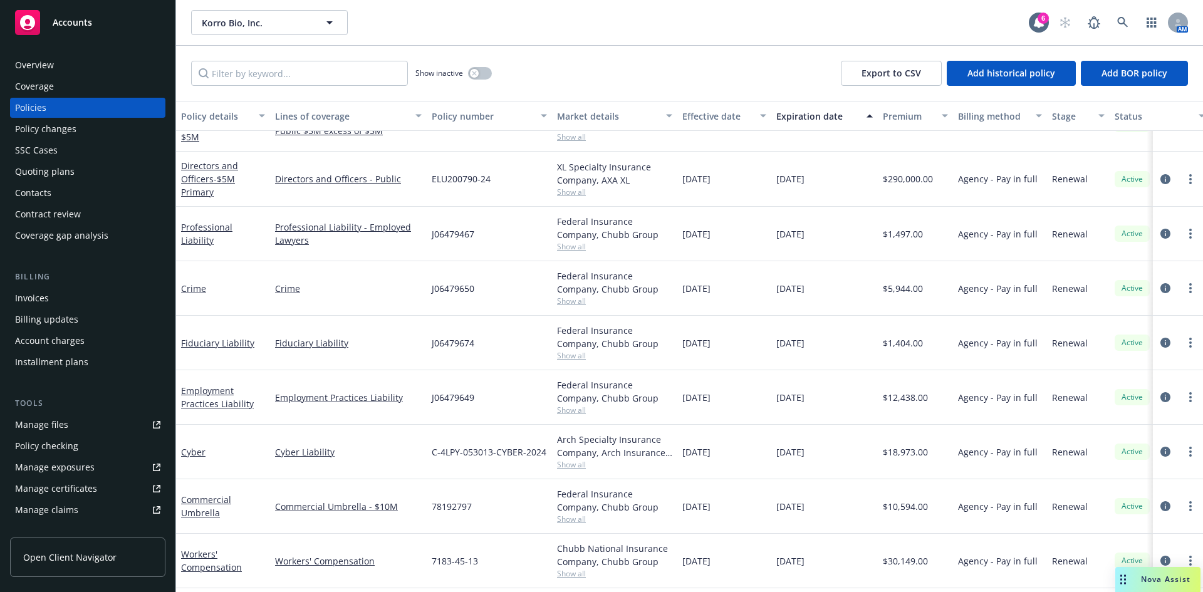
scroll to position [419, 0]
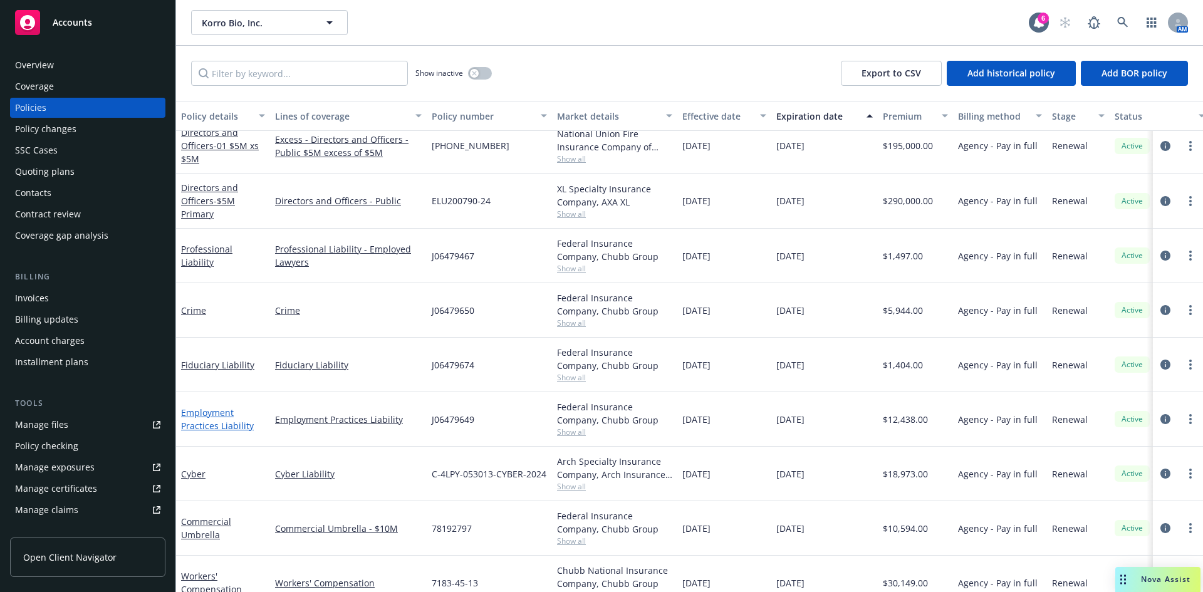
click at [225, 424] on link "Employment Practices Liability" at bounding box center [217, 419] width 73 height 25
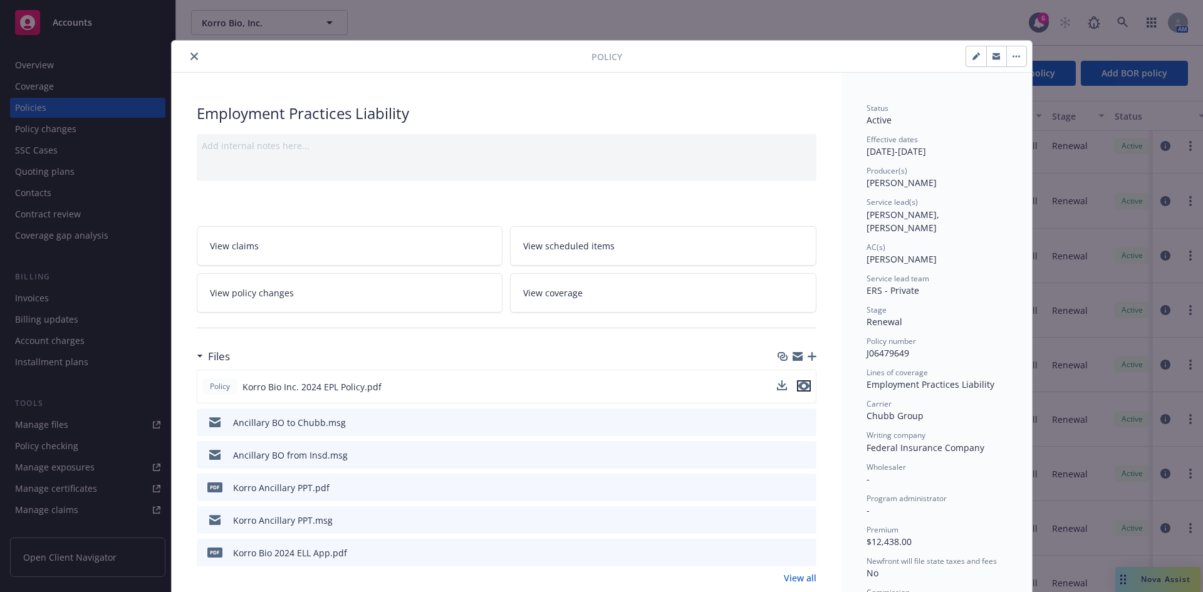
click at [800, 385] on icon "preview file" at bounding box center [803, 386] width 11 height 9
click at [187, 57] on button "close" at bounding box center [194, 56] width 15 height 15
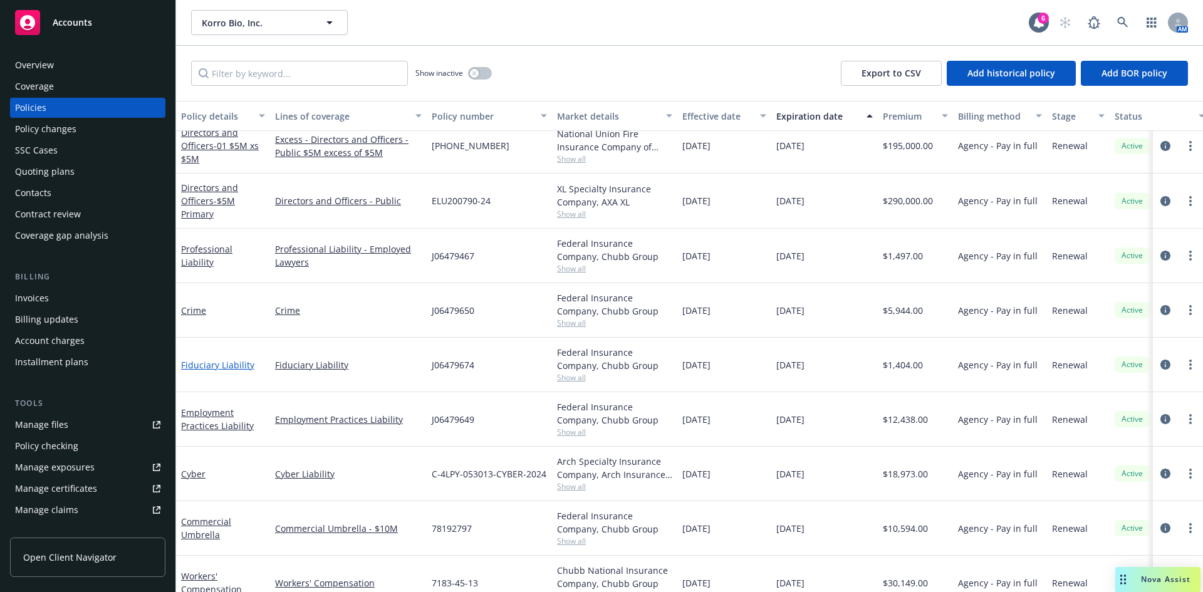
click at [206, 362] on link "Fiduciary Liability" at bounding box center [217, 365] width 73 height 12
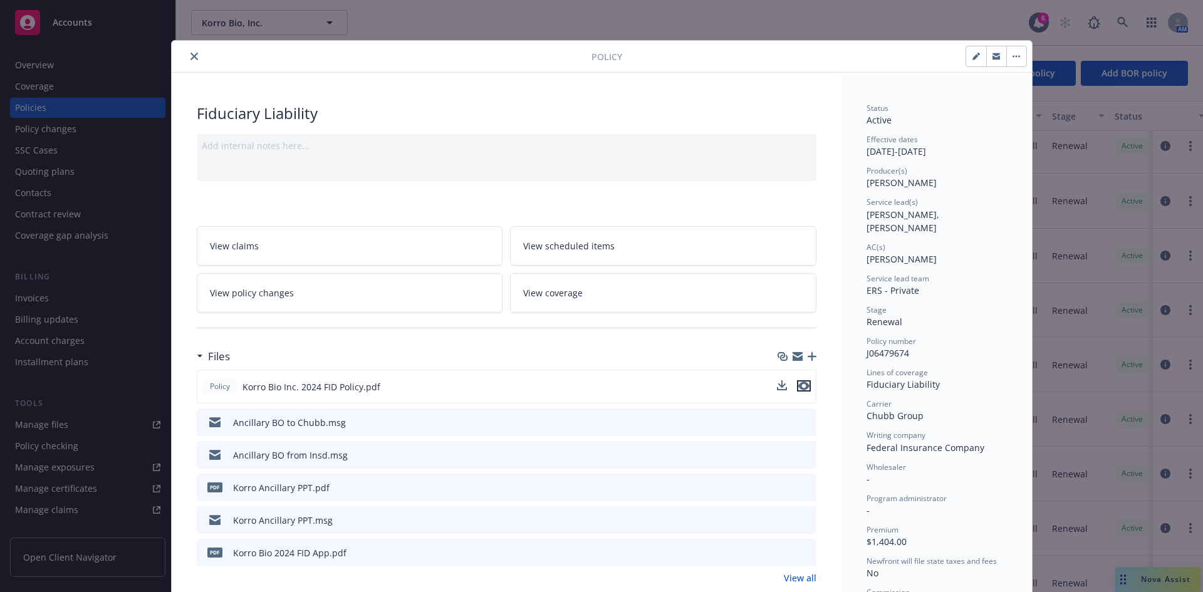
click at [798, 390] on icon "preview file" at bounding box center [803, 386] width 11 height 9
drag, startPoint x: 187, startPoint y: 56, endPoint x: 197, endPoint y: 80, distance: 26.1
click at [190, 56] on icon "close" at bounding box center [194, 57] width 8 height 8
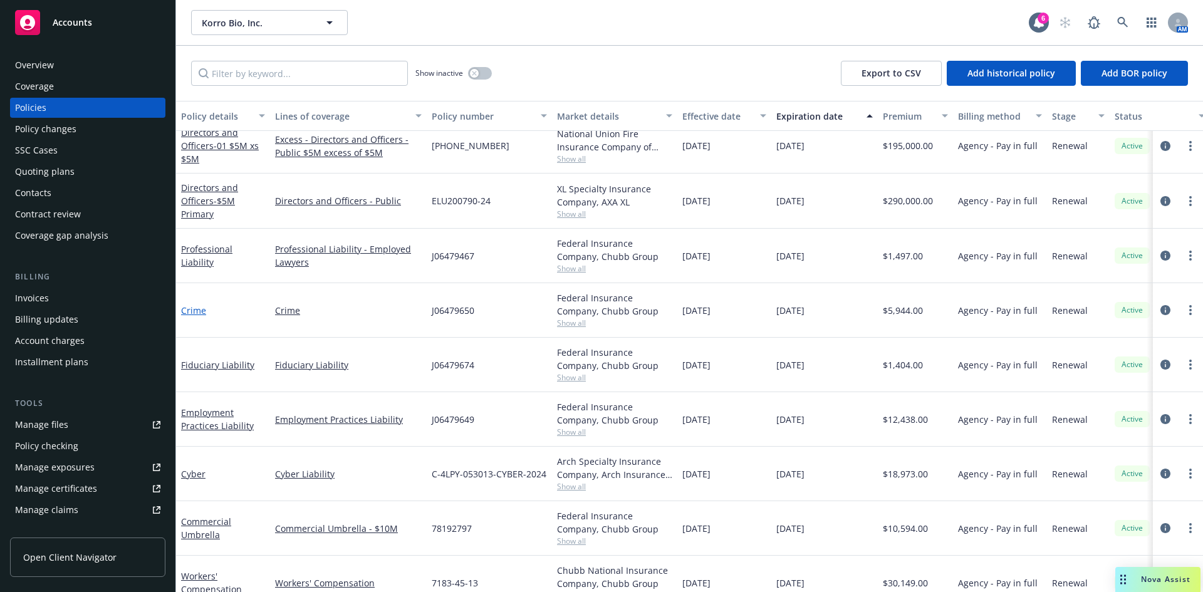
click at [194, 310] on link "Crime" at bounding box center [193, 311] width 25 height 12
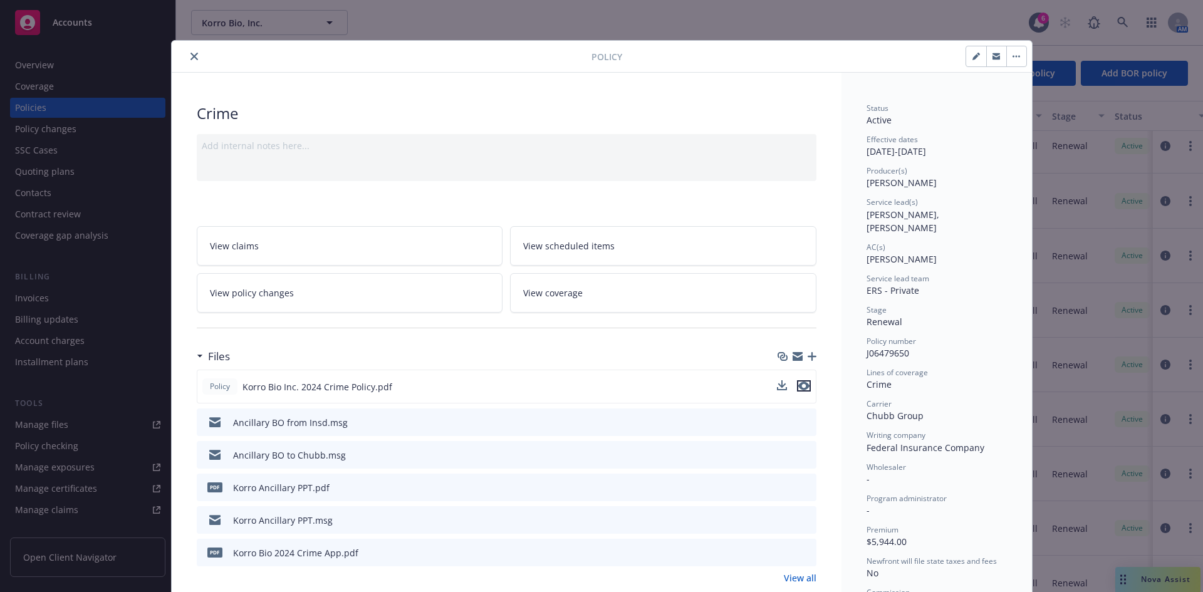
click at [798, 384] on icon "preview file" at bounding box center [803, 386] width 11 height 9
click at [190, 55] on icon "close" at bounding box center [194, 57] width 8 height 8
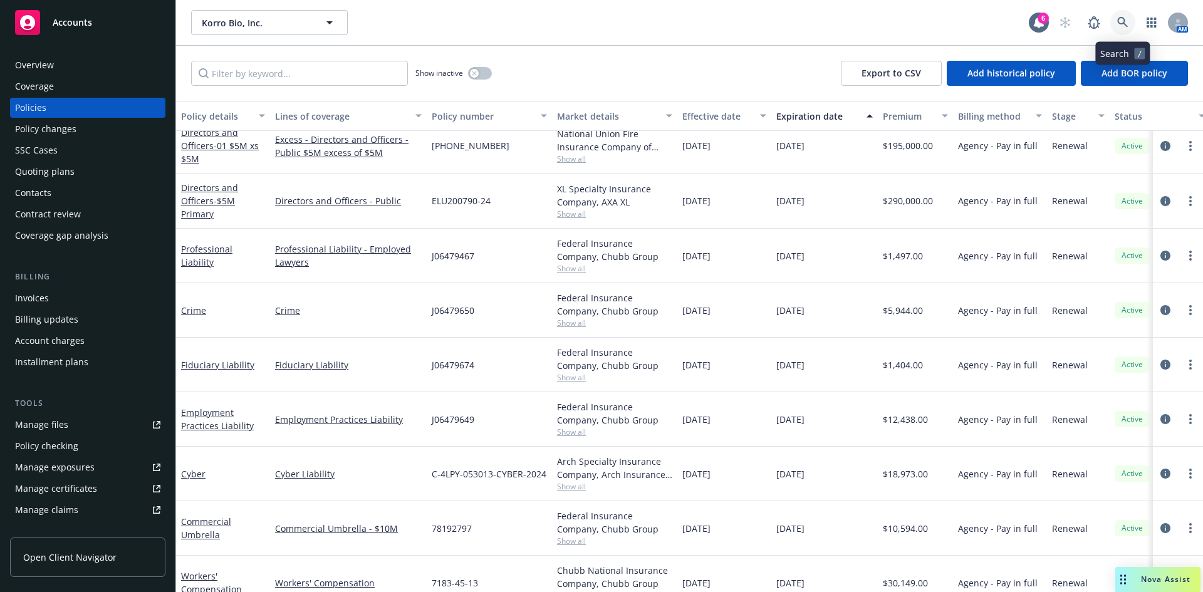
click at [1117, 21] on icon at bounding box center [1122, 22] width 11 height 11
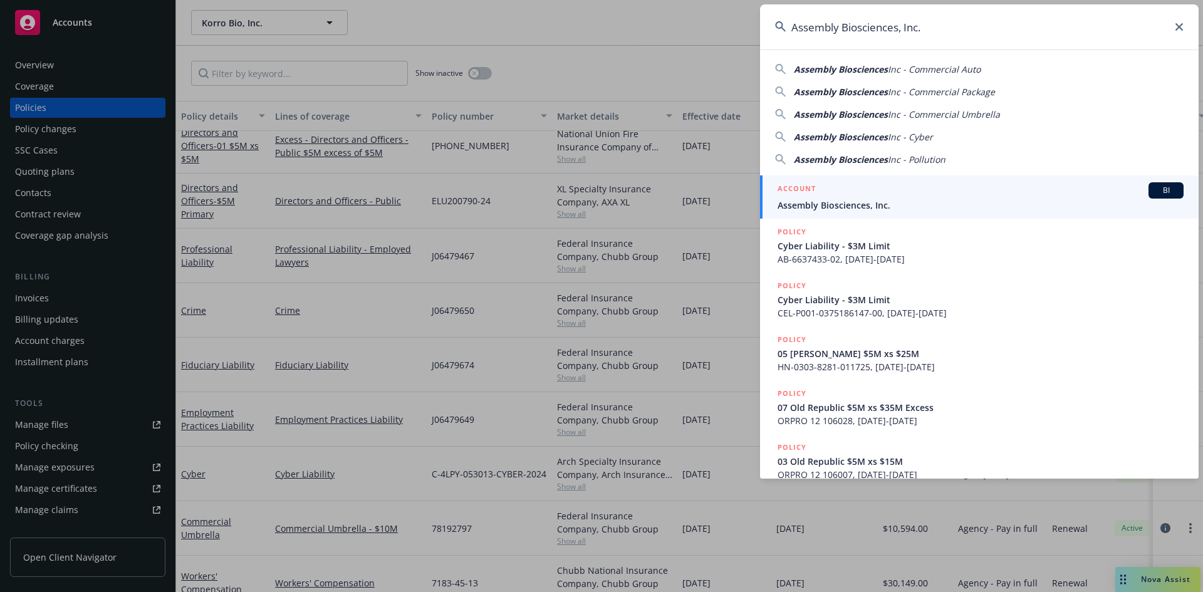
type input "Assembly Biosciences, Inc."
click at [847, 200] on span "Assembly Biosciences, Inc." at bounding box center [981, 205] width 406 height 13
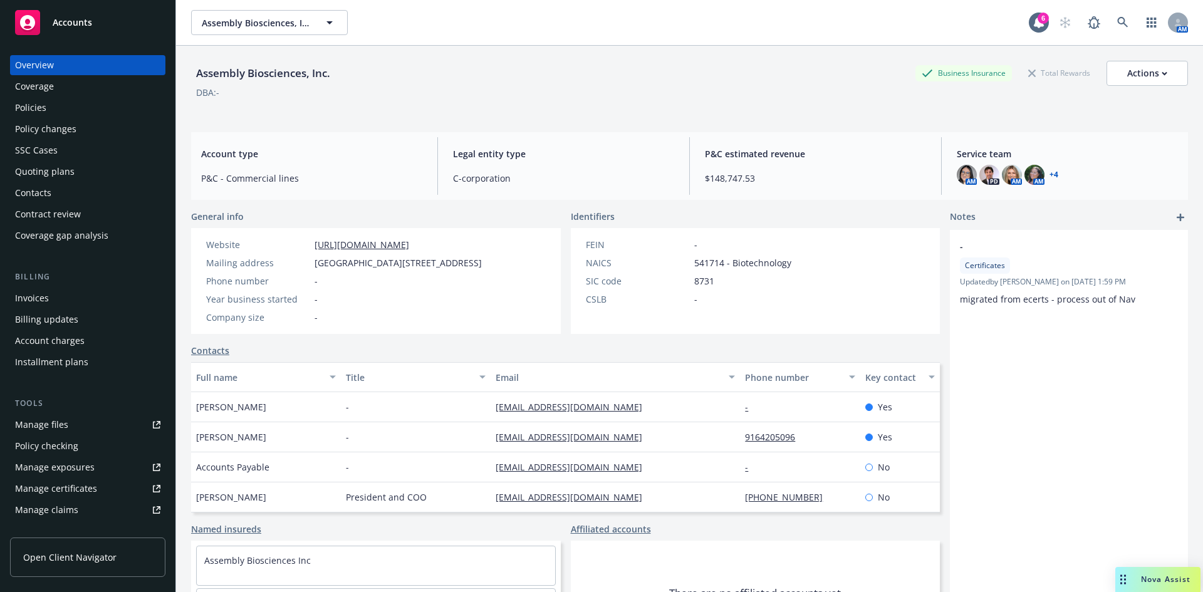
click at [50, 109] on div "Policies" at bounding box center [87, 108] width 145 height 20
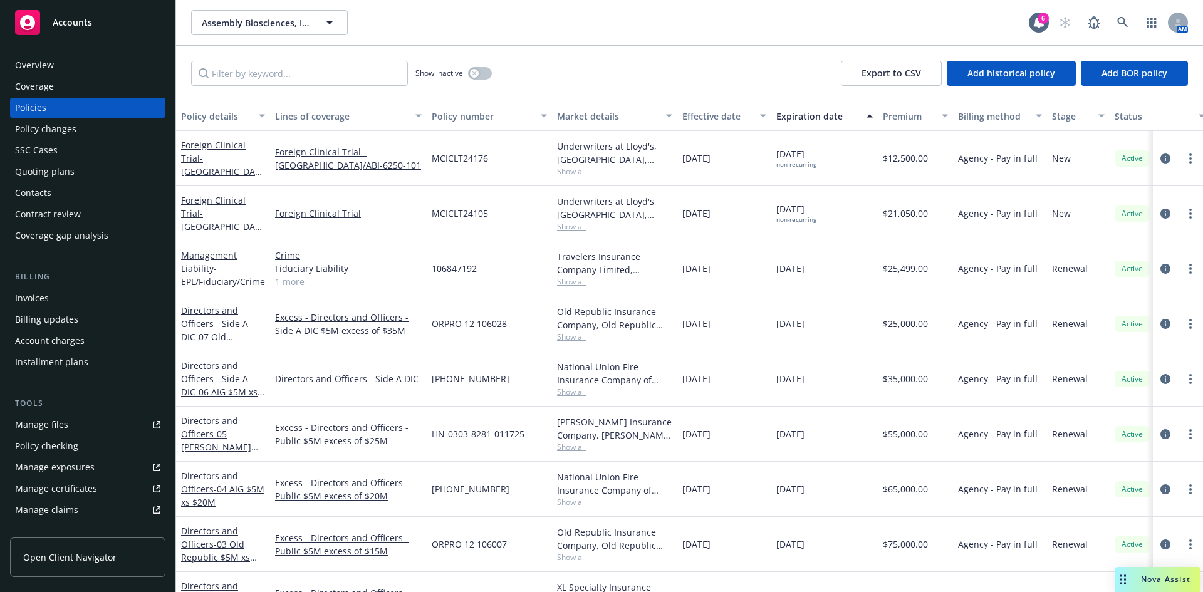
click at [282, 281] on link "1 more" at bounding box center [348, 281] width 147 height 13
click at [207, 259] on link "Management Liability - EPL/Fiduciary/Crime" at bounding box center [223, 268] width 84 height 38
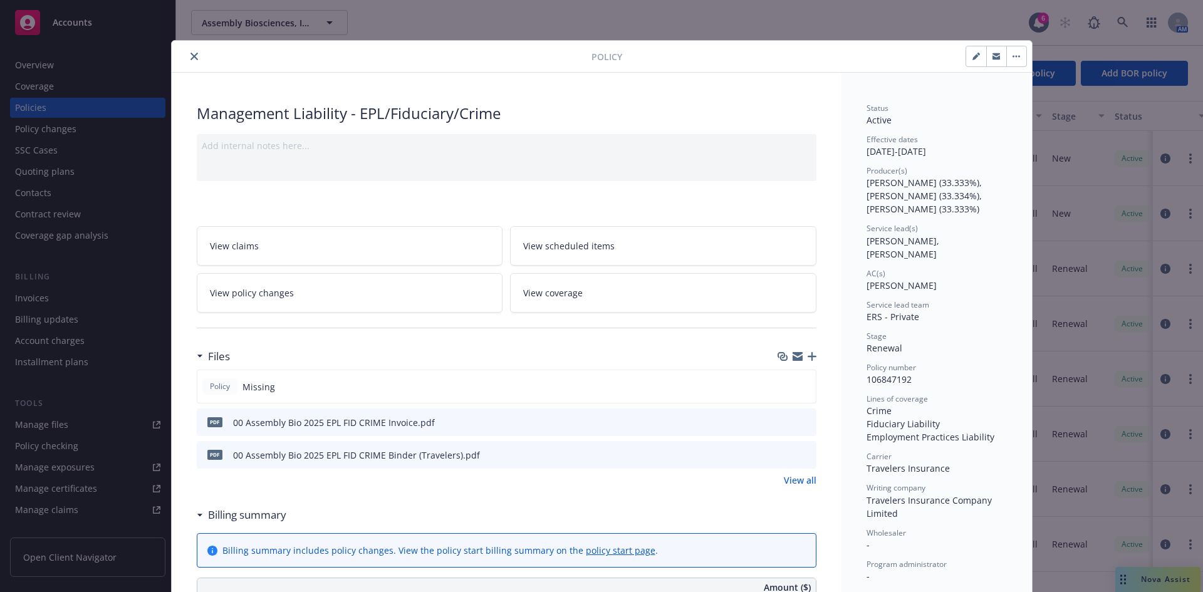
click at [799, 455] on icon "preview file" at bounding box center [804, 454] width 11 height 9
click at [192, 55] on icon "close" at bounding box center [194, 57] width 8 height 8
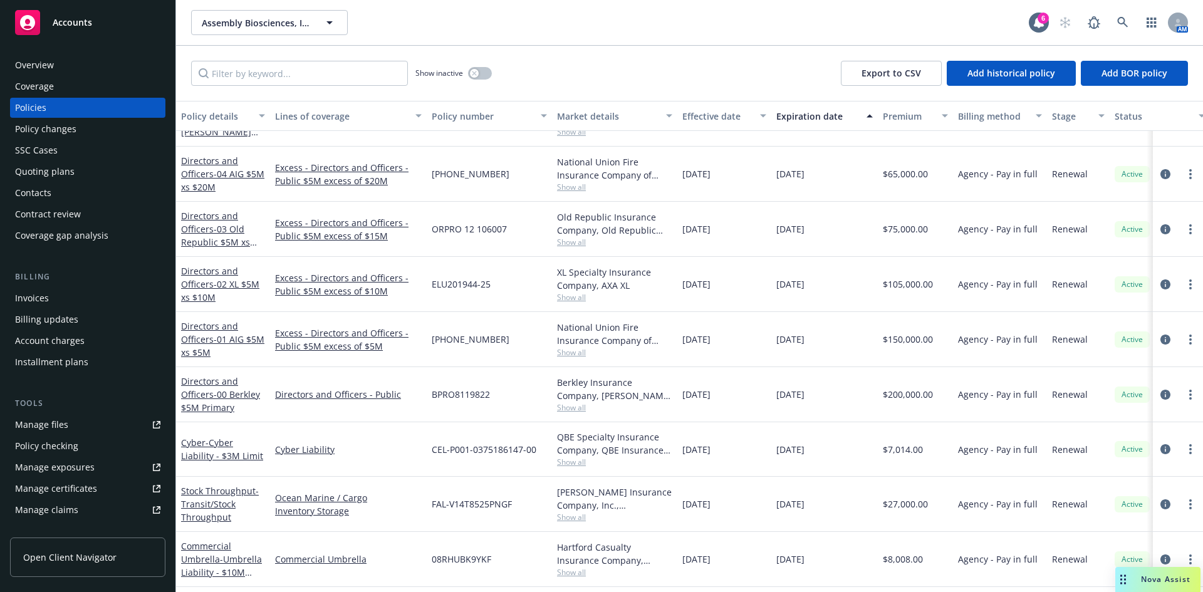
scroll to position [286, 0]
